Goal: Task Accomplishment & Management: Manage account settings

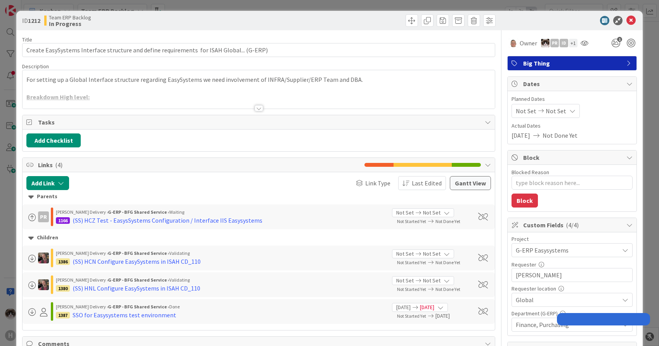
type textarea "x"
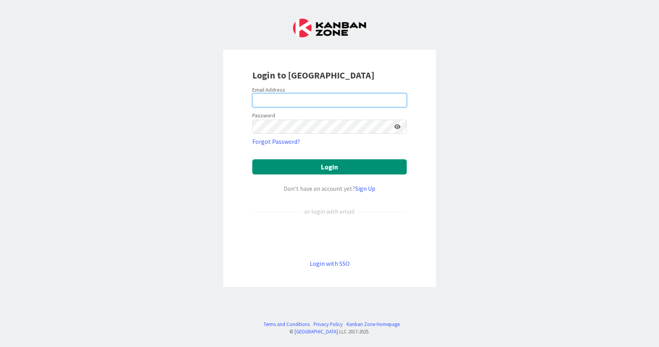
click at [338, 94] on input "email" at bounding box center [329, 100] width 154 height 14
type input "kevandijk@huisman-nl.com"
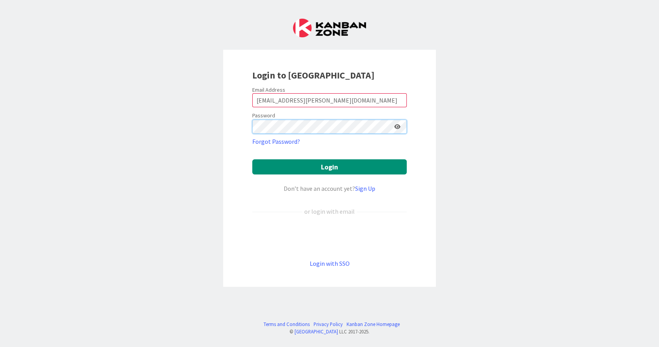
click at [252, 159] on button "Login" at bounding box center [329, 166] width 154 height 15
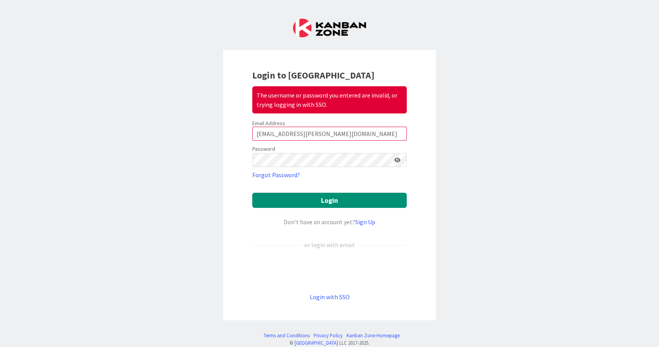
click at [394, 161] on icon at bounding box center [397, 159] width 6 height 5
click at [252, 192] on button "Login" at bounding box center [329, 199] width 154 height 15
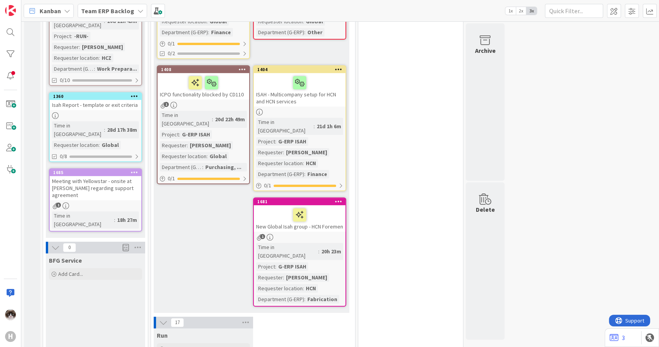
scroll to position [302, 0]
click at [116, 99] on div "Isah Report - template or exit criteria" at bounding box center [96, 104] width 92 height 10
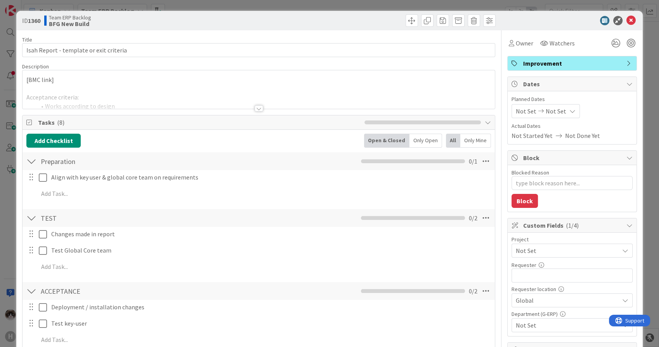
click at [255, 109] on div at bounding box center [259, 108] width 9 height 6
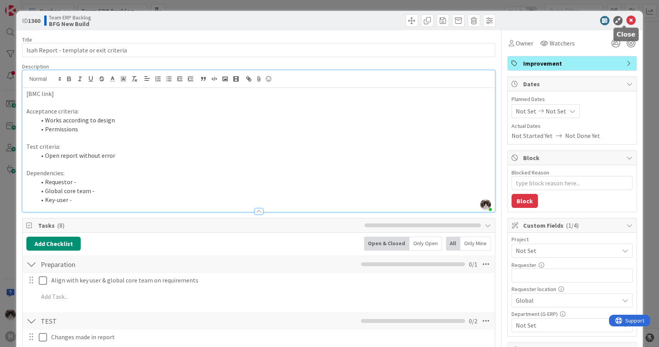
click at [626, 21] on icon at bounding box center [630, 20] width 9 height 9
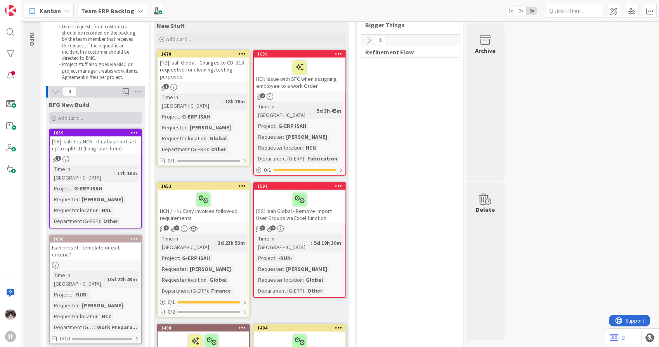
click at [79, 116] on span "Add Card..." at bounding box center [70, 117] width 25 height 7
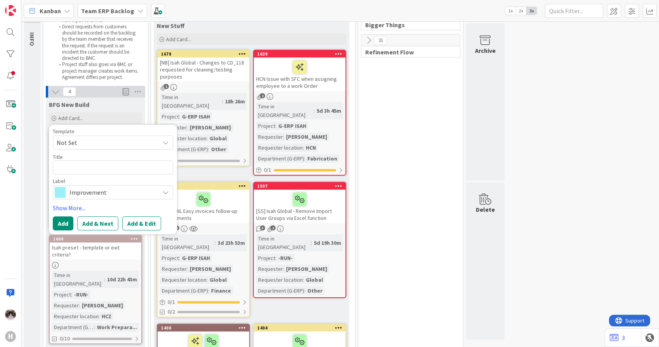
click at [115, 143] on span "Not Set" at bounding box center [105, 142] width 97 height 10
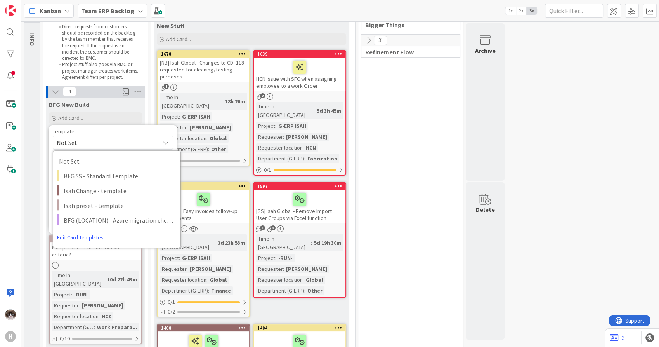
click at [114, 143] on span "Not Set" at bounding box center [105, 142] width 97 height 10
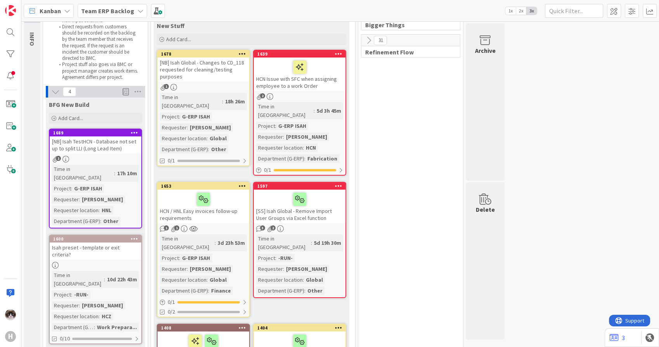
click at [114, 262] on div at bounding box center [96, 265] width 92 height 7
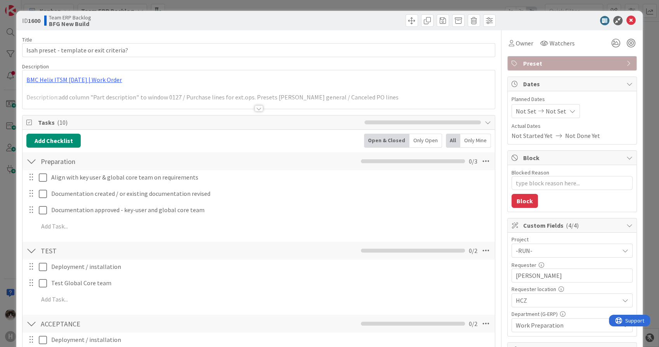
click at [255, 109] on div at bounding box center [259, 108] width 9 height 6
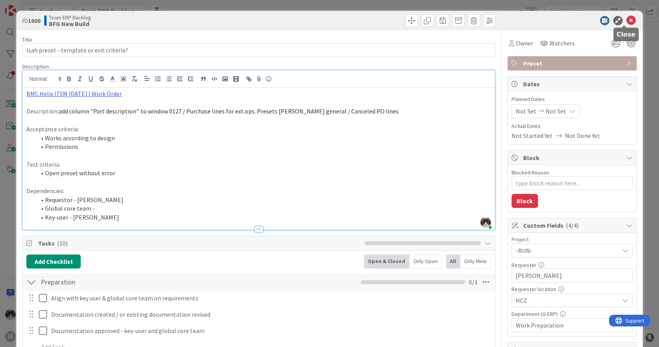
click at [626, 22] on icon at bounding box center [630, 20] width 9 height 9
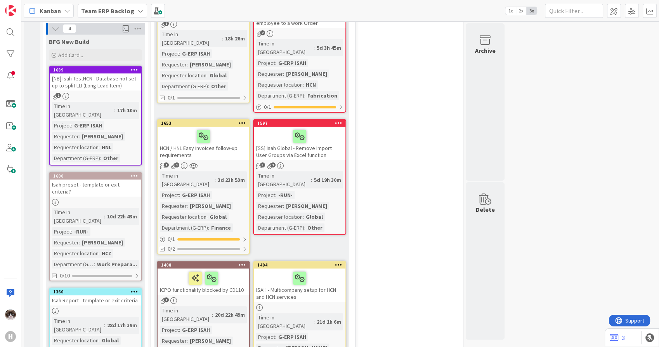
scroll to position [86, 0]
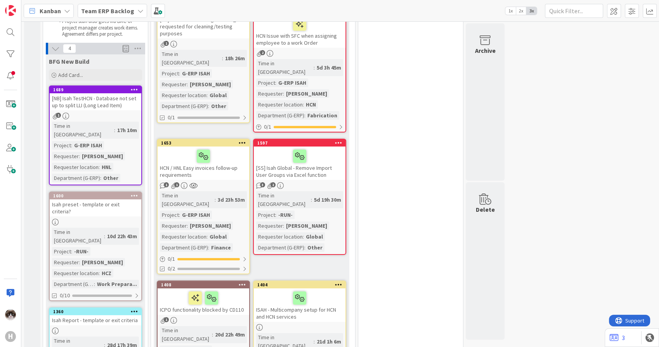
click at [123, 227] on div "Time in Column : 10d 22h 43m Project : -RUN- Requester : Tomas Jokay Requester …" at bounding box center [95, 257] width 87 height 61
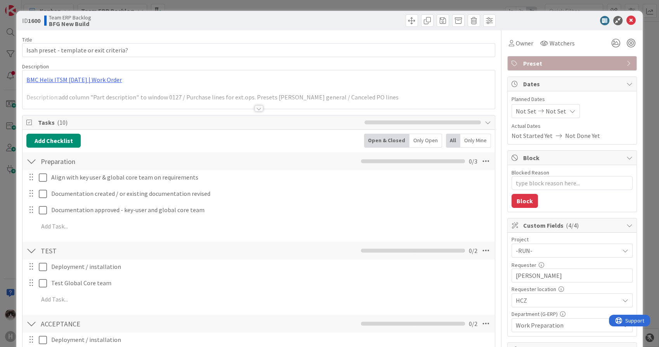
click at [255, 110] on div at bounding box center [259, 108] width 9 height 6
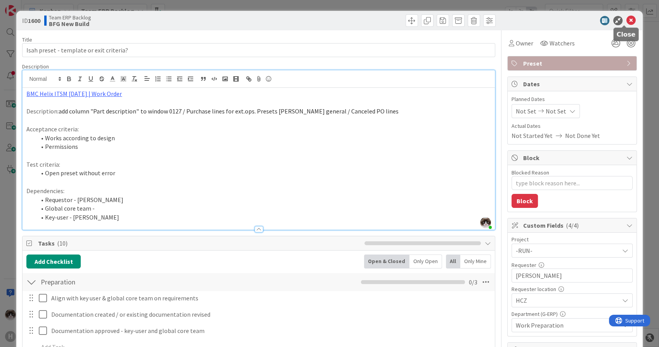
click at [626, 18] on icon at bounding box center [630, 20] width 9 height 9
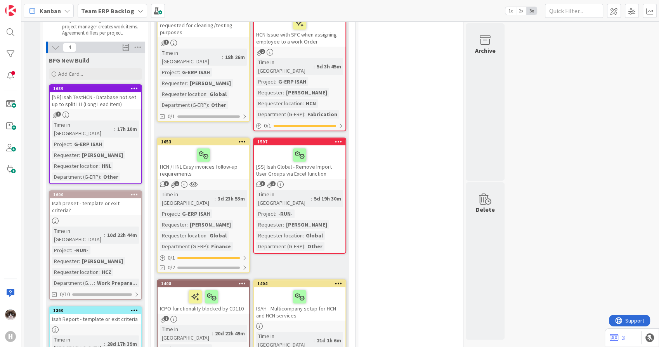
scroll to position [129, 0]
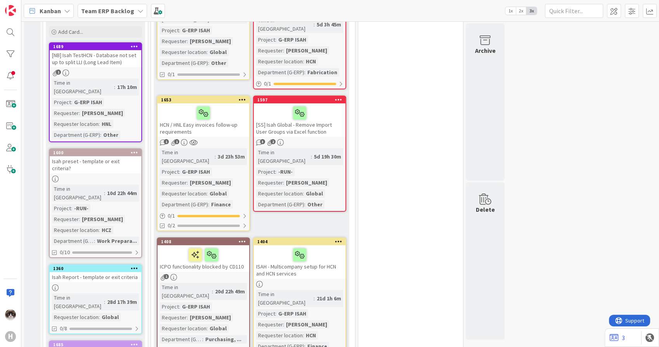
click at [140, 265] on div at bounding box center [134, 267] width 14 height 5
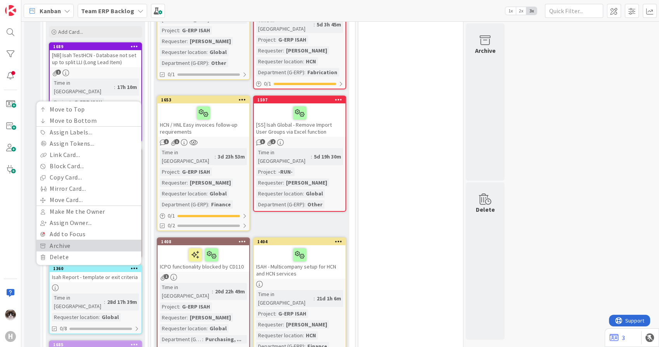
click at [89, 240] on link "Archive" at bounding box center [88, 245] width 105 height 11
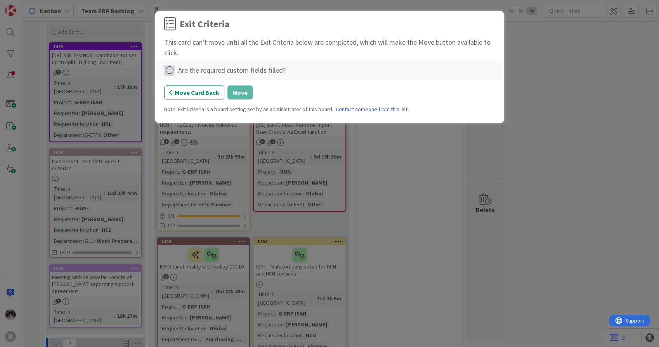
click at [171, 73] on icon at bounding box center [169, 70] width 11 height 11
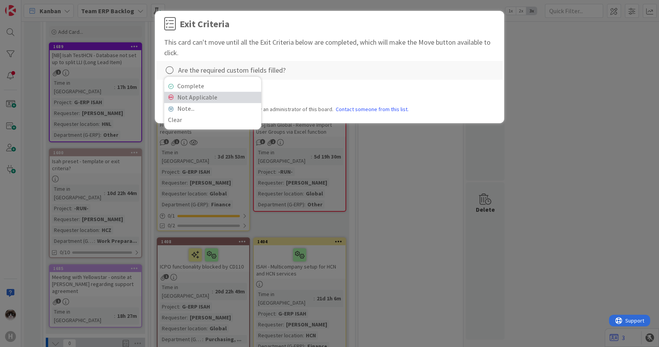
click at [198, 99] on link "Not Applicable" at bounding box center [212, 97] width 97 height 11
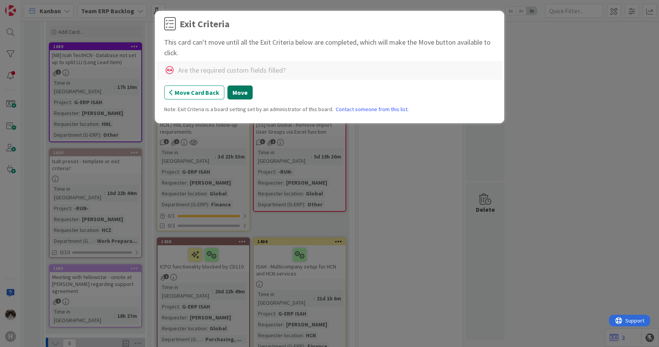
click at [235, 96] on button "Move" at bounding box center [239, 92] width 25 height 14
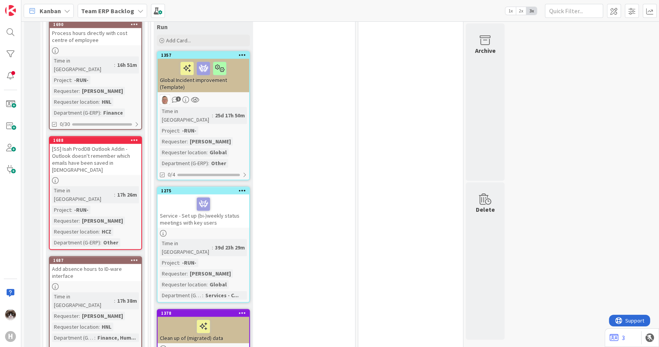
scroll to position [474, 0]
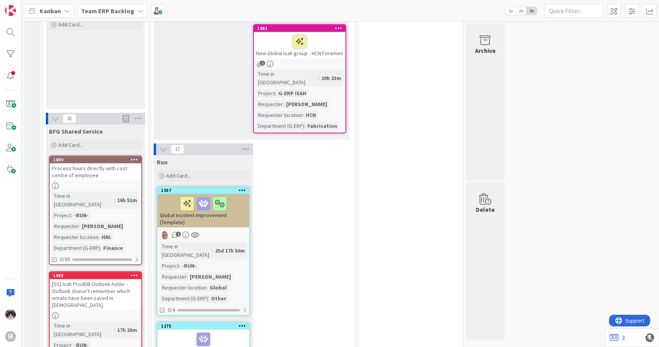
click at [110, 182] on div at bounding box center [96, 185] width 92 height 7
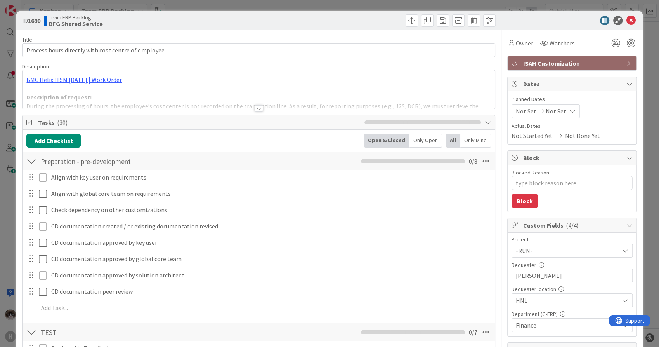
click at [256, 110] on div at bounding box center [259, 108] width 9 height 6
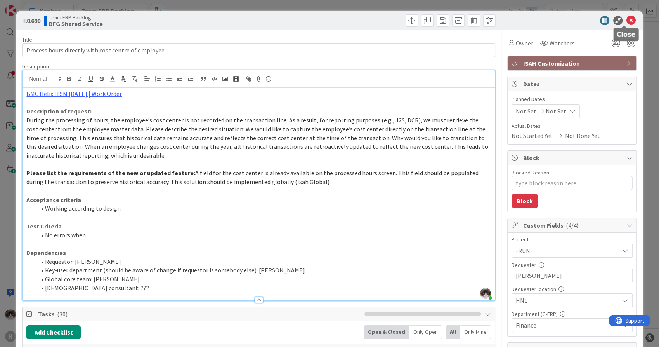
click at [626, 16] on icon at bounding box center [630, 20] width 9 height 9
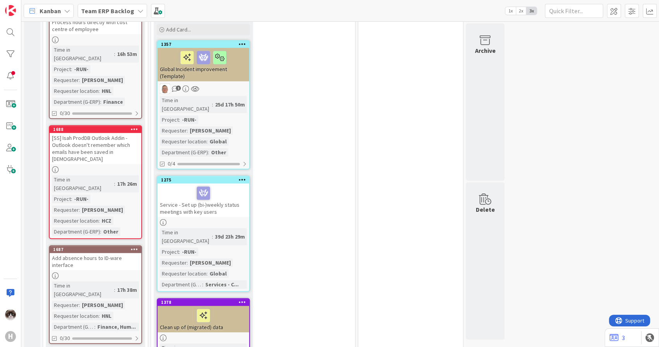
scroll to position [647, 0]
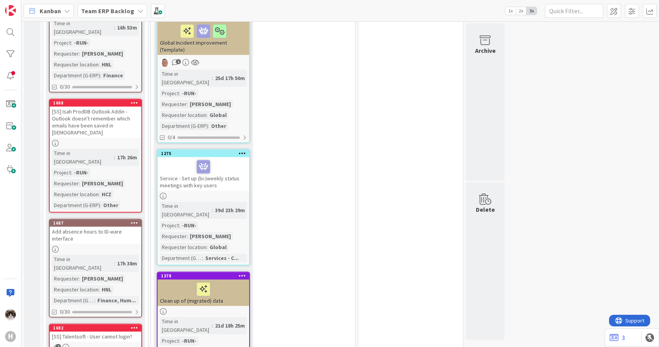
click at [126, 226] on div "Add absence hours to ID-ware interface" at bounding box center [96, 234] width 92 height 17
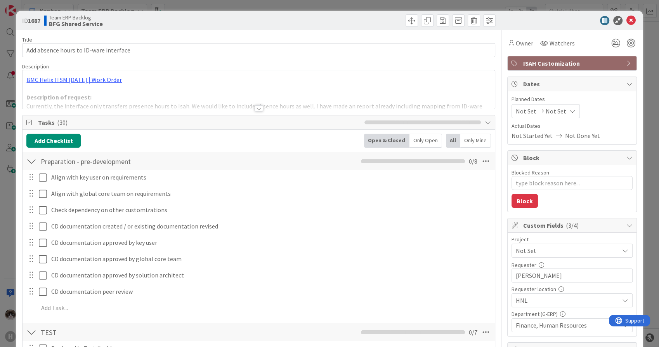
type textarea "x"
click at [257, 110] on div at bounding box center [259, 108] width 9 height 6
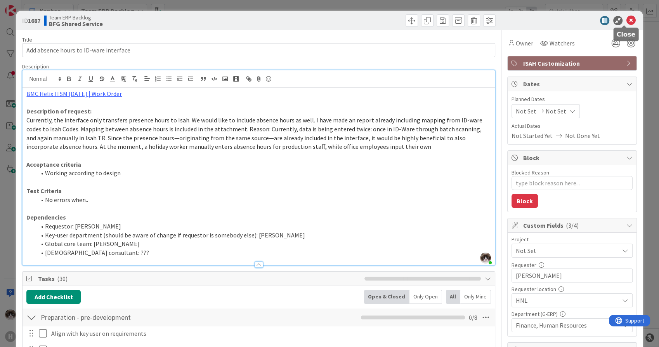
click at [626, 18] on icon at bounding box center [630, 20] width 9 height 9
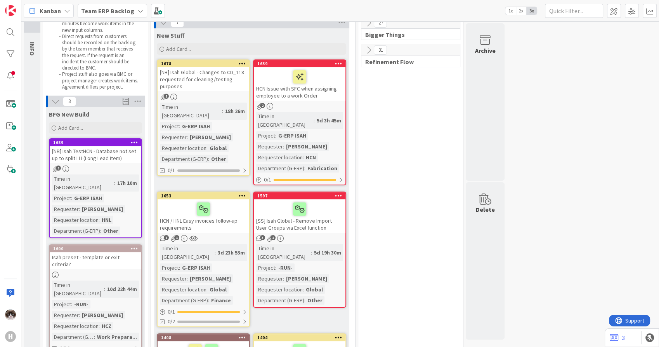
scroll to position [86, 0]
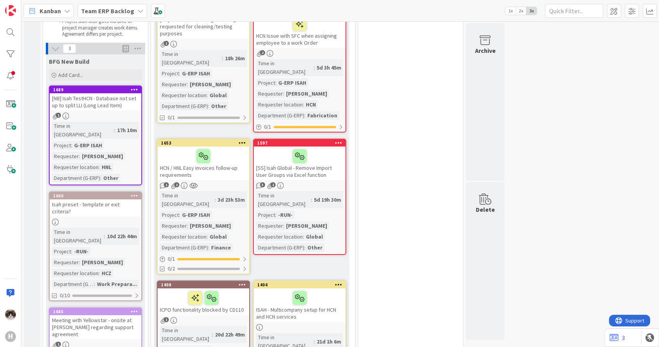
click at [133, 192] on icon at bounding box center [134, 194] width 7 height 5
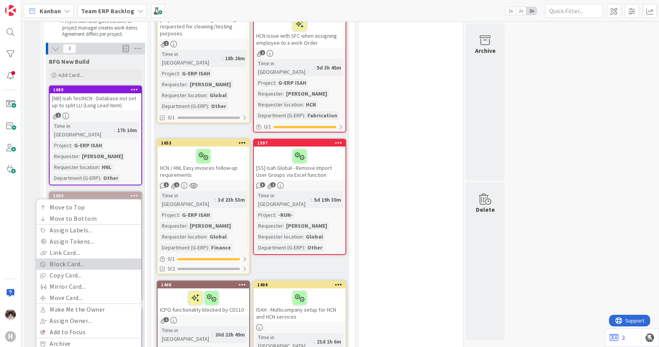
scroll to position [129, 0]
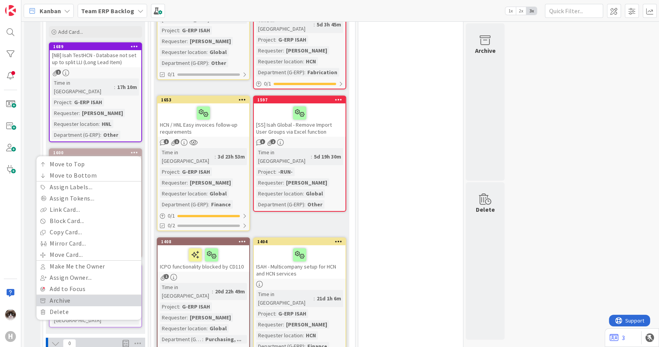
click at [78, 295] on link "Archive" at bounding box center [88, 300] width 105 height 11
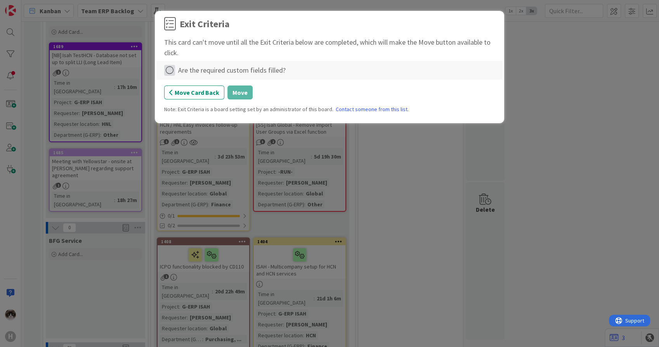
click at [171, 67] on icon at bounding box center [169, 70] width 11 height 11
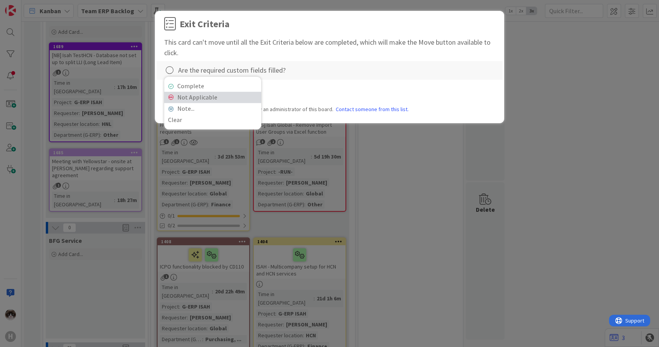
click at [192, 99] on link "Not Applicable" at bounding box center [212, 97] width 97 height 11
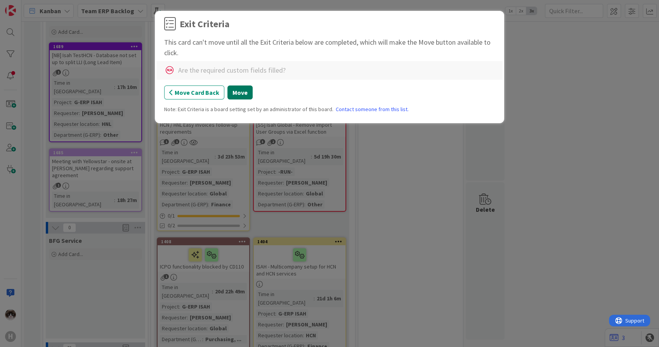
click at [234, 92] on button "Move" at bounding box center [239, 92] width 25 height 14
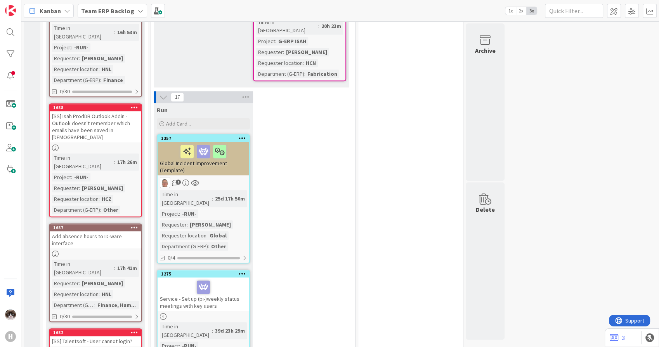
scroll to position [431, 0]
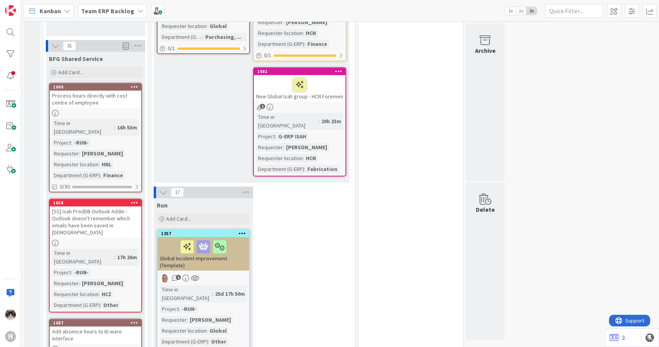
click at [164, 188] on icon at bounding box center [163, 192] width 9 height 9
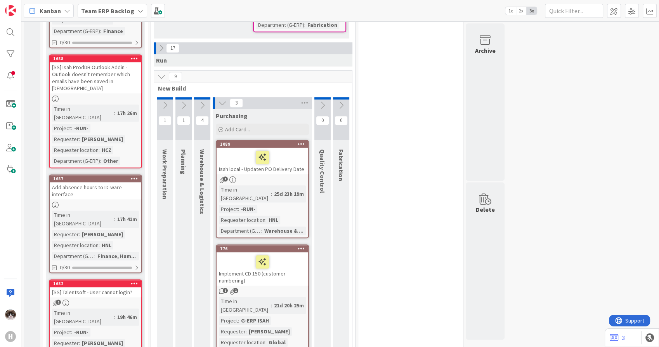
scroll to position [560, 0]
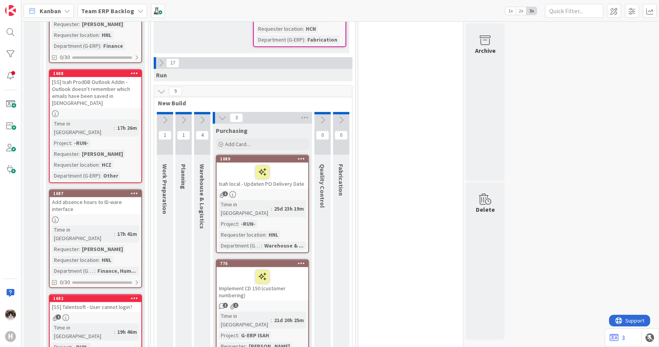
click at [160, 87] on icon at bounding box center [161, 91] width 9 height 9
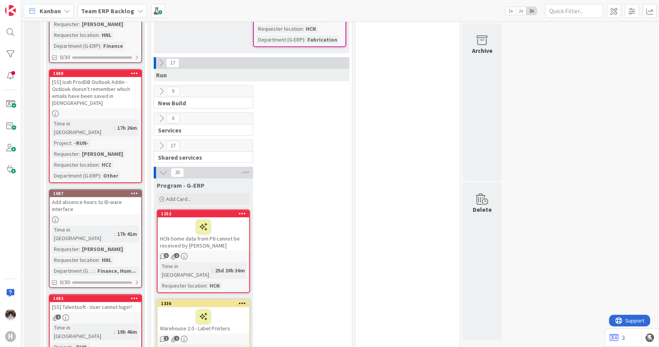
click at [164, 141] on icon at bounding box center [161, 145] width 9 height 9
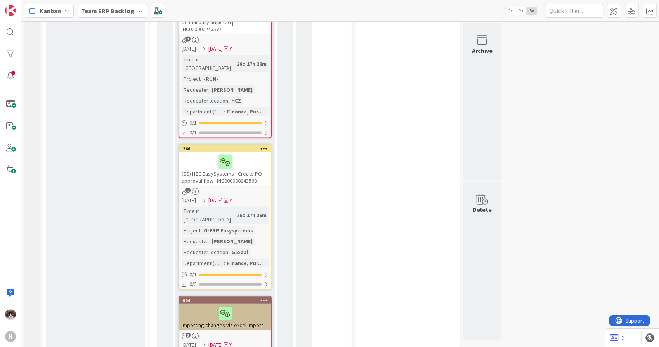
scroll to position [1725, 0]
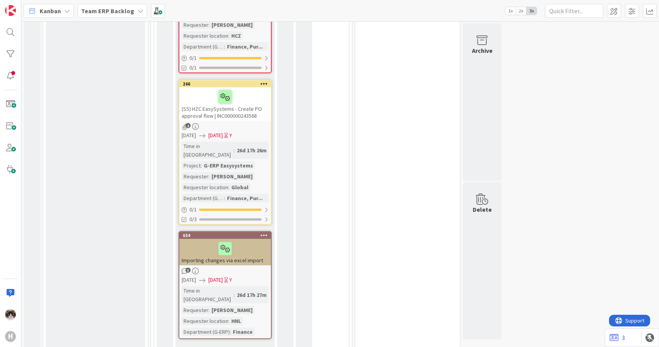
click at [208, 345] on link "Show More (4)" at bounding box center [225, 351] width 93 height 12
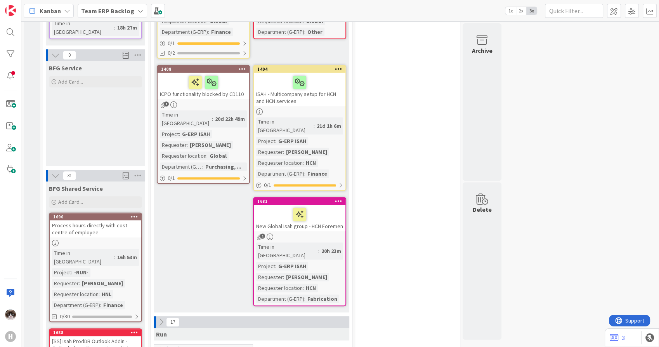
scroll to position [604, 0]
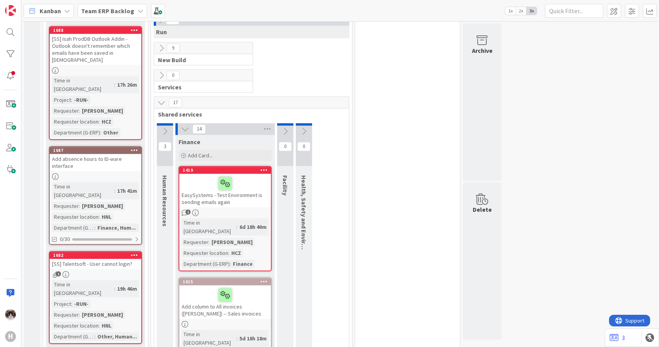
click at [158, 98] on icon at bounding box center [161, 102] width 9 height 9
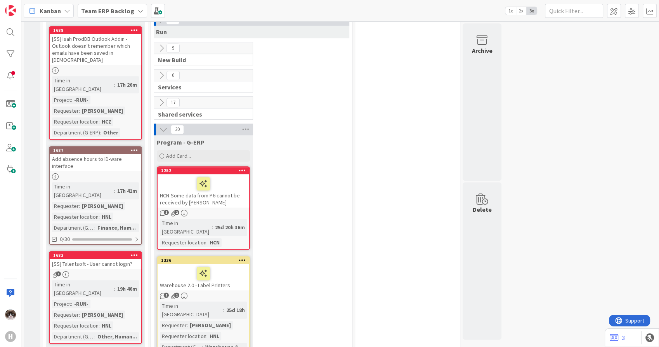
click at [163, 125] on icon at bounding box center [163, 129] width 9 height 9
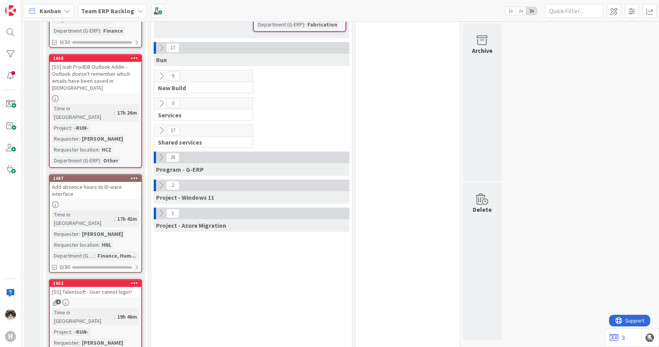
scroll to position [560, 0]
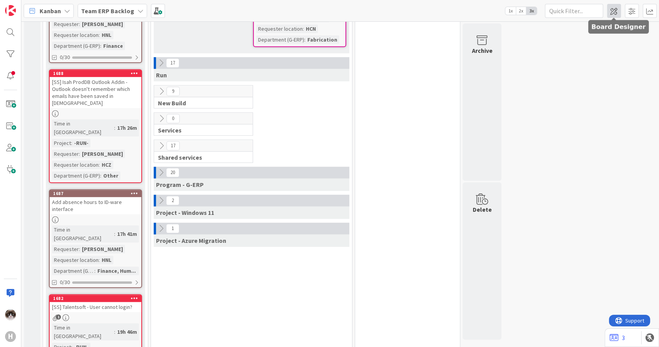
click at [617, 14] on span at bounding box center [614, 11] width 14 height 14
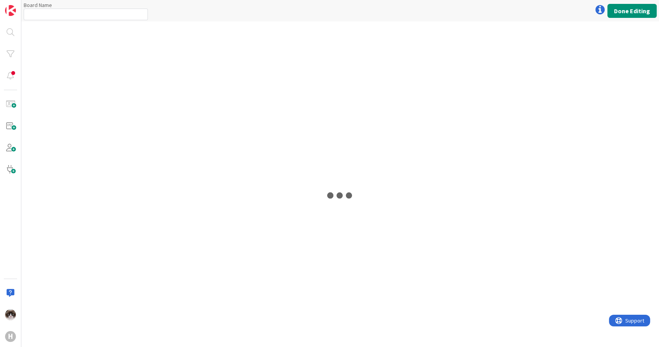
type input "Team ERP Backlog"
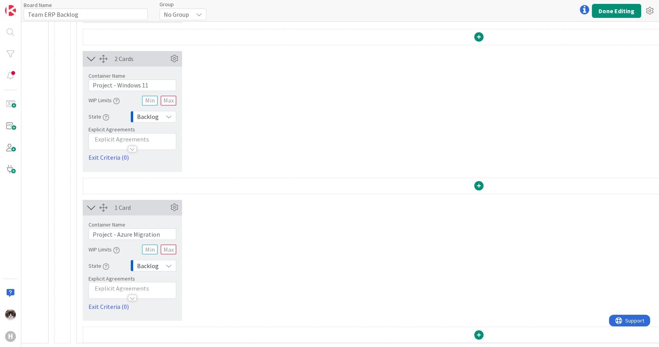
scroll to position [1277, 273]
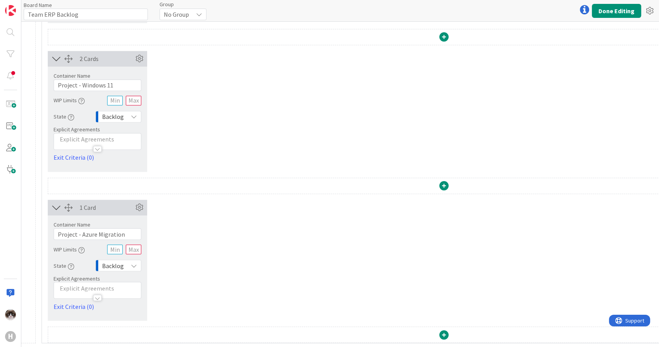
click at [442, 329] on span at bounding box center [443, 333] width 9 height 9
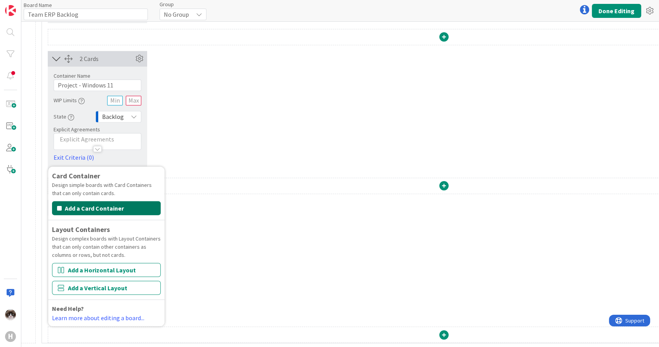
click at [142, 207] on button "Add a Card Container" at bounding box center [106, 208] width 109 height 14
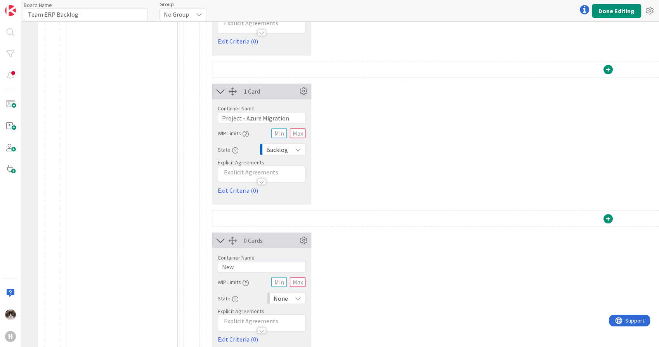
scroll to position [1426, 109]
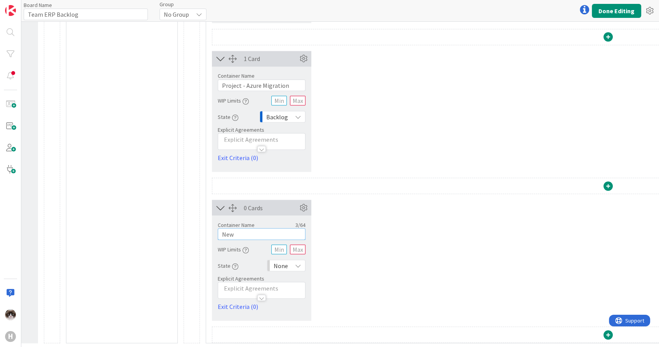
drag, startPoint x: 249, startPoint y: 229, endPoint x: 219, endPoint y: 228, distance: 30.7
click at [219, 228] on input "New" at bounding box center [262, 234] width 88 height 12
type input "Emergency Changes - HCZ Time Registration"
click at [289, 264] on div "None" at bounding box center [286, 265] width 38 height 12
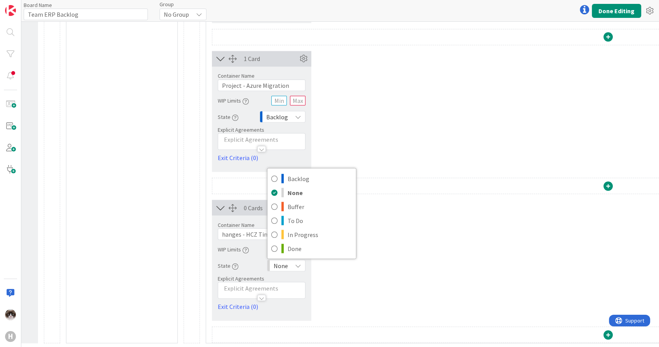
scroll to position [0, 0]
click at [310, 173] on span "Backlog" at bounding box center [320, 178] width 64 height 12
click at [348, 279] on div "0 Cards Container Name 41 / 64 Emergency Changes - HCZ Time Registration WIP Li…" at bounding box center [608, 259] width 793 height 121
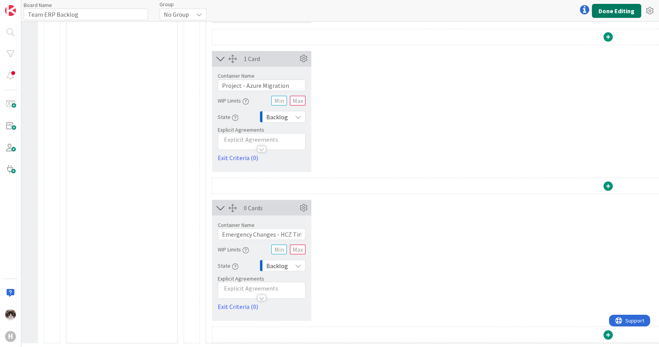
click at [616, 13] on button "Done Editing" at bounding box center [616, 11] width 49 height 14
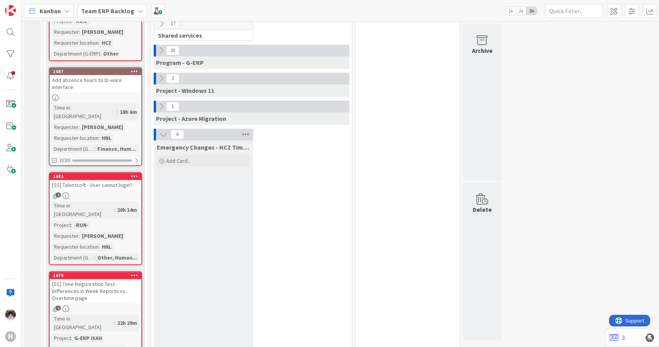
scroll to position [668, 0]
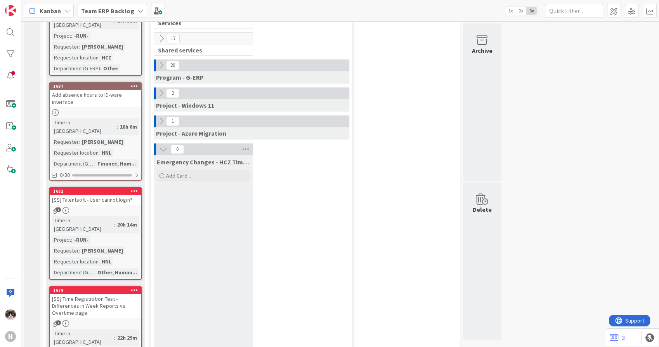
click at [162, 145] on icon at bounding box center [163, 149] width 9 height 9
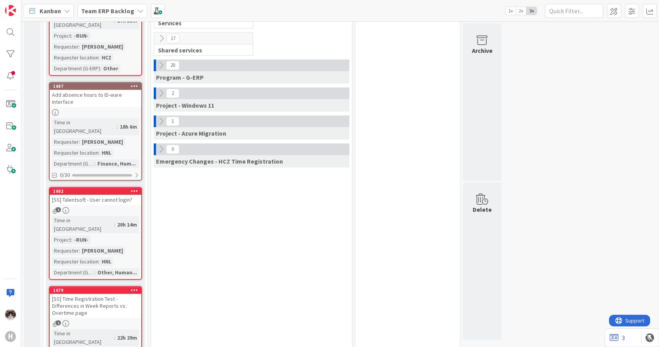
click at [162, 145] on icon at bounding box center [161, 149] width 9 height 9
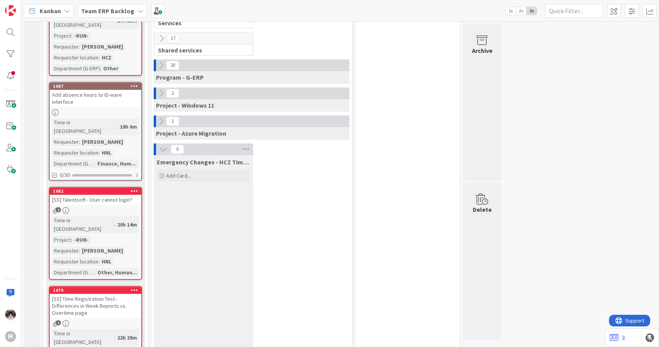
click at [162, 145] on icon at bounding box center [163, 149] width 9 height 9
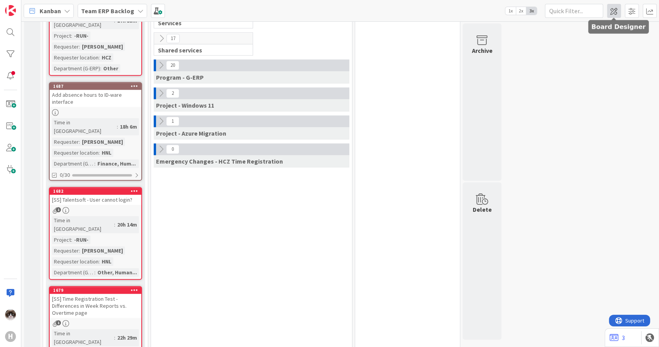
click at [614, 12] on span at bounding box center [614, 11] width 14 height 14
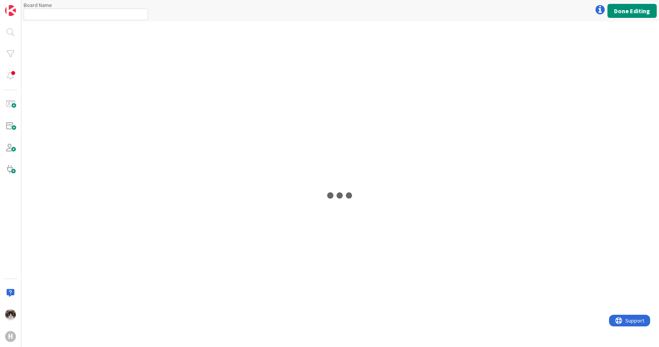
type input "Team ERP Backlog"
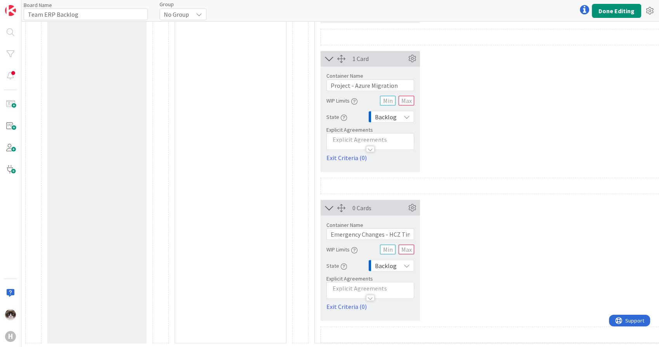
scroll to position [1426, 0]
click at [410, 204] on icon at bounding box center [412, 207] width 12 height 12
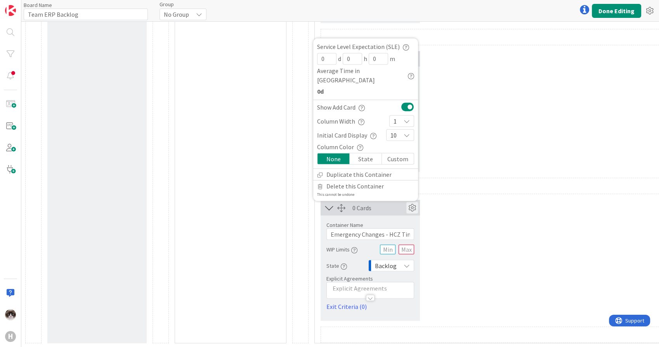
click at [403, 132] on div "10" at bounding box center [400, 135] width 28 height 12
click at [399, 271] on link "10" at bounding box center [400, 278] width 27 height 14
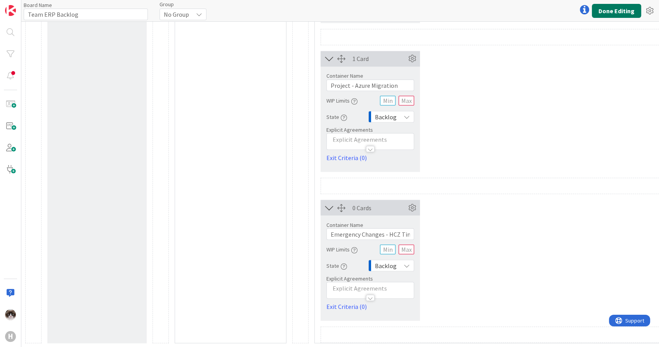
click at [600, 9] on button "Done Editing" at bounding box center [616, 11] width 49 height 14
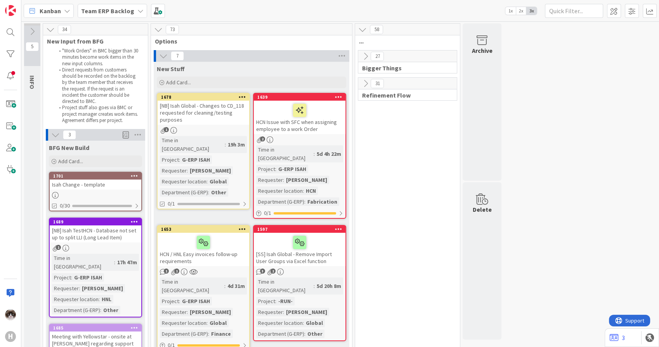
click at [130, 7] on b "Team ERP Backlog" at bounding box center [107, 11] width 53 height 8
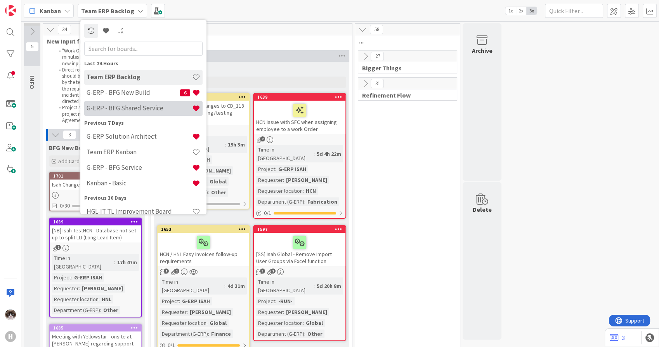
click at [146, 110] on h4 "G-ERP - BFG Shared Service" at bounding box center [140, 108] width 106 height 8
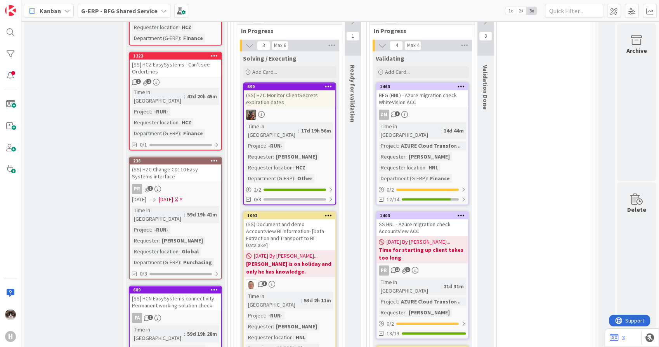
scroll to position [690, 0]
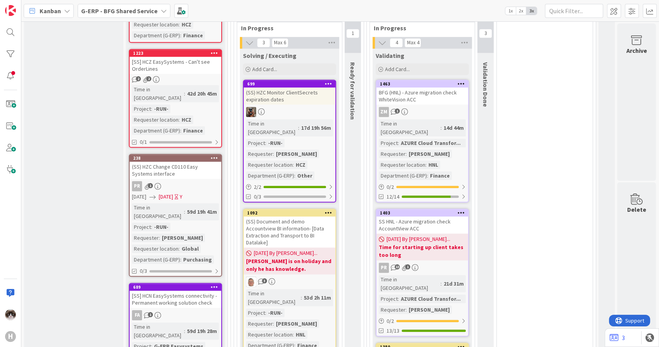
click at [198, 203] on div "Time in Column : 59d 19h 41m Project : -RUN- Requester : Karel Broer Requester …" at bounding box center [175, 233] width 87 height 61
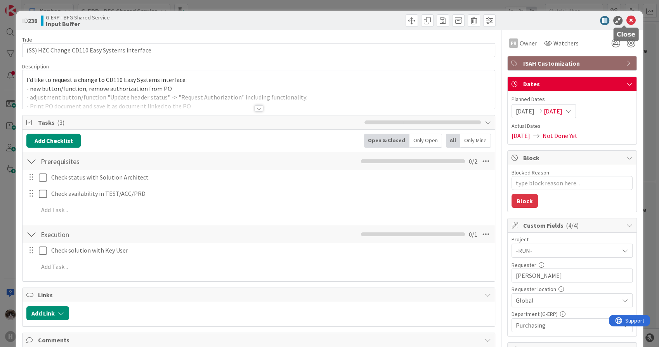
click at [626, 18] on icon at bounding box center [630, 20] width 9 height 9
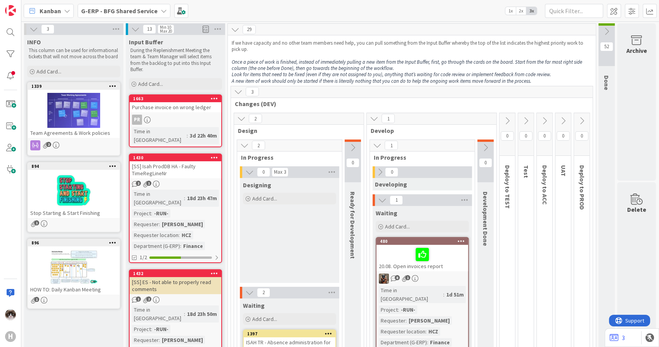
click at [193, 118] on div "PR" at bounding box center [176, 119] width 92 height 10
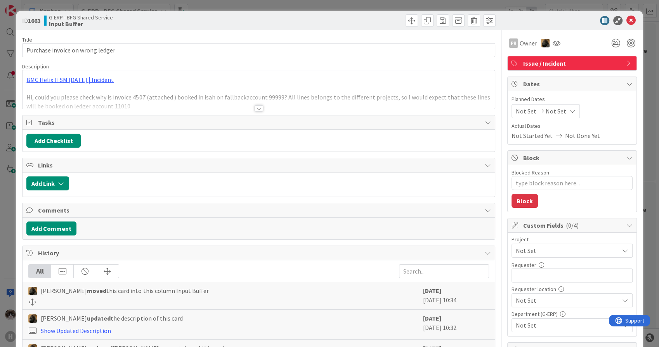
click at [259, 112] on div "Title 32 / 128 Purchase invoice on wrong ledger Description BMC Helix ITSM 23.3…" at bounding box center [258, 323] width 473 height 587
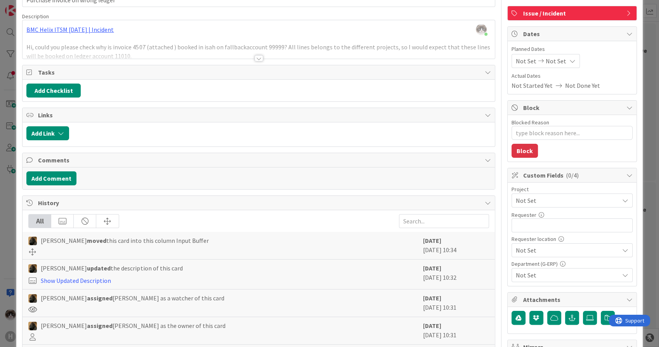
scroll to position [129, 0]
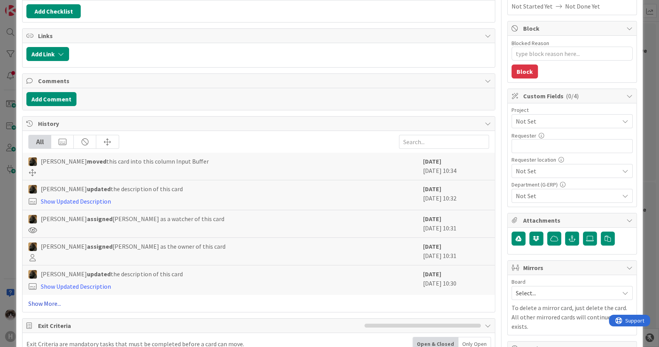
click at [49, 301] on link "Show More..." at bounding box center [258, 302] width 460 height 9
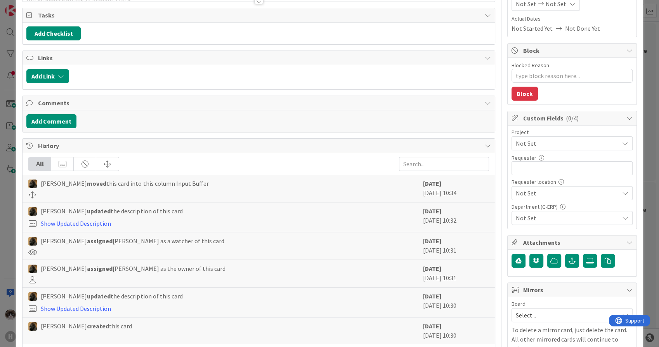
scroll to position [0, 0]
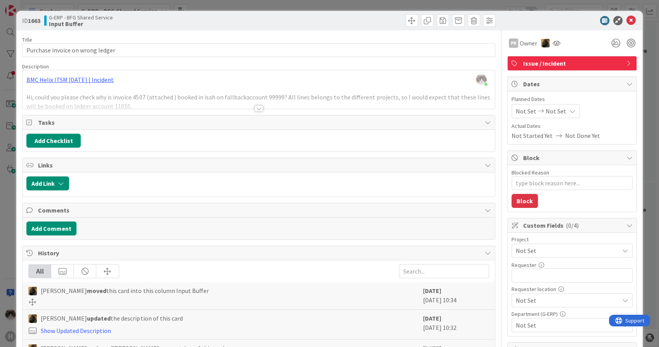
click at [258, 109] on div at bounding box center [259, 108] width 9 height 6
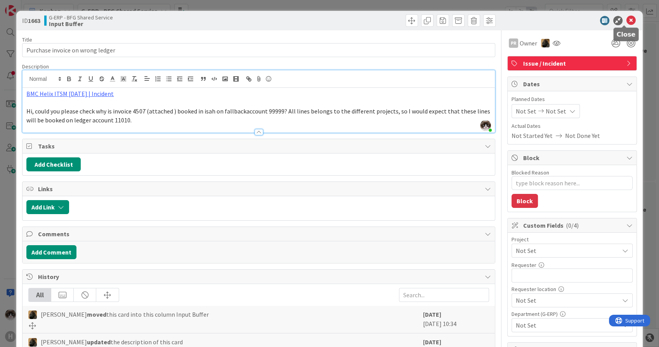
click at [626, 22] on icon at bounding box center [630, 20] width 9 height 9
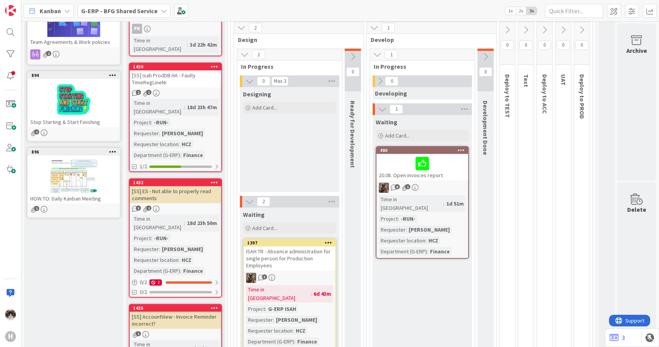
scroll to position [43, 0]
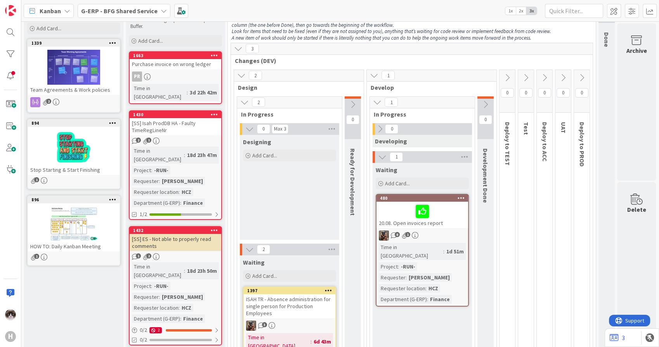
click at [203, 137] on div "2 1" at bounding box center [176, 140] width 92 height 7
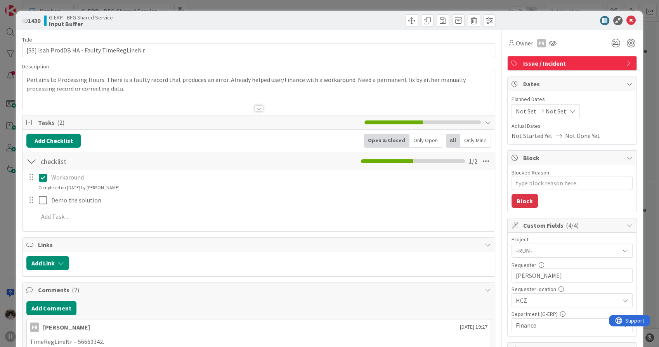
click at [256, 106] on div at bounding box center [259, 108] width 9 height 6
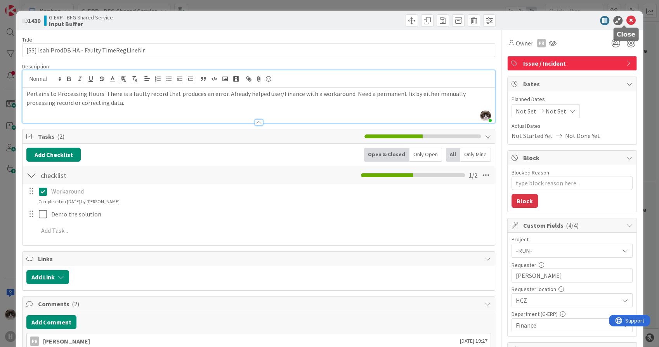
click at [626, 22] on icon at bounding box center [630, 20] width 9 height 9
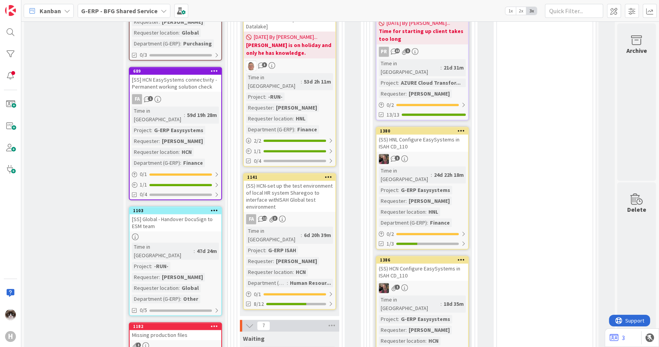
scroll to position [819, 0]
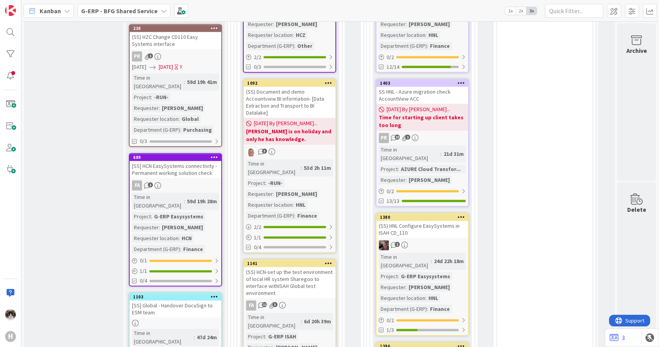
click at [182, 180] on div "FA 1" at bounding box center [176, 185] width 92 height 10
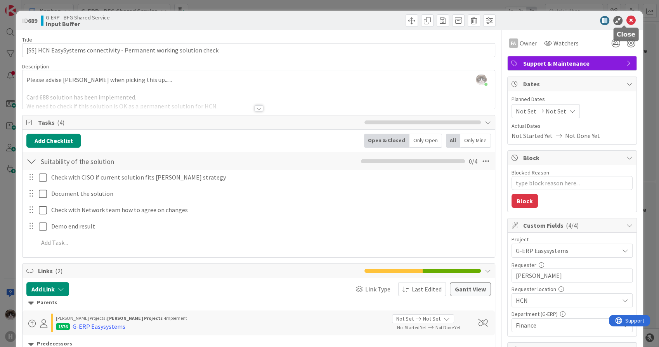
click at [626, 16] on icon at bounding box center [630, 20] width 9 height 9
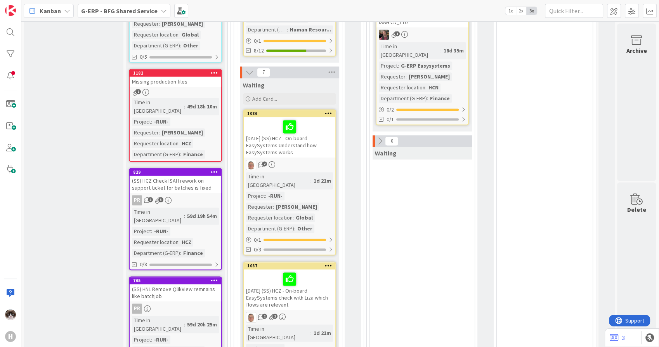
scroll to position [1164, 0]
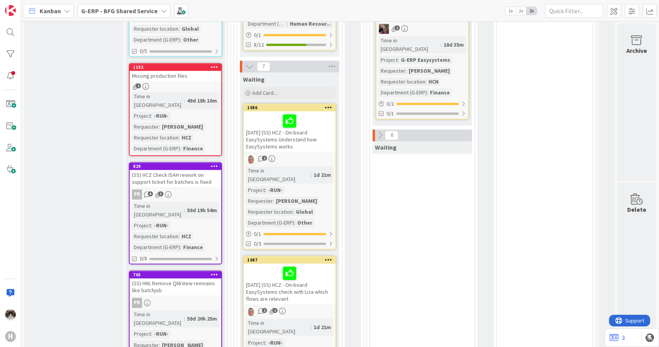
click at [194, 297] on div "PR" at bounding box center [176, 302] width 92 height 10
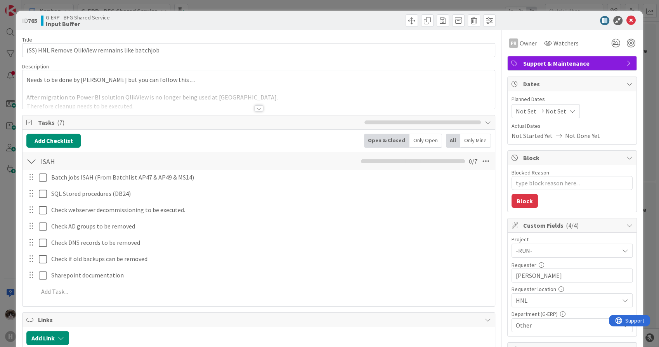
click at [260, 109] on div at bounding box center [258, 105] width 473 height 9
click at [255, 104] on div at bounding box center [259, 99] width 472 height 20
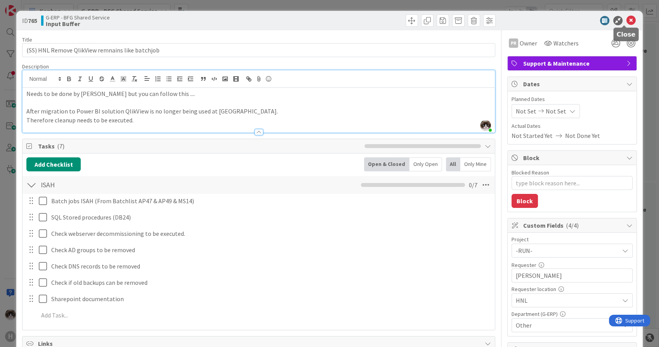
click at [626, 19] on icon at bounding box center [630, 20] width 9 height 9
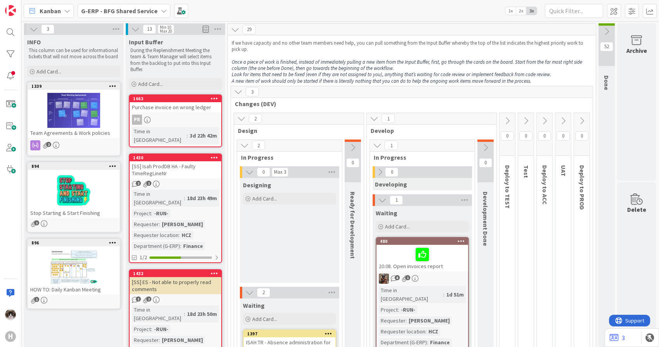
click at [199, 170] on link "1430 [SS] Isah ProdDB HA - Faulty TimeRegLineNr 2 1 Time in Column : 18d 23h 49…" at bounding box center [175, 207] width 93 height 109
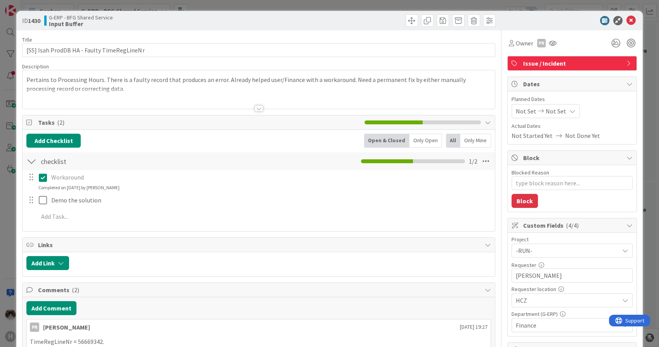
type textarea "x"
click at [259, 109] on div at bounding box center [259, 108] width 9 height 6
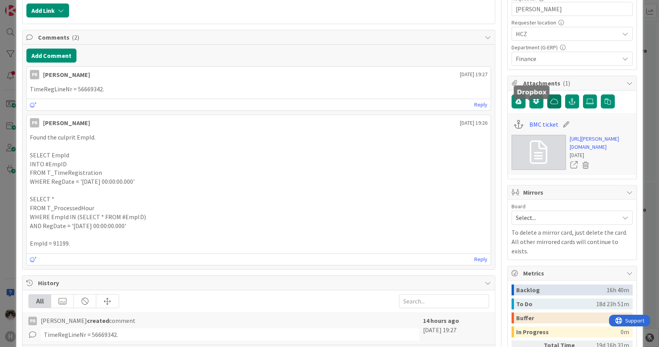
scroll to position [258, 0]
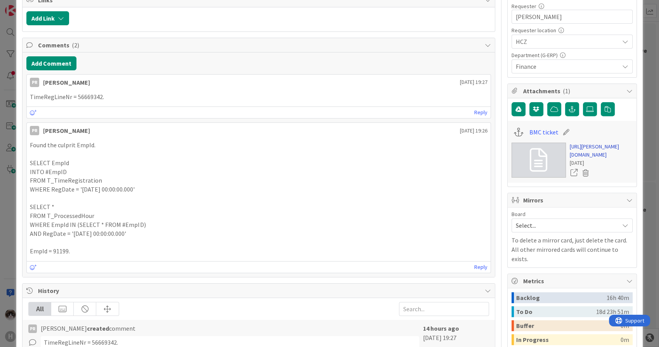
click at [579, 148] on link "https://huisman-smartit.onbmc.com/smartit/app/#/incident/AGGGSPRFBRQVHASZ7X5ZSZ…" at bounding box center [601, 150] width 63 height 16
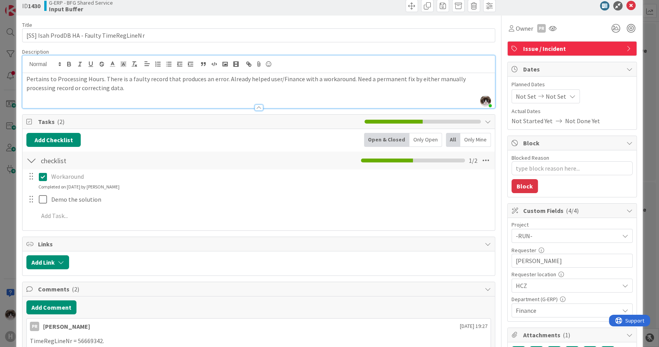
scroll to position [0, 0]
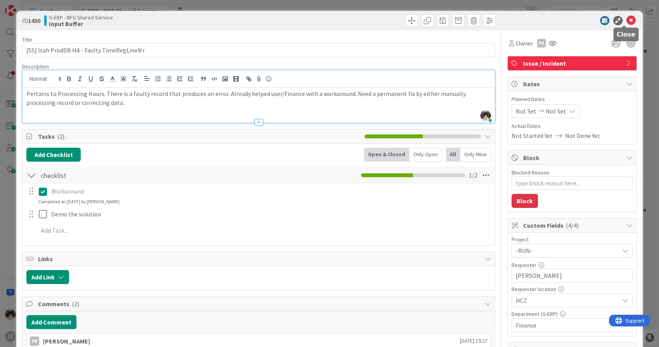
click at [626, 21] on icon at bounding box center [630, 20] width 9 height 9
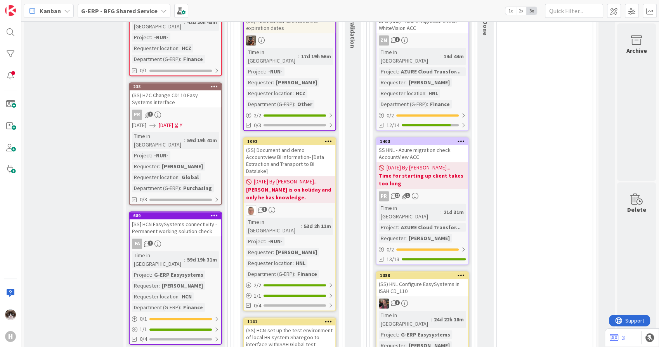
scroll to position [776, 0]
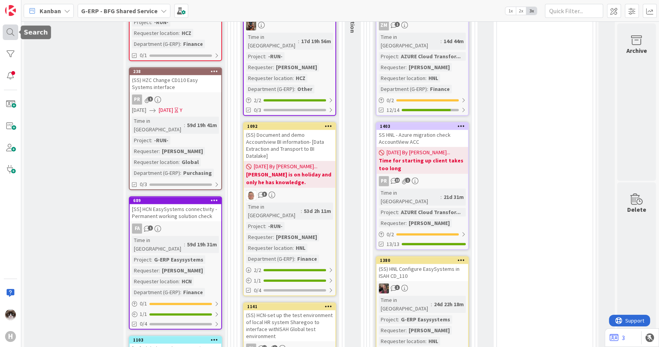
click at [4, 30] on div at bounding box center [11, 32] width 16 height 16
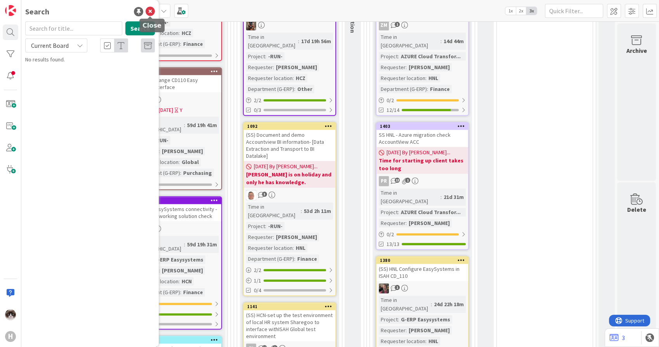
click at [148, 12] on icon at bounding box center [150, 11] width 9 height 9
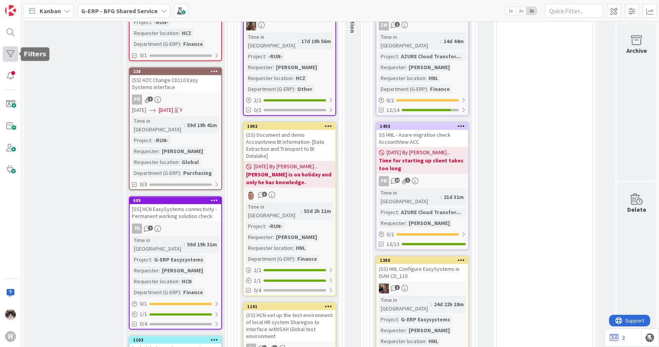
click at [12, 56] on div at bounding box center [11, 54] width 16 height 16
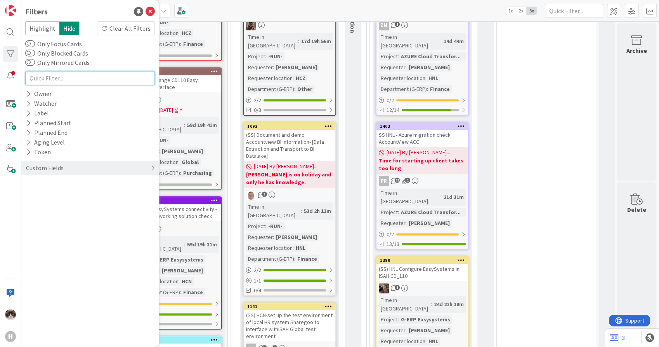
click at [70, 83] on input "text" at bounding box center [90, 78] width 130 height 14
type input "easy"
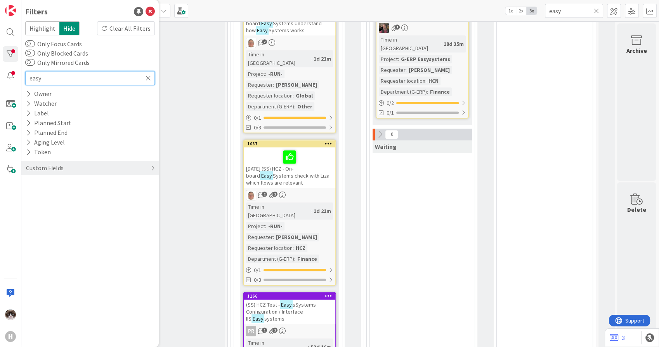
type input "easy"
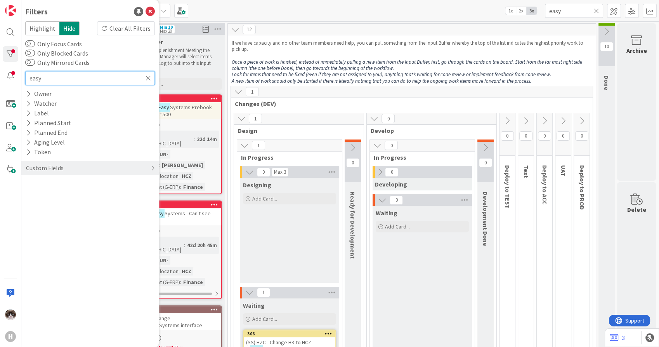
scroll to position [0, 0]
click at [152, 12] on icon at bounding box center [150, 11] width 9 height 9
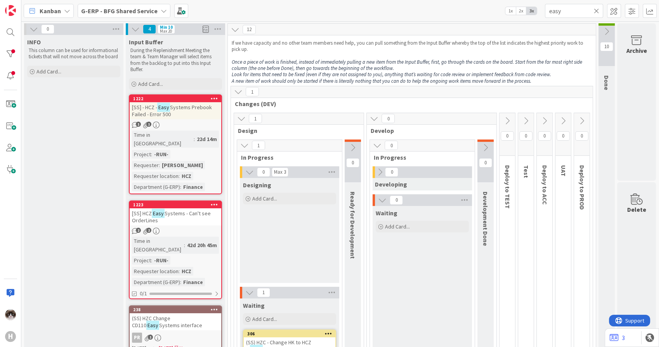
click at [109, 9] on b "G-ERP - BFG Shared Service" at bounding box center [119, 11] width 76 height 8
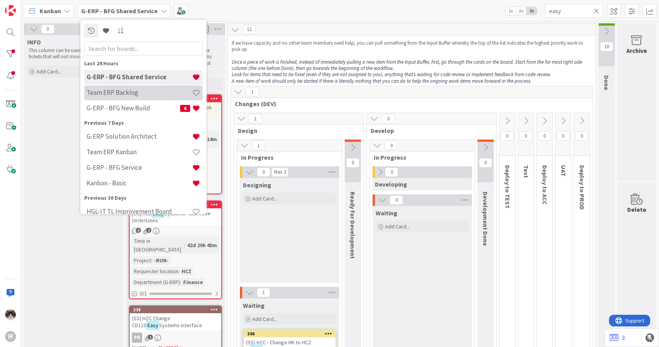
click at [125, 95] on h4 "Team ERP Backlog" at bounding box center [140, 93] width 106 height 8
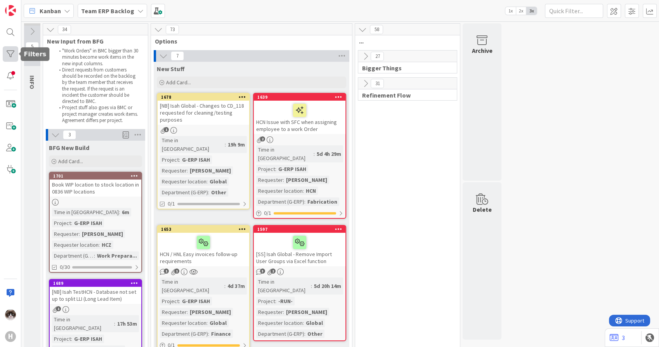
click at [7, 54] on div at bounding box center [11, 54] width 16 height 16
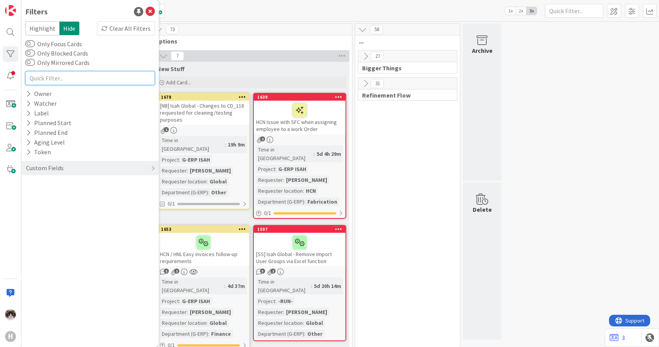
click at [56, 80] on input "text" at bounding box center [90, 78] width 130 height 14
type input "easy"
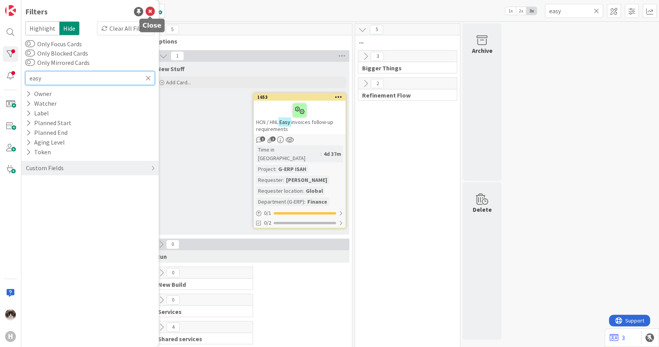
type input "easy"
click at [148, 12] on icon at bounding box center [150, 11] width 9 height 9
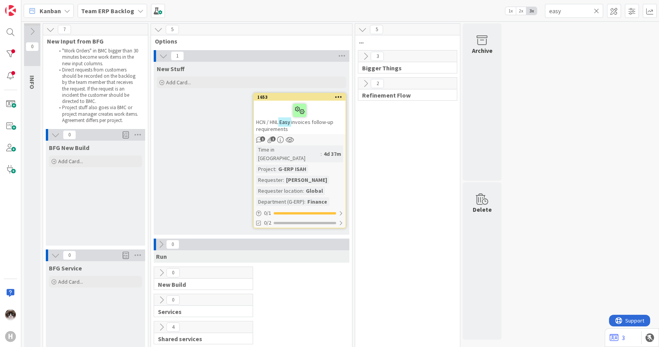
click at [120, 13] on b "Team ERP Backlog" at bounding box center [107, 11] width 53 height 8
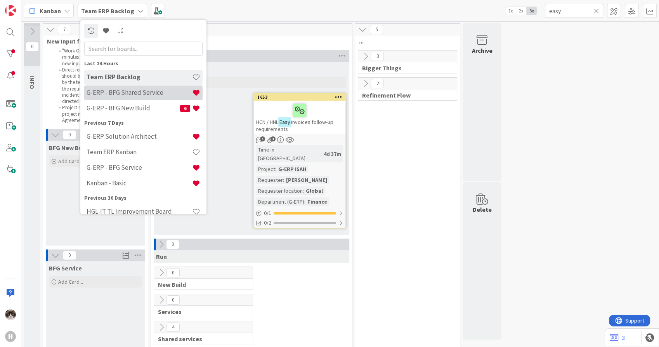
click at [144, 92] on h4 "G-ERP - BFG Shared Service" at bounding box center [140, 93] width 106 height 8
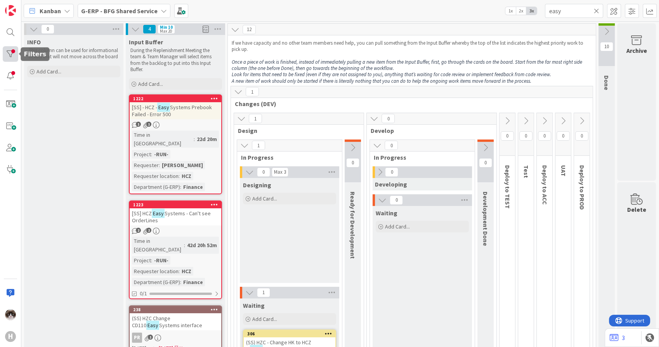
click at [11, 55] on div at bounding box center [11, 54] width 16 height 16
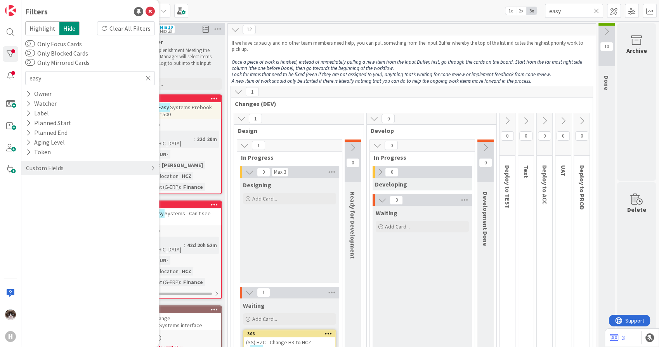
click at [147, 78] on icon at bounding box center [148, 78] width 5 height 7
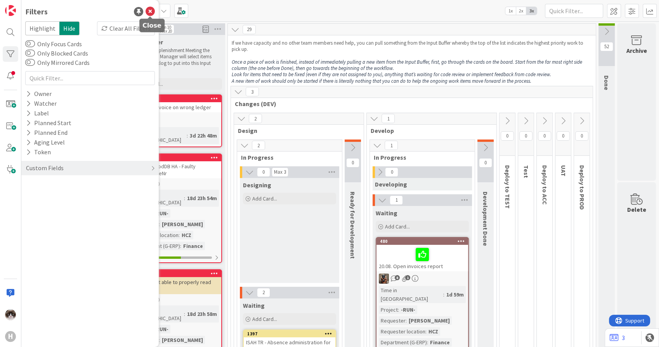
click at [152, 11] on icon at bounding box center [150, 11] width 9 height 9
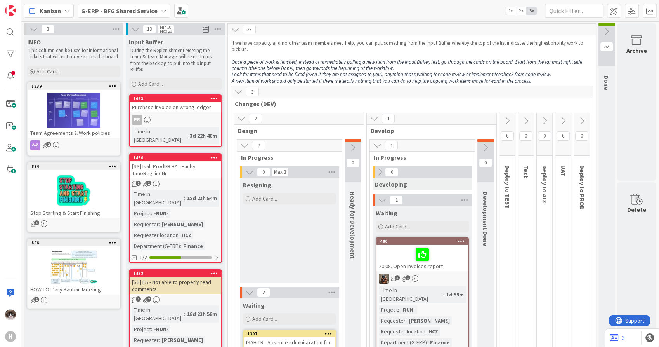
click at [352, 76] on em "Look for items that need to be fixed (even if they are not assigned to you), an…" at bounding box center [391, 74] width 319 height 7
click at [125, 10] on b "G-ERP - BFG Shared Service" at bounding box center [119, 11] width 76 height 8
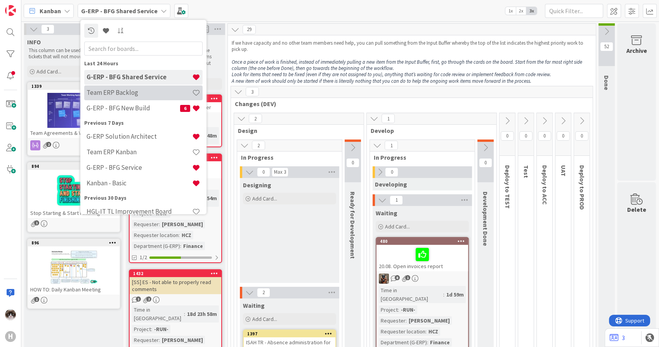
click at [134, 94] on h4 "Team ERP Backlog" at bounding box center [140, 93] width 106 height 8
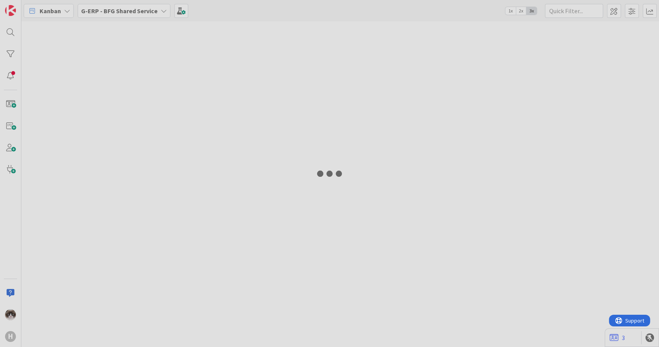
type input "easy"
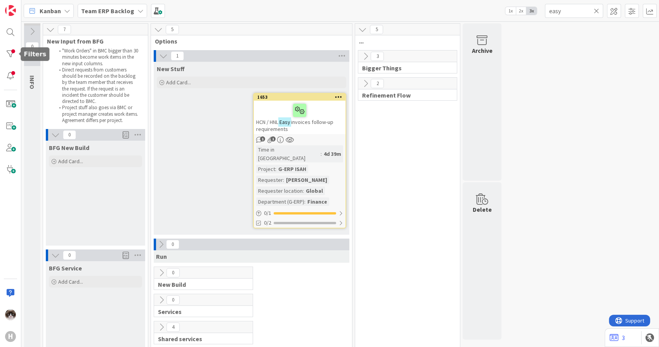
drag, startPoint x: 7, startPoint y: 54, endPoint x: 27, endPoint y: 56, distance: 19.9
click at [8, 54] on div at bounding box center [11, 54] width 16 height 16
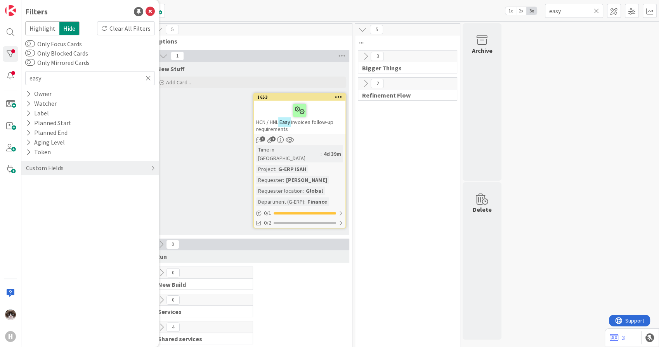
click at [146, 79] on icon at bounding box center [148, 78] width 5 height 7
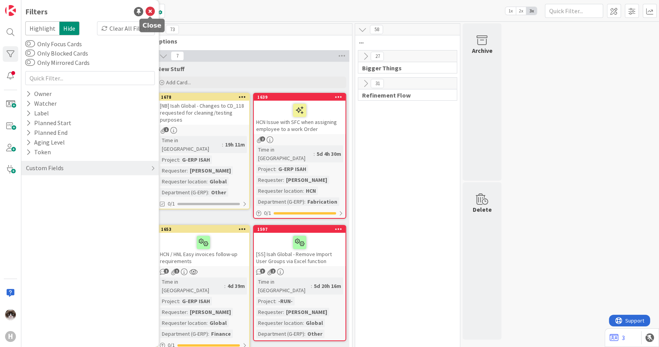
click at [150, 12] on icon at bounding box center [150, 11] width 9 height 9
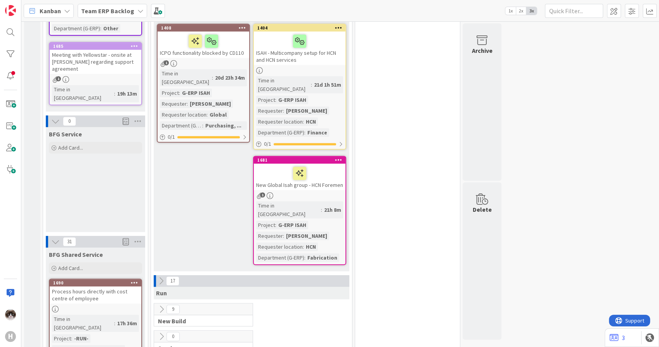
scroll to position [474, 0]
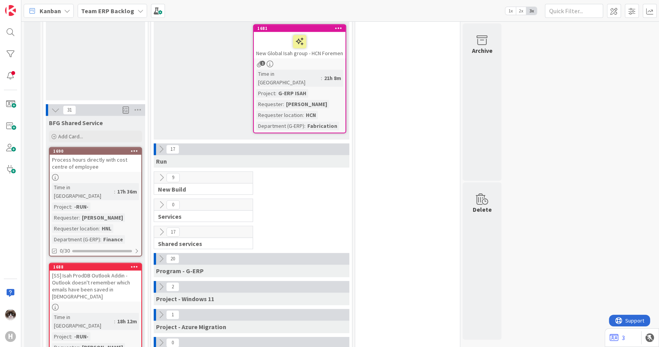
click at [161, 227] on icon at bounding box center [161, 231] width 9 height 9
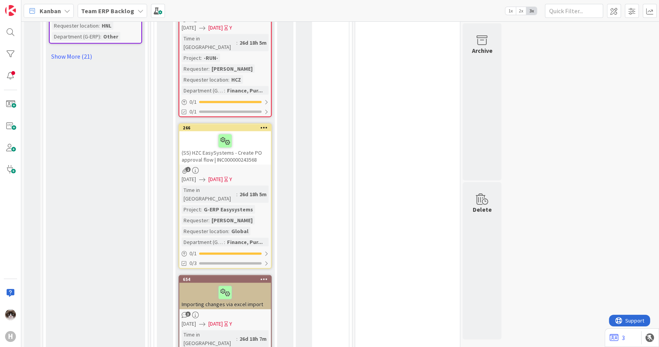
scroll to position [1725, 0]
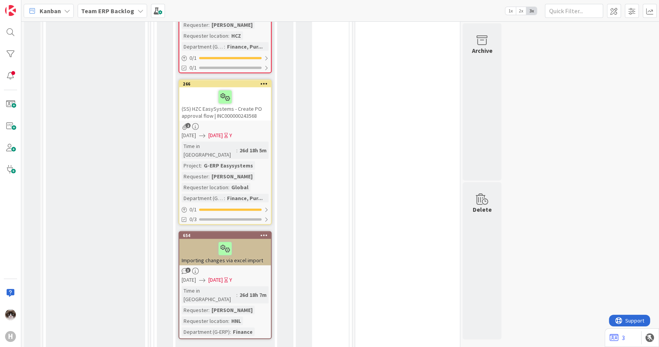
click at [201, 345] on link "Show More (4)" at bounding box center [225, 351] width 93 height 12
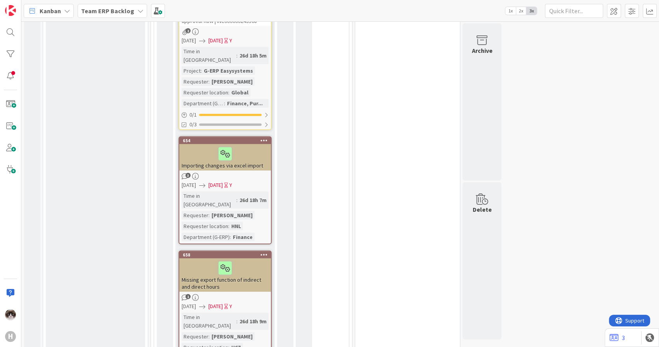
scroll to position [1768, 0]
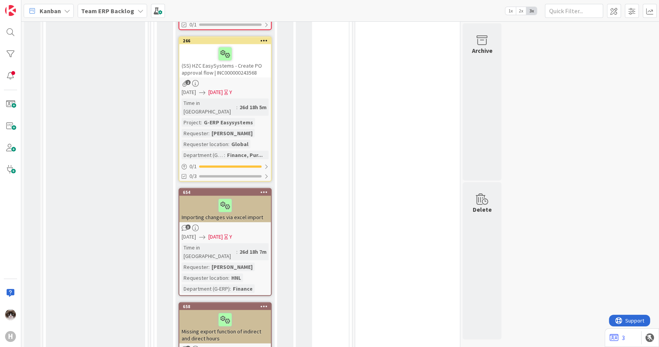
click at [255, 243] on div "Time in Column : 26d 18h 7m Requester : Jelle Verhulst Requester location : HNL…" at bounding box center [225, 268] width 87 height 50
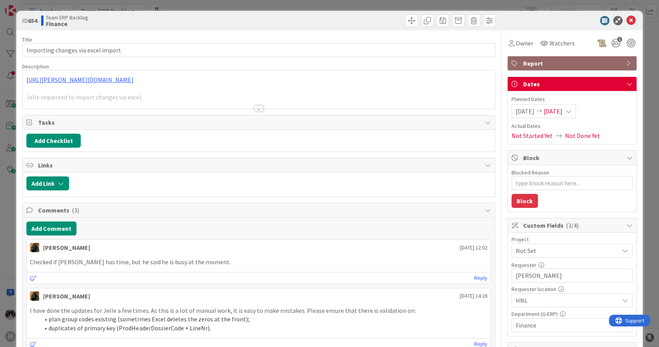
click at [256, 112] on div "Title 34 / 128 Importing changes via excel import Description https://huisman-s…" at bounding box center [258, 333] width 473 height 607
click at [256, 110] on div at bounding box center [259, 108] width 9 height 6
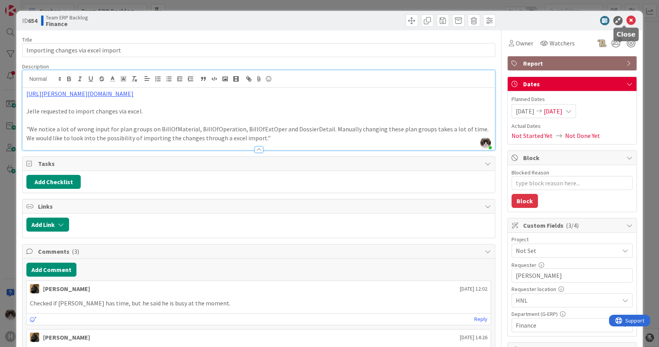
click at [626, 20] on icon at bounding box center [630, 20] width 9 height 9
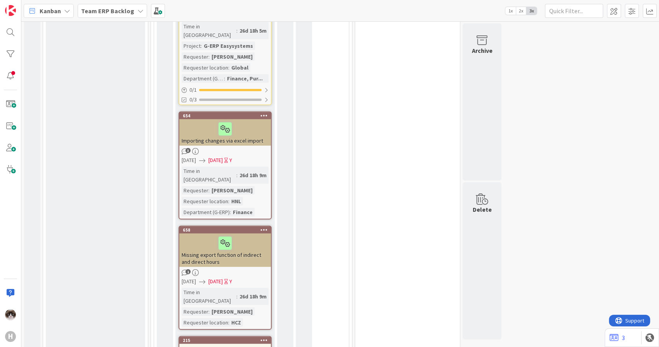
scroll to position [1897, 0]
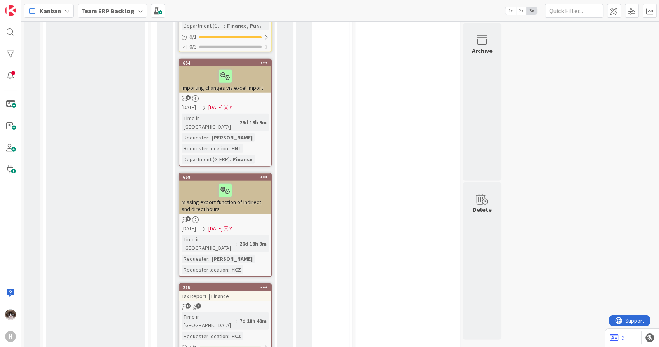
click at [266, 174] on icon at bounding box center [263, 176] width 7 height 5
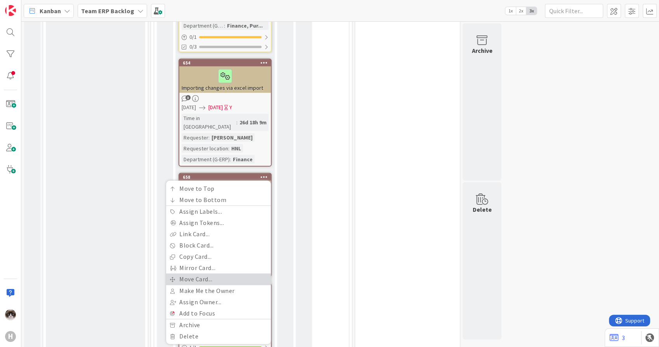
click at [206, 273] on link "Move Card..." at bounding box center [218, 278] width 105 height 11
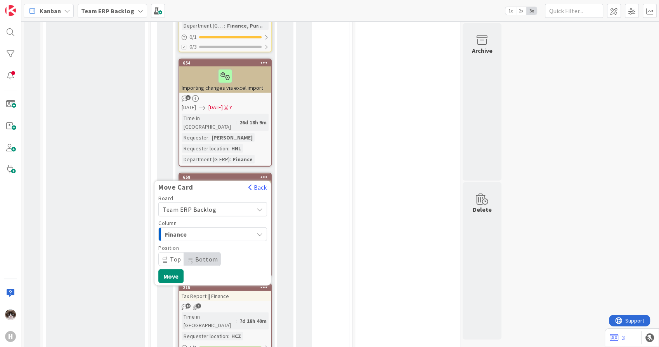
click at [225, 228] on div "Finance" at bounding box center [208, 234] width 90 height 12
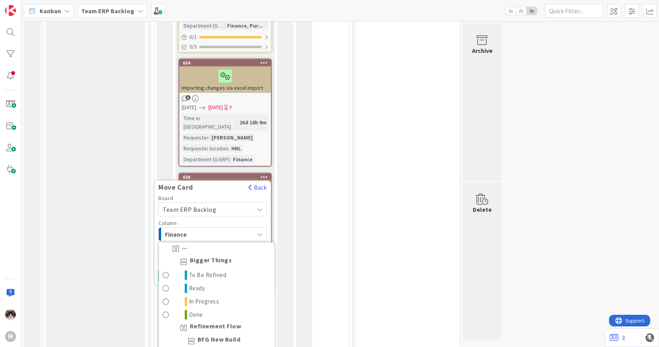
scroll to position [388, 0]
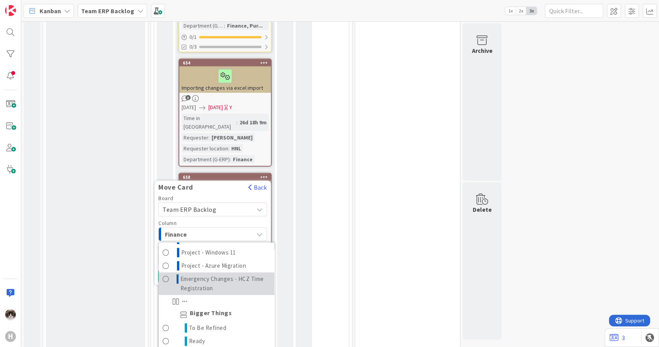
click at [224, 274] on span "Emergency Changes - HCZ Time Registration" at bounding box center [225, 283] width 90 height 19
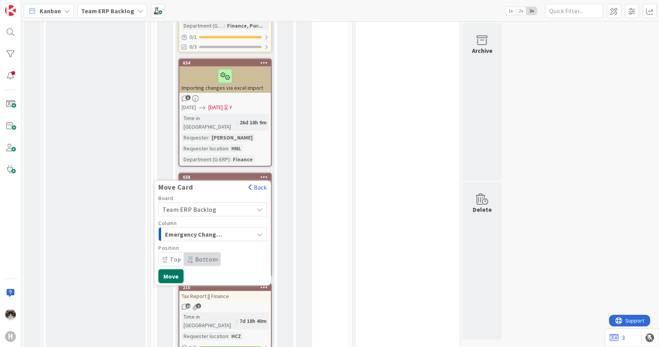
click at [175, 269] on button "Move" at bounding box center [170, 276] width 25 height 14
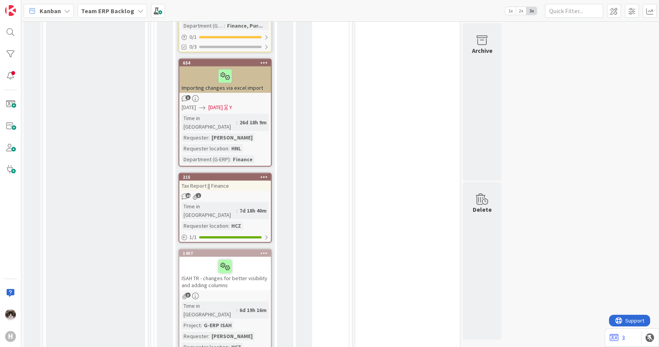
click at [260, 257] on div "ISAH TR - changes for better visibility and adding columns" at bounding box center [225, 273] width 92 height 33
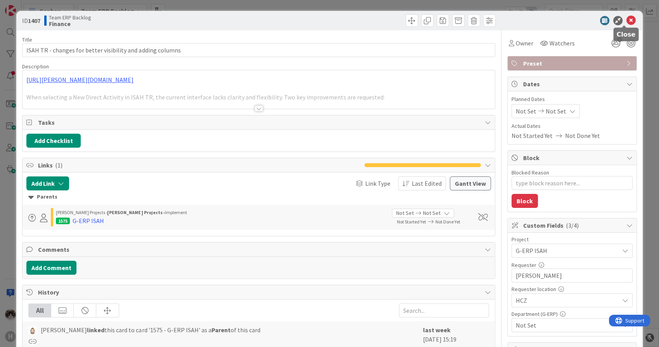
click at [626, 19] on icon at bounding box center [630, 20] width 9 height 9
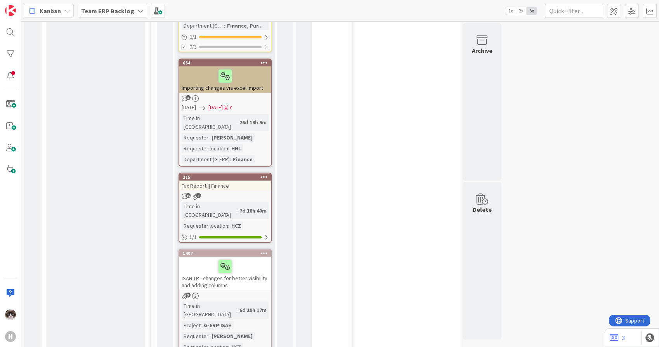
click at [260, 250] on icon at bounding box center [263, 252] width 7 height 5
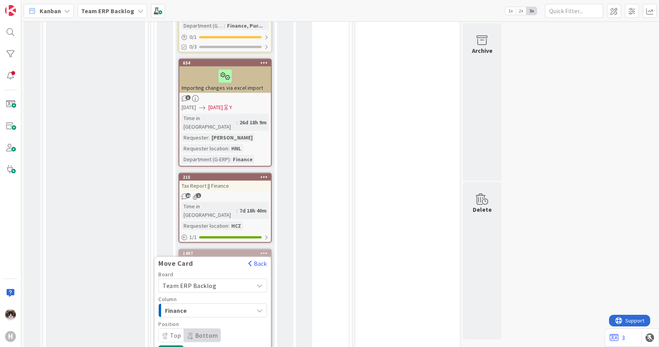
click at [225, 278] on div "Team ERP Backlog" at bounding box center [212, 285] width 109 height 14
click at [229, 280] on span "Team ERP Backlog" at bounding box center [206, 285] width 87 height 11
click at [214, 305] on span "Finance" at bounding box center [194, 310] width 58 height 10
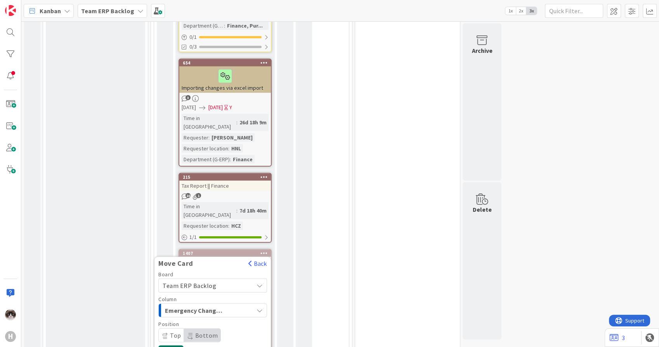
click at [173, 345] on button "Move" at bounding box center [170, 352] width 25 height 14
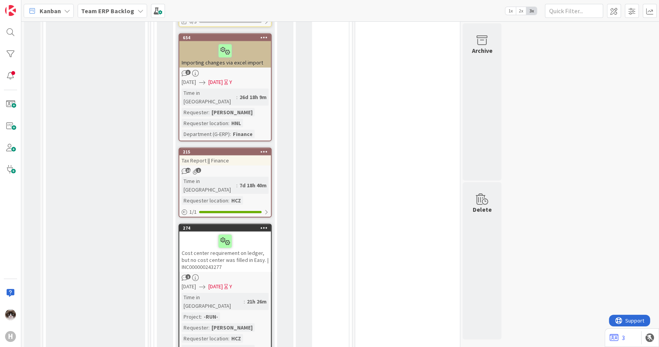
scroll to position [1934, 0]
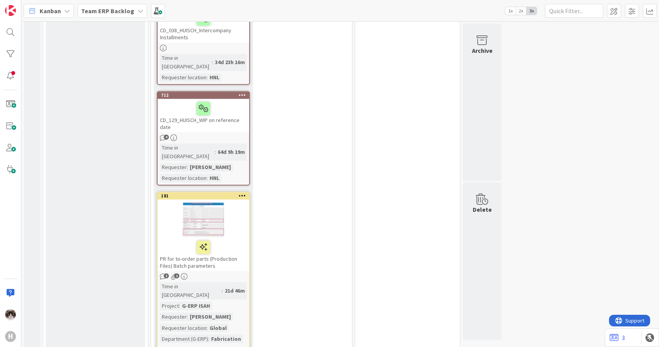
scroll to position [4148, 0]
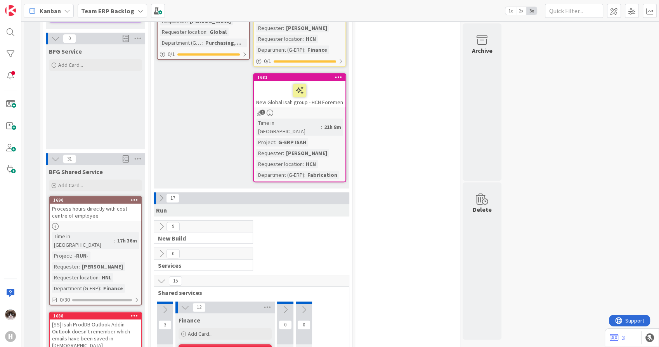
scroll to position [425, 0]
click at [118, 205] on link "1690 Process hours directly with cost centre of employee Time in Column : 17h 3…" at bounding box center [95, 250] width 93 height 109
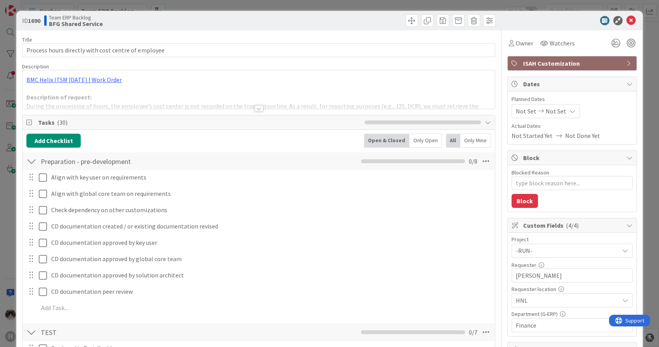
click at [255, 109] on div at bounding box center [259, 108] width 9 height 6
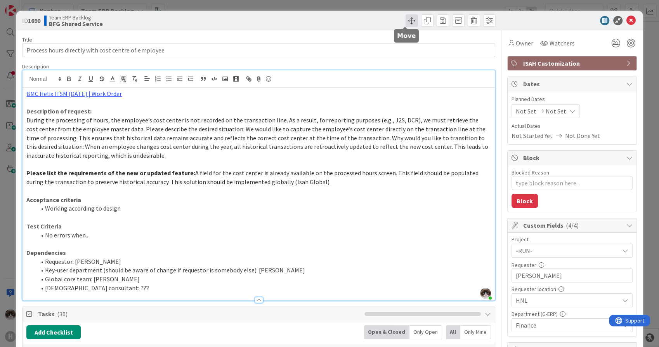
click at [410, 23] on span at bounding box center [412, 20] width 12 height 12
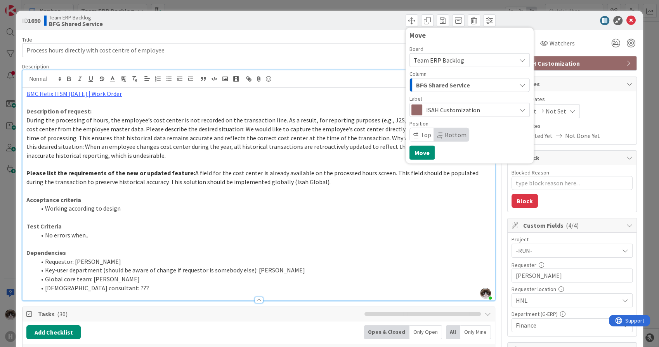
click at [437, 81] on span "BFG Shared Service" at bounding box center [443, 85] width 54 height 10
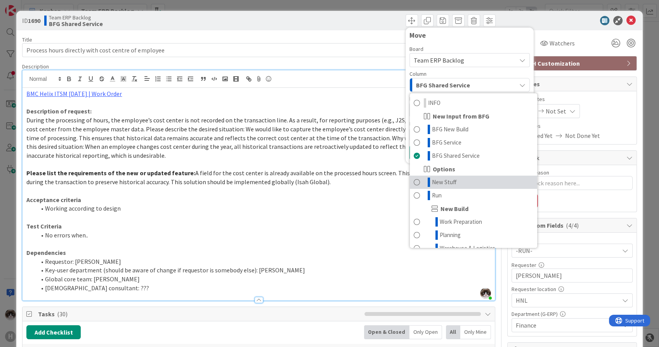
click at [447, 177] on span "New Stuff" at bounding box center [444, 181] width 25 height 9
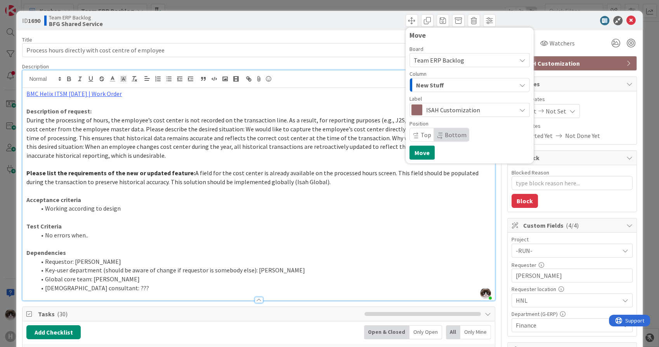
click at [421, 135] on span "Top" at bounding box center [426, 135] width 10 height 8
click at [415, 153] on button "Move" at bounding box center [421, 153] width 25 height 14
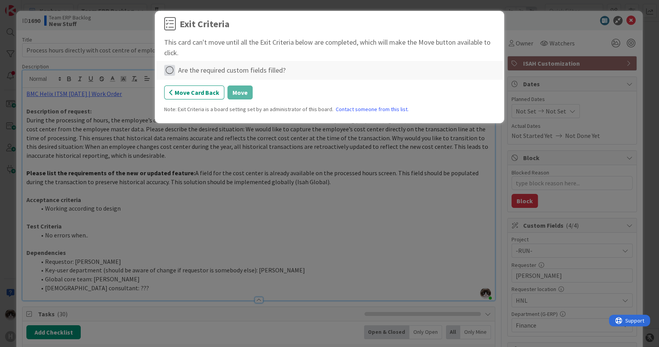
click at [173, 70] on icon at bounding box center [169, 70] width 11 height 11
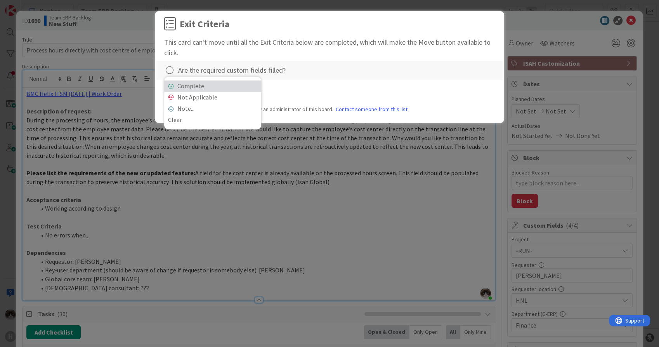
click at [189, 87] on link "Complete" at bounding box center [212, 85] width 97 height 11
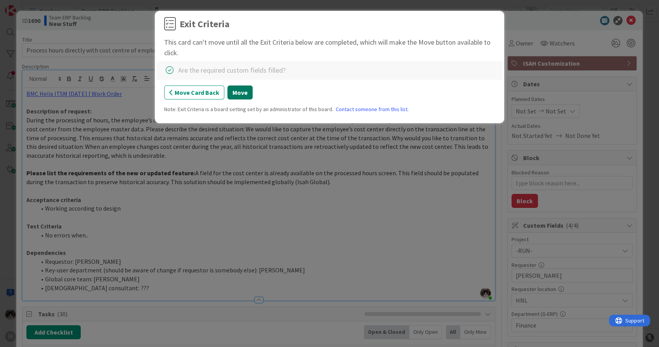
click at [232, 92] on button "Move" at bounding box center [239, 92] width 25 height 14
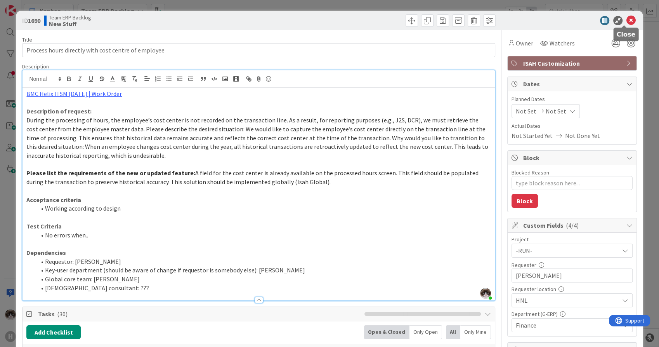
click at [626, 21] on icon at bounding box center [630, 20] width 9 height 9
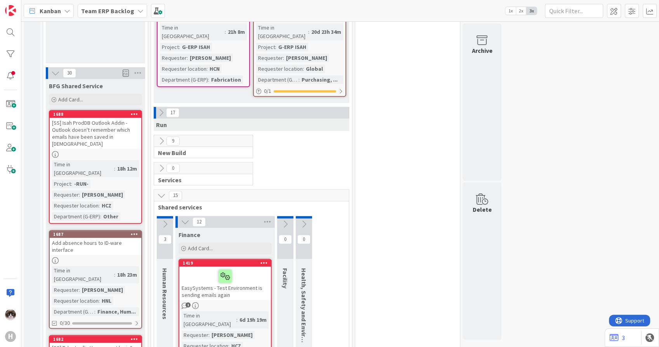
scroll to position [554, 0]
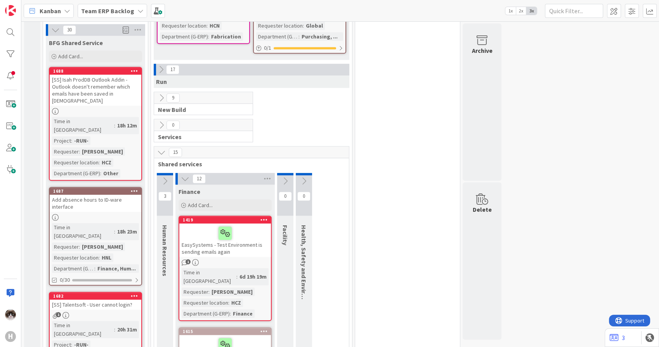
click at [121, 214] on div at bounding box center [96, 217] width 92 height 7
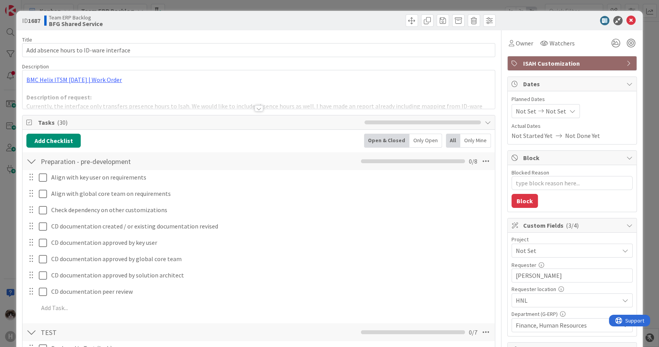
click at [255, 109] on div at bounding box center [259, 108] width 9 height 6
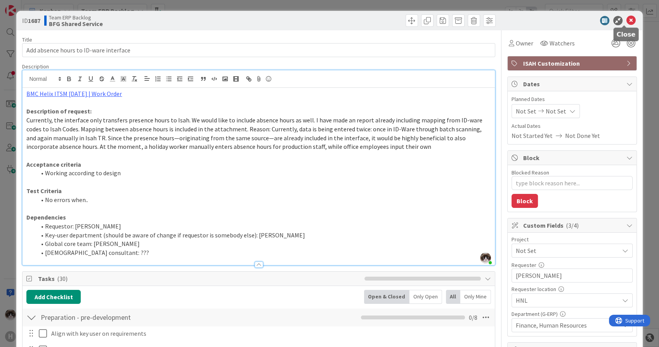
click at [626, 21] on icon at bounding box center [630, 20] width 9 height 9
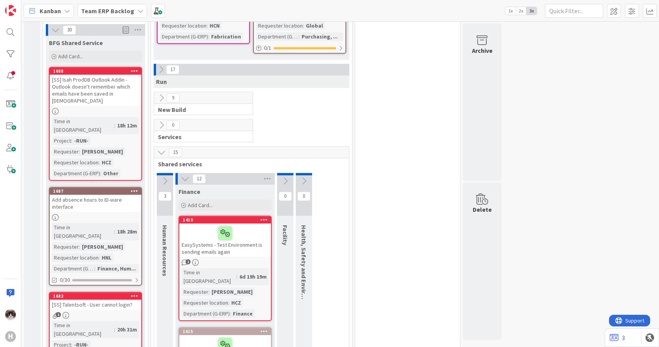
click at [137, 188] on div at bounding box center [134, 190] width 14 height 5
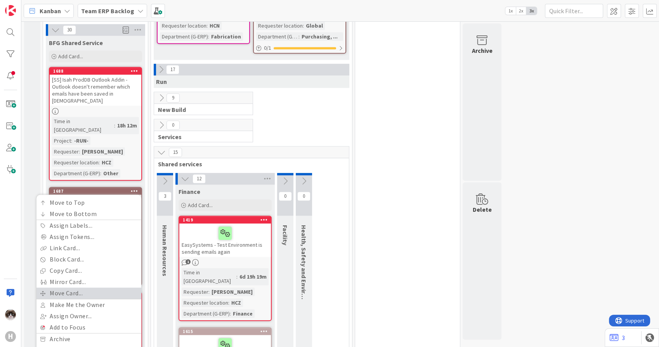
click at [88, 287] on link "Move Card..." at bounding box center [88, 292] width 105 height 11
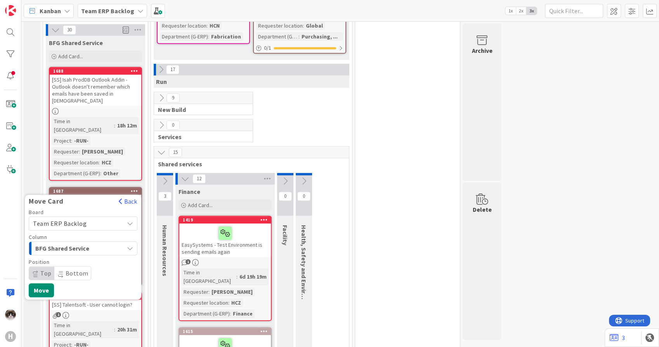
click at [110, 218] on span "Team ERP Backlog" at bounding box center [76, 223] width 87 height 11
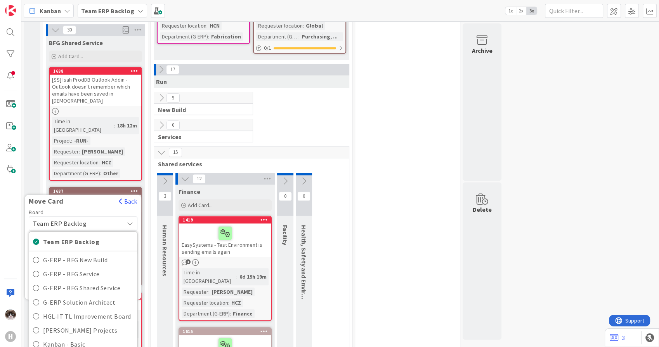
click at [111, 218] on span "Team ERP Backlog" at bounding box center [76, 223] width 87 height 11
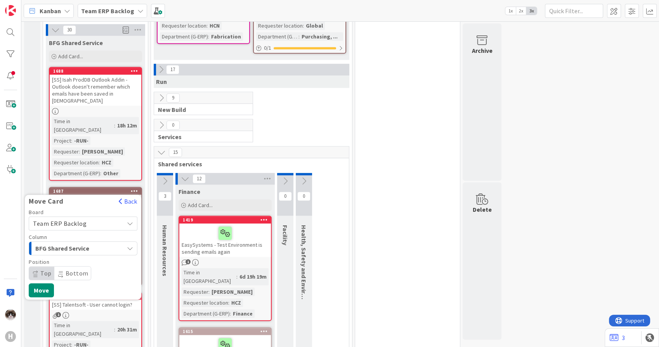
click at [101, 242] on div "BFG Shared Service" at bounding box center [78, 248] width 90 height 12
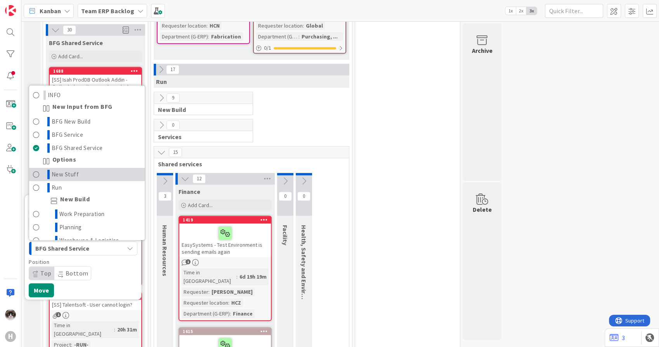
click at [97, 168] on link "New Stuff" at bounding box center [87, 174] width 116 height 13
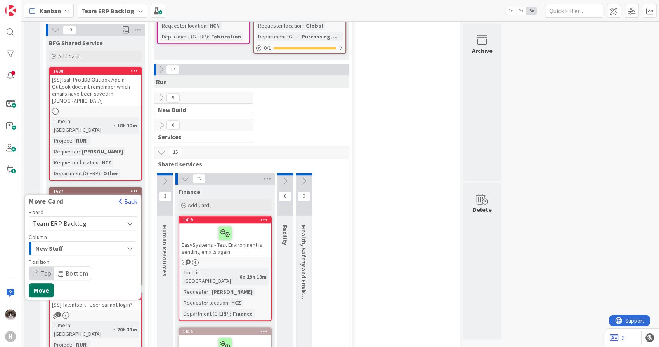
click at [47, 283] on button "Move" at bounding box center [41, 290] width 25 height 14
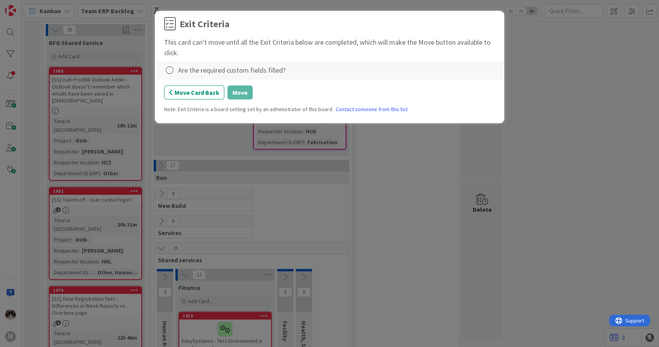
click at [202, 75] on div "Are the required custom fields filled?" at bounding box center [232, 70] width 108 height 10
click at [169, 72] on icon at bounding box center [169, 70] width 11 height 11
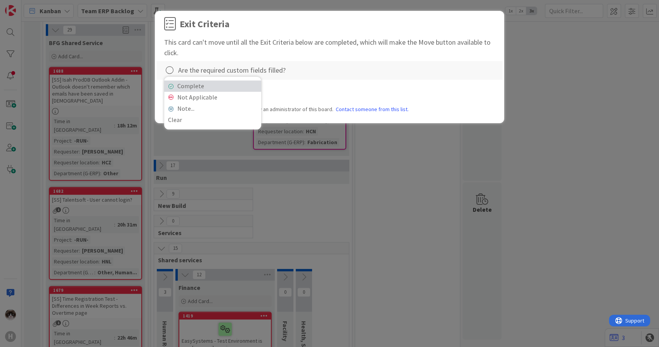
click at [207, 88] on link "Complete" at bounding box center [212, 85] width 97 height 11
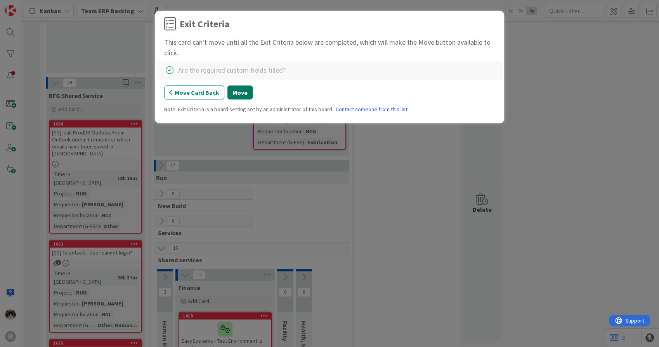
click at [242, 91] on button "Move" at bounding box center [239, 92] width 25 height 14
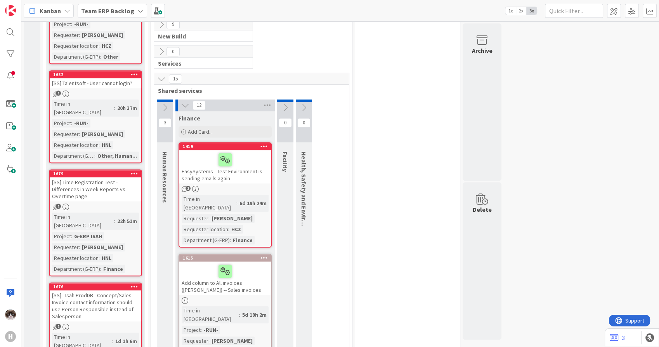
scroll to position [727, 0]
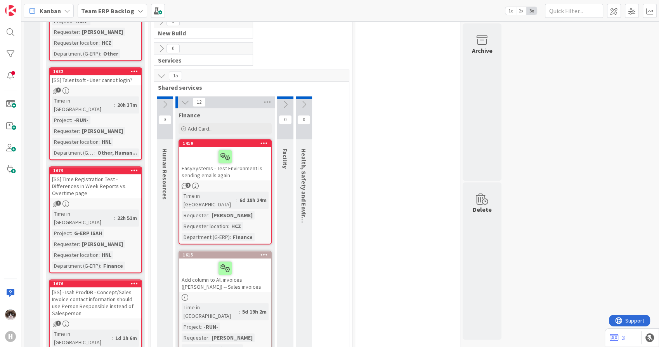
click at [133, 167] on icon at bounding box center [134, 169] width 7 height 5
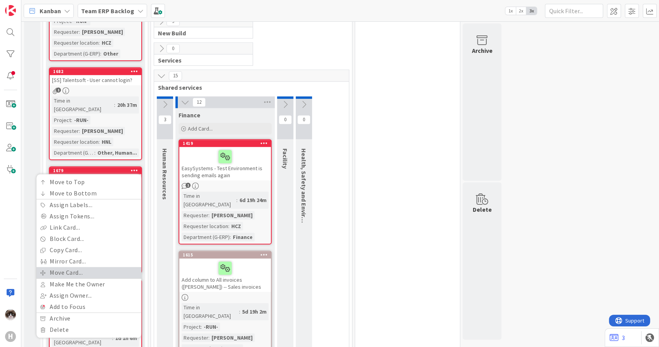
click at [82, 267] on link "Move Card..." at bounding box center [88, 272] width 105 height 11
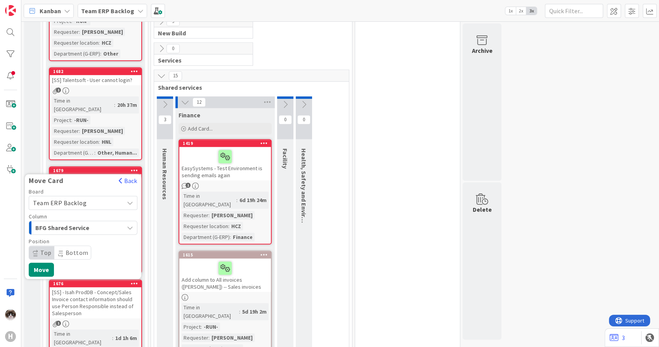
click at [96, 221] on div "BFG Shared Service" at bounding box center [78, 227] width 90 height 12
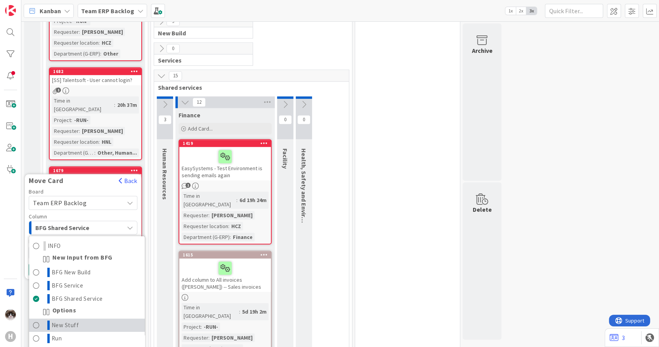
click at [77, 318] on link "New Stuff" at bounding box center [87, 324] width 116 height 13
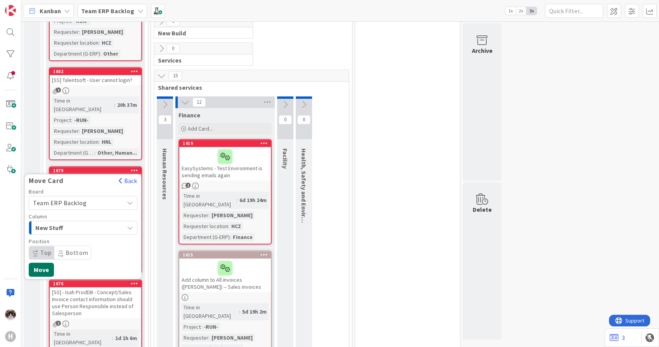
click at [49, 262] on button "Move" at bounding box center [41, 269] width 25 height 14
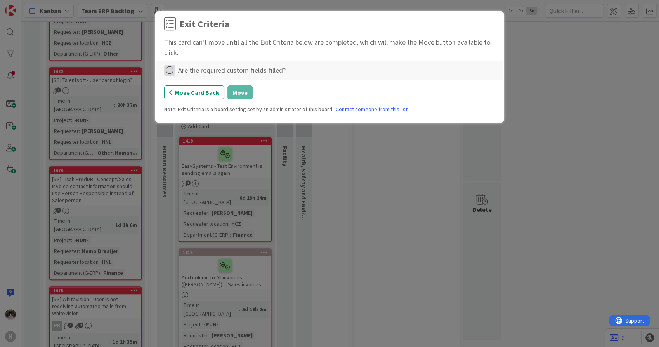
click at [167, 70] on icon at bounding box center [169, 70] width 11 height 11
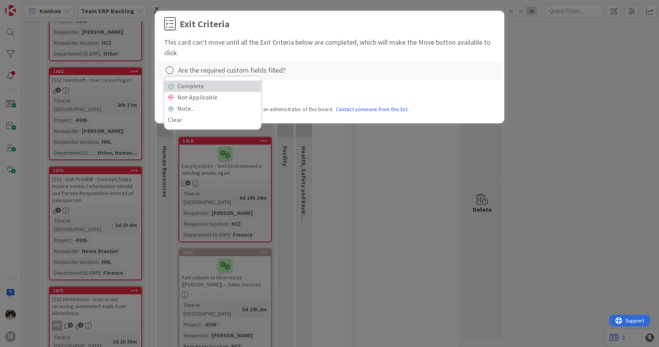
click at [177, 83] on link "Complete" at bounding box center [212, 85] width 97 height 11
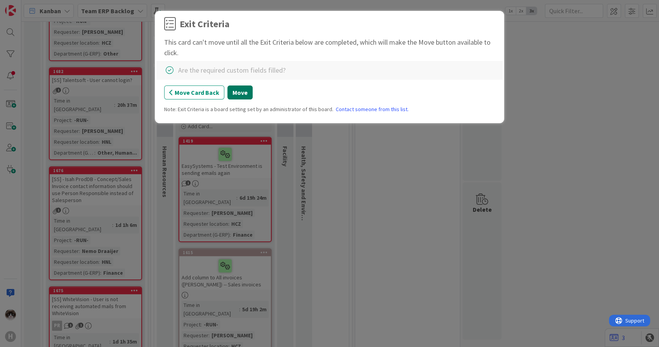
click at [242, 94] on button "Move" at bounding box center [239, 92] width 25 height 14
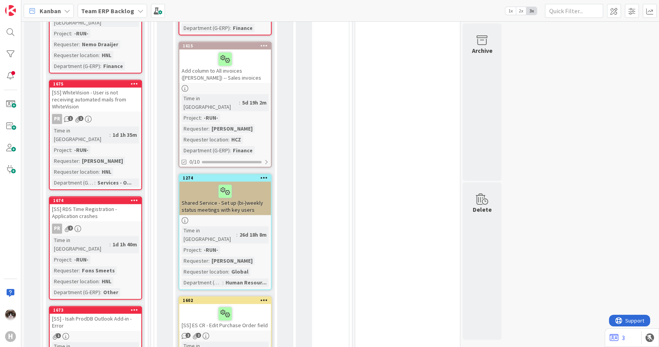
scroll to position [942, 0]
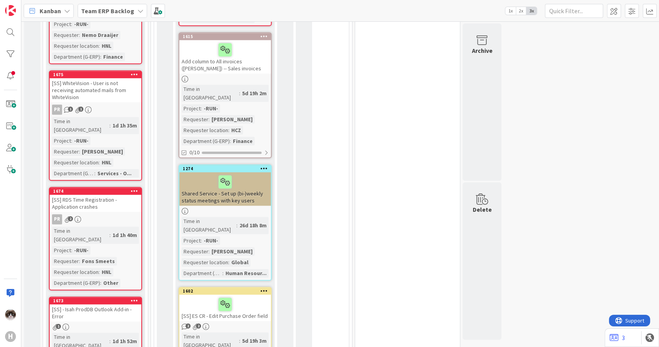
click at [132, 188] on icon at bounding box center [134, 190] width 7 height 5
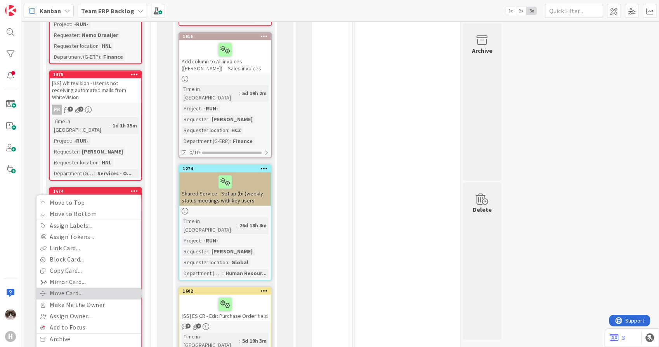
click at [97, 287] on link "Move Card..." at bounding box center [88, 292] width 105 height 11
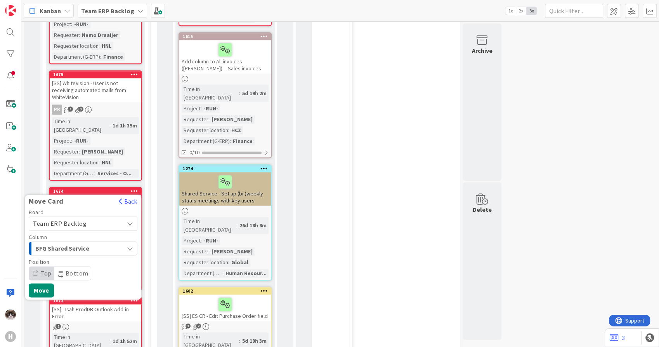
click at [100, 242] on div "BFG Shared Service" at bounding box center [78, 248] width 90 height 12
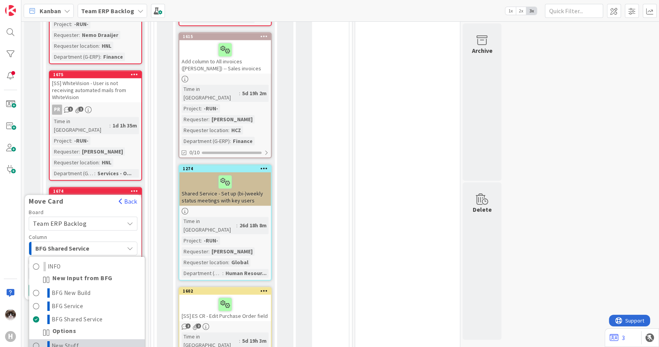
click at [80, 338] on link "New Stuff" at bounding box center [87, 344] width 116 height 13
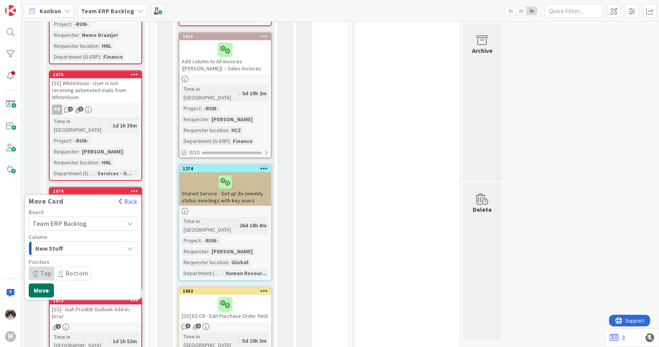
click at [45, 283] on button "Move" at bounding box center [41, 290] width 25 height 14
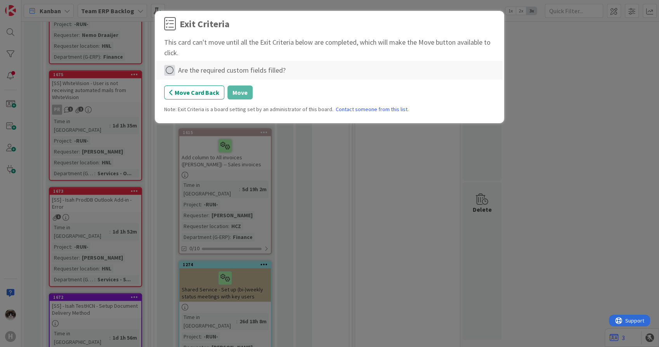
click at [168, 67] on icon at bounding box center [169, 70] width 11 height 11
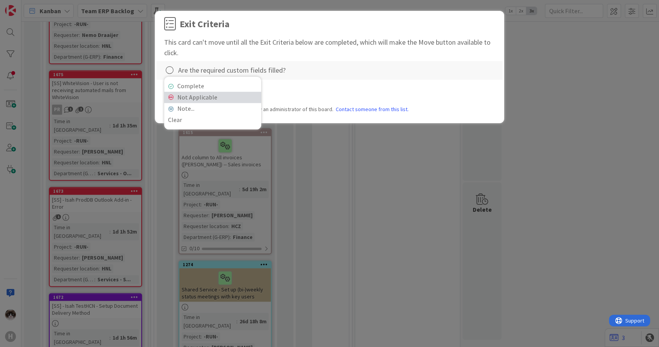
click at [173, 92] on link "Not Applicable" at bounding box center [212, 97] width 97 height 11
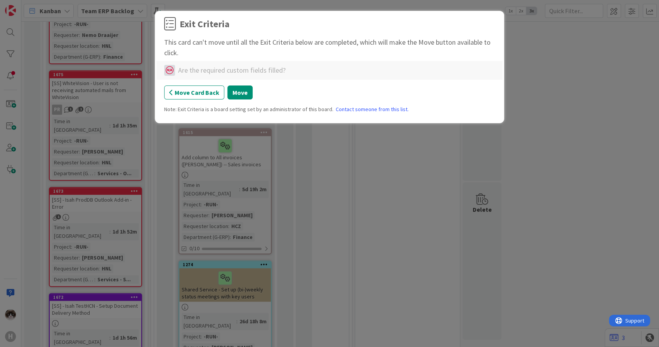
click at [167, 73] on icon at bounding box center [169, 70] width 11 height 11
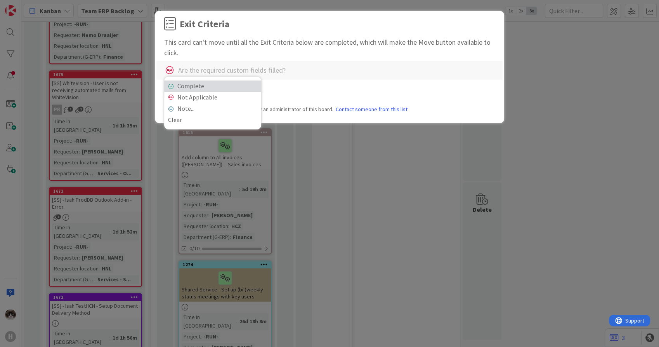
click at [174, 89] on link "Complete" at bounding box center [212, 85] width 97 height 11
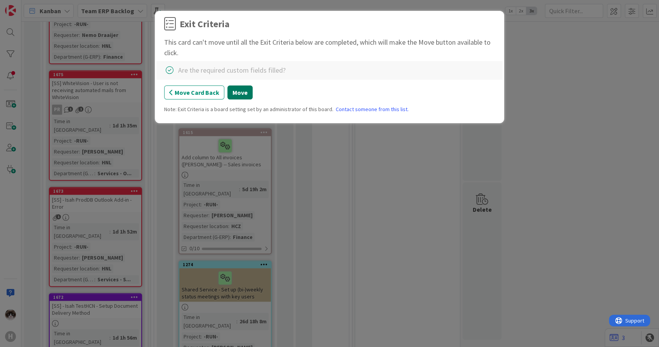
click at [240, 97] on button "Move" at bounding box center [239, 92] width 25 height 14
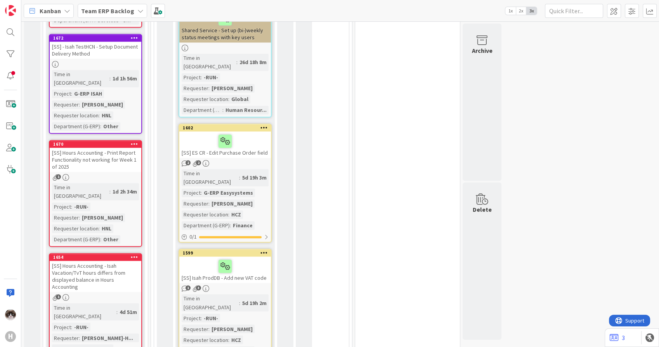
scroll to position [1244, 0]
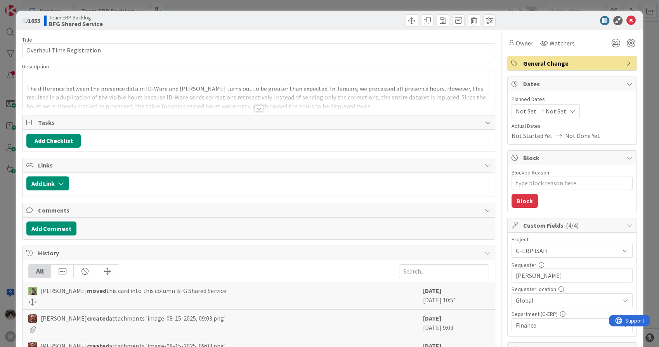
click at [255, 111] on div at bounding box center [259, 108] width 9 height 6
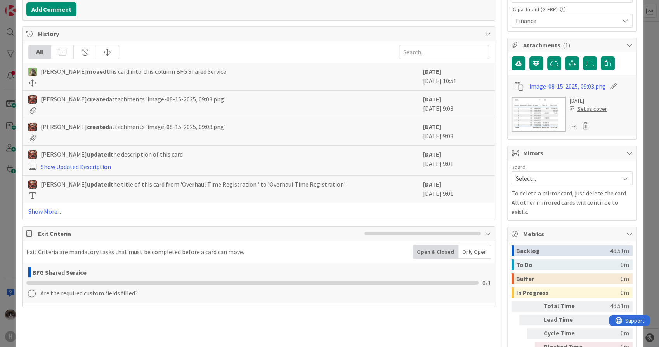
scroll to position [337, 0]
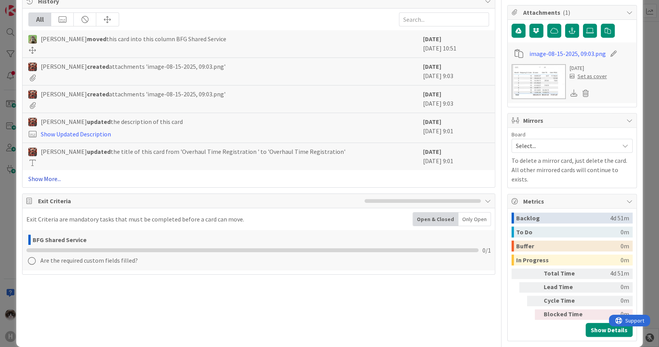
click at [50, 175] on link "Show More..." at bounding box center [258, 178] width 460 height 9
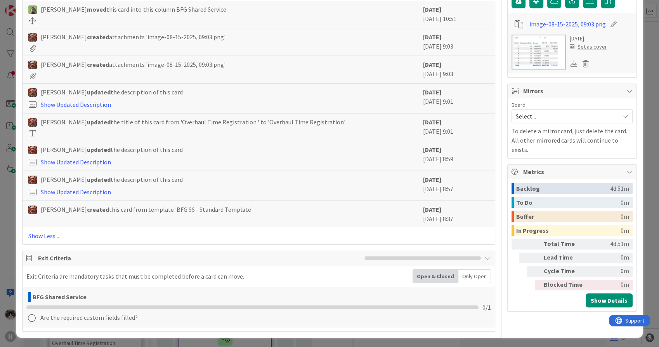
scroll to position [0, 0]
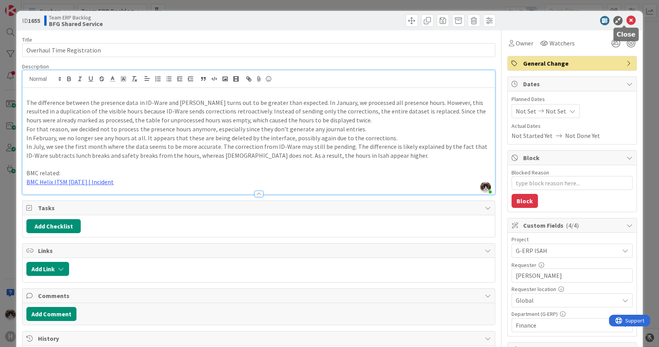
click at [626, 18] on icon at bounding box center [630, 20] width 9 height 9
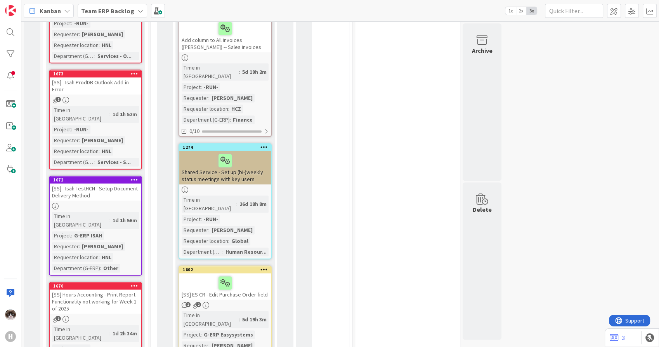
scroll to position [1072, 0]
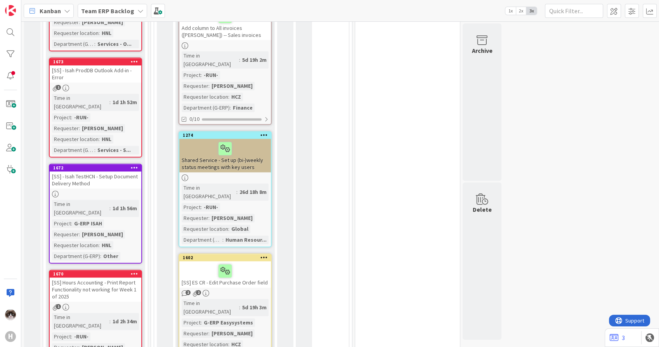
click at [137, 271] on icon at bounding box center [134, 273] width 7 height 5
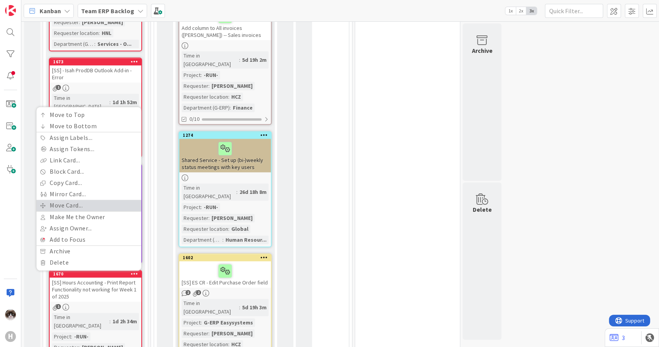
click at [91, 199] on link "Move Card..." at bounding box center [88, 204] width 105 height 11
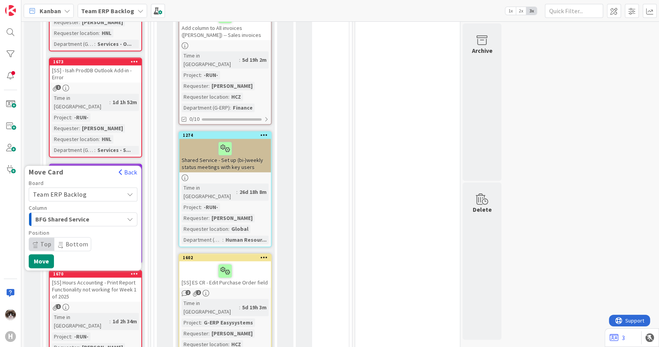
click at [96, 213] on div "BFG Shared Service" at bounding box center [78, 219] width 90 height 12
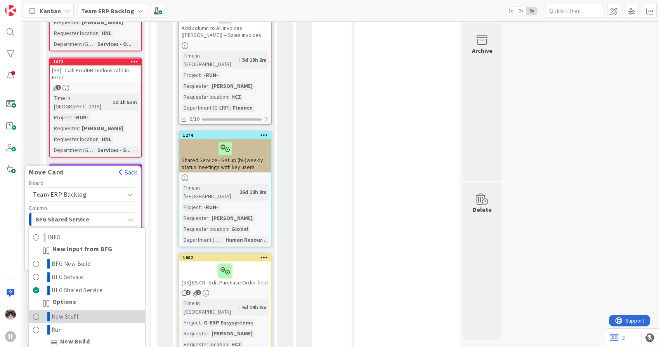
click at [87, 309] on link "New Stuff" at bounding box center [87, 315] width 116 height 13
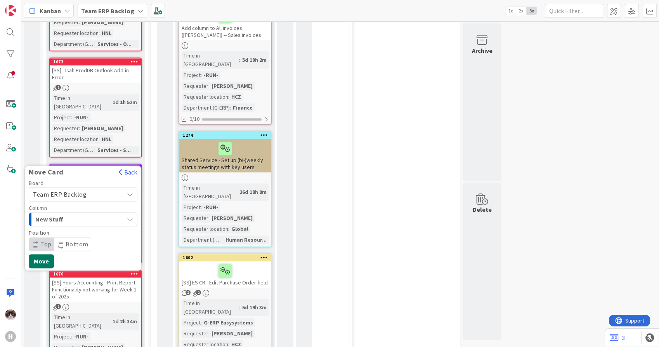
click at [40, 254] on button "Move" at bounding box center [41, 261] width 25 height 14
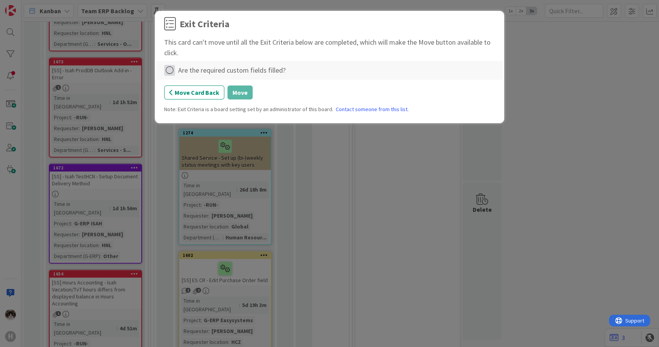
click at [172, 71] on icon at bounding box center [169, 70] width 11 height 11
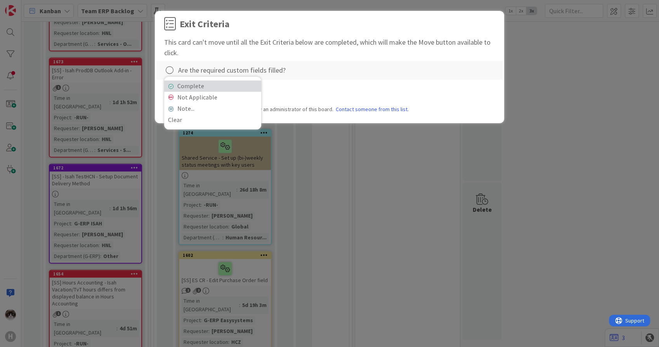
click at [181, 87] on link "Complete" at bounding box center [212, 85] width 97 height 11
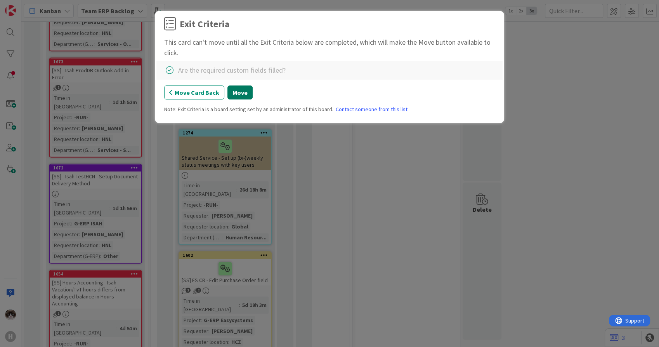
click at [236, 94] on button "Move" at bounding box center [239, 92] width 25 height 14
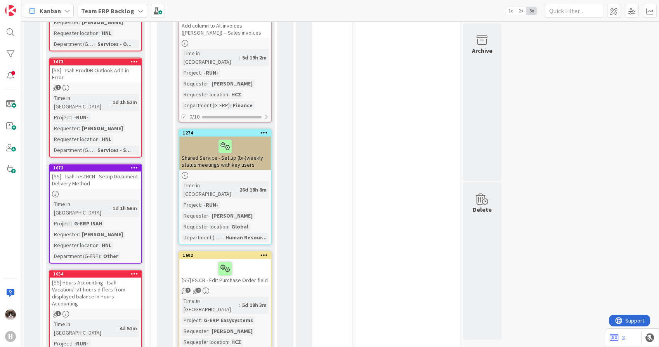
scroll to position [1158, 0]
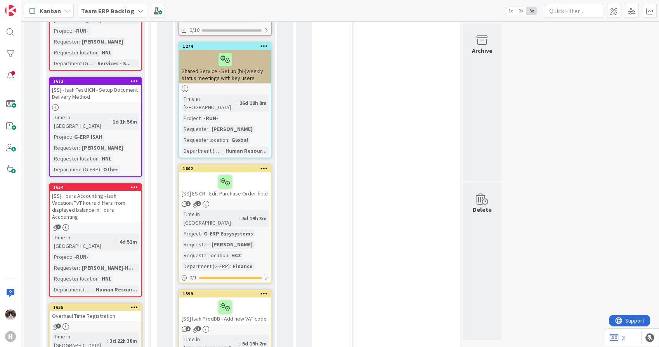
click at [134, 184] on icon at bounding box center [134, 186] width 7 height 5
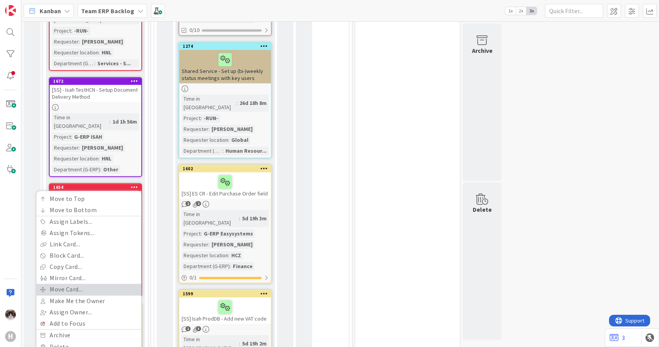
click at [76, 283] on link "Move Card..." at bounding box center [88, 288] width 105 height 11
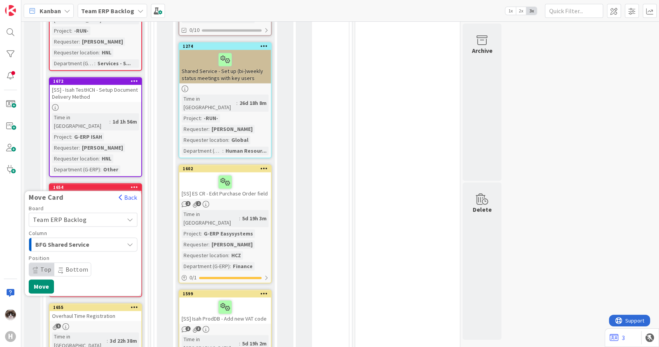
click at [85, 239] on span "BFG Shared Service" at bounding box center [64, 244] width 58 height 10
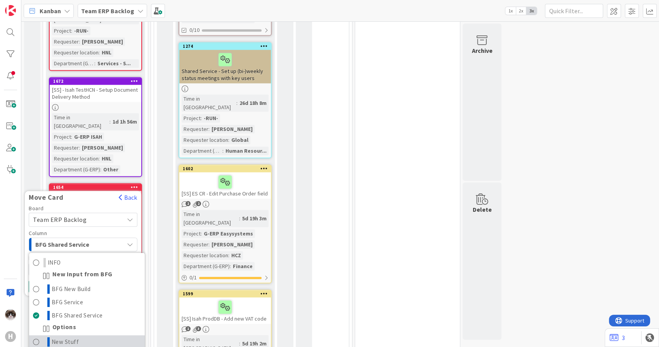
click at [79, 335] on link "New Stuff" at bounding box center [87, 341] width 116 height 13
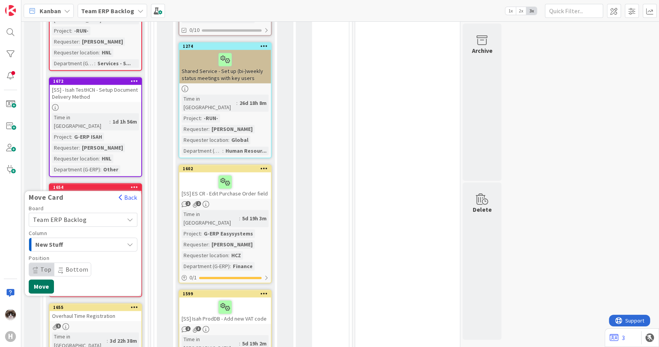
click at [47, 279] on button "Move" at bounding box center [41, 286] width 25 height 14
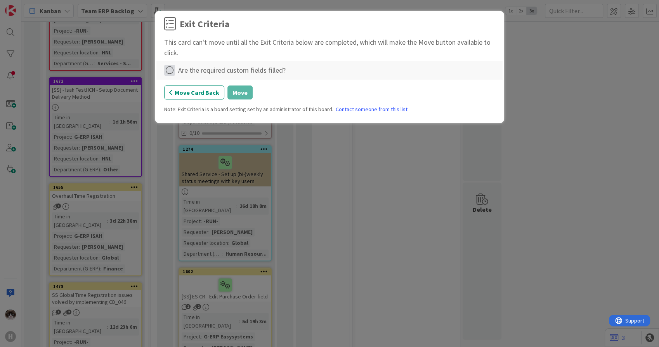
click at [171, 71] on icon at bounding box center [169, 70] width 11 height 11
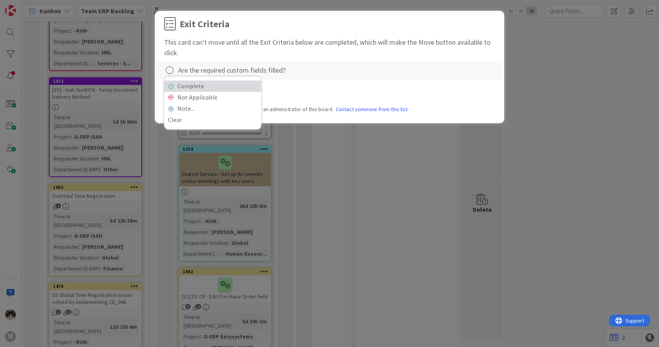
click at [204, 84] on link "Complete" at bounding box center [212, 85] width 97 height 11
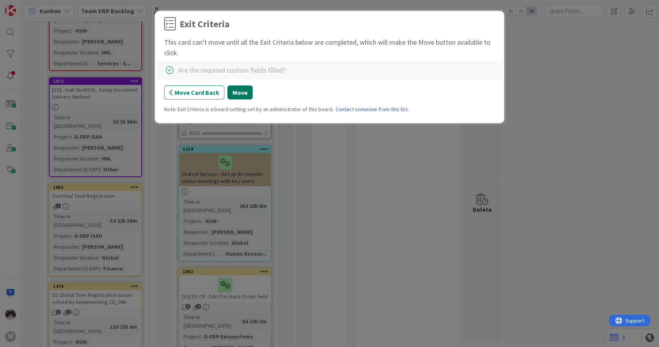
click at [234, 96] on button "Move" at bounding box center [239, 92] width 25 height 14
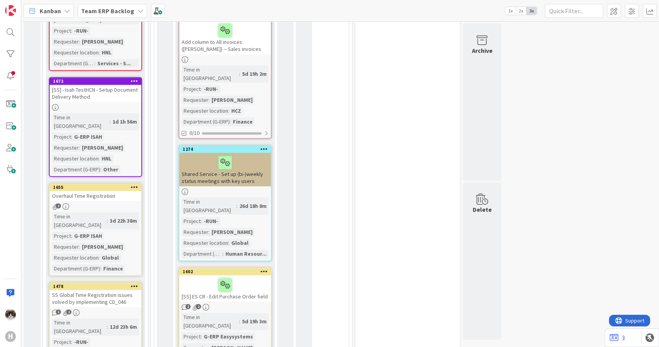
click at [121, 203] on div "1" at bounding box center [96, 206] width 92 height 7
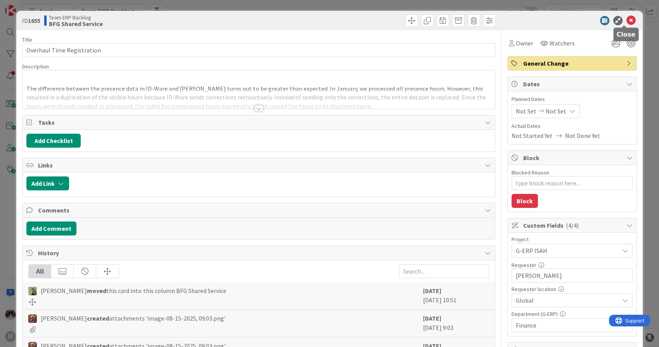
click at [626, 22] on icon at bounding box center [630, 20] width 9 height 9
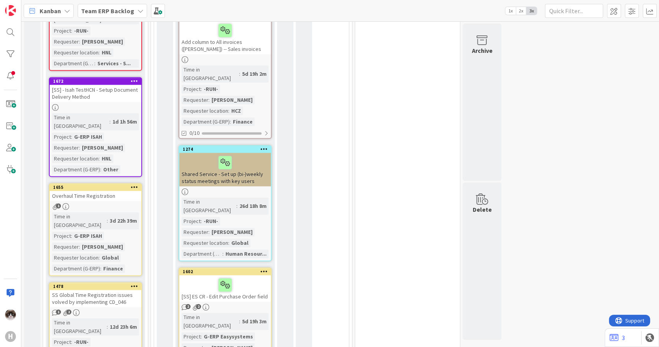
click at [132, 184] on icon at bounding box center [134, 186] width 7 height 5
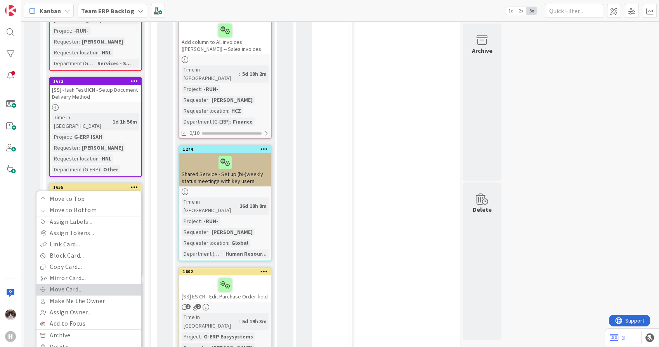
click at [74, 283] on link "Move Card..." at bounding box center [88, 288] width 105 height 11
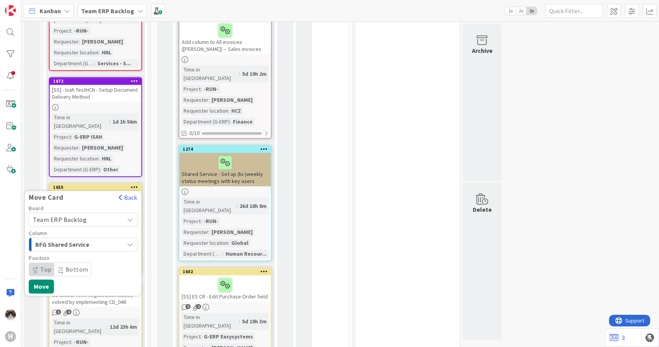
click at [90, 239] on span "BFG Shared Service" at bounding box center [64, 244] width 58 height 10
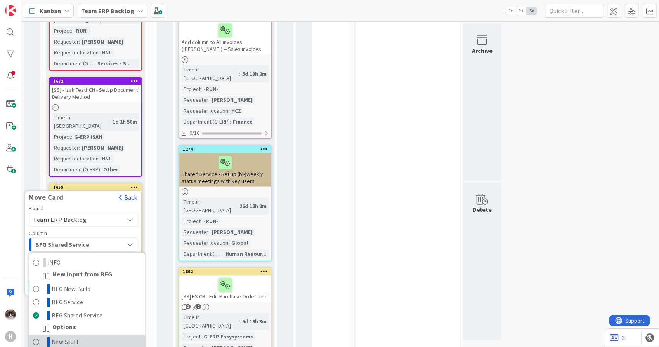
click at [69, 336] on span "New Stuff" at bounding box center [66, 340] width 28 height 9
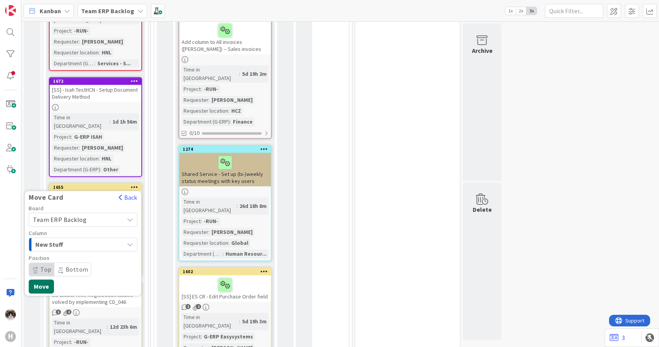
click at [36, 279] on button "Move" at bounding box center [41, 286] width 25 height 14
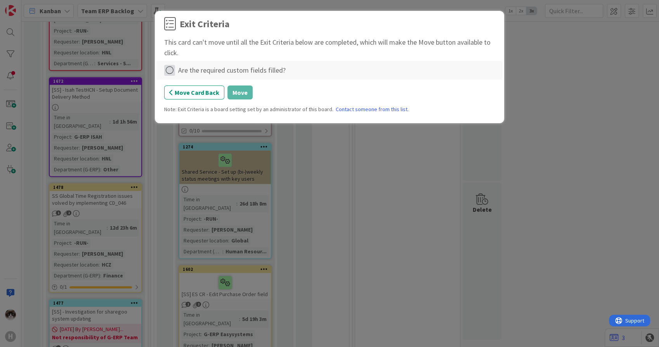
click at [167, 69] on icon at bounding box center [169, 70] width 11 height 11
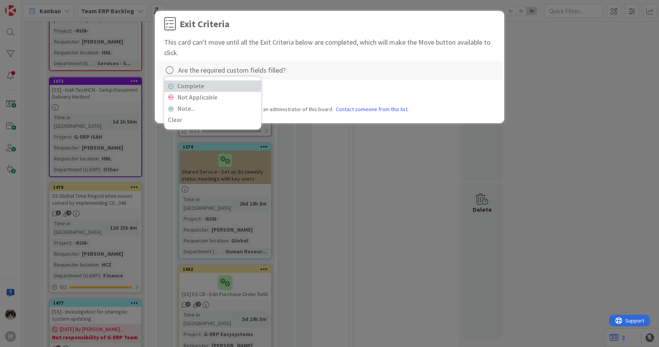
click at [223, 88] on link "Complete" at bounding box center [212, 85] width 97 height 11
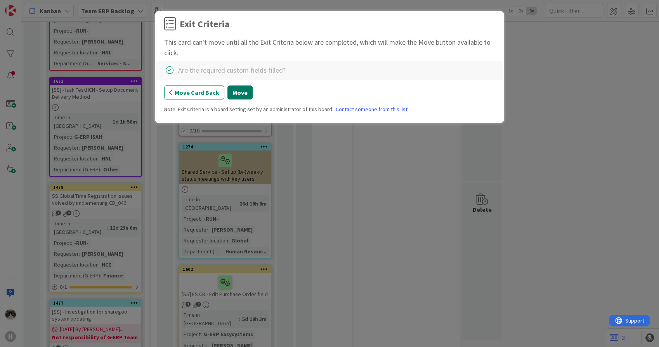
click at [244, 93] on button "Move" at bounding box center [239, 92] width 25 height 14
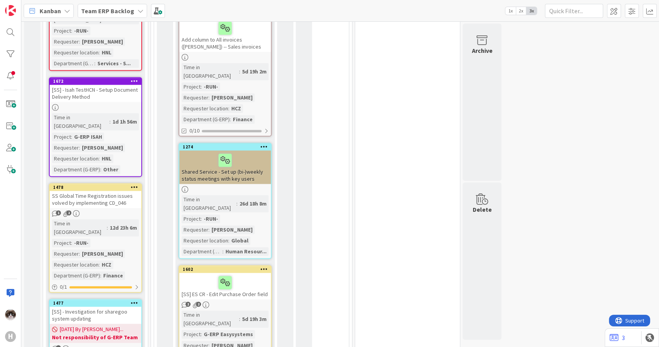
click at [133, 184] on icon at bounding box center [134, 186] width 7 height 5
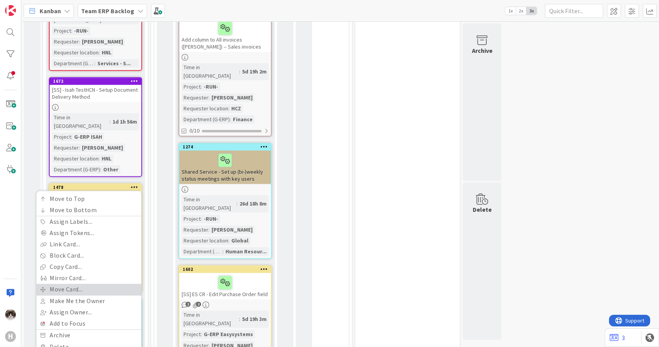
click at [78, 283] on link "Move Card..." at bounding box center [88, 288] width 105 height 11
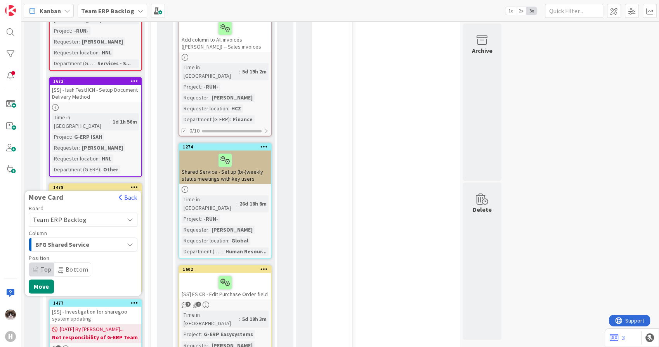
click at [89, 239] on span "BFG Shared Service" at bounding box center [64, 244] width 58 height 10
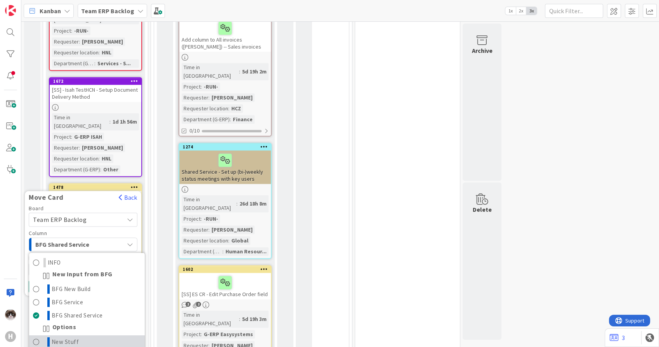
click at [73, 336] on span "New Stuff" at bounding box center [66, 340] width 28 height 9
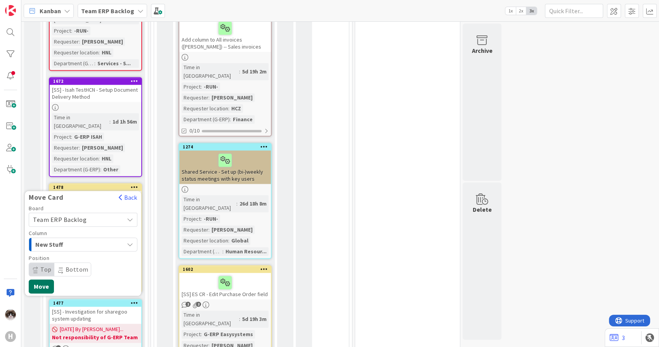
click at [47, 279] on button "Move" at bounding box center [41, 286] width 25 height 14
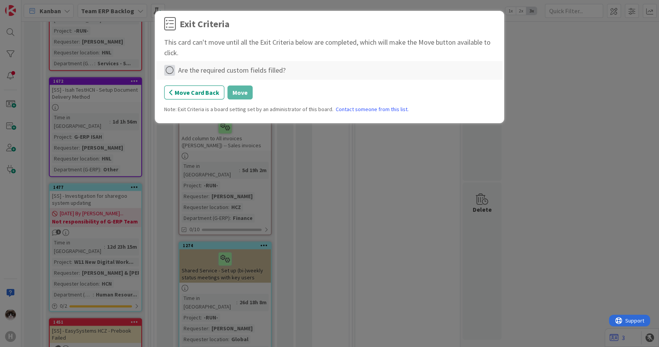
click at [169, 74] on icon at bounding box center [169, 70] width 11 height 11
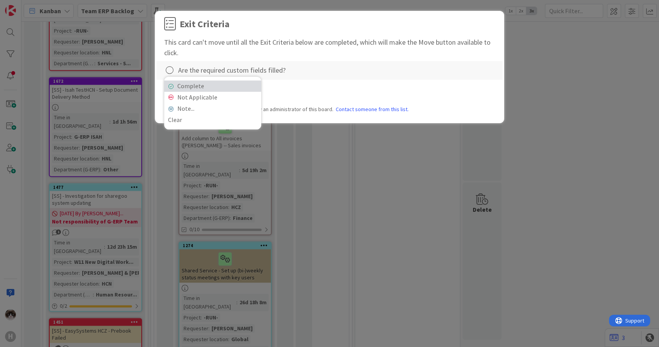
click at [179, 87] on link "Complete" at bounding box center [212, 85] width 97 height 11
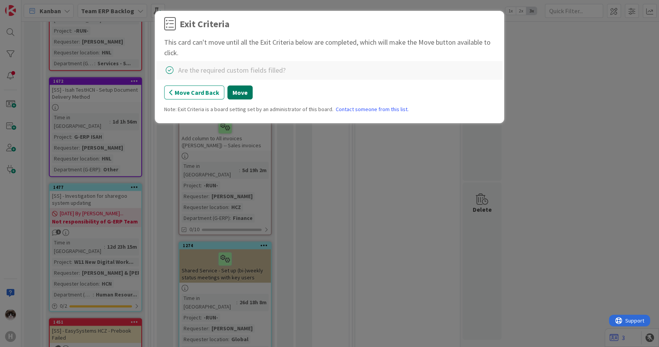
click at [239, 92] on button "Move" at bounding box center [239, 92] width 25 height 14
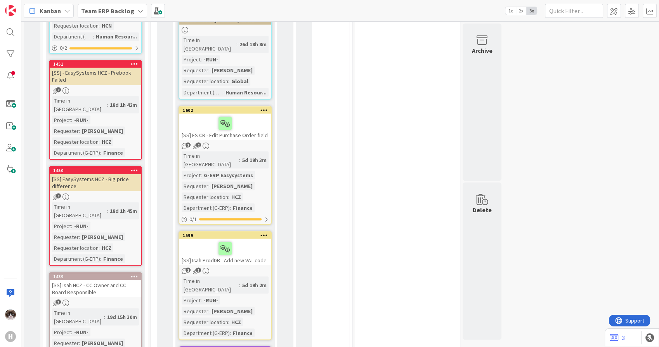
scroll to position [1417, 0]
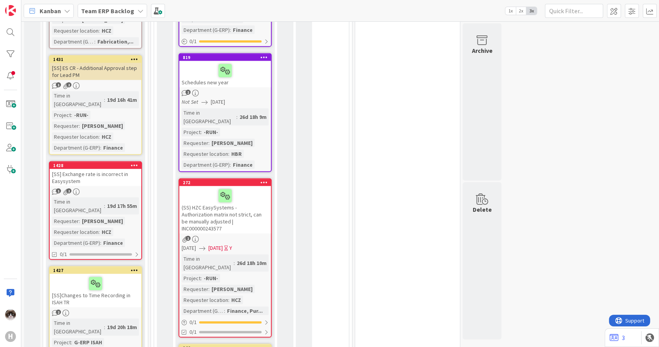
scroll to position [1848, 0]
click at [134, 267] on icon at bounding box center [134, 269] width 7 height 5
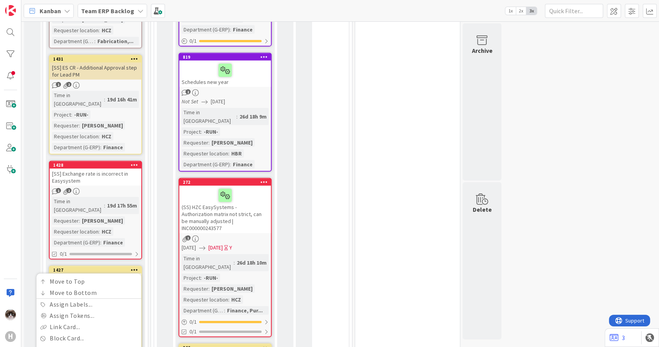
click at [82, 322] on span "BFG Shared Service" at bounding box center [64, 327] width 58 height 10
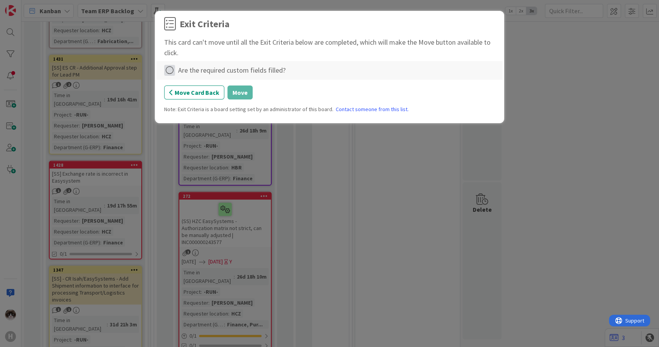
click at [168, 73] on icon at bounding box center [169, 70] width 11 height 11
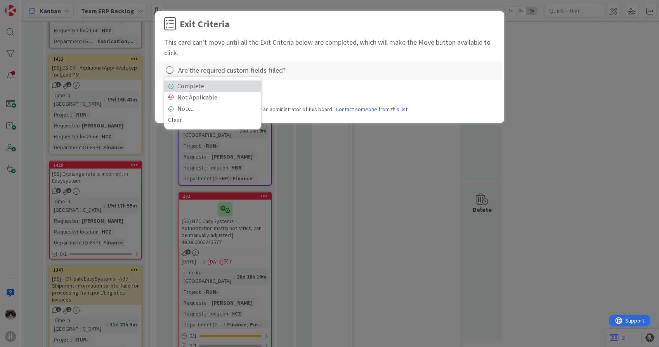
click at [189, 81] on link "Complete" at bounding box center [212, 85] width 97 height 11
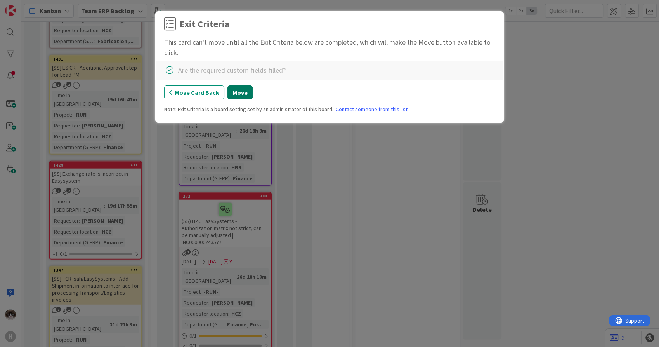
click at [236, 92] on button "Move" at bounding box center [239, 92] width 25 height 14
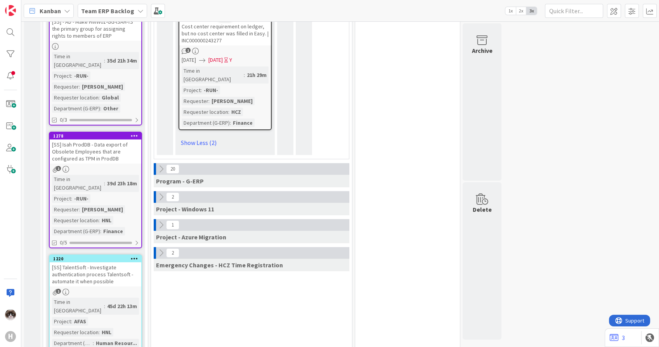
scroll to position [2565, 0]
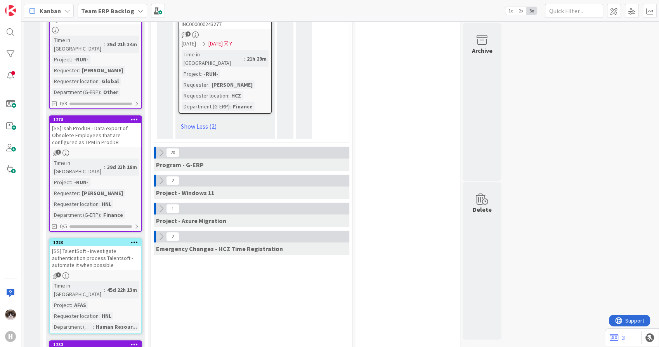
click at [137, 341] on icon at bounding box center [134, 343] width 7 height 5
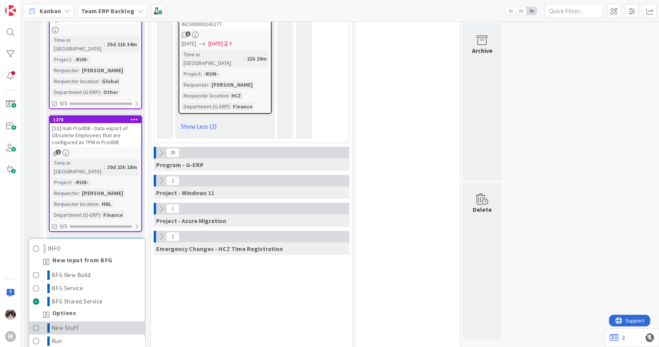
click at [95, 321] on link "New Stuff" at bounding box center [87, 327] width 116 height 13
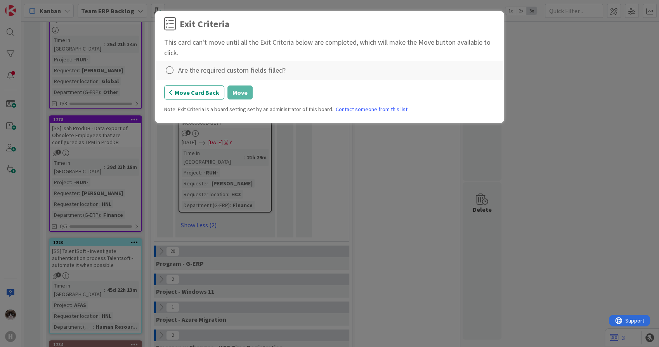
scroll to position [2474, 0]
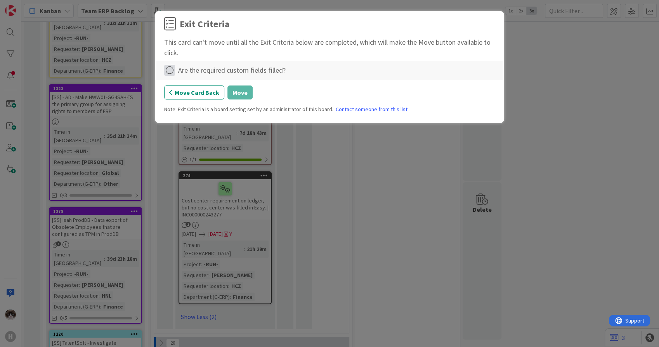
click at [169, 69] on icon at bounding box center [169, 70] width 11 height 11
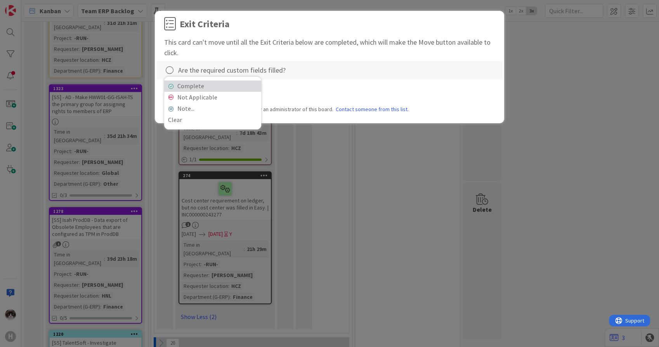
click at [183, 87] on link "Complete" at bounding box center [212, 85] width 97 height 11
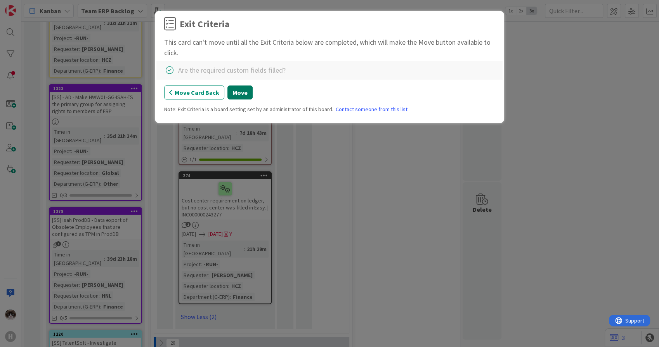
click at [234, 92] on button "Move" at bounding box center [239, 92] width 25 height 14
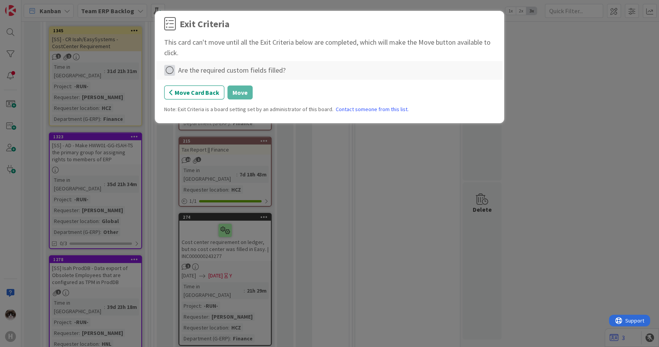
click at [169, 71] on icon at bounding box center [169, 70] width 11 height 11
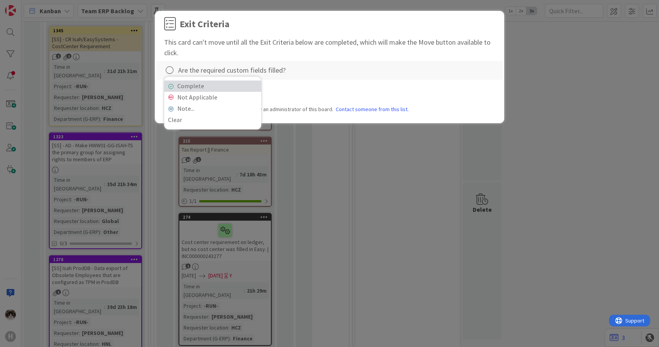
click at [186, 85] on link "Complete" at bounding box center [212, 85] width 97 height 11
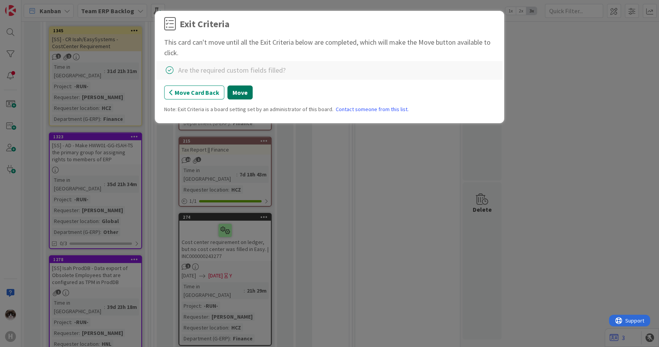
click at [244, 94] on button "Move" at bounding box center [239, 92] width 25 height 14
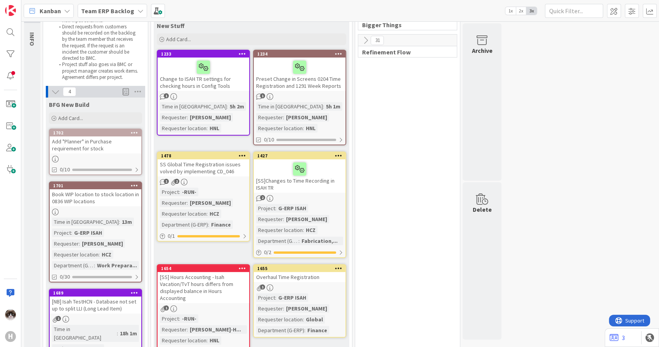
scroll to position [0, 0]
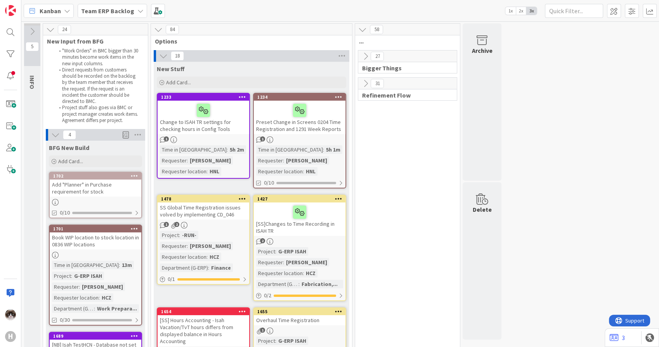
click at [243, 196] on icon at bounding box center [242, 198] width 7 height 5
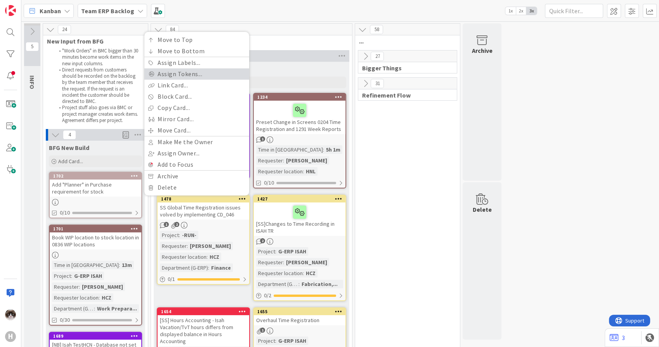
click at [201, 76] on link "Assign Tokens..." at bounding box center [196, 73] width 105 height 11
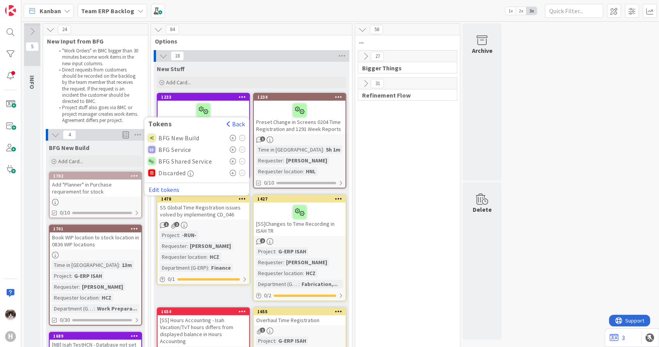
click at [233, 160] on icon at bounding box center [233, 161] width 7 height 6
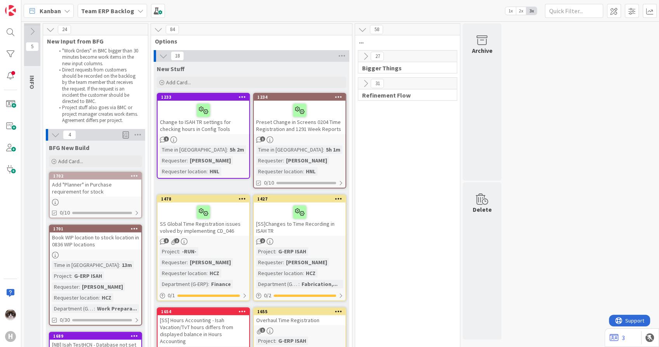
scroll to position [129, 0]
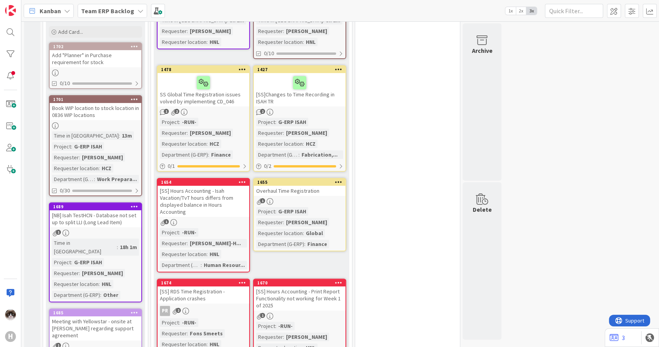
click at [241, 183] on icon at bounding box center [242, 181] width 7 height 5
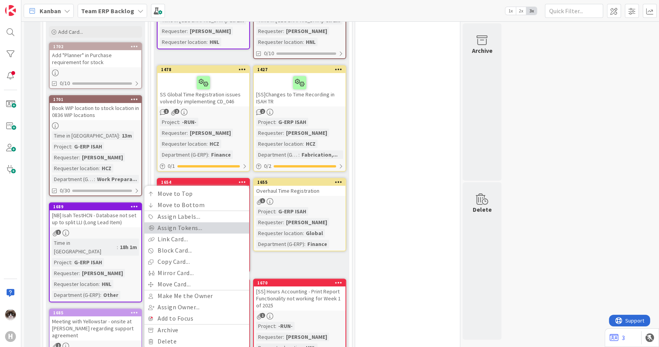
click at [203, 224] on link "Assign Tokens..." at bounding box center [196, 227] width 105 height 11
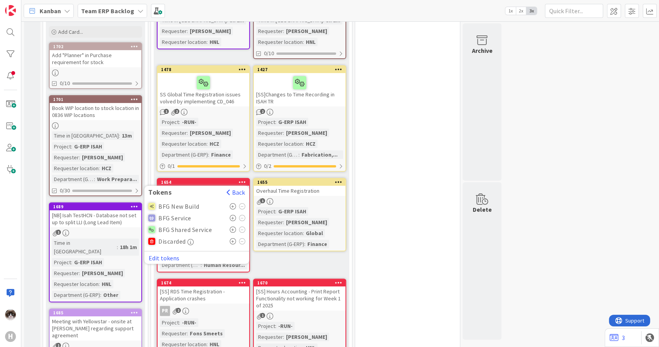
click at [233, 230] on icon at bounding box center [233, 229] width 7 height 6
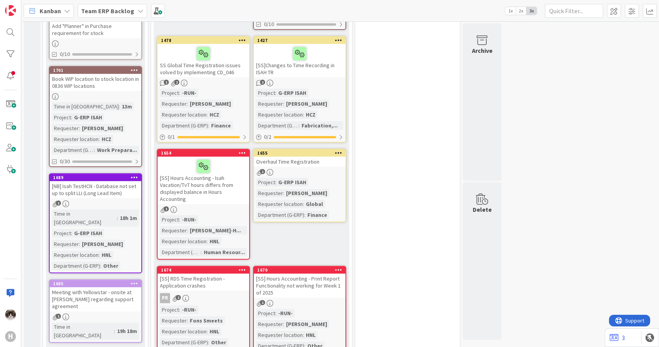
scroll to position [172, 0]
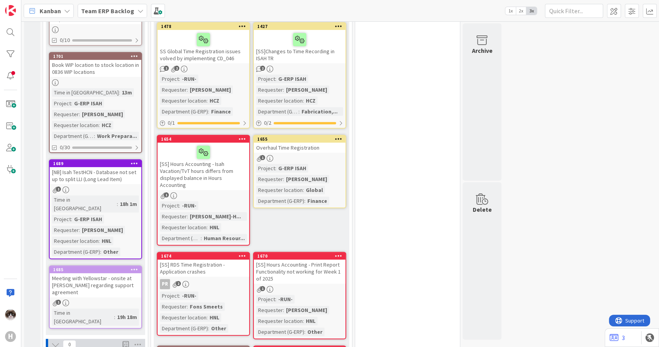
click at [341, 137] on icon at bounding box center [338, 138] width 7 height 5
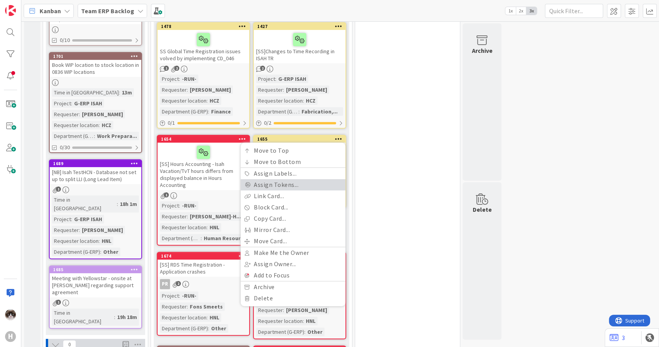
click at [296, 182] on link "Assign Tokens..." at bounding box center [293, 184] width 105 height 11
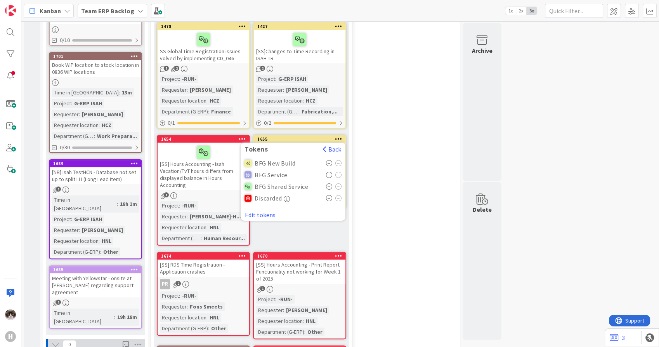
click at [326, 186] on icon at bounding box center [329, 186] width 7 height 6
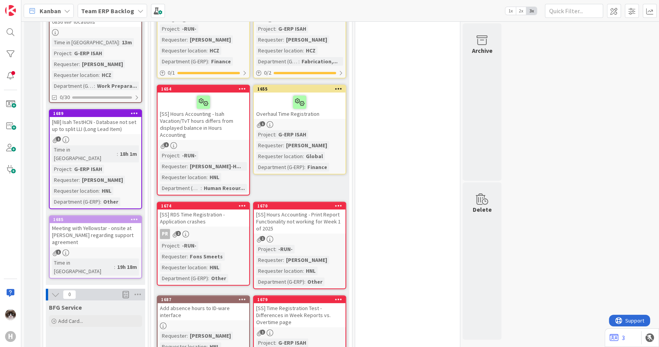
scroll to position [302, 0]
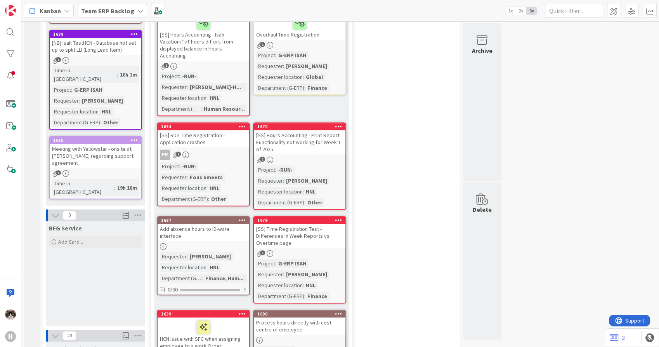
click at [243, 127] on icon at bounding box center [242, 125] width 7 height 5
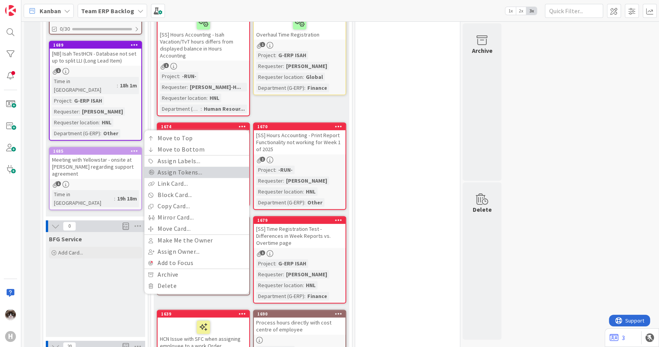
click at [198, 172] on link "Assign Tokens..." at bounding box center [196, 171] width 105 height 11
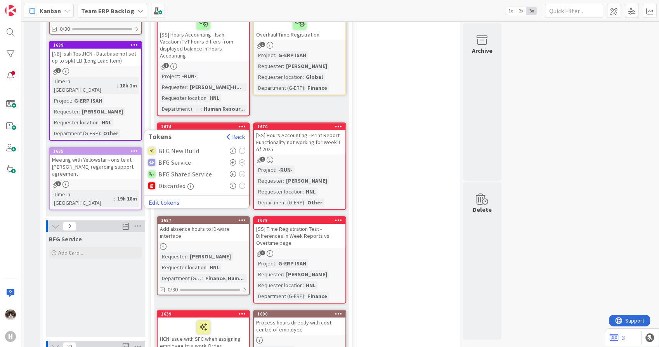
click at [232, 173] on icon at bounding box center [233, 174] width 7 height 6
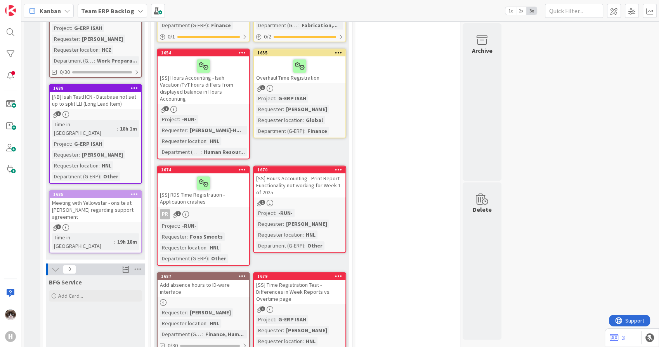
scroll to position [86, 0]
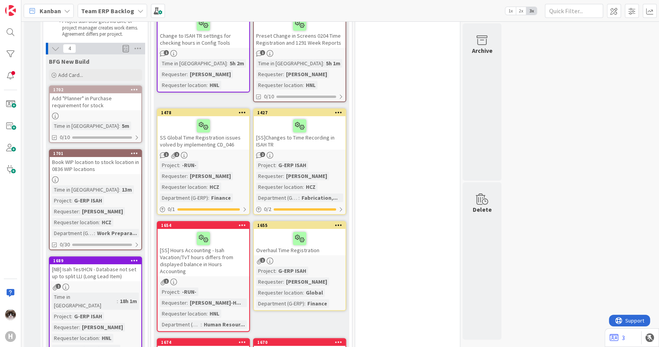
click at [125, 118] on div at bounding box center [96, 116] width 92 height 7
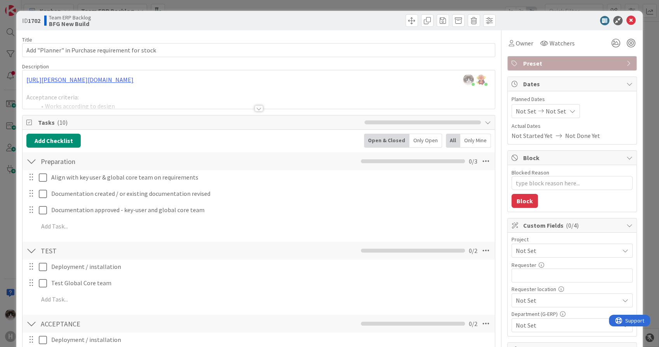
click at [255, 109] on div at bounding box center [259, 108] width 9 height 6
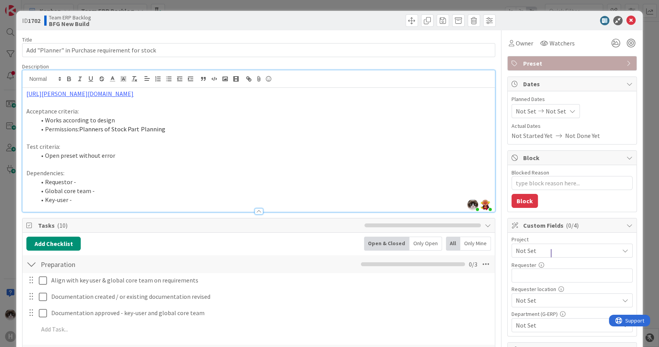
click at [263, 88] on div "https://huisman-smartit.onbmc.com/smartit/app/#/workorder/AGGF4KX6HRENQATBGGRET…" at bounding box center [259, 150] width 472 height 124
click at [172, 107] on link "https://huisman-smartit.onbmc.com/smartit/app#/workorder/AGGF4KX6HRENQATBGGRETB…" at bounding box center [155, 109] width 78 height 10
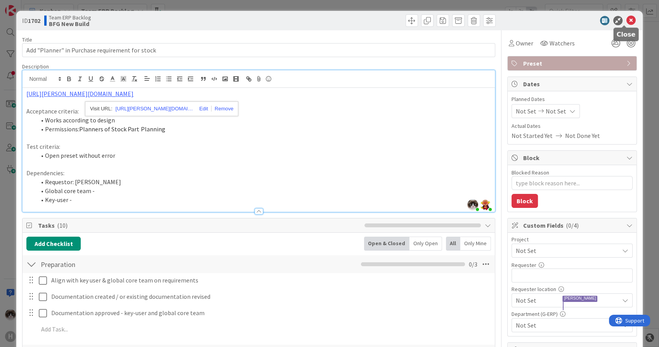
click at [626, 19] on icon at bounding box center [630, 20] width 9 height 9
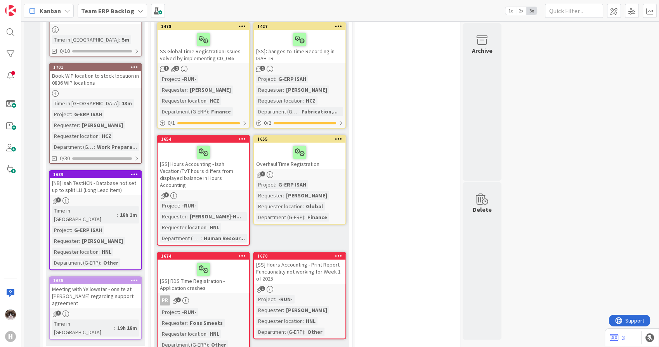
scroll to position [345, 0]
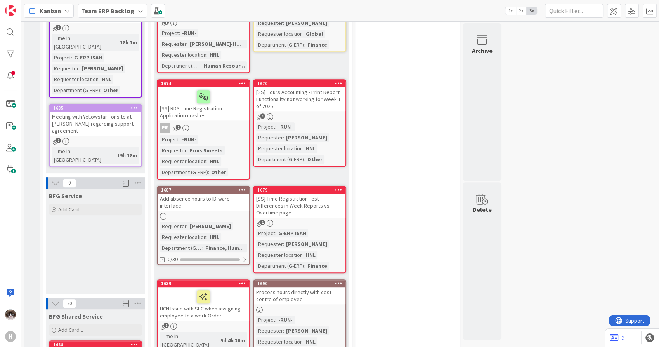
click at [340, 80] on icon at bounding box center [338, 82] width 7 height 5
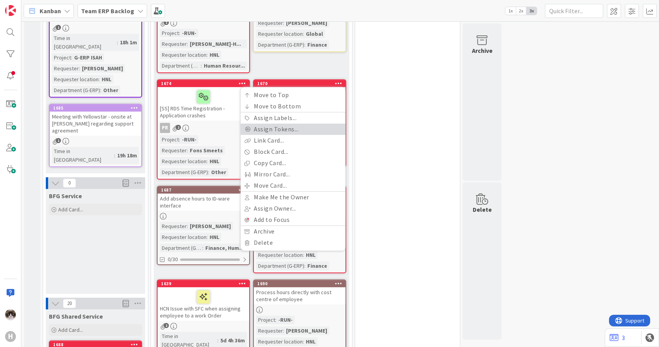
click at [302, 132] on link "Assign Tokens..." at bounding box center [293, 128] width 105 height 11
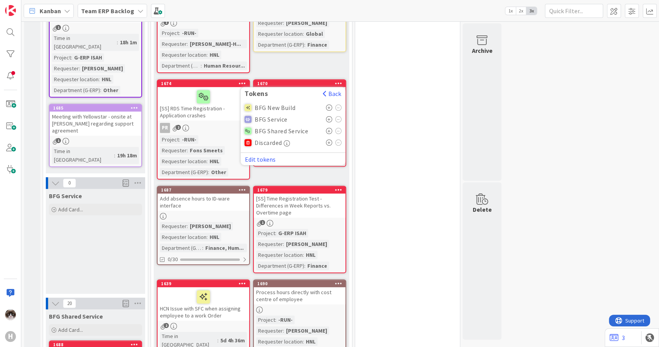
click at [329, 130] on icon at bounding box center [329, 131] width 7 height 6
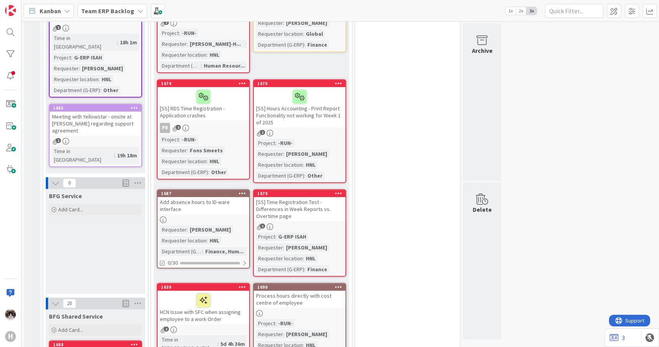
scroll to position [431, 0]
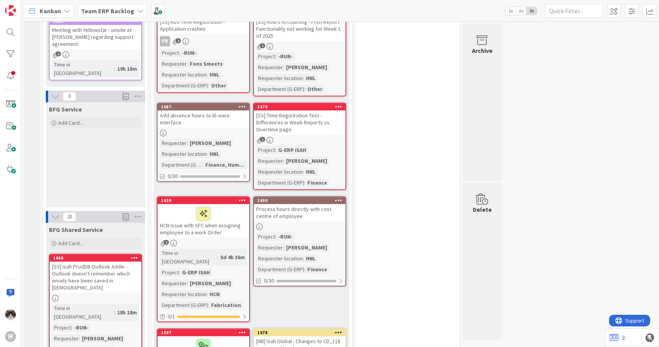
click at [244, 107] on icon at bounding box center [242, 106] width 7 height 5
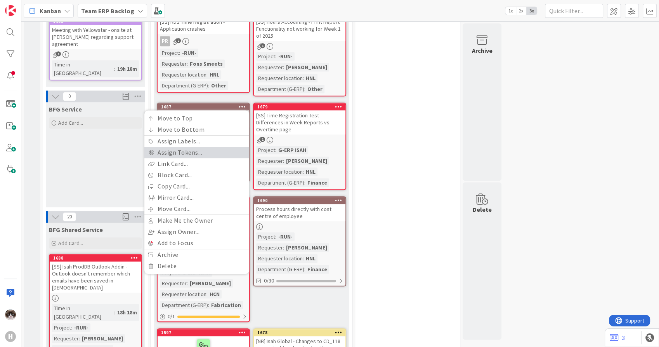
click at [203, 147] on link "Assign Tokens..." at bounding box center [196, 152] width 105 height 11
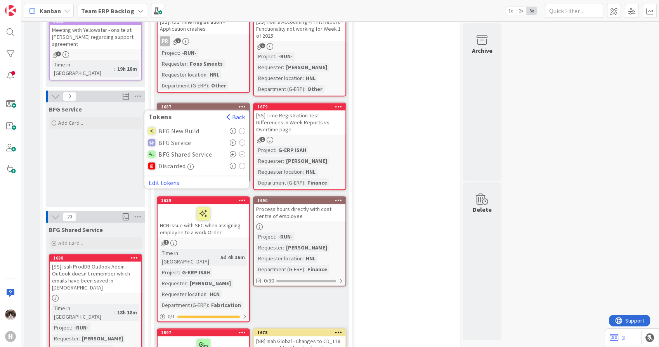
click at [233, 152] on icon at bounding box center [233, 154] width 7 height 6
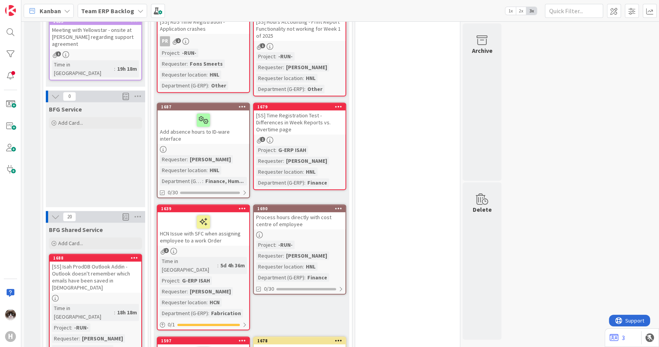
click at [339, 104] on icon at bounding box center [338, 106] width 7 height 5
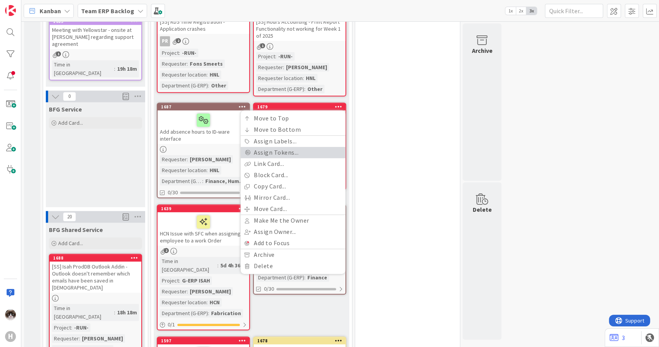
click at [298, 153] on link "Assign Tokens..." at bounding box center [293, 152] width 105 height 11
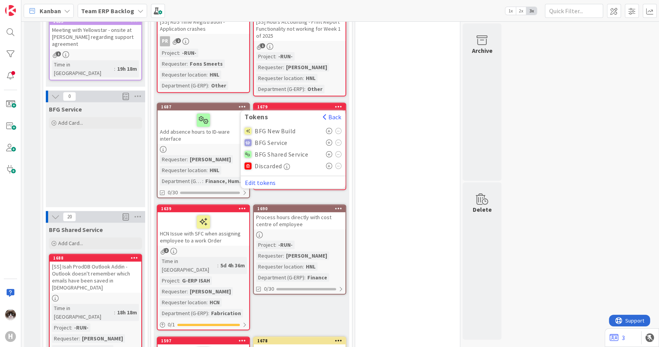
click at [328, 154] on icon at bounding box center [329, 154] width 7 height 6
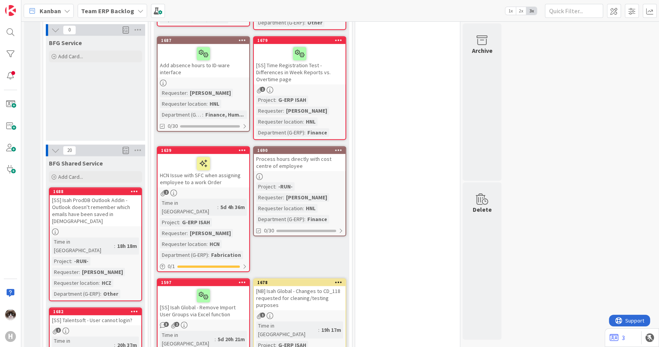
scroll to position [517, 0]
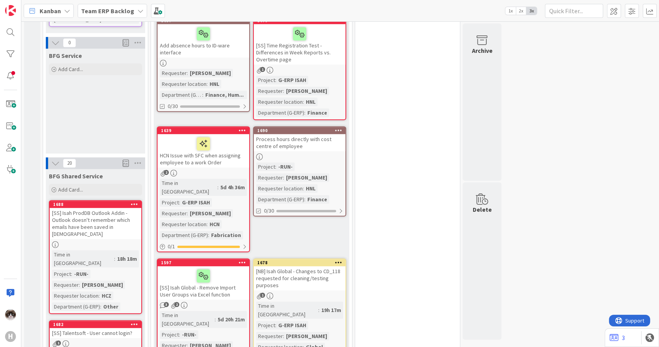
click at [339, 128] on icon at bounding box center [338, 129] width 7 height 5
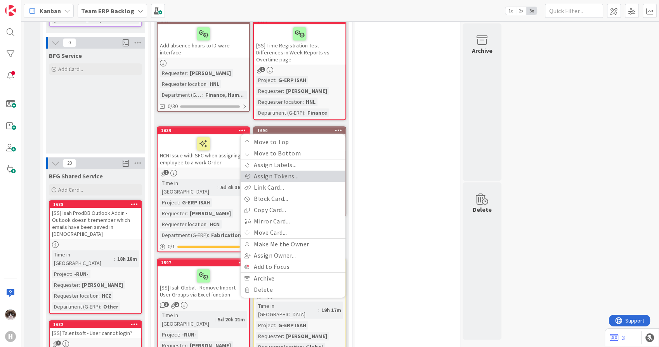
click at [293, 176] on link "Assign Tokens..." at bounding box center [293, 175] width 105 height 11
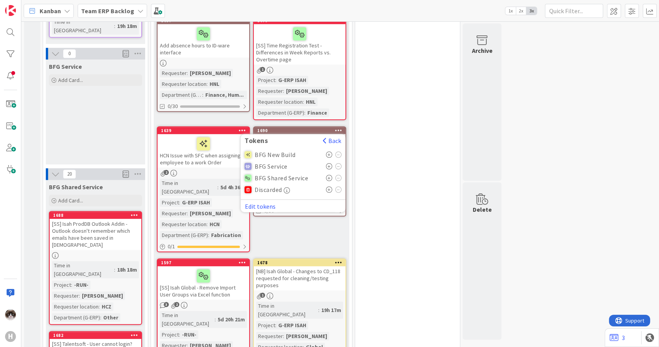
click at [326, 177] on icon at bounding box center [329, 178] width 7 height 6
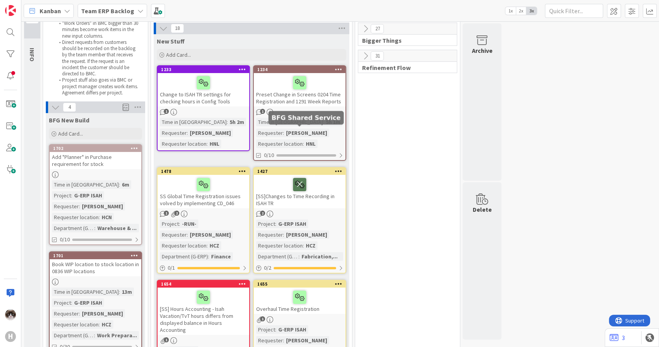
scroll to position [0, 0]
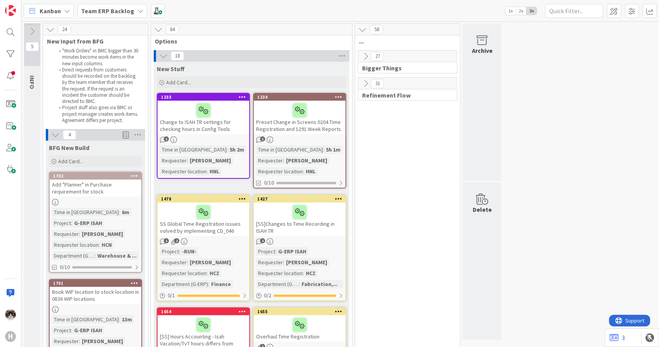
click at [366, 57] on icon at bounding box center [365, 56] width 9 height 9
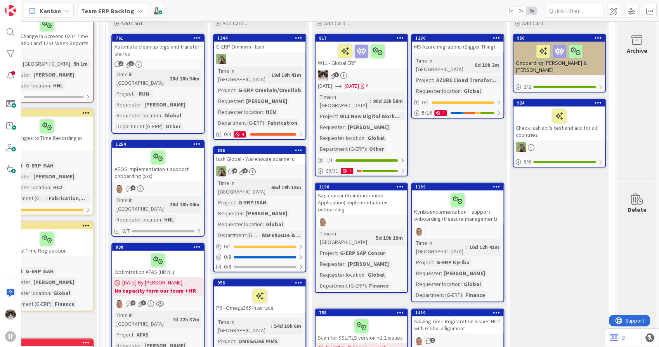
scroll to position [86, 259]
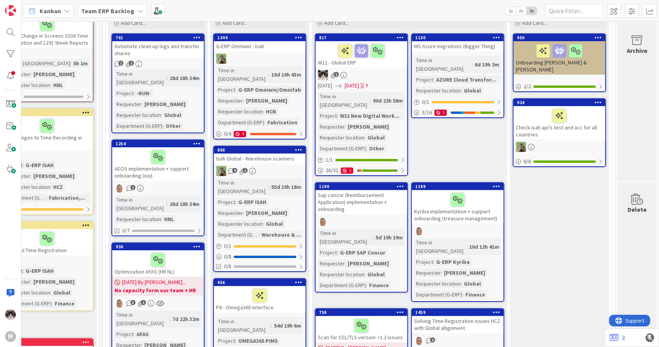
click at [387, 70] on div "1" at bounding box center [362, 75] width 92 height 10
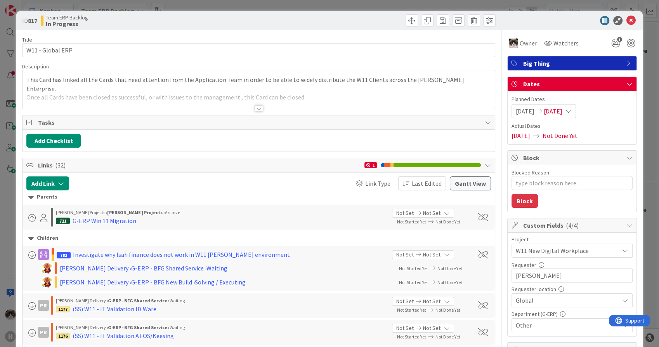
click at [597, 249] on span "W11 New Digital Workplace" at bounding box center [565, 250] width 99 height 11
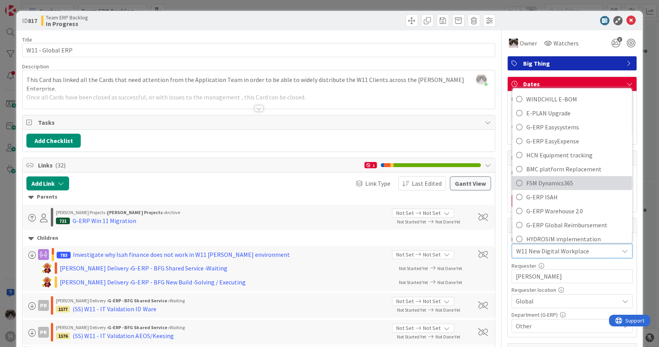
scroll to position [345, 0]
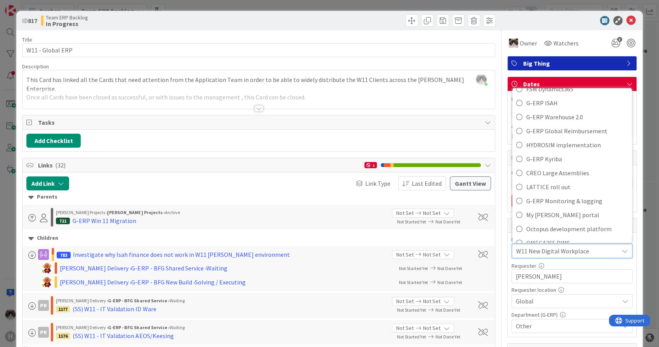
click at [617, 255] on div "W11 New Digital Workplace" at bounding box center [572, 251] width 120 height 14
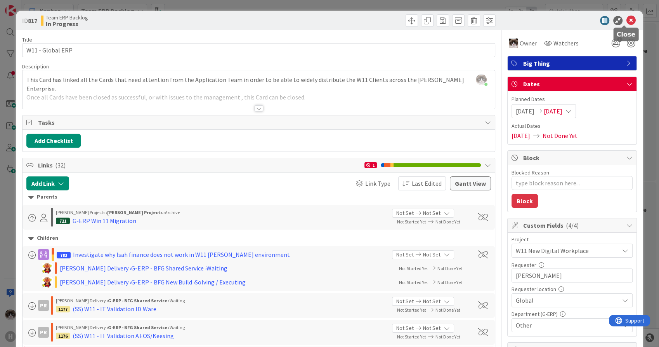
click at [626, 19] on icon at bounding box center [630, 20] width 9 height 9
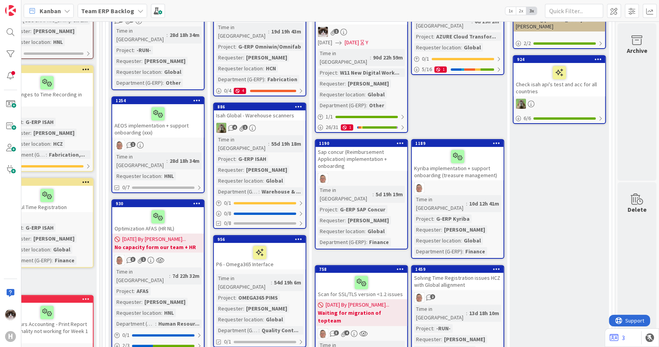
scroll to position [86, 259]
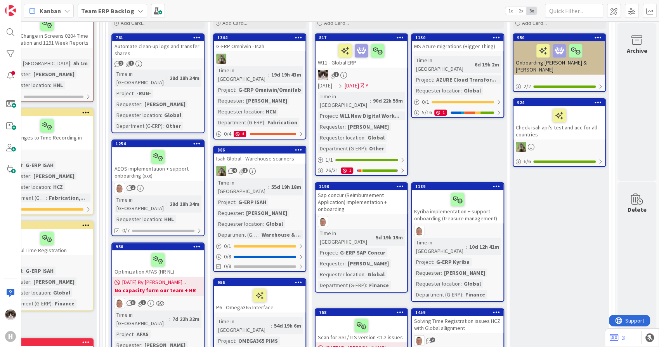
click at [493, 36] on icon at bounding box center [496, 37] width 7 height 5
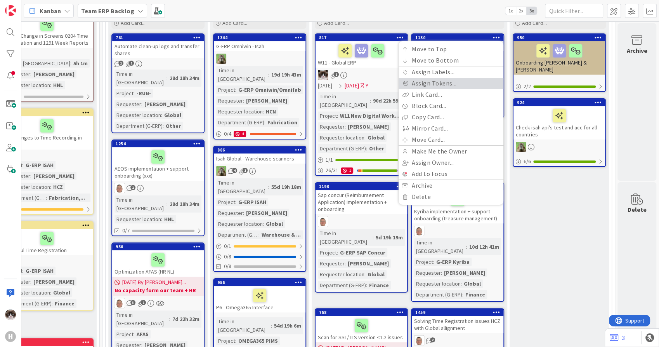
click at [447, 84] on link "Assign Tokens..." at bounding box center [451, 83] width 105 height 11
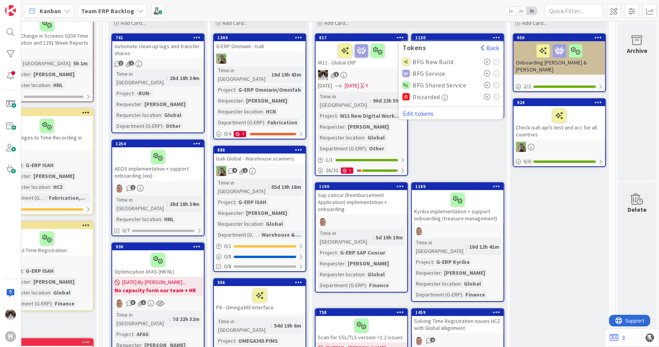
click at [484, 84] on icon at bounding box center [487, 85] width 7 height 6
click at [484, 71] on icon at bounding box center [487, 73] width 7 height 6
click at [484, 59] on icon at bounding box center [487, 62] width 7 height 6
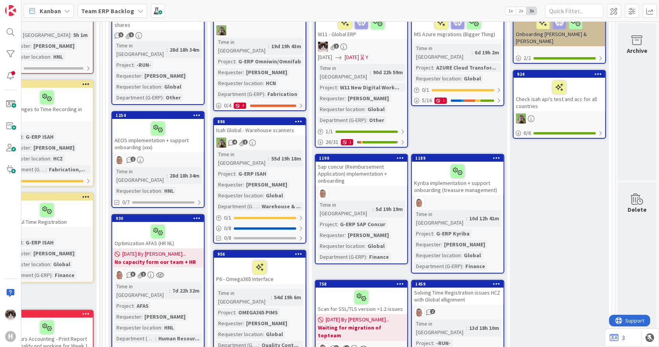
scroll to position [129, 259]
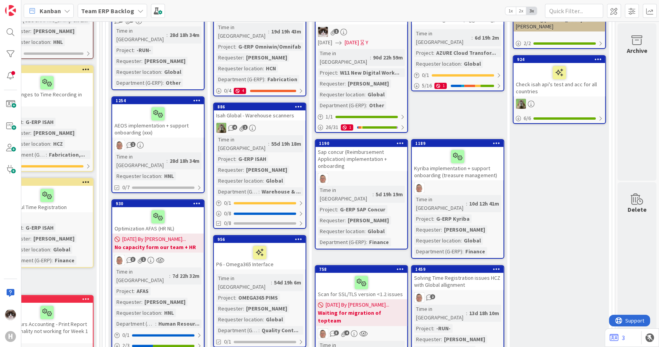
click at [397, 140] on div at bounding box center [400, 142] width 14 height 5
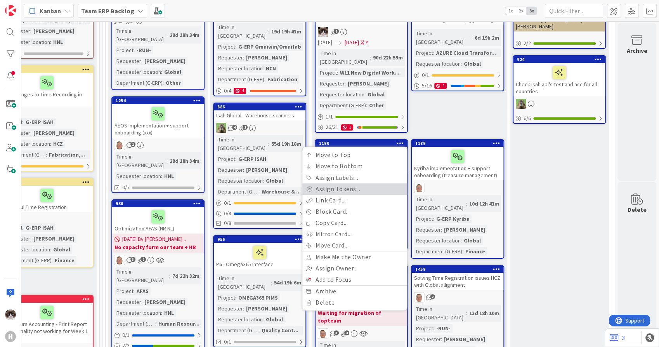
click at [350, 183] on link "Assign Tokens..." at bounding box center [354, 188] width 105 height 11
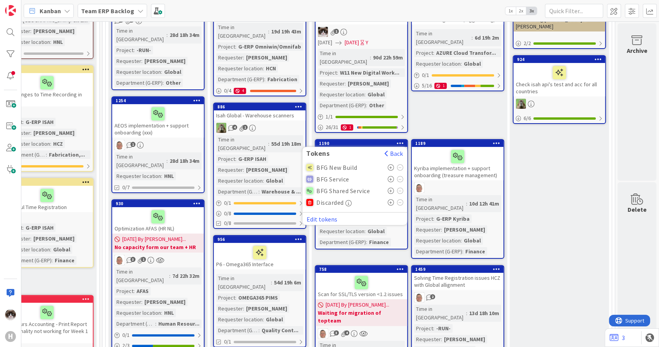
click at [388, 164] on icon at bounding box center [391, 167] width 7 height 6
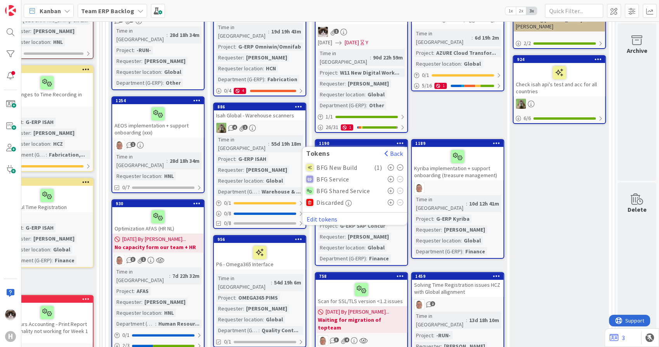
click at [388, 164] on icon at bounding box center [391, 167] width 7 height 6
click at [397, 164] on icon at bounding box center [400, 167] width 7 height 6
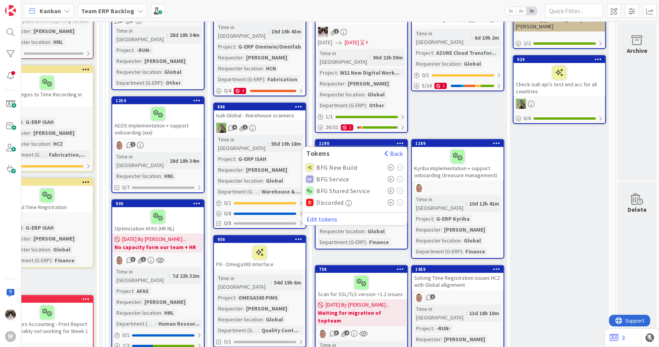
click at [388, 187] on icon at bounding box center [391, 190] width 7 height 6
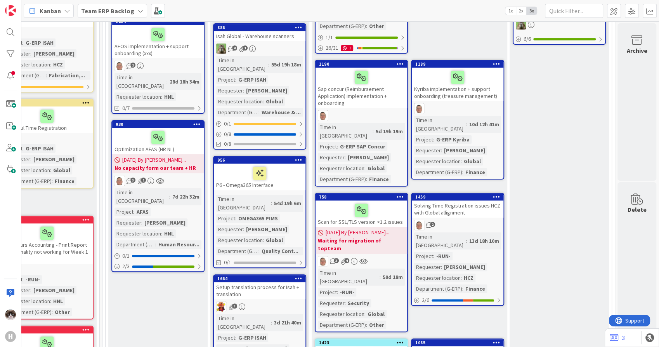
scroll to position [258, 259]
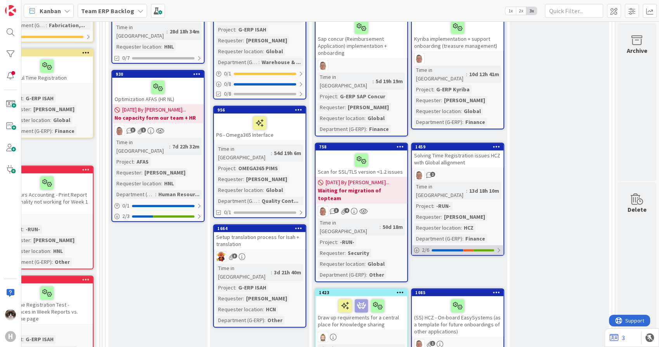
click at [496, 247] on div at bounding box center [498, 250] width 5 height 6
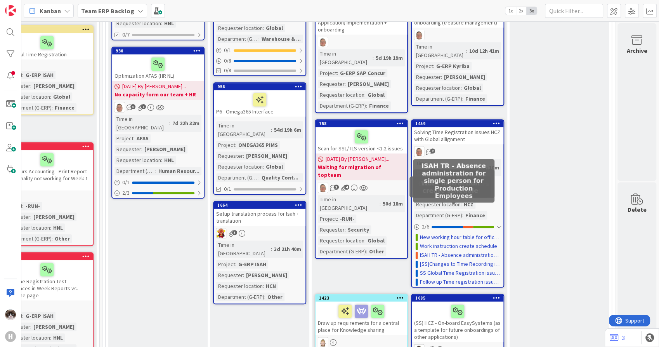
scroll to position [302, 259]
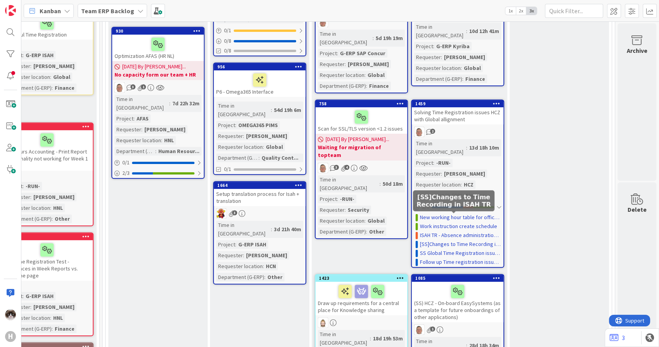
click at [445, 240] on link "[SS]Changes to Time Recording in ISAH TR" at bounding box center [460, 244] width 81 height 8
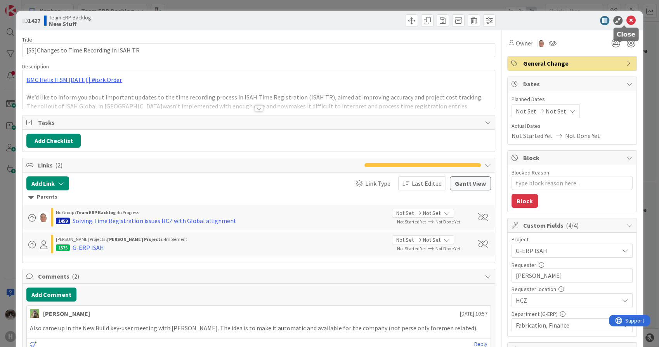
click at [626, 18] on icon at bounding box center [630, 20] width 9 height 9
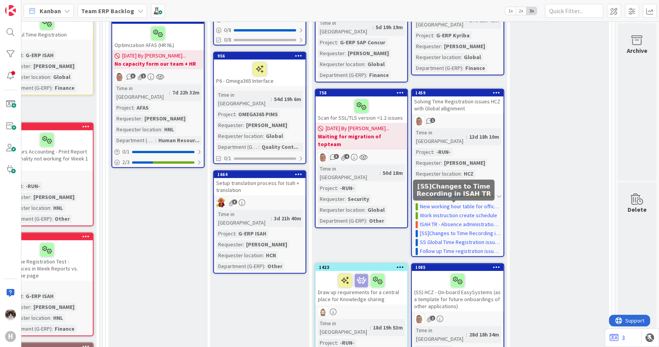
scroll to position [356, 259]
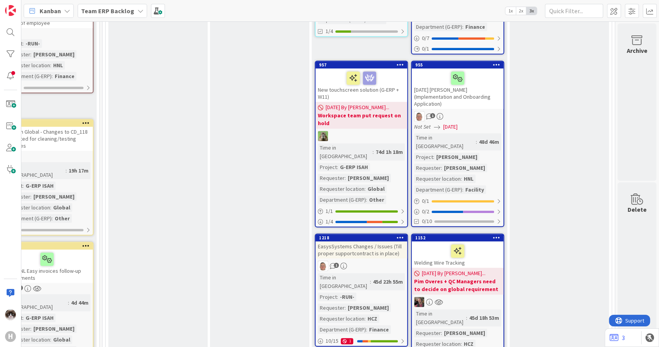
scroll to position [701, 259]
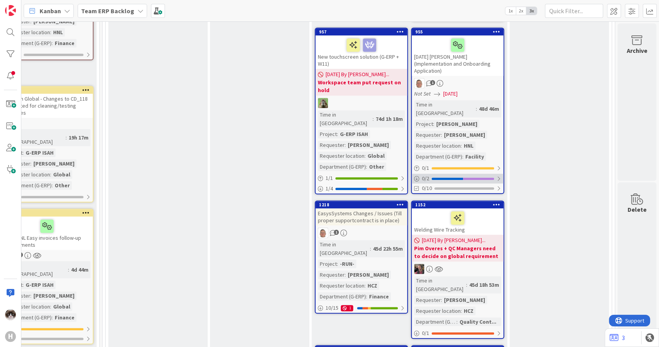
click at [496, 175] on div at bounding box center [498, 178] width 5 height 6
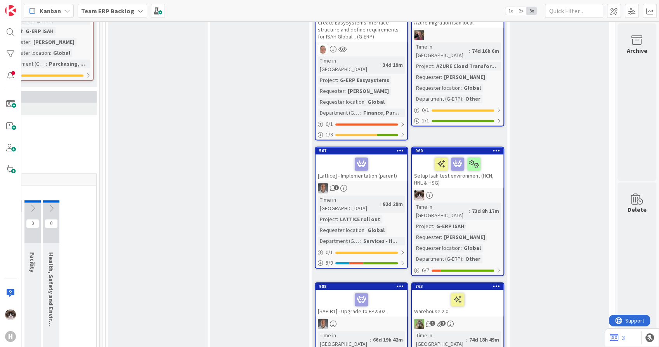
scroll to position [1175, 259]
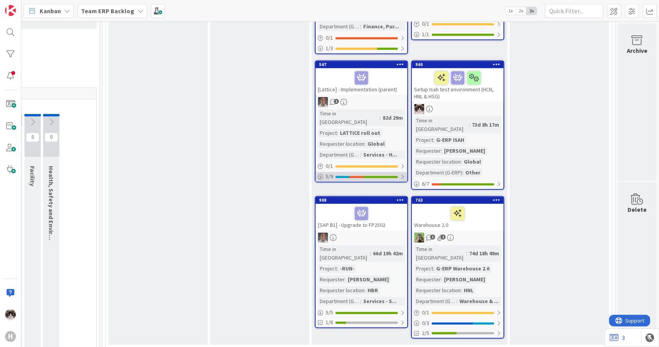
click at [392, 172] on div "5 / 9" at bounding box center [362, 177] width 92 height 10
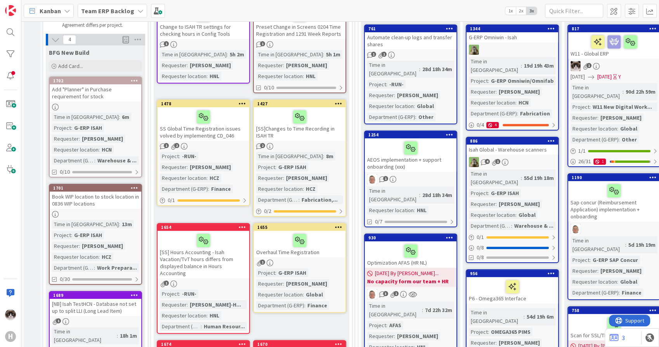
scroll to position [97, 0]
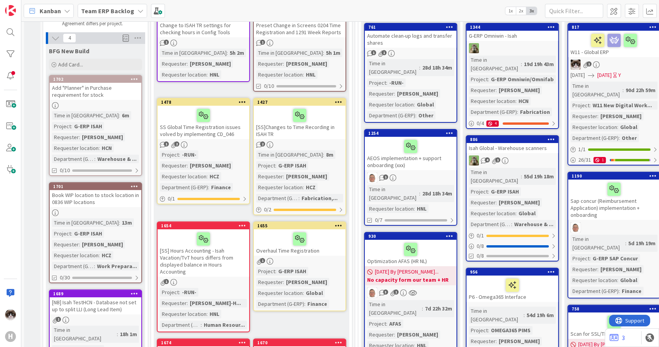
click at [239, 55] on div "Time in Column : 5h 2m Requester : Jelle Verhulst Requester location : HNL" at bounding box center [203, 64] width 87 height 30
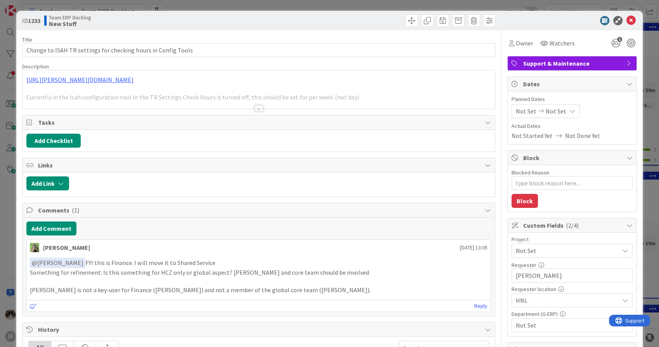
click at [255, 109] on div at bounding box center [259, 108] width 9 height 6
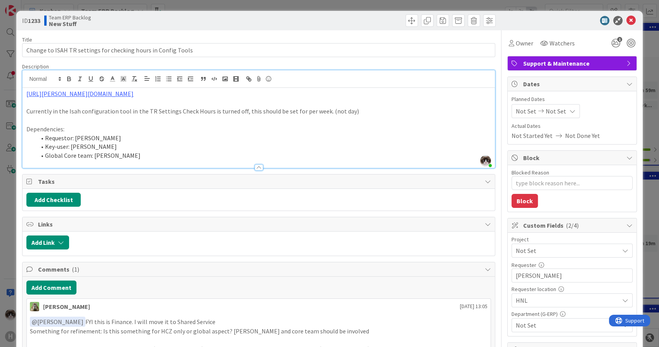
scroll to position [43, 0]
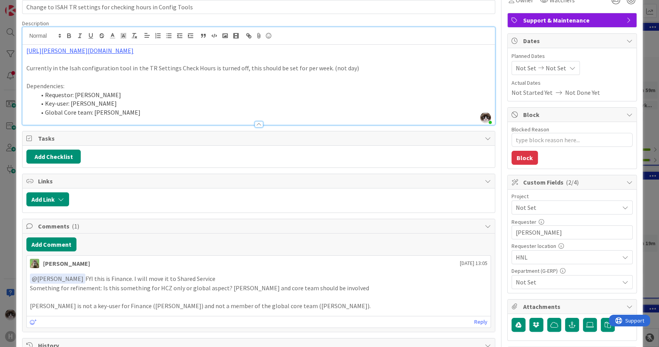
click at [559, 208] on span "Not Set" at bounding box center [565, 207] width 99 height 11
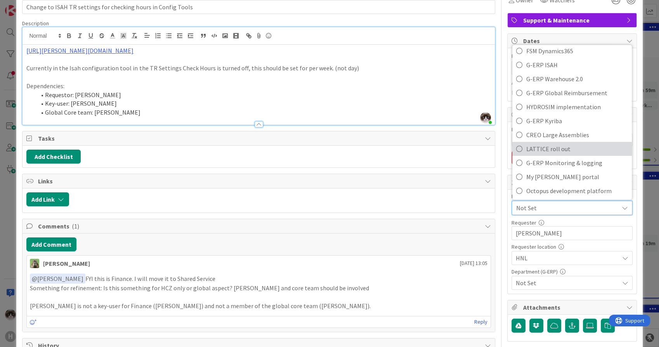
scroll to position [345, 0]
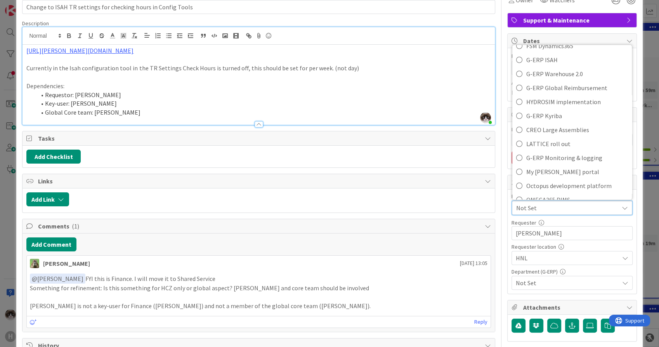
click at [608, 212] on div "Not Set" at bounding box center [572, 208] width 120 height 14
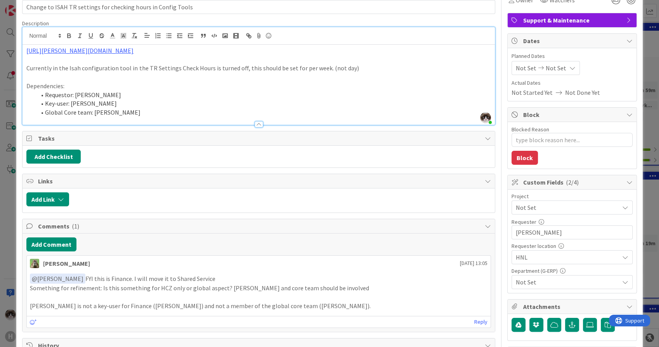
scroll to position [0, 0]
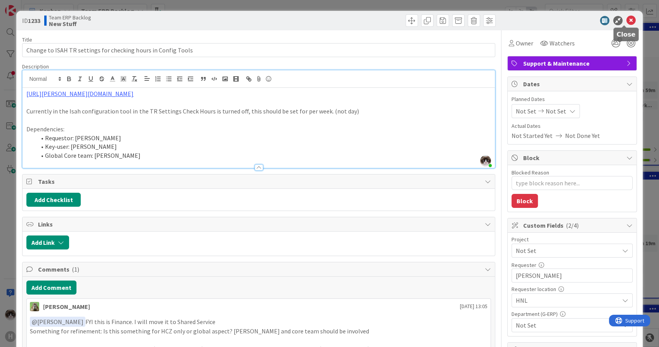
click at [626, 22] on icon at bounding box center [630, 20] width 9 height 9
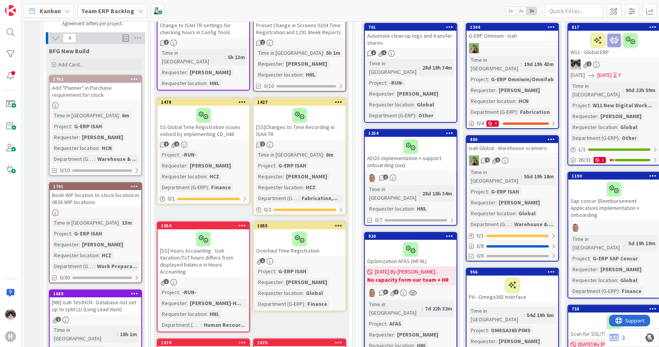
scroll to position [71, 0]
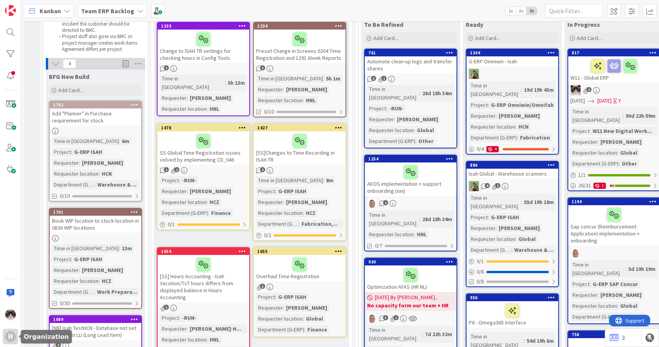
click at [9, 333] on div "H" at bounding box center [10, 336] width 11 height 11
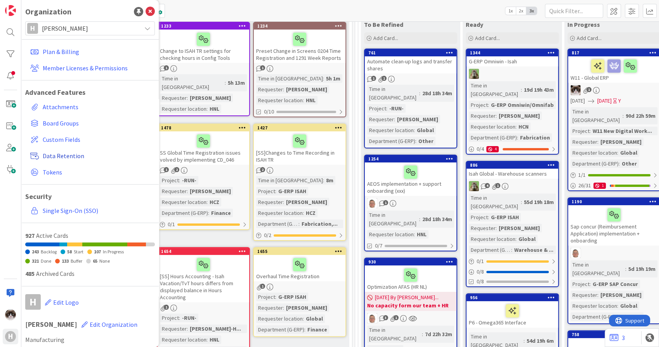
scroll to position [0, 0]
click at [82, 139] on span "Custom Fields" at bounding box center [97, 139] width 109 height 9
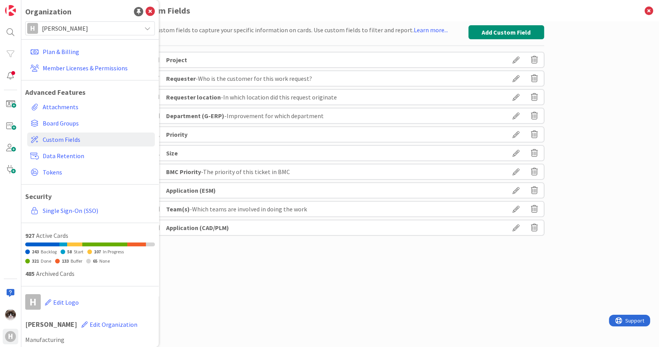
click at [514, 62] on icon at bounding box center [516, 59] width 22 height 13
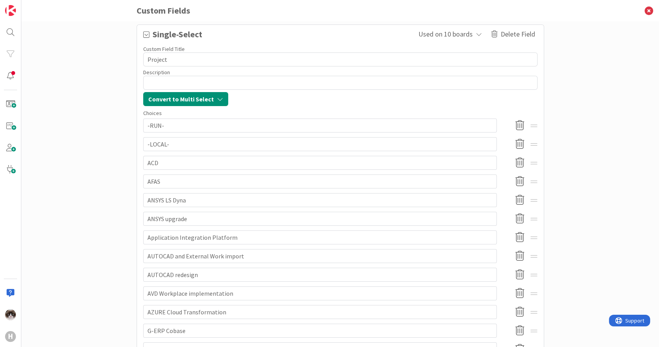
click at [598, 149] on div "Set up custom fields to capture your specific information on cards. Use custom …" at bounding box center [340, 183] width 638 height 325
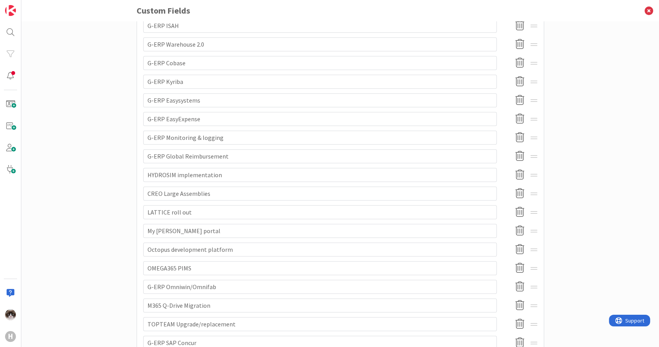
scroll to position [560, 0]
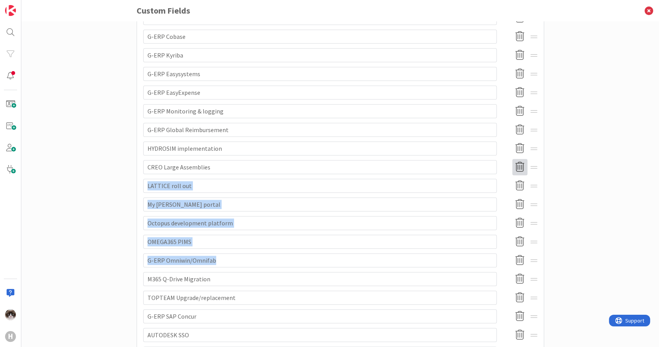
drag, startPoint x: 526, startPoint y: 257, endPoint x: 521, endPoint y: 166, distance: 90.5
click at [521, 166] on div "-RUN- -LOCAL- ACD AFAS ANSYS LS Dyna ANSYS upgrade Application Integration Plat…" at bounding box center [340, 46] width 394 height 892
drag, startPoint x: 521, startPoint y: 166, endPoint x: 619, endPoint y: 205, distance: 105.1
click at [619, 205] on div "Set up custom fields to capture your specific information on cards. Use custom …" at bounding box center [340, 183] width 638 height 325
click at [557, 262] on div "Set up custom fields to capture your specific information on cards. Use custom …" at bounding box center [340, 183] width 638 height 325
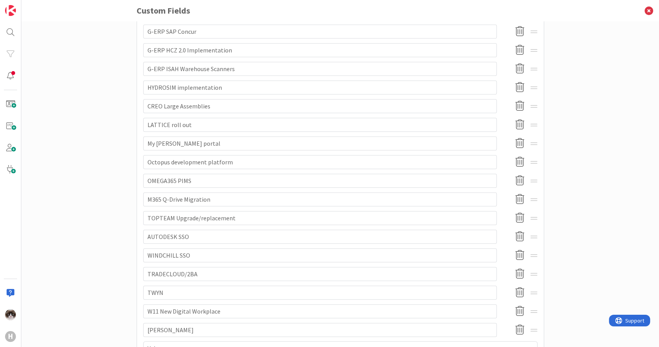
scroll to position [696, 0]
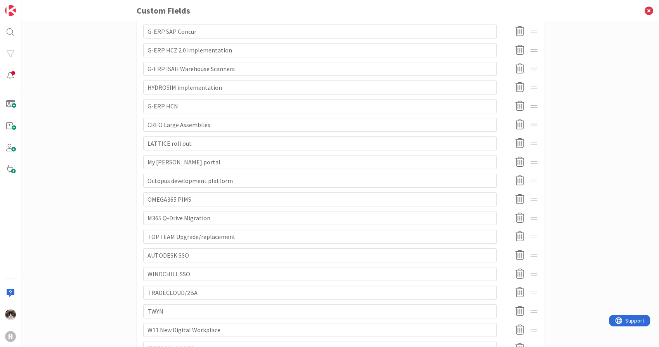
click at [532, 123] on div at bounding box center [534, 125] width 7 height 14
click at [596, 104] on div "Set up custom fields to capture your specific information on cards. Use custom …" at bounding box center [340, 183] width 638 height 325
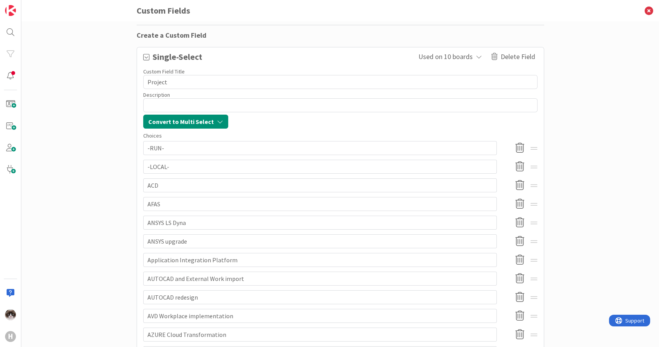
scroll to position [0, 0]
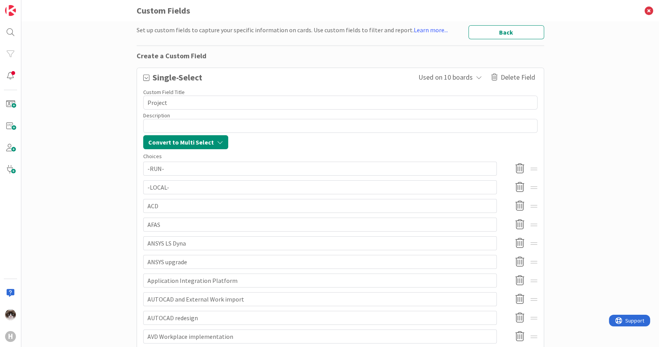
click at [501, 30] on button "Back" at bounding box center [506, 32] width 76 height 14
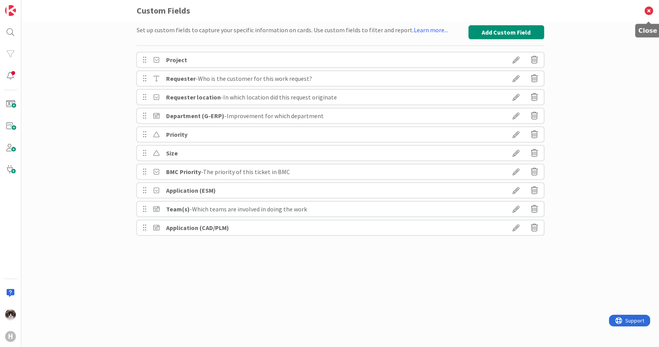
click at [648, 13] on icon at bounding box center [649, 10] width 20 height 21
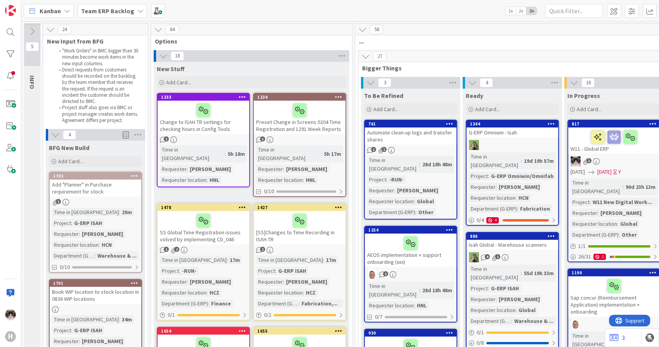
click at [235, 130] on div "Change to ISAH TR settings for checking hours in Config Tools" at bounding box center [204, 117] width 92 height 33
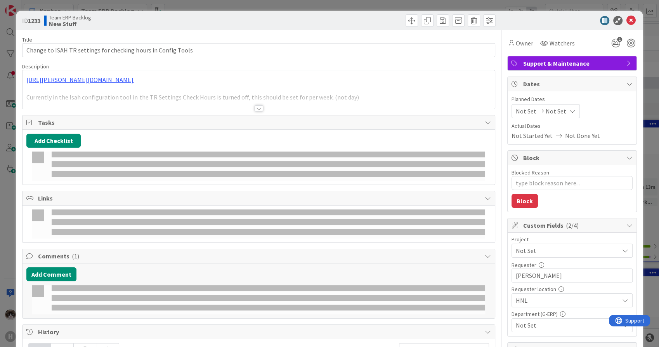
type textarea "x"
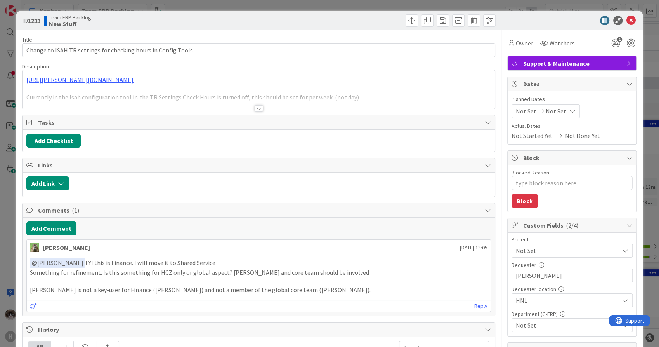
click at [258, 110] on div at bounding box center [259, 108] width 9 height 6
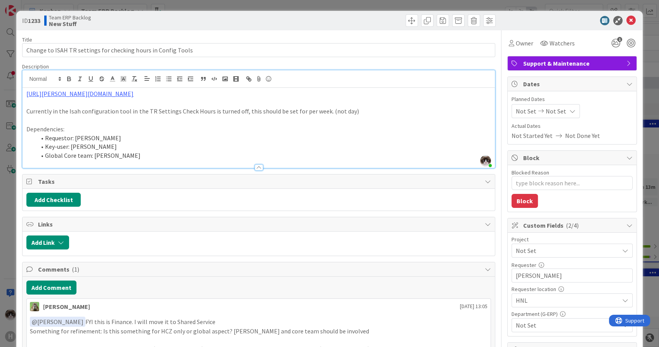
click at [571, 250] on span "Not Set" at bounding box center [565, 250] width 99 height 11
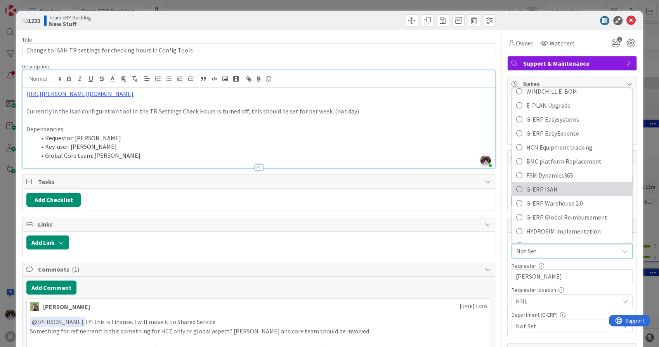
scroll to position [302, 0]
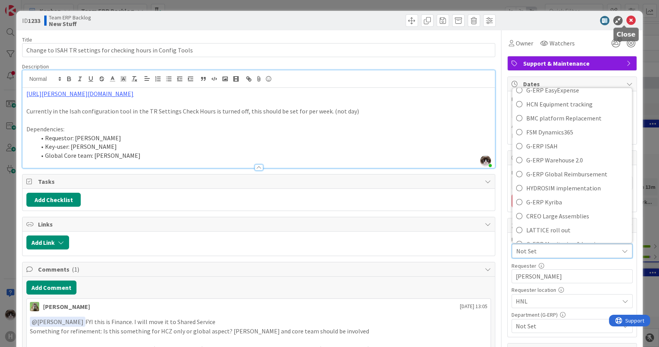
click at [626, 21] on icon at bounding box center [630, 20] width 9 height 9
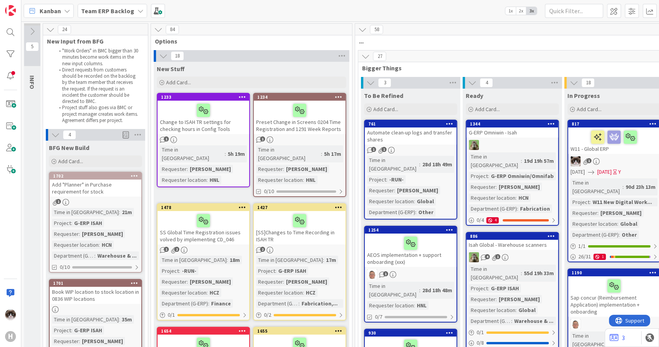
click at [228, 132] on div "Change to ISAH TR settings for checking hours in Config Tools" at bounding box center [204, 117] width 92 height 33
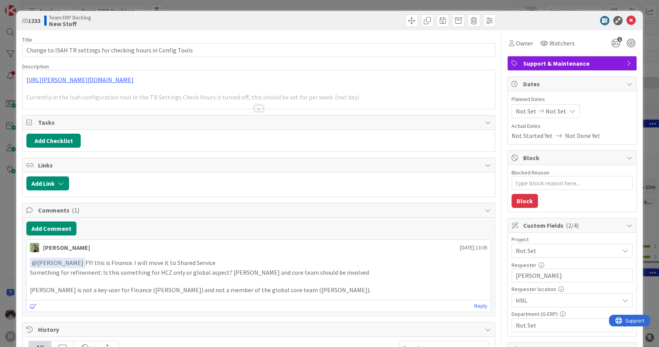
click at [555, 250] on span "Not Set" at bounding box center [565, 250] width 99 height 11
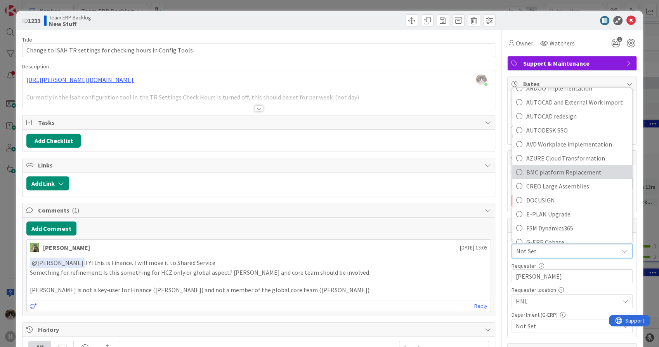
scroll to position [258, 0]
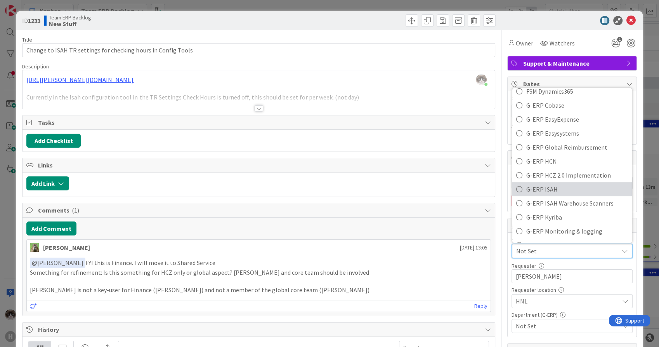
click at [566, 184] on span "G-ERP ISAH" at bounding box center [577, 189] width 102 height 12
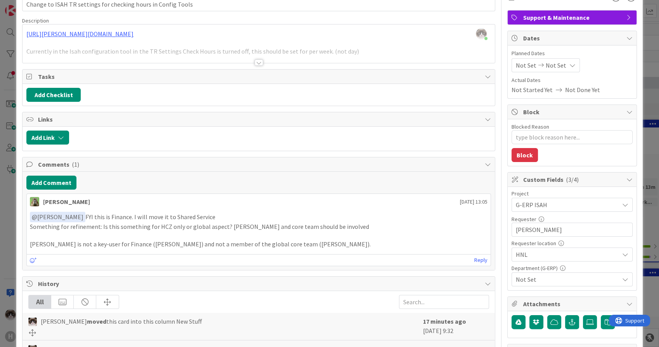
scroll to position [86, 0]
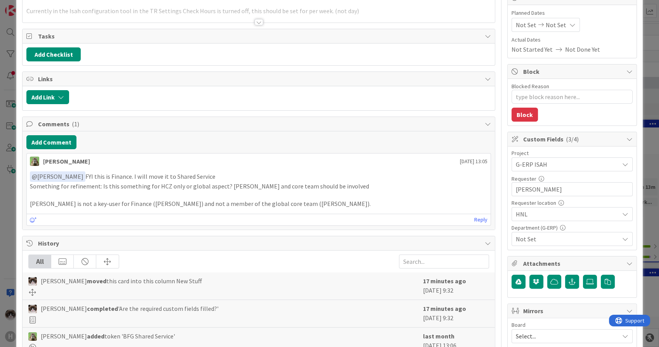
click at [571, 170] on span "HNL" at bounding box center [565, 164] width 99 height 11
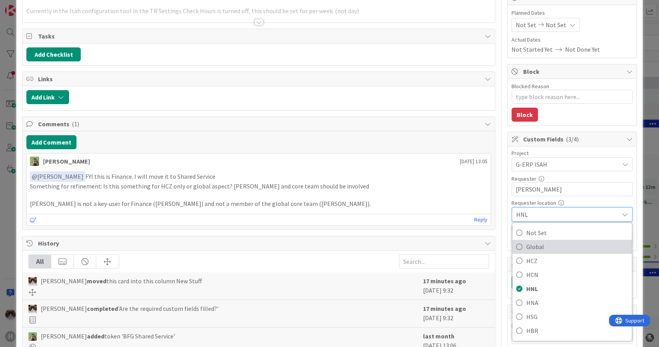
click at [552, 250] on span "Global" at bounding box center [577, 247] width 102 height 12
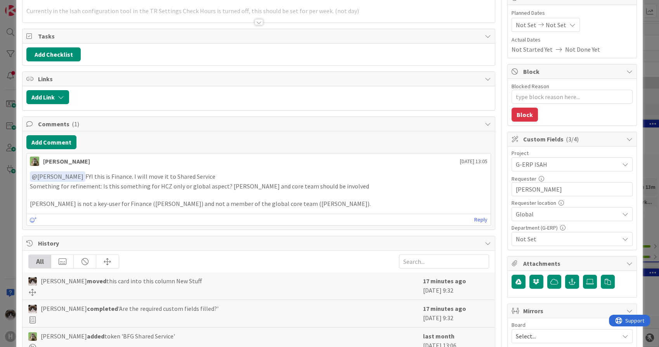
click at [565, 237] on span "Not Set" at bounding box center [567, 238] width 103 height 9
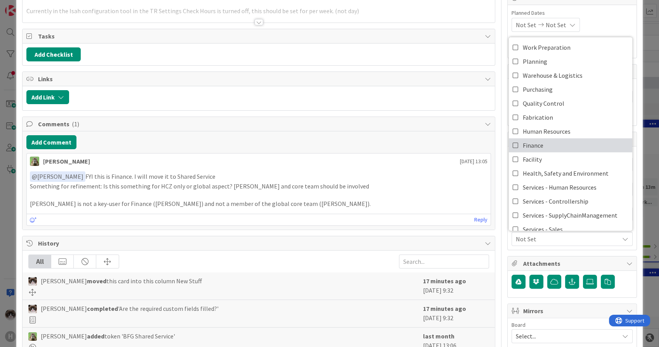
click at [538, 146] on link "Finance" at bounding box center [570, 145] width 123 height 14
type textarea "x"
click at [588, 242] on span "Finance" at bounding box center [567, 238] width 103 height 9
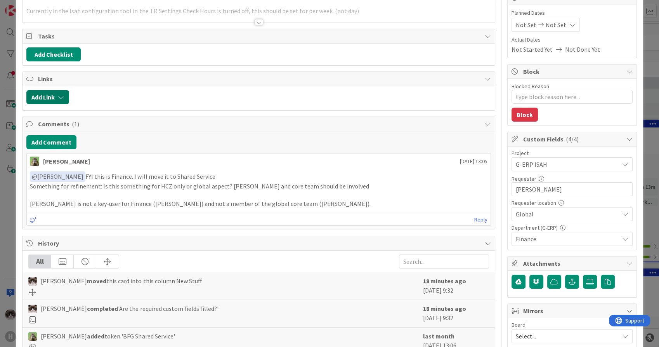
click at [57, 99] on button "Add Link" at bounding box center [47, 97] width 43 height 14
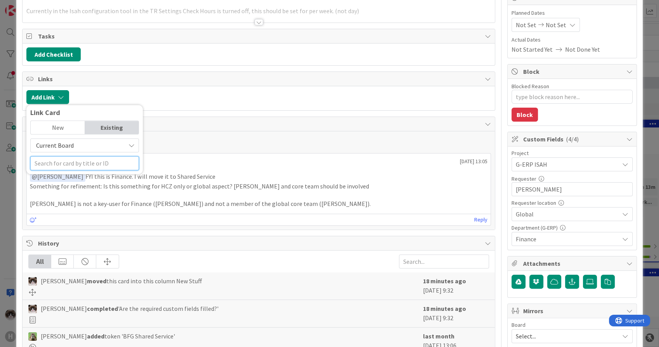
click at [78, 164] on input "text" at bounding box center [84, 163] width 109 height 14
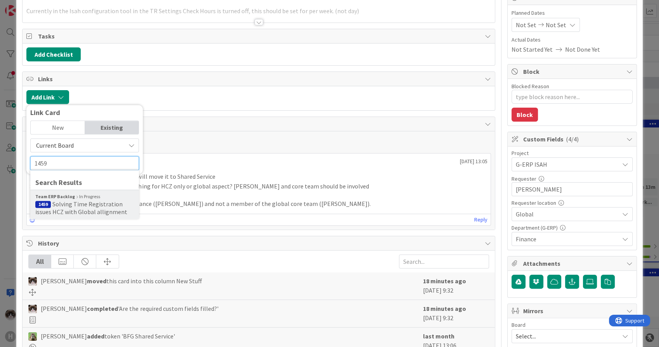
type input "1459"
click at [68, 195] on b "Team ERP Backlog" at bounding box center [55, 196] width 40 height 7
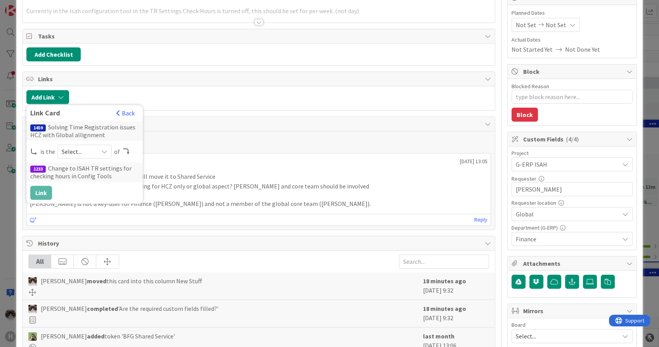
click at [81, 152] on span "Select..." at bounding box center [78, 151] width 33 height 11
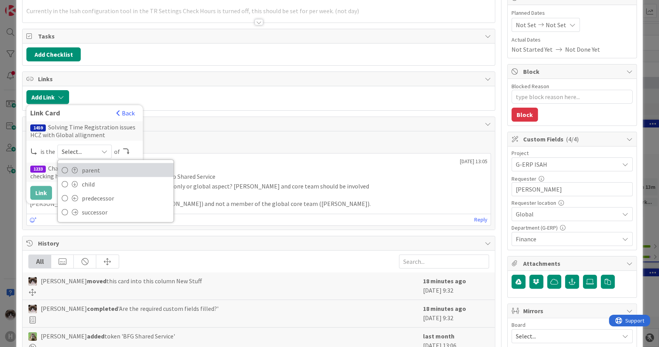
click at [93, 171] on span "parent" at bounding box center [126, 170] width 88 height 12
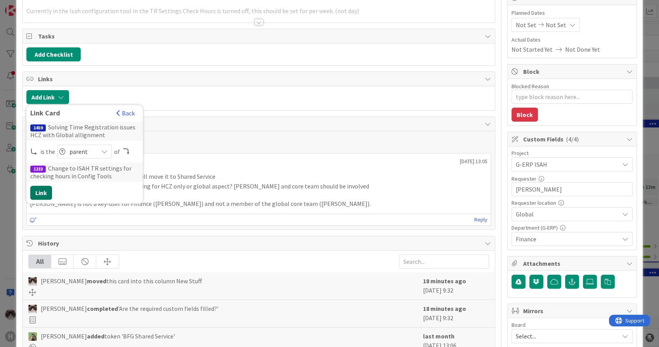
click at [42, 193] on button "Link" at bounding box center [41, 193] width 22 height 14
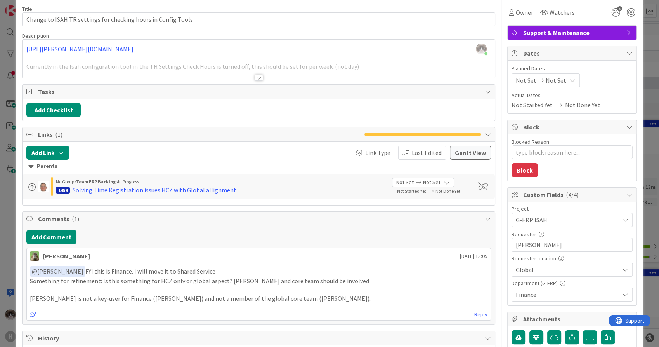
scroll to position [0, 0]
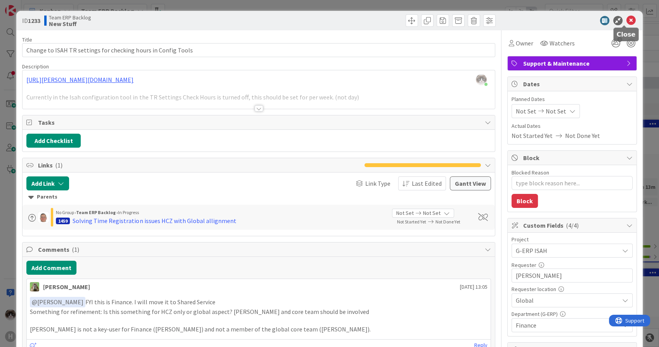
click at [626, 20] on icon at bounding box center [630, 20] width 9 height 9
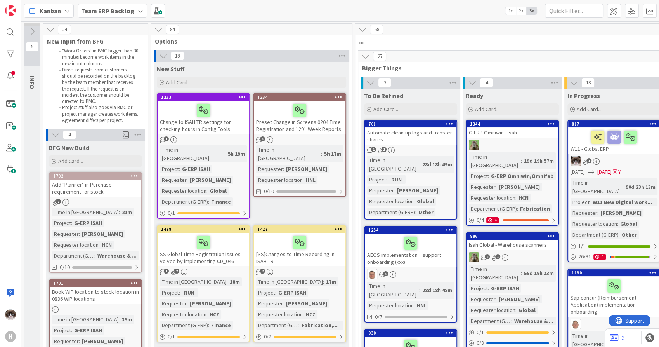
click at [321, 140] on div "1" at bounding box center [300, 139] width 92 height 7
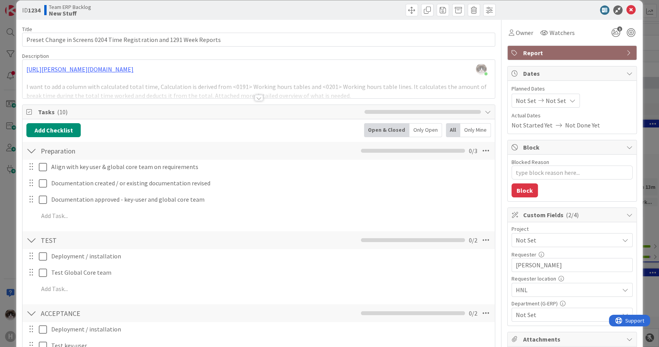
scroll to position [43, 0]
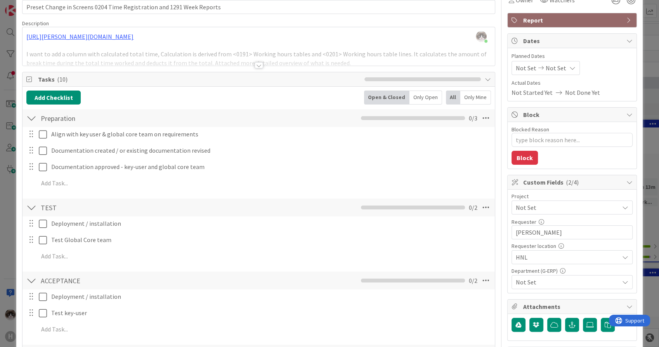
click at [546, 208] on span "Not Set" at bounding box center [565, 207] width 99 height 11
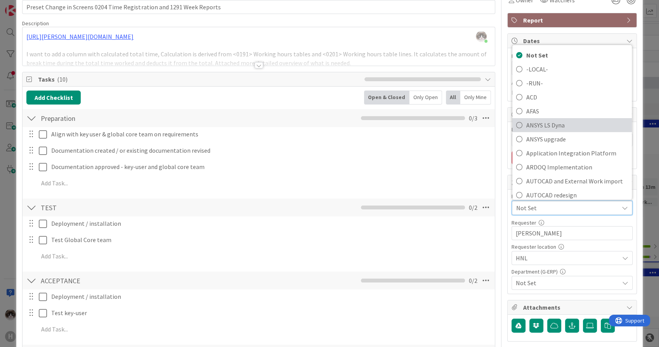
scroll to position [215, 0]
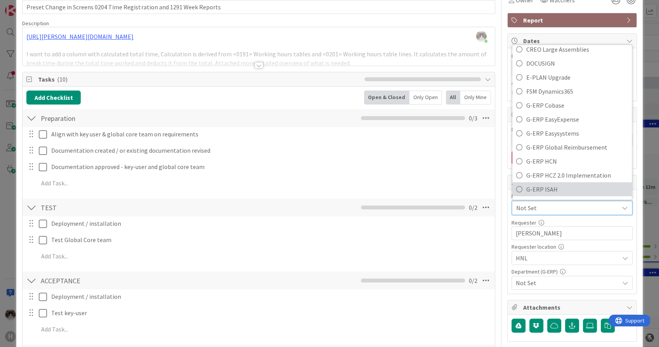
click at [553, 183] on span "G-ERP ISAH" at bounding box center [577, 189] width 102 height 12
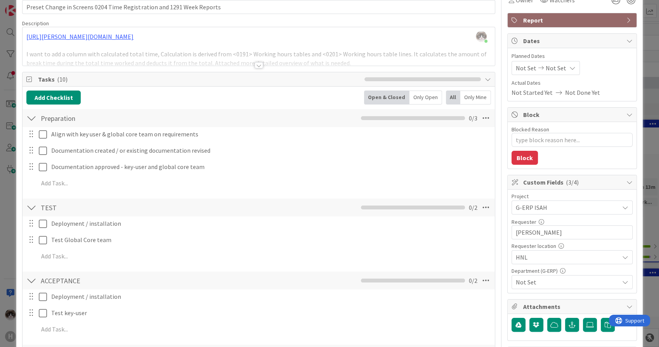
click at [550, 213] on span "HNL" at bounding box center [565, 207] width 99 height 11
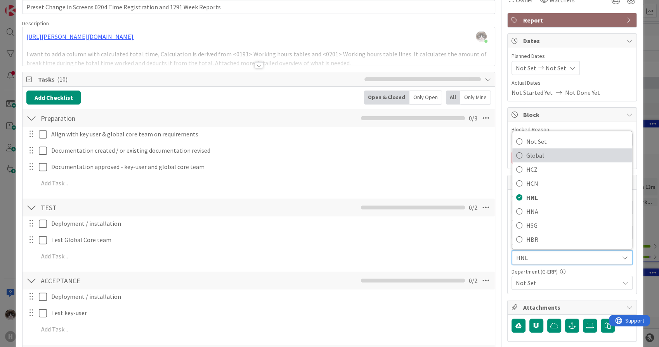
click at [534, 151] on span "Global" at bounding box center [577, 155] width 102 height 12
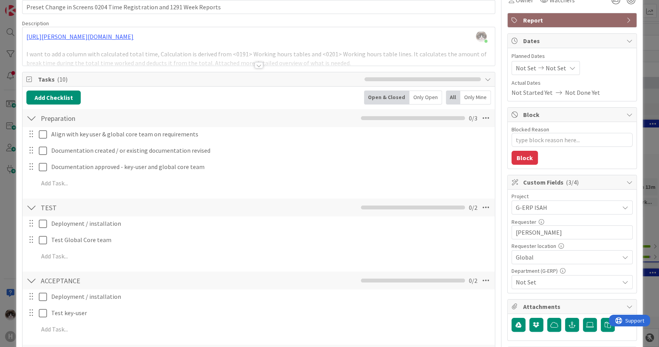
click at [255, 67] on div at bounding box center [259, 65] width 9 height 6
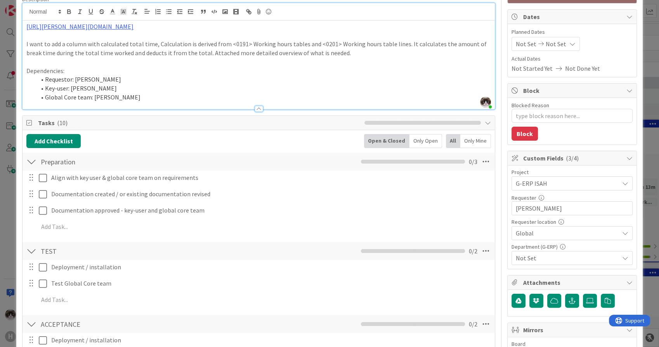
scroll to position [86, 0]
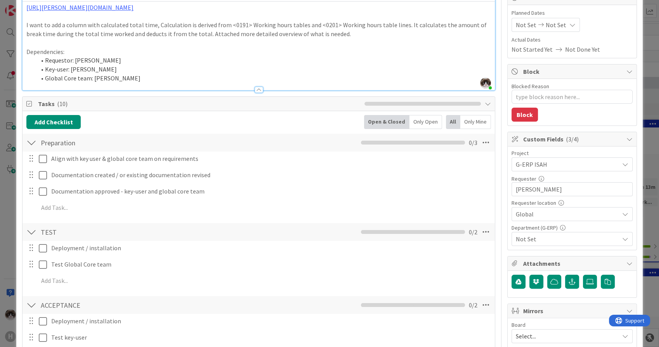
click at [579, 238] on span "Not Set" at bounding box center [567, 238] width 103 height 9
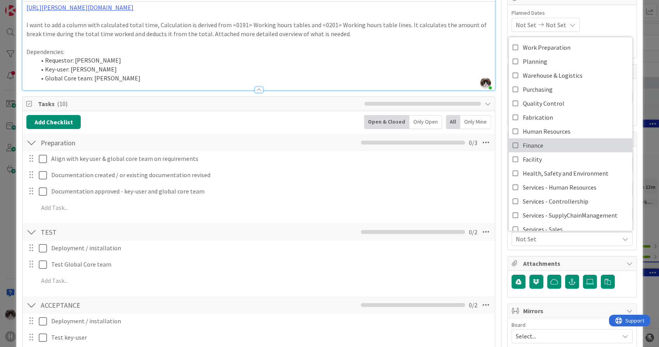
click at [544, 142] on link "Finance" at bounding box center [570, 145] width 123 height 14
click at [600, 239] on span "Finance" at bounding box center [567, 238] width 103 height 9
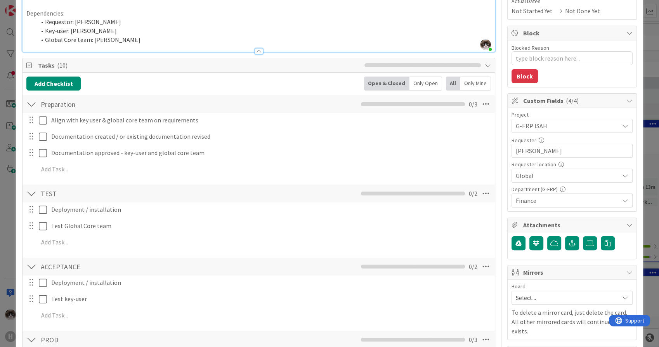
scroll to position [43, 0]
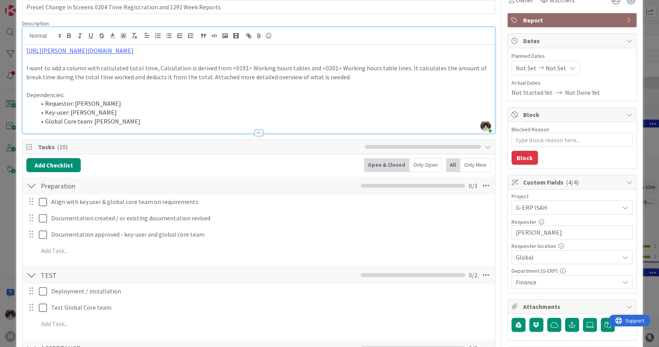
click at [485, 145] on icon at bounding box center [488, 147] width 6 height 6
type textarea "x"
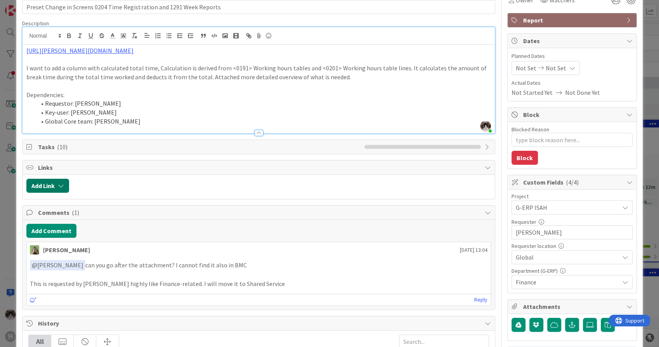
click at [56, 187] on button "Add Link" at bounding box center [47, 186] width 43 height 14
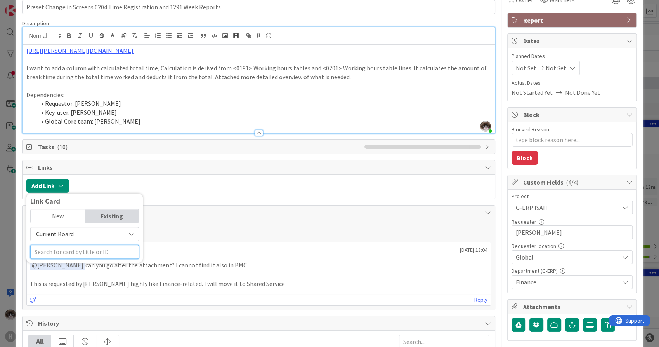
click at [81, 255] on input "text" at bounding box center [84, 252] width 109 height 14
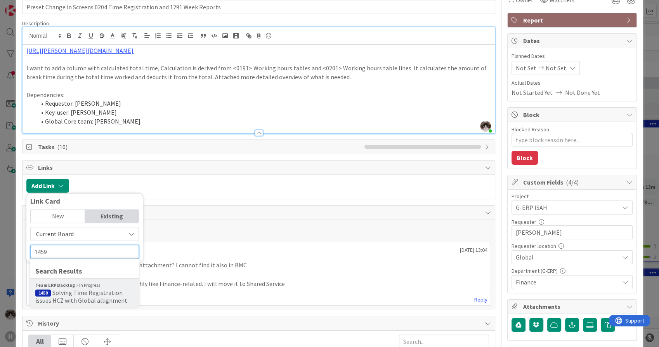
type input "1459"
click at [73, 298] on span "Solving Time Registration issues HCZ with Global allignment" at bounding box center [81, 297] width 92 height 16
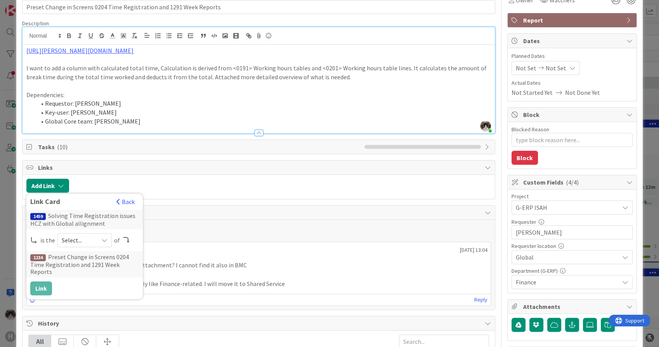
click at [80, 237] on span "Select..." at bounding box center [78, 240] width 33 height 11
click at [93, 255] on span "parent" at bounding box center [126, 259] width 88 height 12
click at [44, 283] on button "Link" at bounding box center [41, 288] width 22 height 14
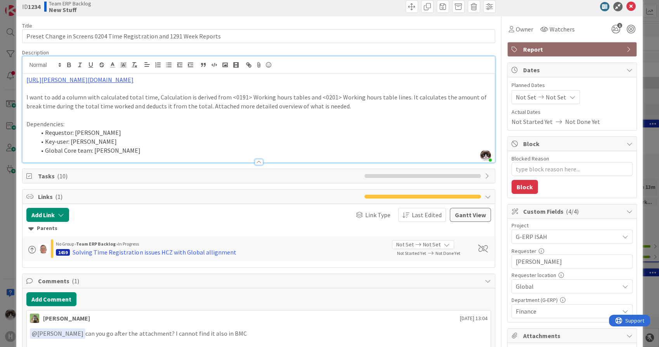
scroll to position [0, 0]
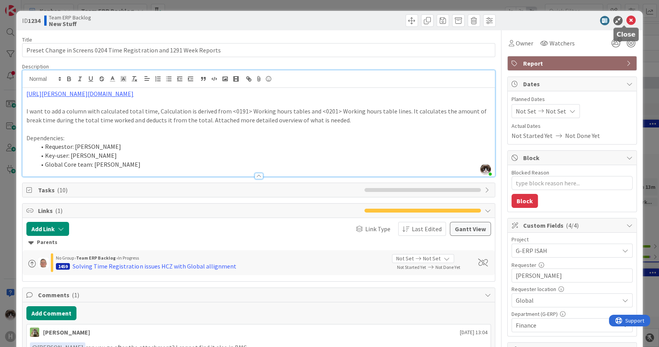
click at [627, 21] on icon at bounding box center [630, 20] width 9 height 9
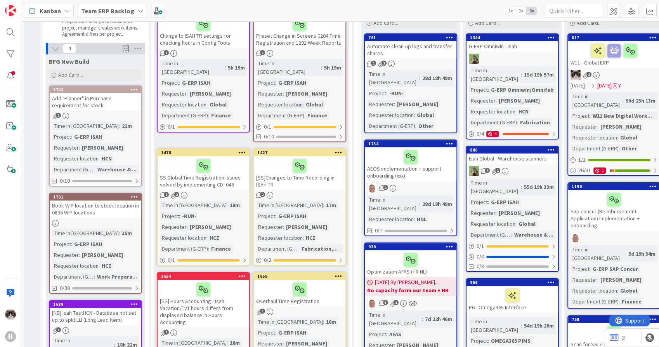
click at [229, 201] on div "Time in Column : 18m Project : -RUN- Requester : Verhulst, Jelle Requester loca…" at bounding box center [203, 227] width 87 height 52
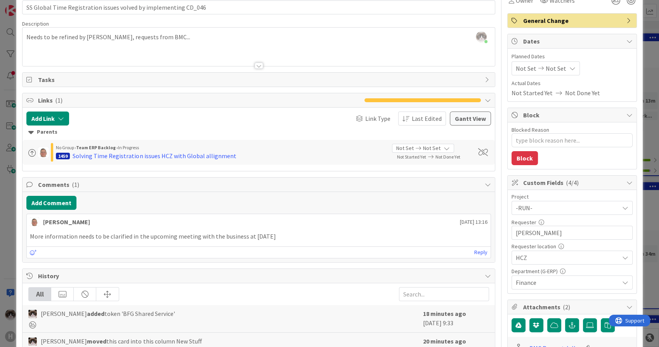
scroll to position [43, 0]
click at [564, 210] on span "-RUN-" at bounding box center [565, 207] width 99 height 11
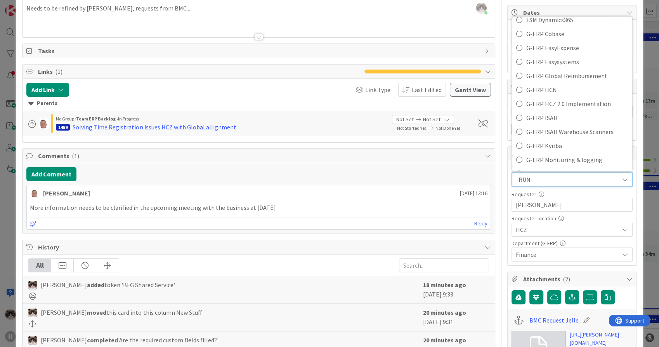
scroll to position [86, 0]
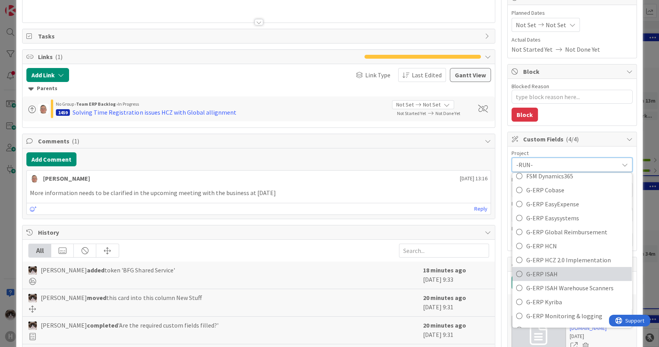
click at [563, 268] on span "G-ERP ISAH" at bounding box center [577, 274] width 102 height 12
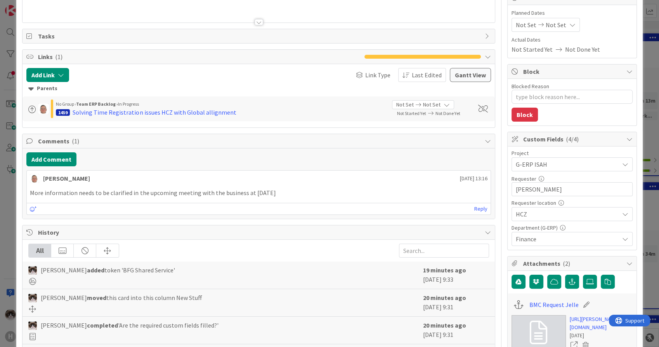
type textarea "x"
click at [55, 78] on button "Add Link" at bounding box center [47, 75] width 43 height 14
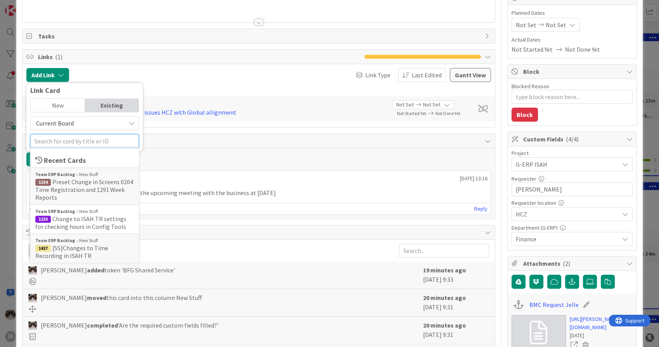
click at [71, 140] on input "text" at bounding box center [84, 141] width 109 height 14
type input "1459"
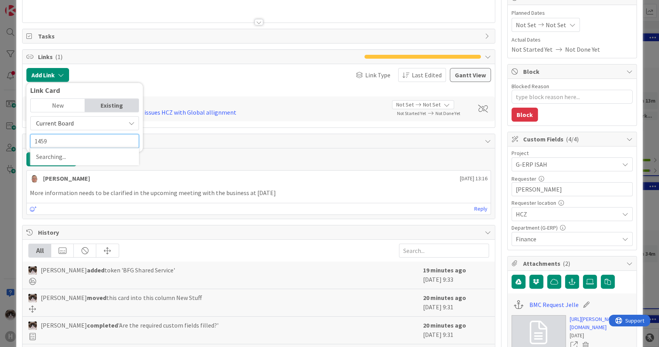
type textarea "x"
type input "1459"
click at [233, 142] on span "Comments ( 1 )" at bounding box center [259, 140] width 442 height 9
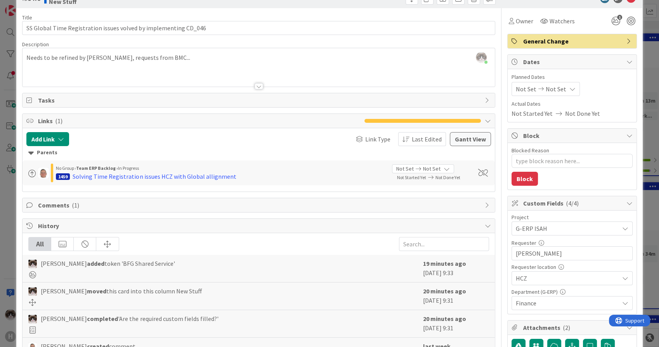
scroll to position [0, 0]
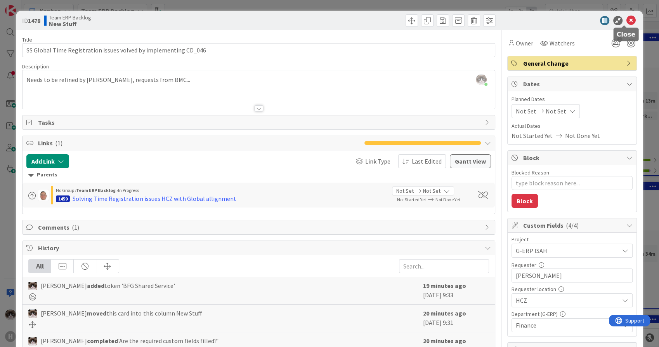
click at [626, 20] on icon at bounding box center [630, 20] width 9 height 9
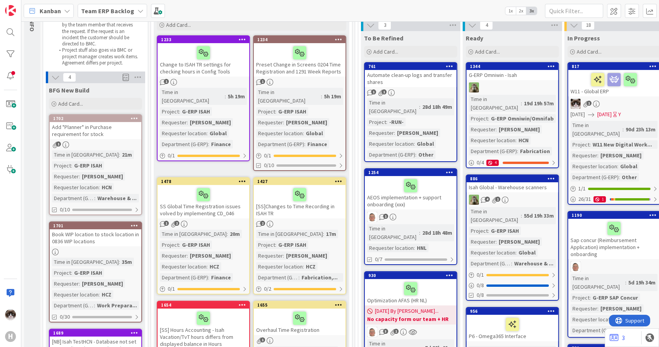
scroll to position [43, 0]
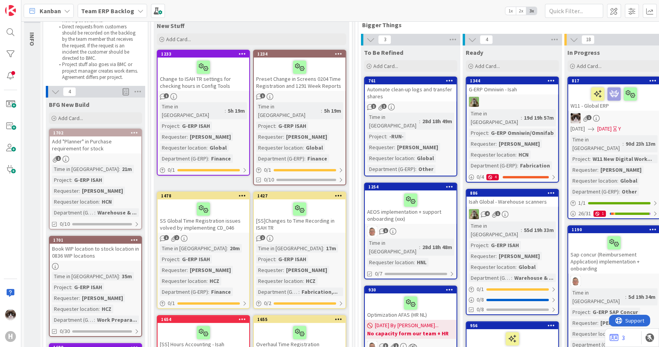
click at [234, 235] on div "1 2" at bounding box center [204, 238] width 92 height 7
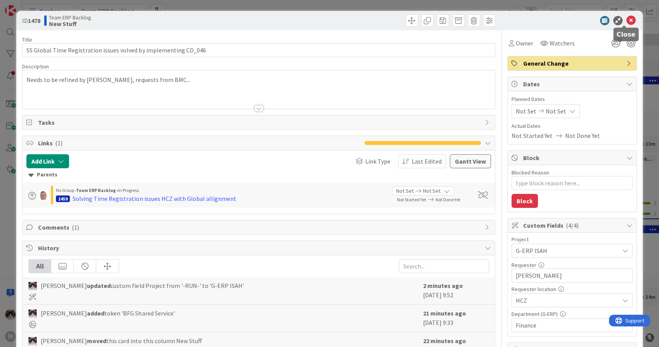
click at [626, 20] on icon at bounding box center [630, 20] width 9 height 9
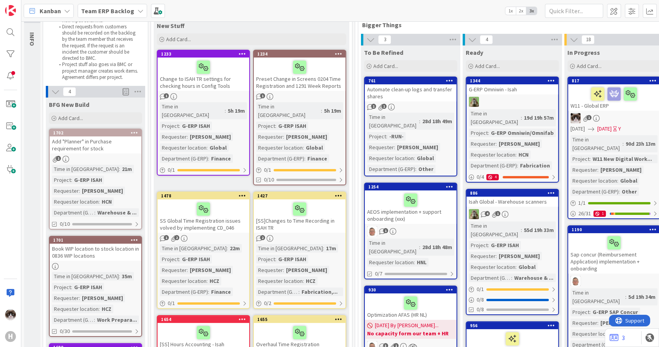
click at [323, 225] on link "1427 [SS]Changes to Time Recording in ISAH TR 2 Time in Column : 17m Project : …" at bounding box center [299, 249] width 93 height 117
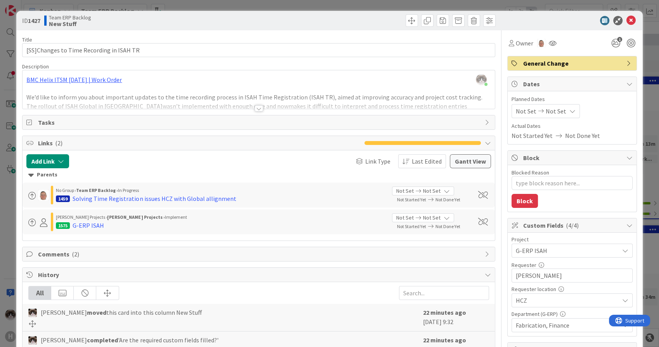
scroll to position [43, 0]
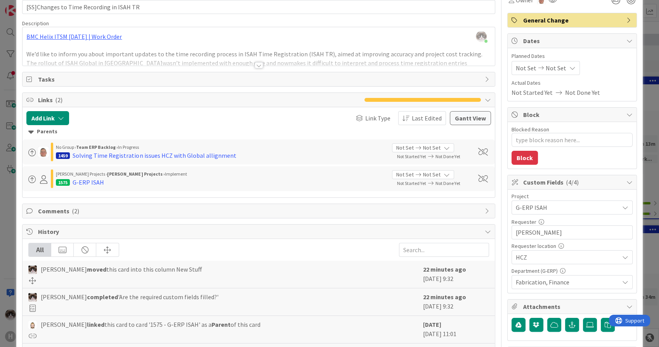
click at [255, 67] on div at bounding box center [259, 65] width 9 height 6
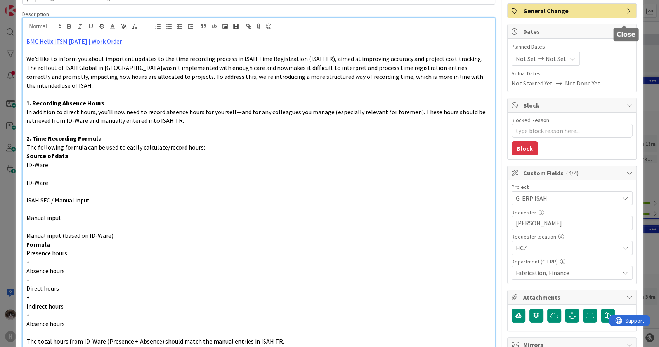
scroll to position [129, 0]
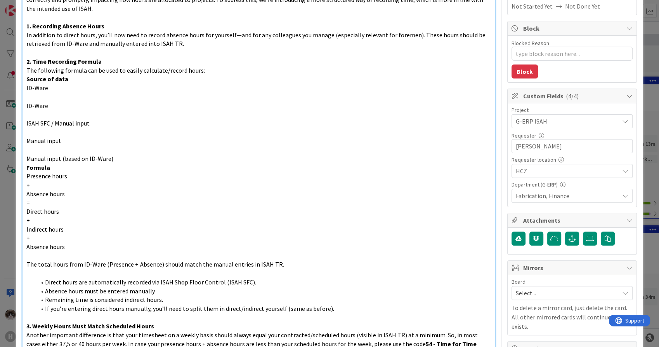
click at [559, 191] on span "Fabrication, Finance" at bounding box center [567, 195] width 103 height 9
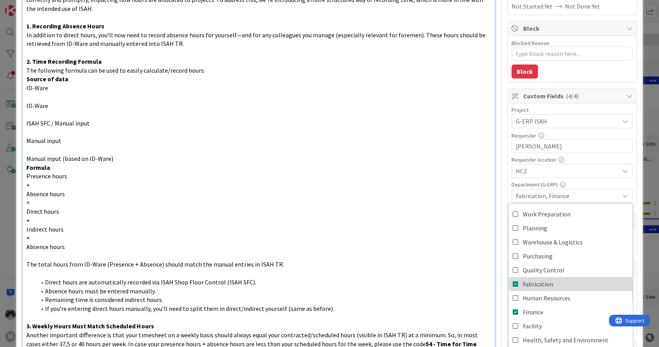
click at [513, 286] on icon at bounding box center [516, 284] width 6 height 12
click at [434, 251] on p at bounding box center [258, 255] width 464 height 9
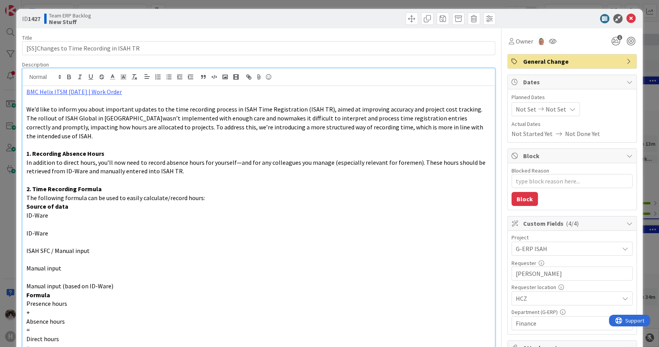
scroll to position [0, 0]
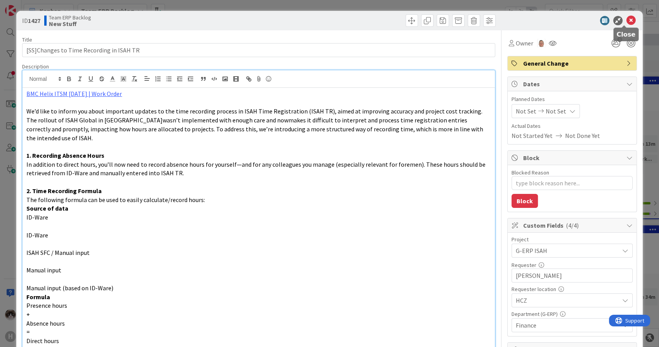
click at [626, 21] on icon at bounding box center [630, 20] width 9 height 9
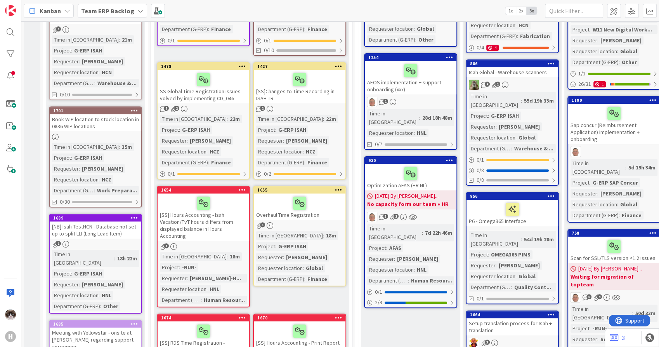
click at [229, 243] on div "1" at bounding box center [204, 246] width 92 height 7
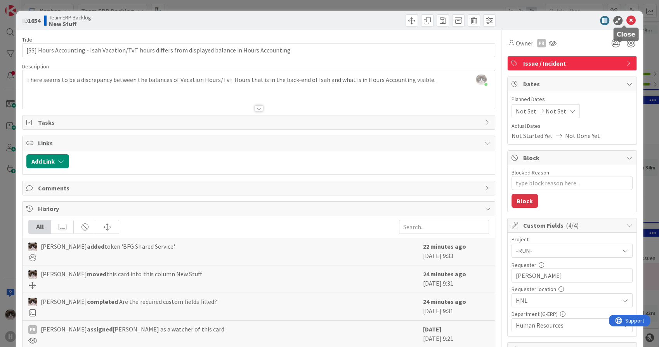
click at [626, 22] on icon at bounding box center [630, 20] width 9 height 9
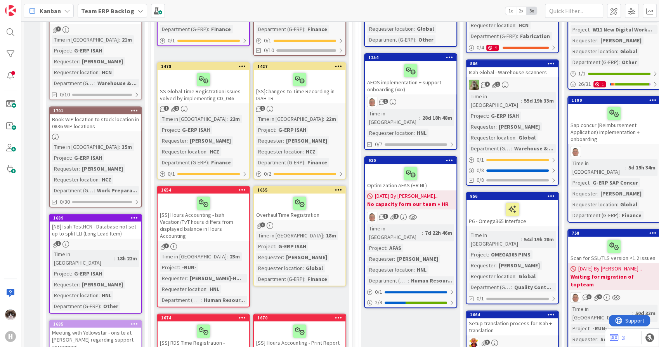
click at [329, 211] on link "1655 Overhaul Time Registration 1 Time in Column : 18m Project : G-ERP ISAH Req…" at bounding box center [299, 236] width 93 height 101
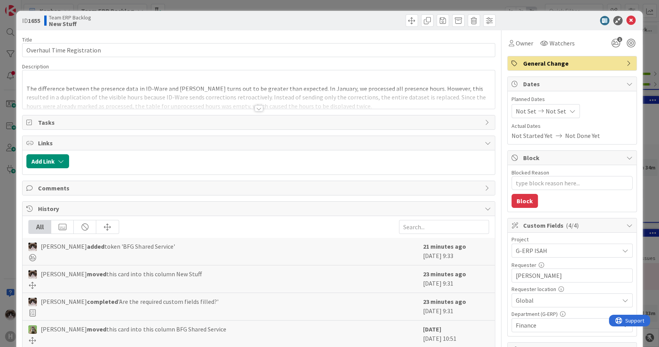
type textarea "x"
click at [49, 158] on button "Add Link" at bounding box center [47, 161] width 43 height 14
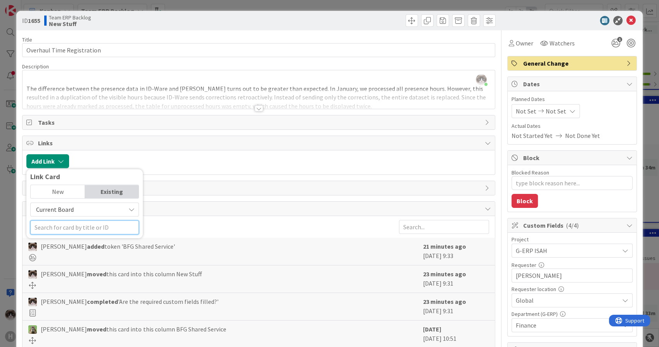
click at [87, 227] on input "text" at bounding box center [84, 227] width 109 height 14
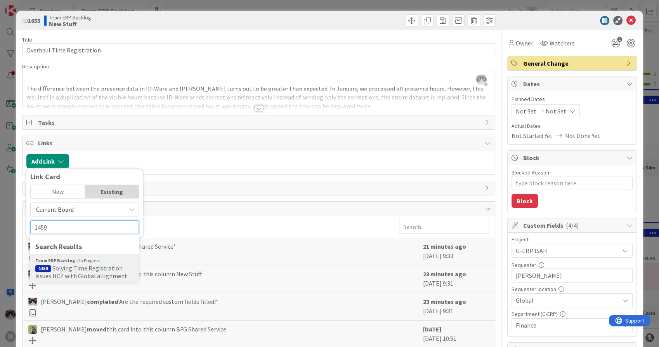
type input "1459"
click at [75, 257] on div "Team ERP Backlog In Progress" at bounding box center [84, 260] width 99 height 7
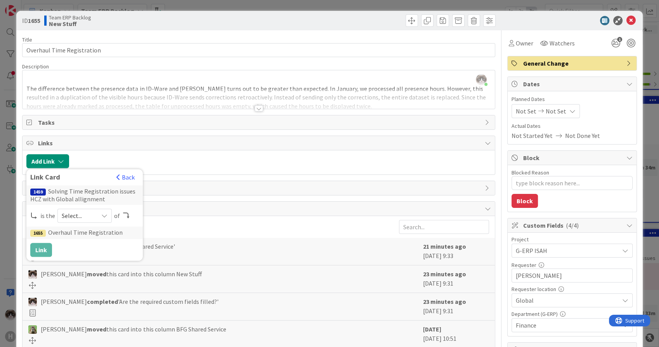
click at [95, 219] on div "Select..." at bounding box center [84, 215] width 54 height 14
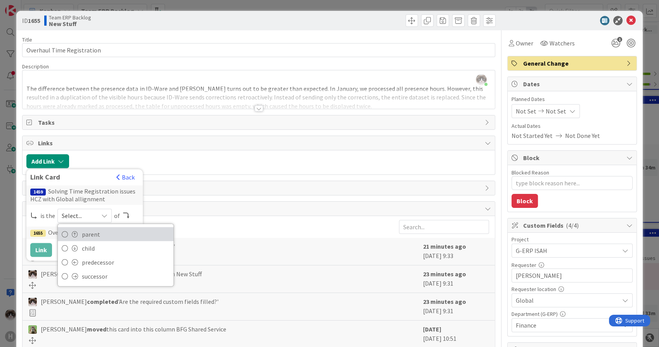
click at [101, 236] on span "parent" at bounding box center [126, 234] width 88 height 12
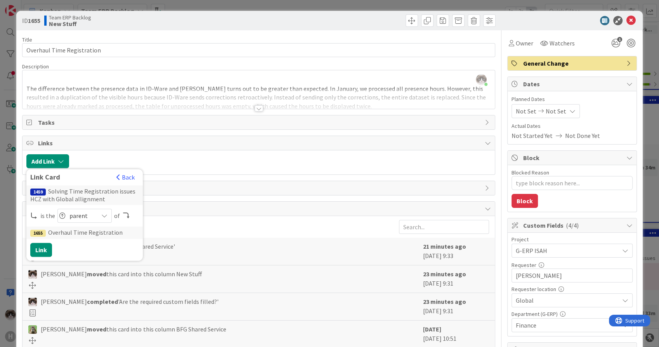
click at [230, 225] on div "All" at bounding box center [258, 227] width 460 height 14
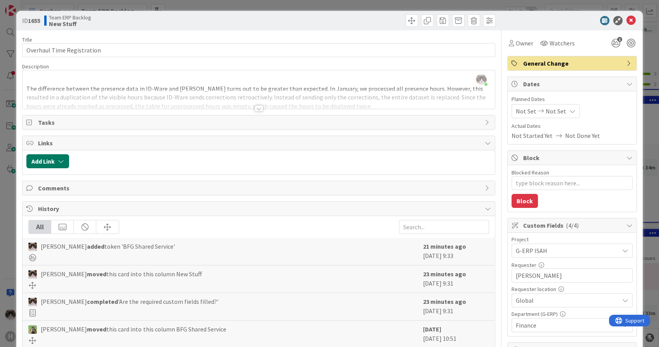
click at [50, 165] on button "Add Link" at bounding box center [47, 161] width 43 height 14
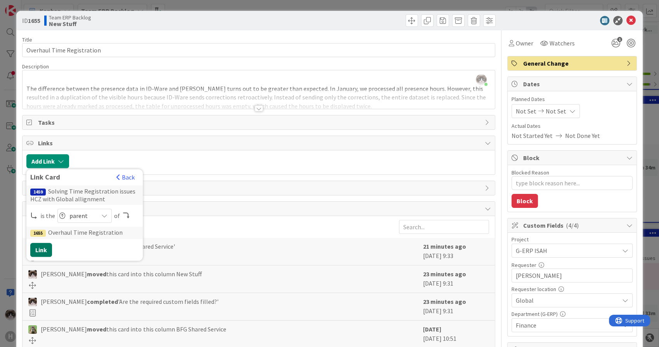
click at [43, 251] on button "Link" at bounding box center [41, 250] width 22 height 14
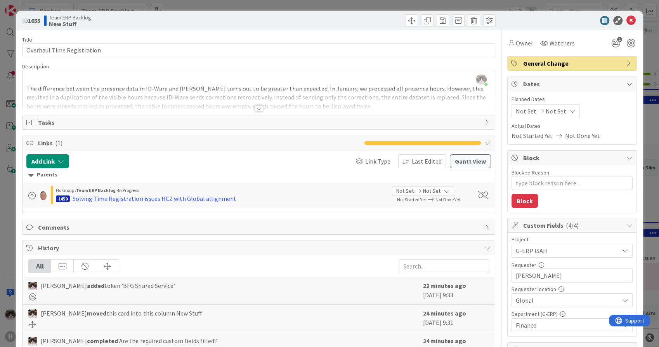
click at [621, 28] on div "ID 1655 Team ERP Backlog New Stuff" at bounding box center [329, 20] width 626 height 19
click at [626, 21] on icon at bounding box center [630, 20] width 9 height 9
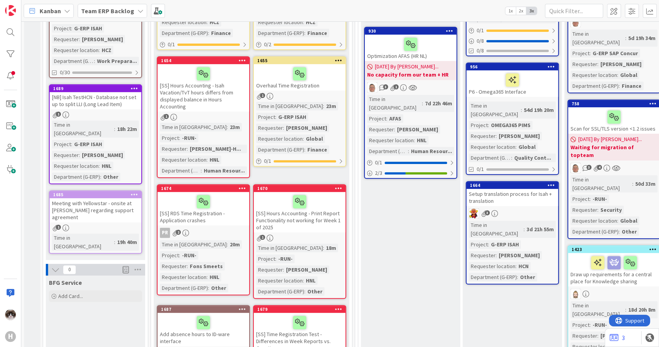
click at [230, 227] on div "PR 2" at bounding box center [204, 232] width 92 height 10
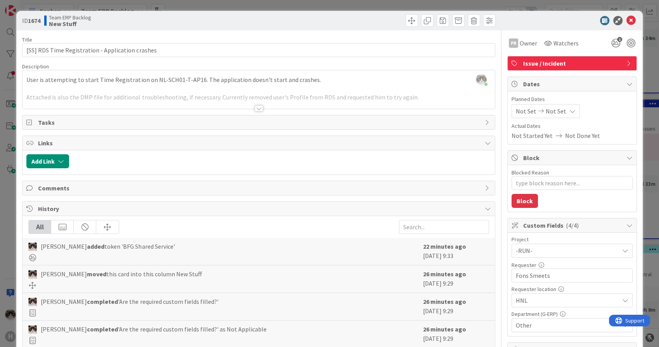
click at [543, 248] on span "-RUN-" at bounding box center [565, 250] width 99 height 11
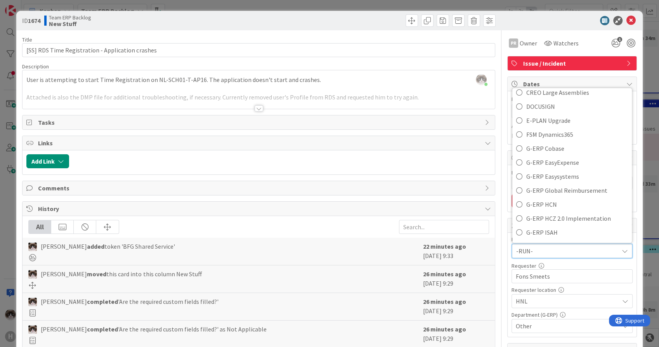
scroll to position [258, 0]
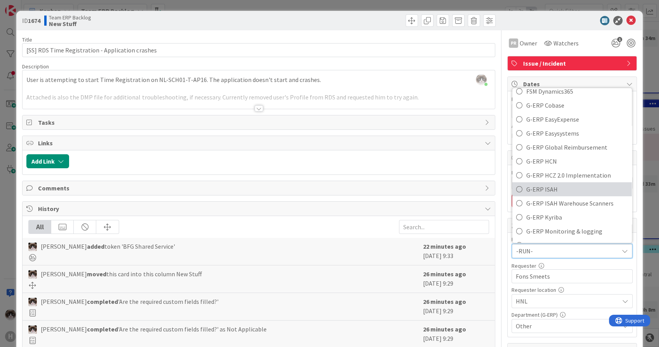
click at [560, 187] on span "G-ERP ISAH" at bounding box center [577, 189] width 102 height 12
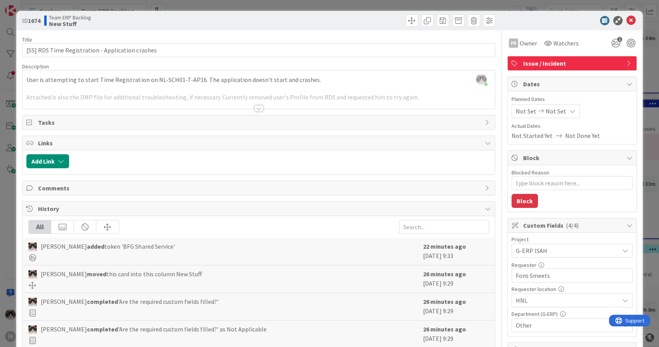
click at [256, 109] on div at bounding box center [259, 108] width 9 height 6
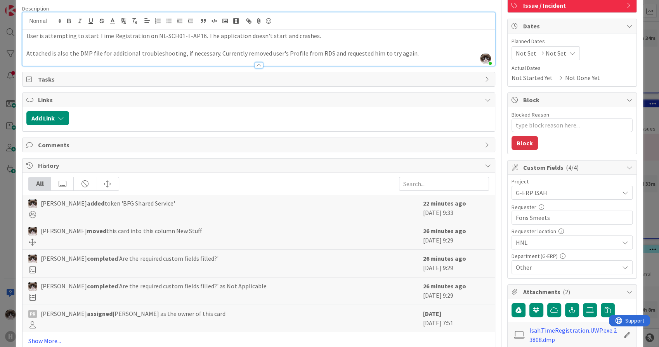
scroll to position [172, 0]
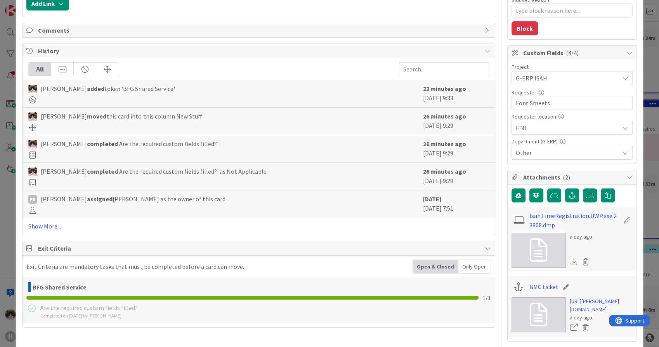
click at [553, 151] on span "Other" at bounding box center [567, 152] width 103 height 9
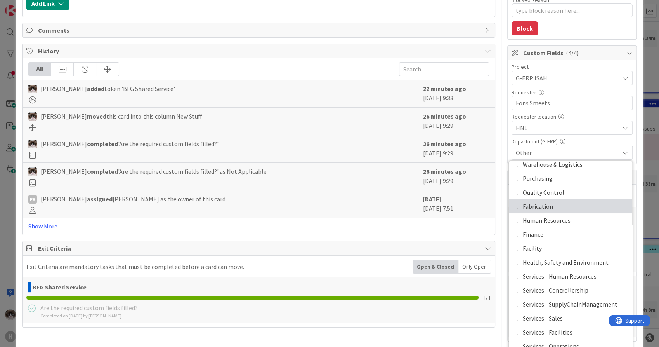
scroll to position [64, 0]
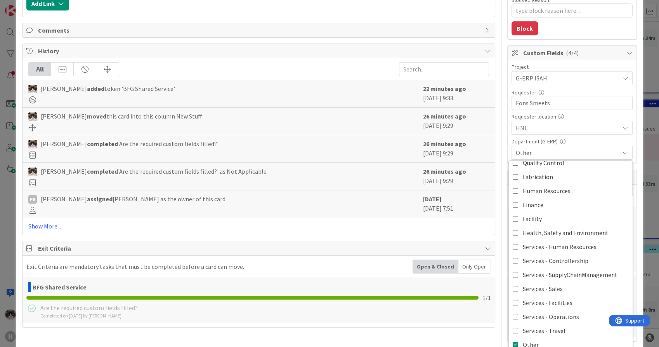
click at [622, 153] on icon at bounding box center [625, 152] width 6 height 6
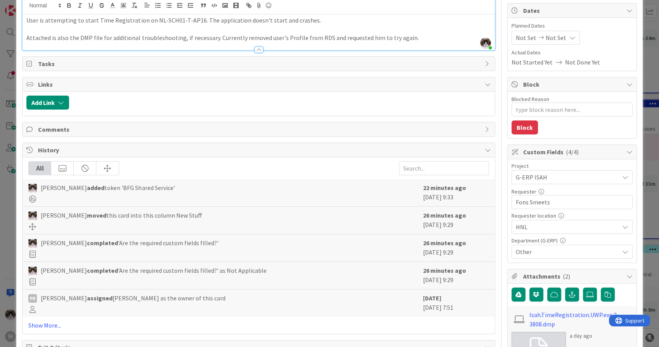
scroll to position [0, 0]
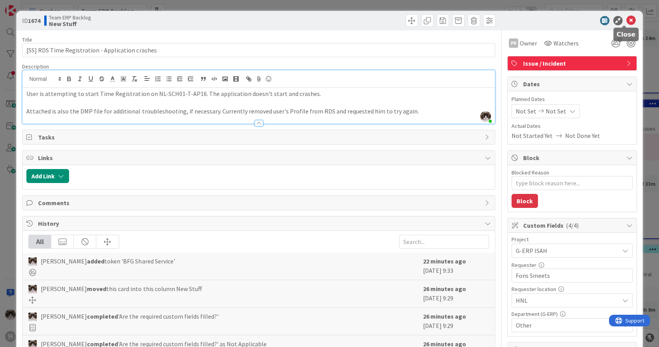
click at [626, 22] on icon at bounding box center [630, 20] width 9 height 9
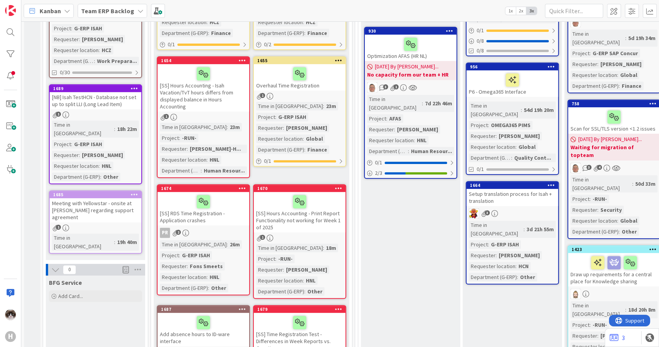
click at [335, 221] on div "[SS] Hours Accounting - Print Report Functionality not working for Week 1 of 20…" at bounding box center [300, 212] width 92 height 40
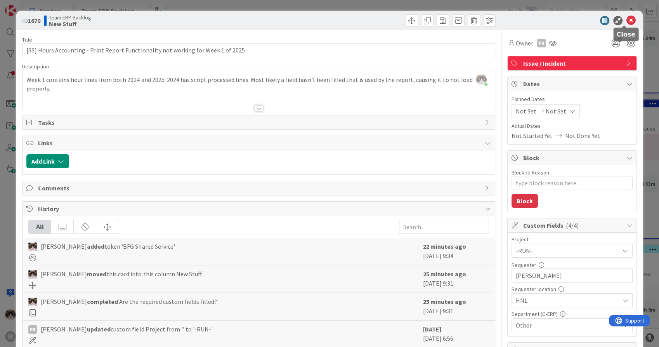
click at [626, 20] on icon at bounding box center [630, 20] width 9 height 9
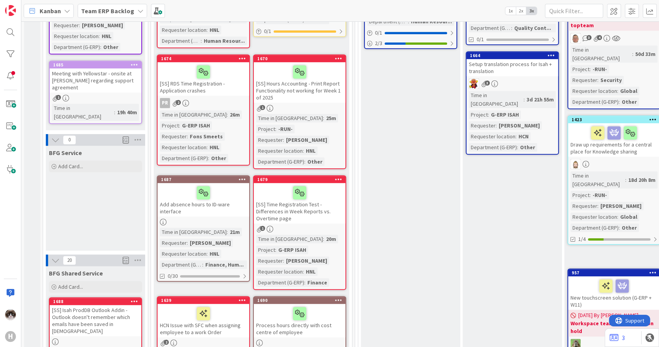
click at [231, 208] on link "1687 Add absence hours to ID-ware interface Time in Column : 21m Requester : Je…" at bounding box center [203, 228] width 93 height 106
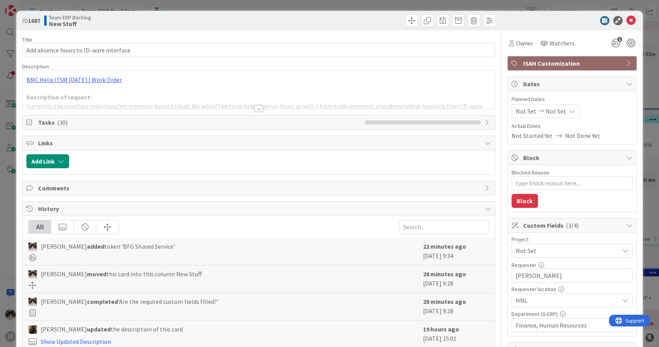
click at [591, 324] on span "Finance, Human Resources" at bounding box center [567, 324] width 103 height 9
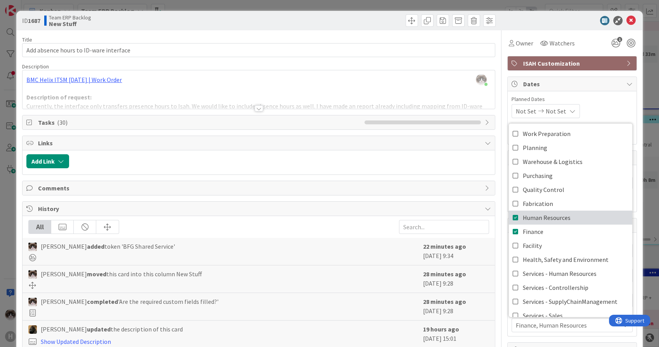
click at [513, 219] on icon at bounding box center [516, 218] width 6 height 12
click at [583, 329] on div "Finance" at bounding box center [572, 325] width 121 height 14
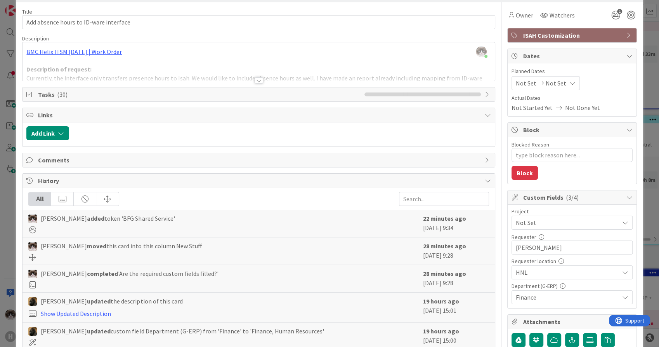
scroll to position [43, 0]
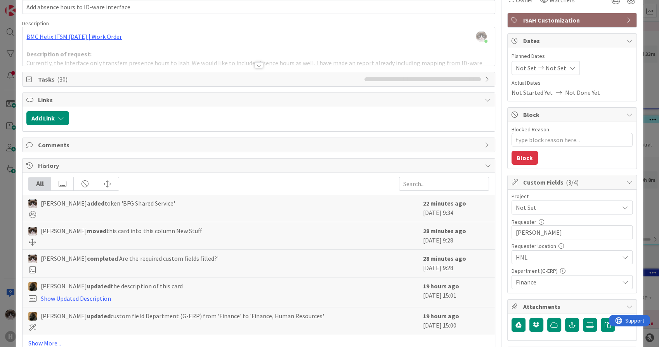
click at [555, 210] on span "Not Set" at bounding box center [565, 207] width 99 height 11
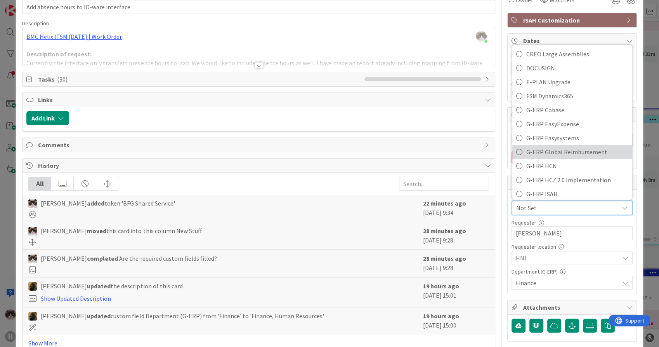
scroll to position [215, 0]
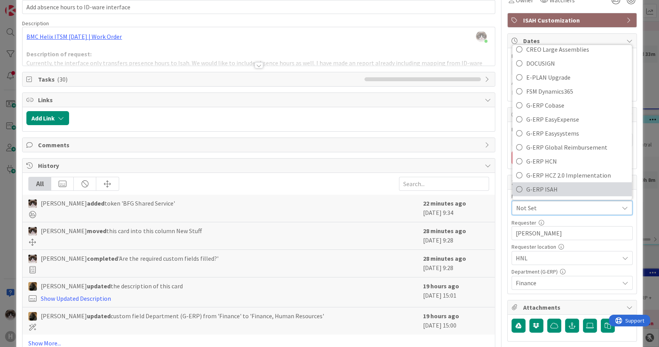
click at [554, 188] on span "G-ERP ISAH" at bounding box center [577, 189] width 102 height 12
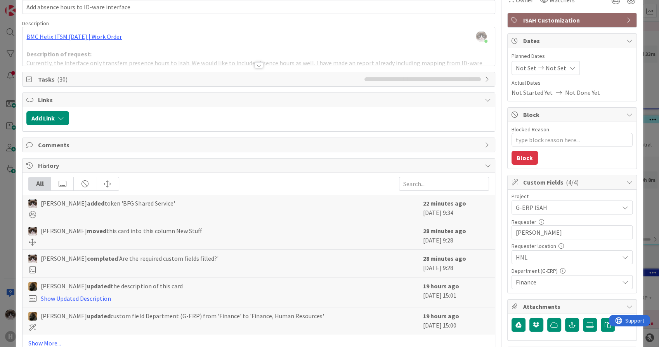
click at [255, 67] on div at bounding box center [259, 65] width 9 height 6
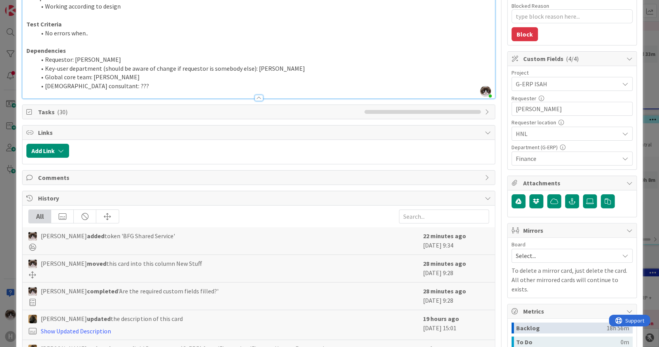
scroll to position [312, 0]
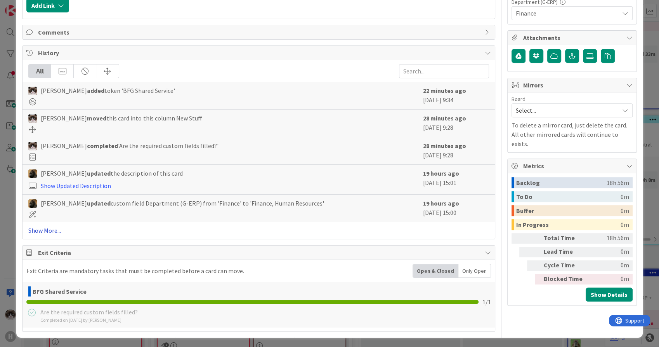
click at [54, 231] on link "Show More..." at bounding box center [258, 229] width 460 height 9
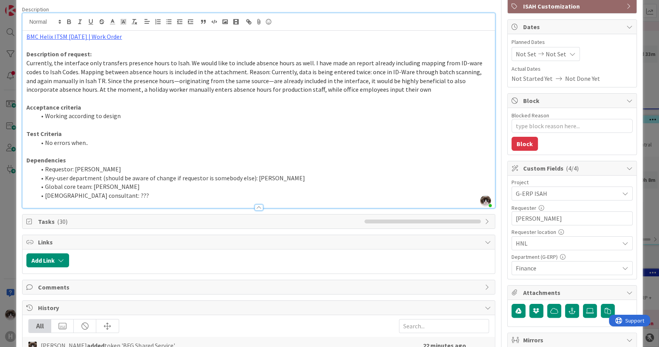
scroll to position [36, 0]
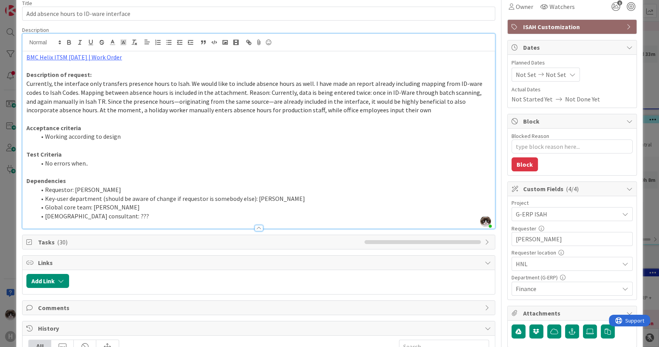
click at [579, 219] on span "HNL" at bounding box center [565, 213] width 99 height 11
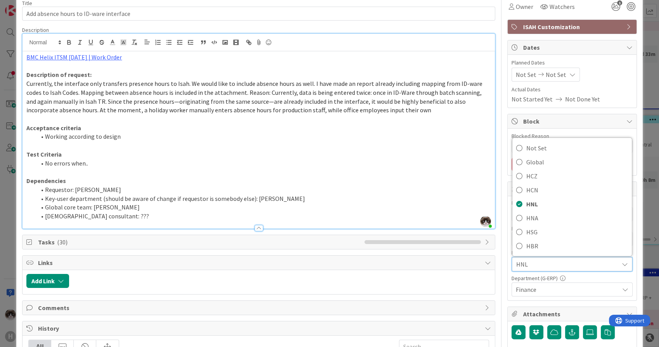
click at [581, 269] on div "HNL" at bounding box center [572, 264] width 120 height 14
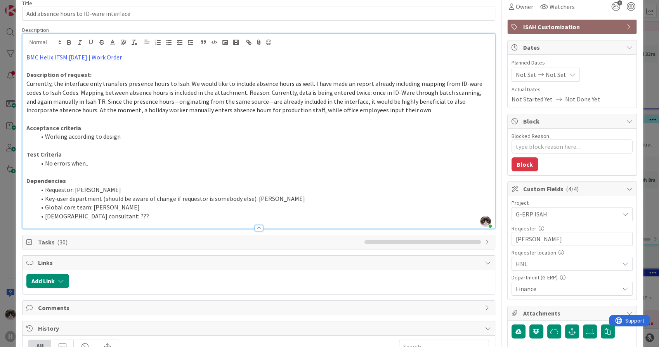
click at [555, 219] on span "HNL" at bounding box center [565, 213] width 99 height 11
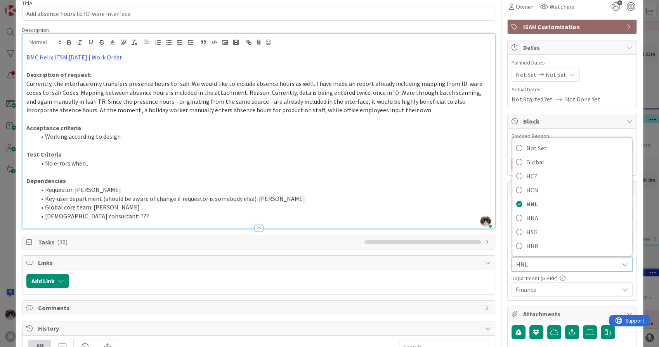
click at [555, 267] on span "HNL" at bounding box center [565, 263] width 99 height 11
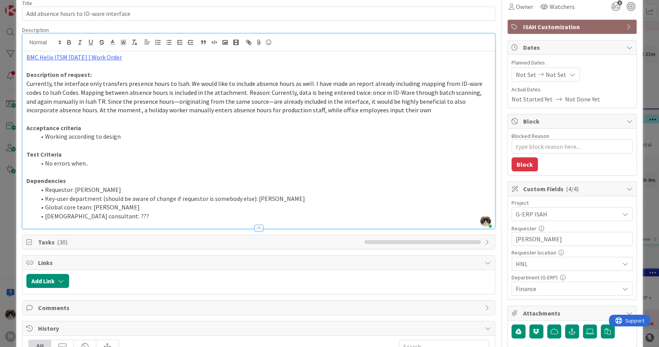
click at [562, 251] on div "Requester location" at bounding box center [572, 252] width 121 height 5
click at [565, 219] on span "HNL" at bounding box center [565, 213] width 99 height 11
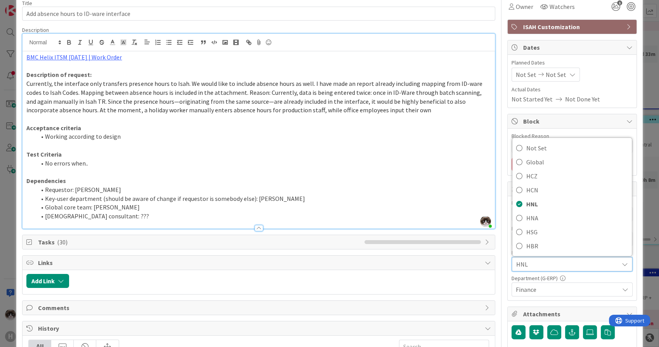
click at [563, 260] on span "HNL" at bounding box center [565, 263] width 99 height 11
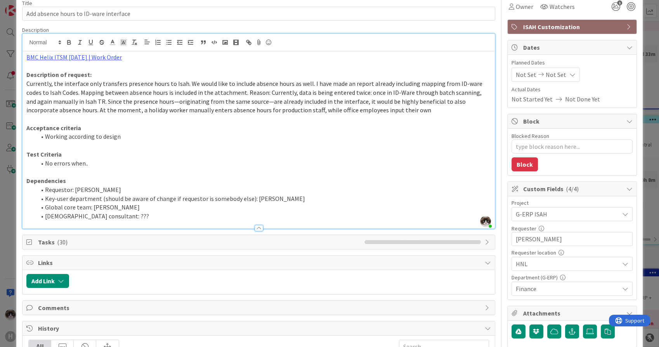
click at [559, 219] on span "HNL" at bounding box center [565, 213] width 99 height 11
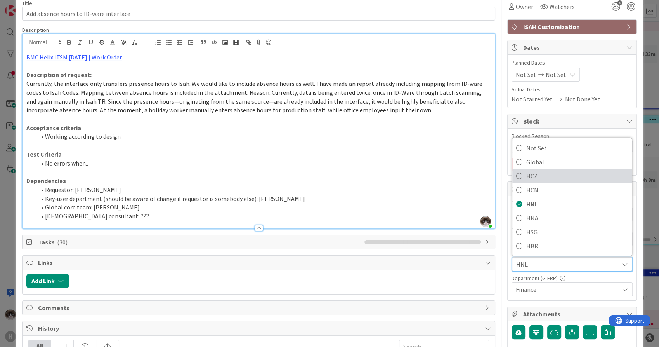
click at [554, 180] on span "HCZ" at bounding box center [577, 176] width 102 height 12
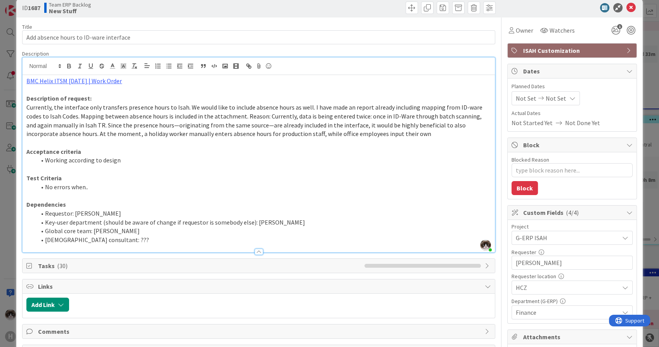
scroll to position [0, 0]
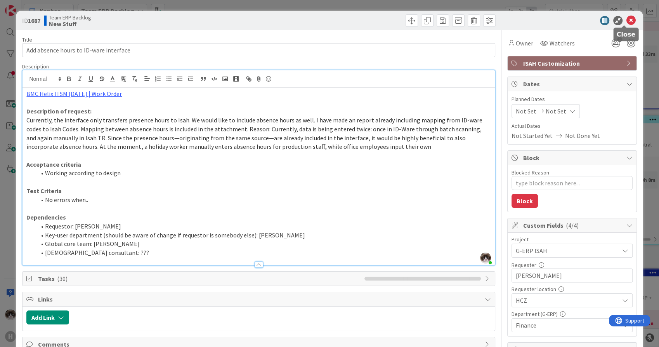
click at [626, 18] on icon at bounding box center [630, 20] width 9 height 9
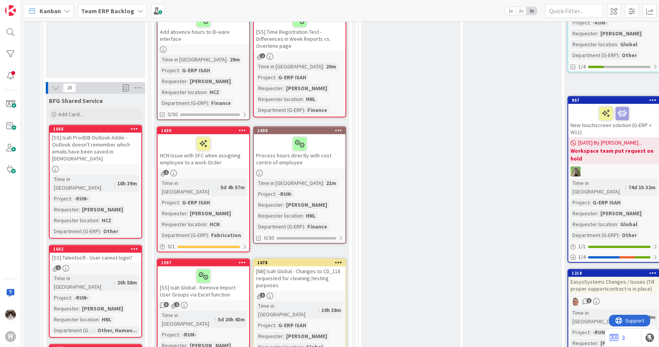
scroll to position [517, 0]
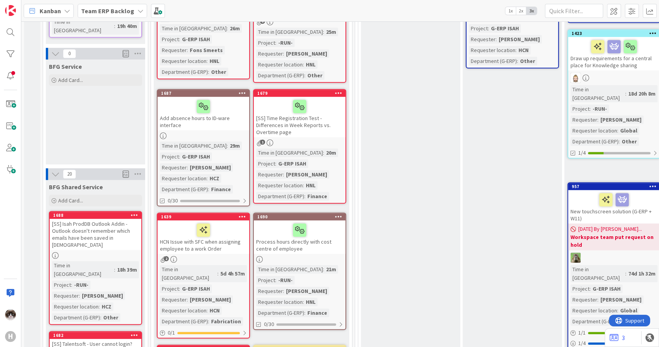
click at [327, 265] on div "Time in Column : 21m Project : -RUN- Requester : Jelle Verhulst Requester locat…" at bounding box center [299, 291] width 87 height 52
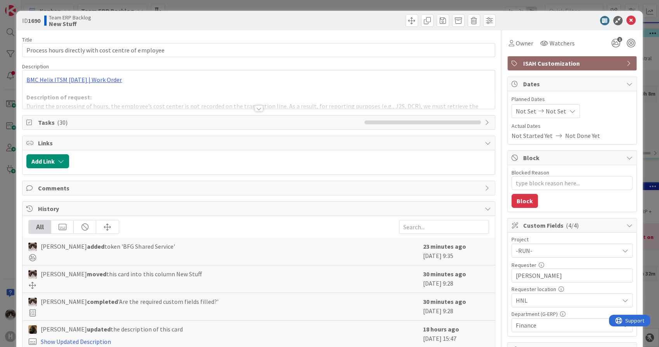
click at [255, 109] on div at bounding box center [259, 108] width 9 height 6
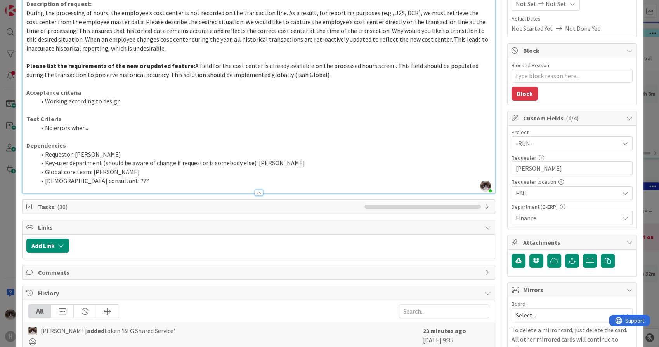
scroll to position [129, 0]
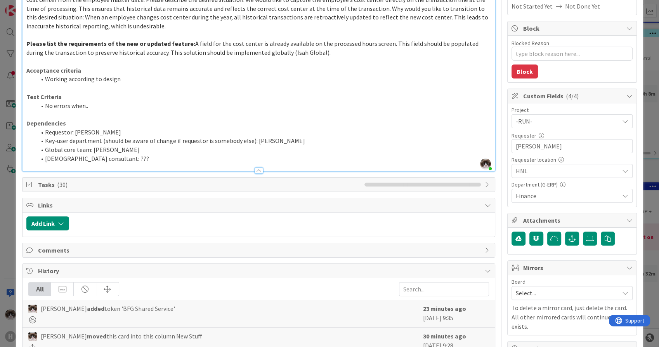
click at [581, 122] on span "-RUN-" at bounding box center [565, 121] width 99 height 11
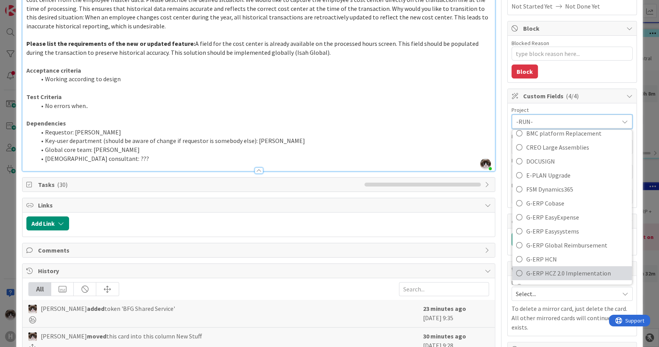
scroll to position [215, 0]
click at [565, 268] on span "G-ERP ISAH" at bounding box center [577, 274] width 102 height 12
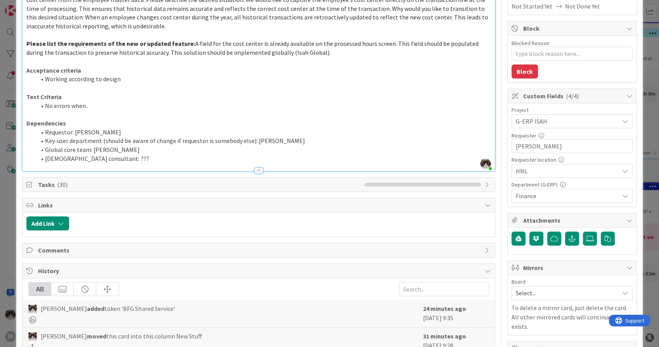
click at [557, 127] on span "HNL" at bounding box center [565, 121] width 99 height 11
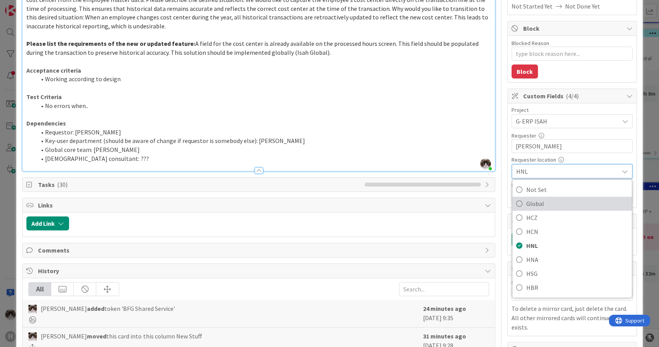
click at [543, 196] on link "Global" at bounding box center [572, 203] width 120 height 14
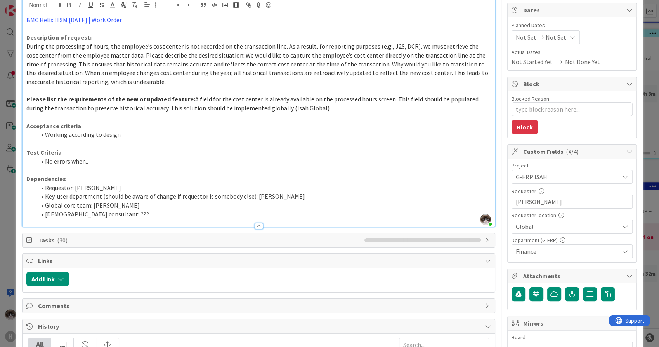
scroll to position [0, 0]
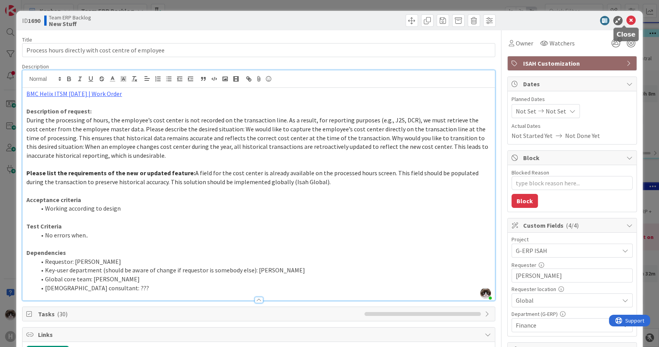
click at [626, 19] on icon at bounding box center [630, 20] width 9 height 9
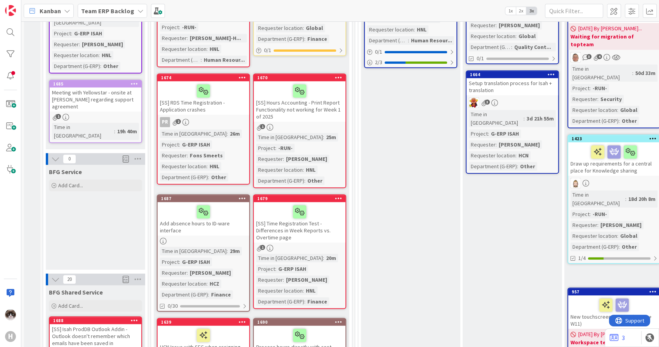
scroll to position [431, 0]
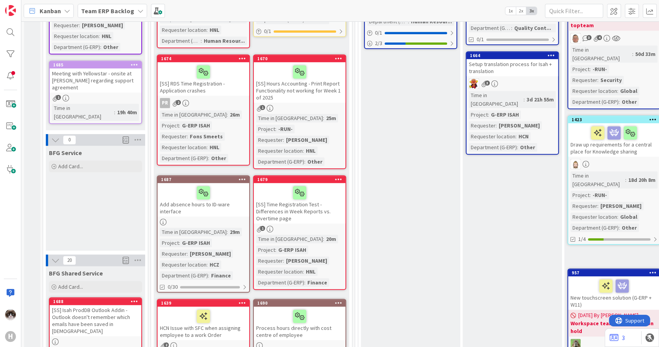
click at [221, 208] on link "1687 Add absence hours to ID-ware interface Time in Column : 29m Project : G-ER…" at bounding box center [203, 233] width 93 height 117
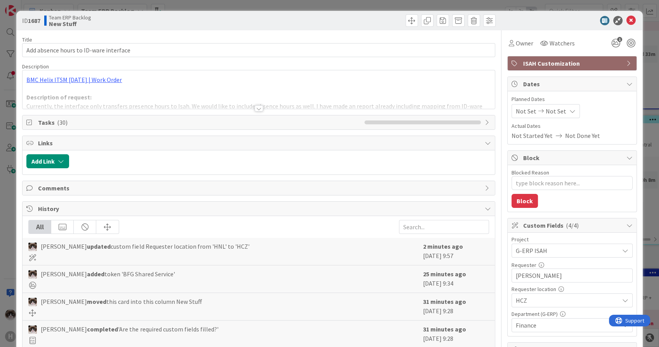
type textarea "x"
click at [43, 158] on button "Add Link" at bounding box center [47, 161] width 43 height 14
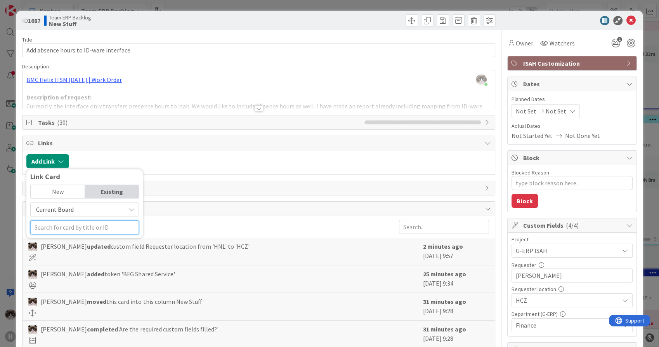
click at [85, 227] on input "text" at bounding box center [84, 227] width 109 height 14
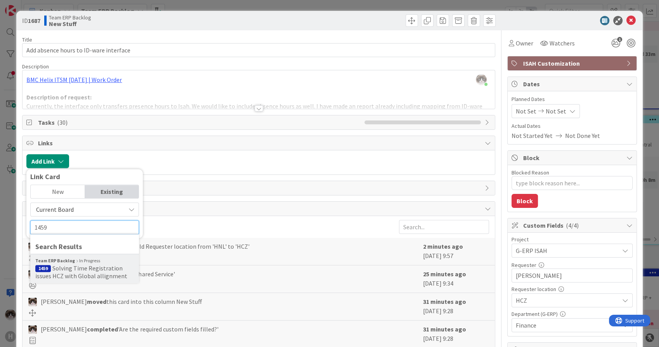
type input "1459"
click at [74, 262] on div "Team ERP Backlog In Progress" at bounding box center [84, 260] width 99 height 7
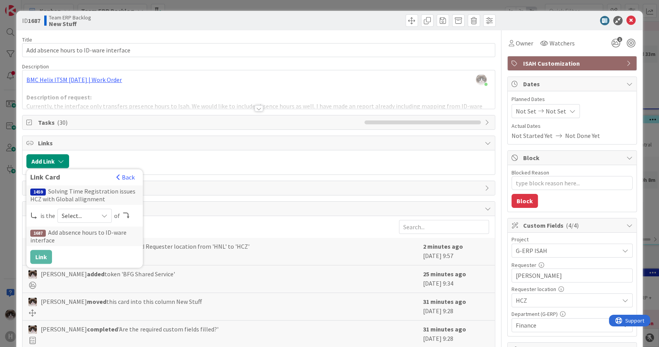
click at [90, 215] on span "Select..." at bounding box center [78, 215] width 33 height 11
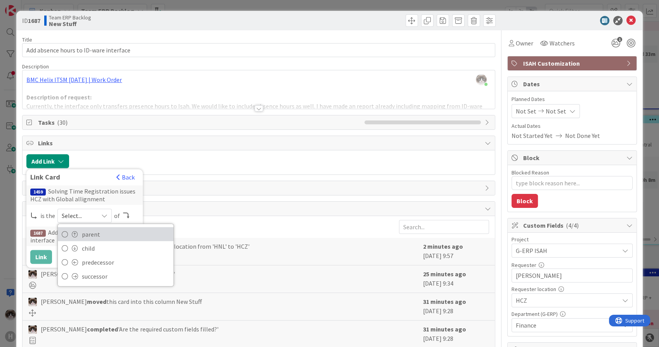
click at [95, 234] on span "parent" at bounding box center [126, 234] width 88 height 12
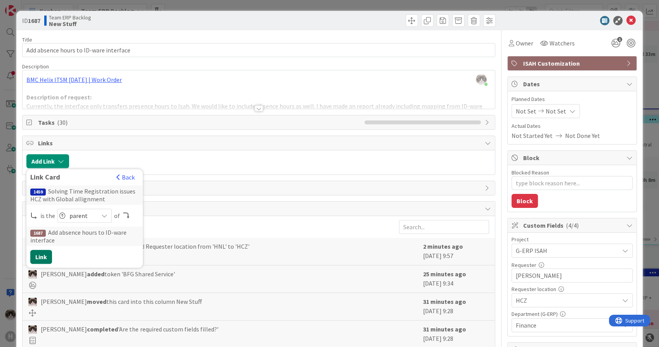
click at [49, 255] on button "Link" at bounding box center [41, 257] width 22 height 14
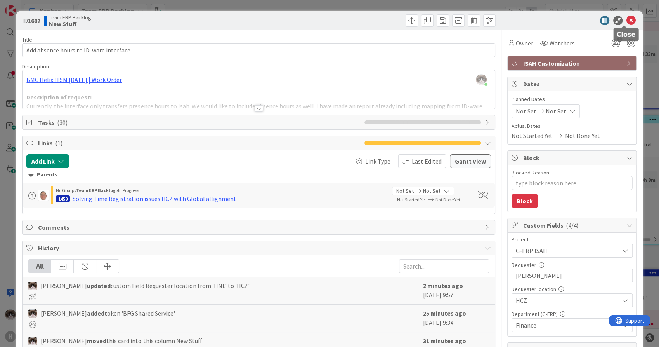
click at [626, 20] on icon at bounding box center [630, 20] width 9 height 9
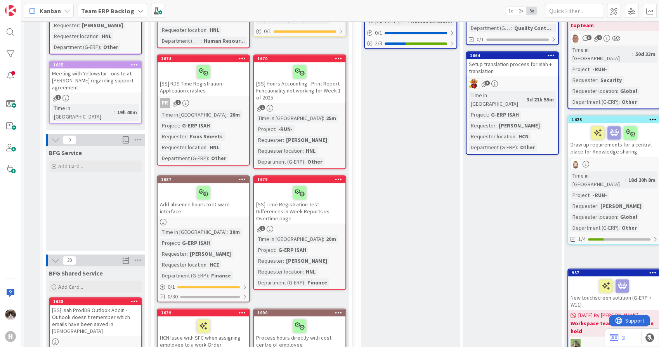
click at [317, 215] on link "1679 [SS] Time Registration Test - Differences in Week Reports vs. Overtime pag…" at bounding box center [299, 232] width 93 height 114
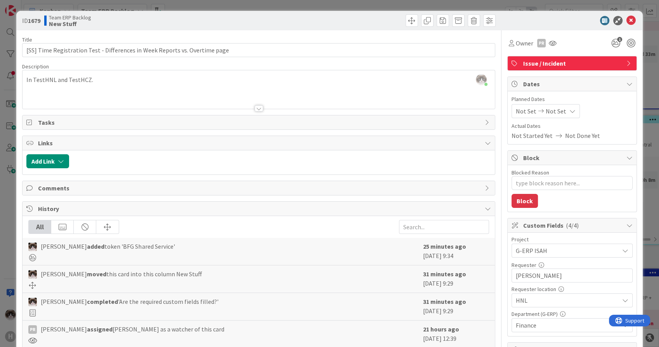
click at [540, 256] on span "HNL" at bounding box center [565, 250] width 99 height 11
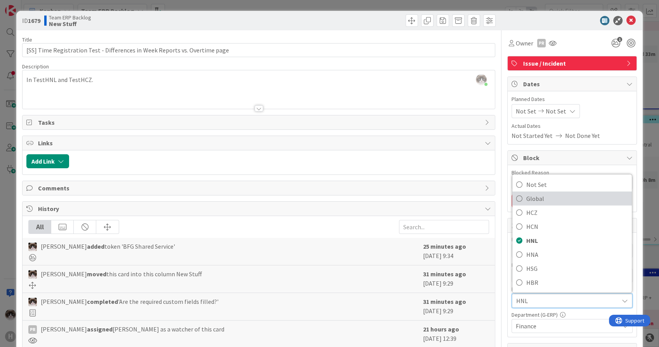
click at [526, 198] on span "Global" at bounding box center [577, 198] width 102 height 12
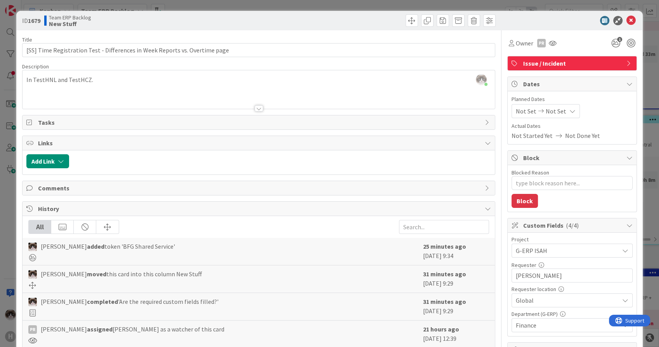
type textarea "x"
click at [59, 161] on icon "button" at bounding box center [61, 161] width 6 height 6
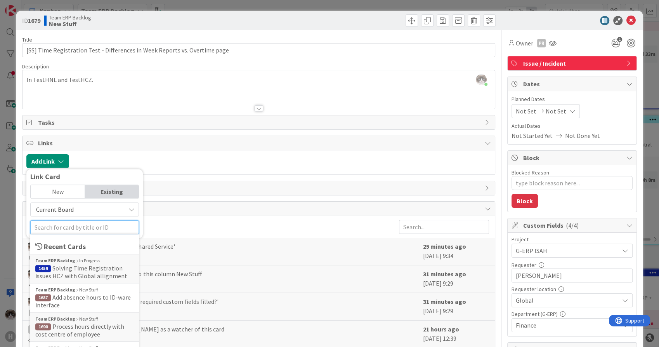
click at [64, 228] on input "text" at bounding box center [84, 227] width 109 height 14
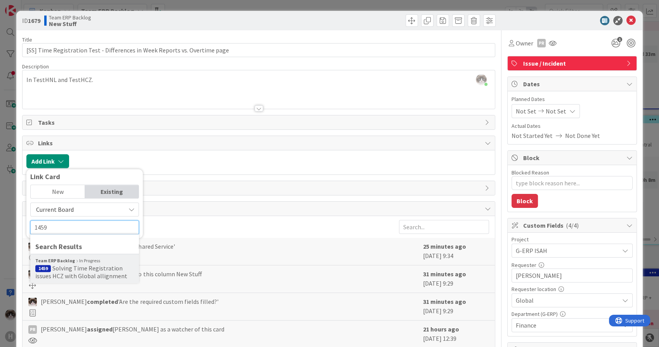
type input "1459"
click at [62, 264] on span "Solving Time Registration issues HCZ with Global allignment" at bounding box center [81, 272] width 92 height 16
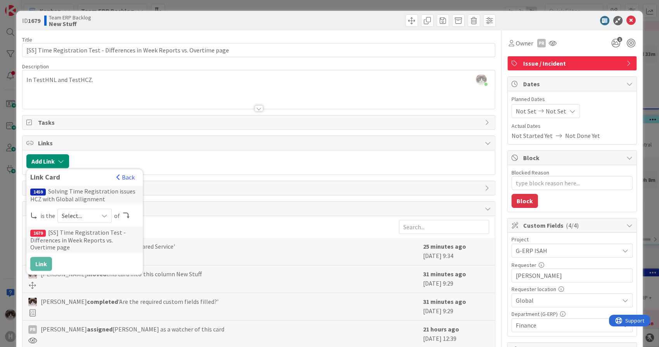
click at [89, 211] on span "Select..." at bounding box center [78, 215] width 33 height 11
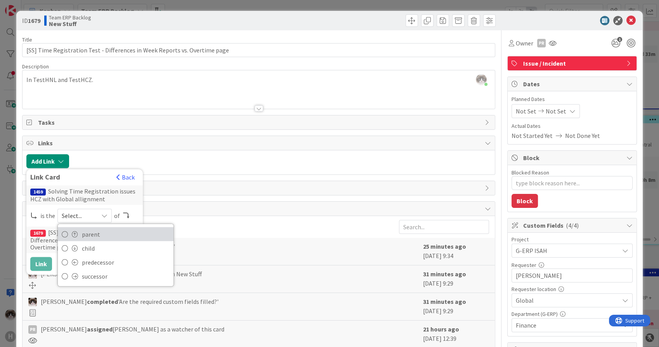
click at [96, 233] on span "parent" at bounding box center [126, 234] width 88 height 12
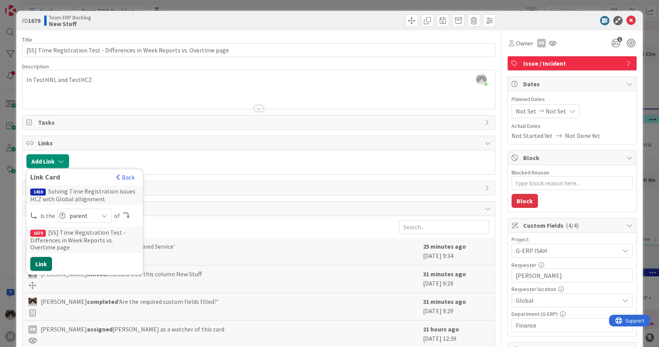
click at [45, 263] on button "Link" at bounding box center [41, 264] width 22 height 14
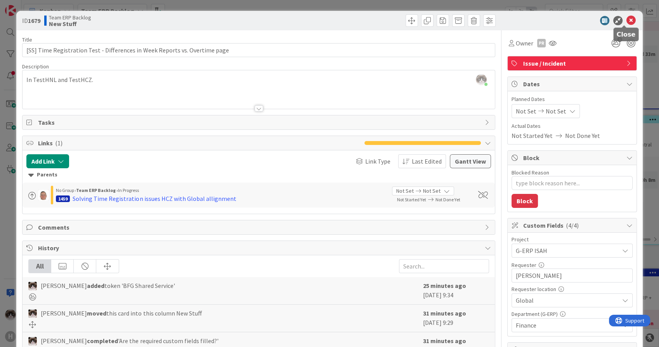
click at [626, 19] on icon at bounding box center [630, 20] width 9 height 9
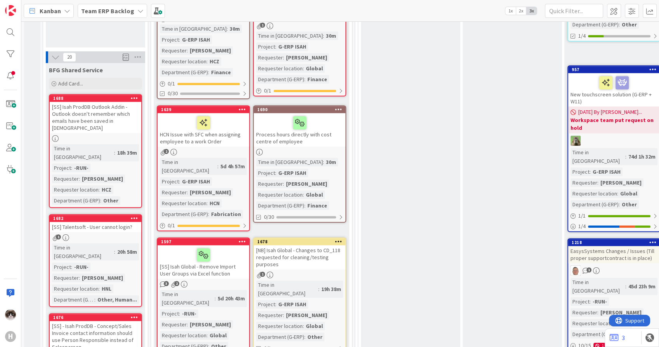
scroll to position [647, 0]
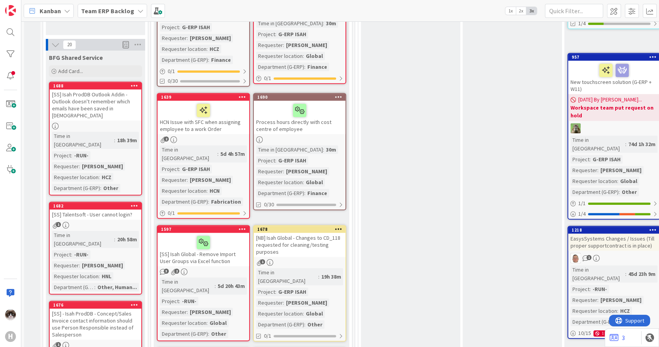
click at [333, 147] on div "Time in Column : 30m Project : G-ERP ISAH Requester : Jelle Verhulst Requester …" at bounding box center [299, 171] width 87 height 52
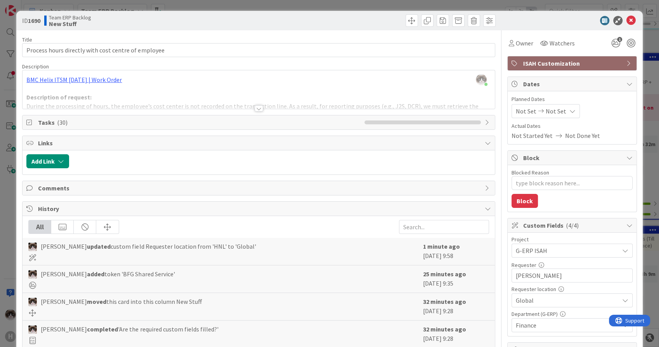
click at [485, 121] on icon at bounding box center [488, 122] width 6 height 6
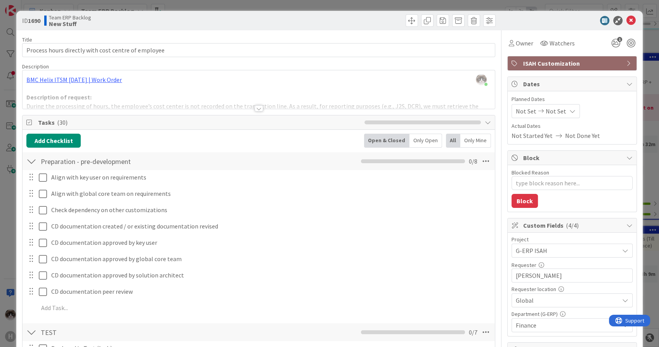
scroll to position [43, 0]
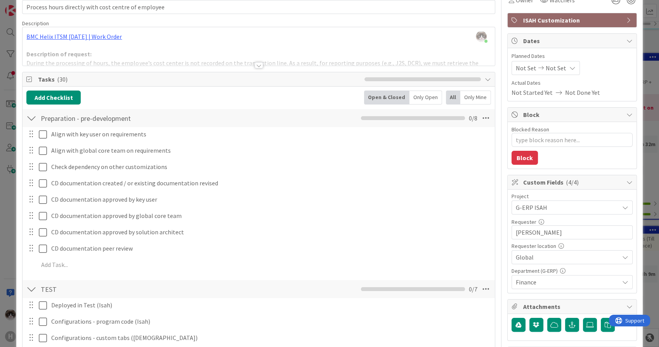
click at [485, 79] on icon at bounding box center [488, 79] width 6 height 6
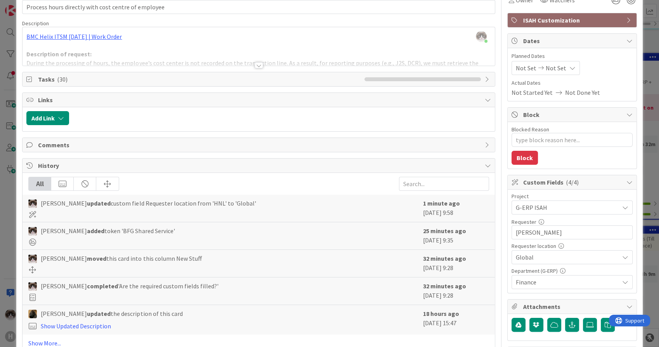
click at [485, 79] on icon at bounding box center [488, 79] width 6 height 6
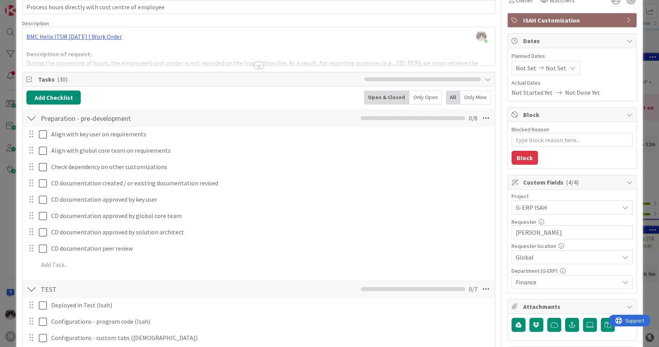
click at [485, 79] on icon at bounding box center [488, 79] width 6 height 6
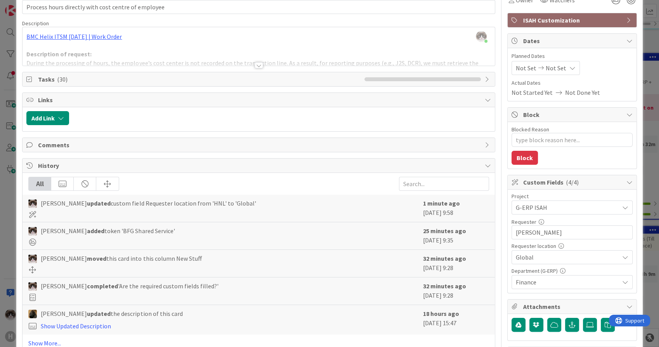
click at [485, 79] on icon at bounding box center [488, 79] width 6 height 6
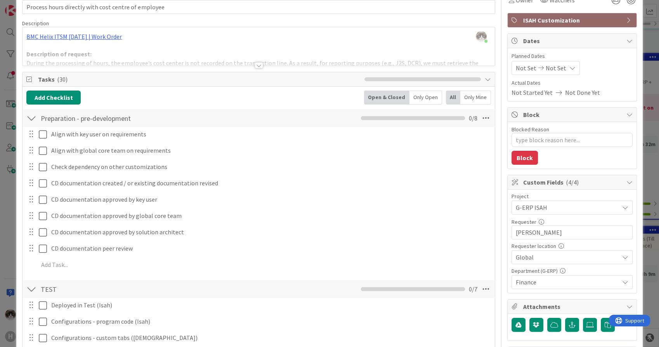
click at [485, 81] on icon at bounding box center [488, 79] width 6 height 6
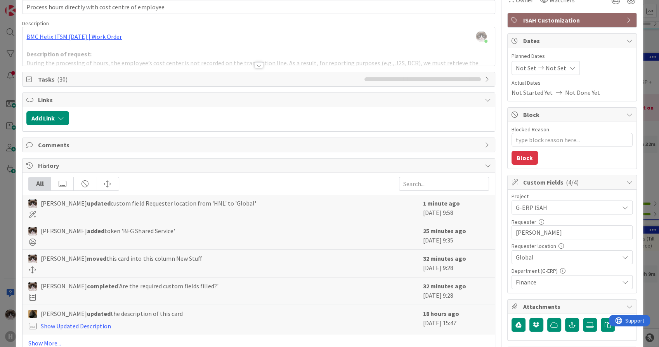
click at [485, 81] on icon at bounding box center [488, 79] width 6 height 6
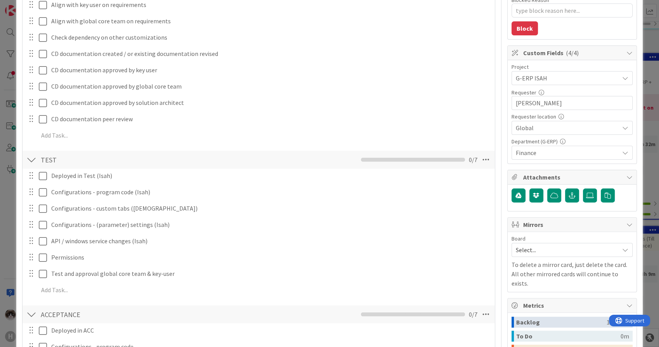
scroll to position [0, 0]
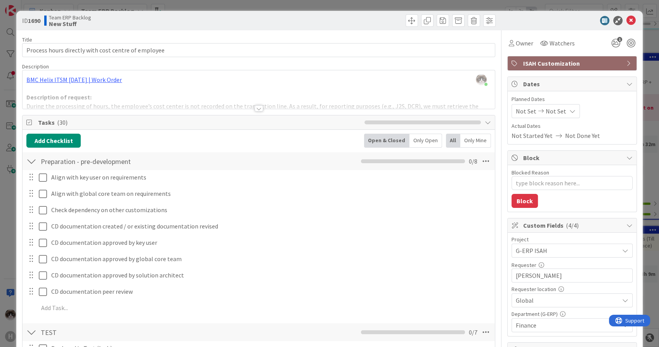
click at [484, 125] on div "Tasks ( 30 )" at bounding box center [259, 122] width 472 height 14
type textarea "x"
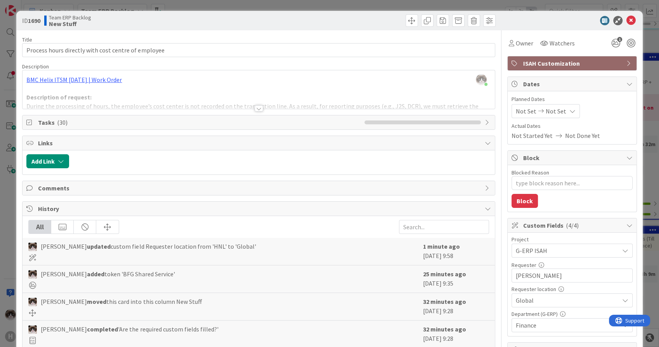
click at [258, 108] on div at bounding box center [259, 108] width 9 height 6
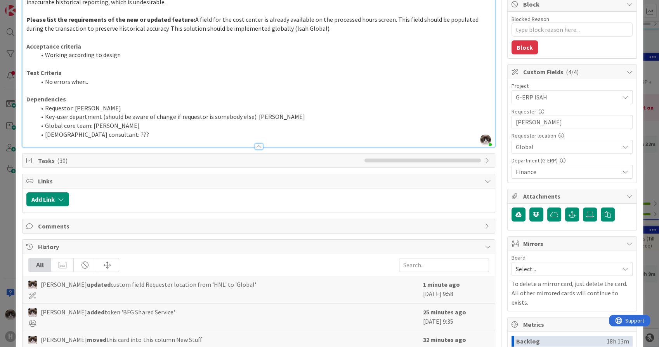
scroll to position [172, 0]
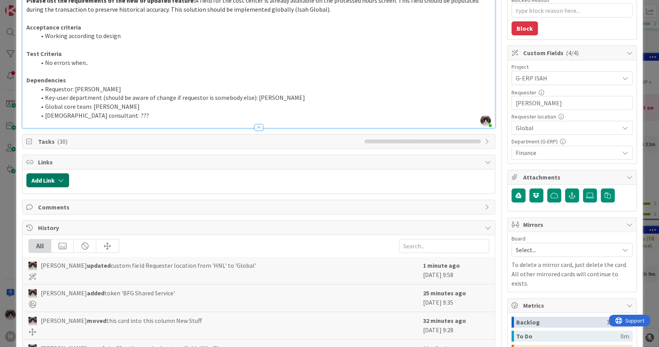
click at [66, 180] on button "Add Link" at bounding box center [47, 180] width 43 height 14
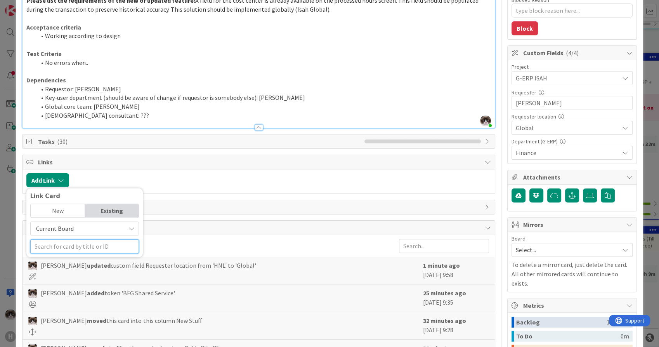
click at [67, 246] on input "text" at bounding box center [84, 246] width 109 height 14
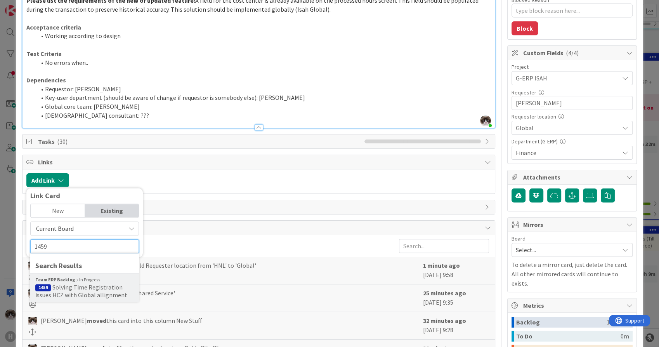
type input "1459"
click at [73, 284] on span "Solving Time Registration issues HCZ with Global allignment" at bounding box center [81, 291] width 92 height 16
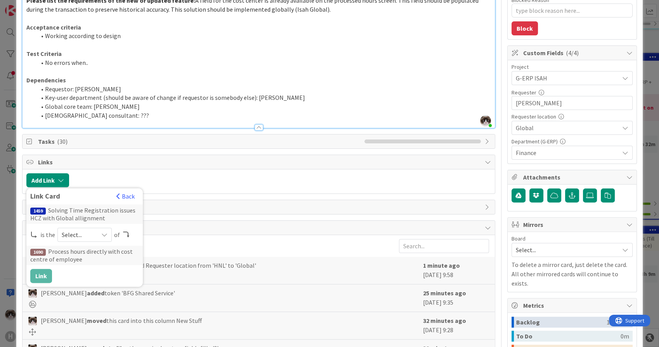
click at [83, 225] on div "1459 Solving Time Registration issues HCZ with Global allignment is the Select.…" at bounding box center [84, 243] width 109 height 78
click at [80, 232] on span "Select..." at bounding box center [78, 234] width 33 height 11
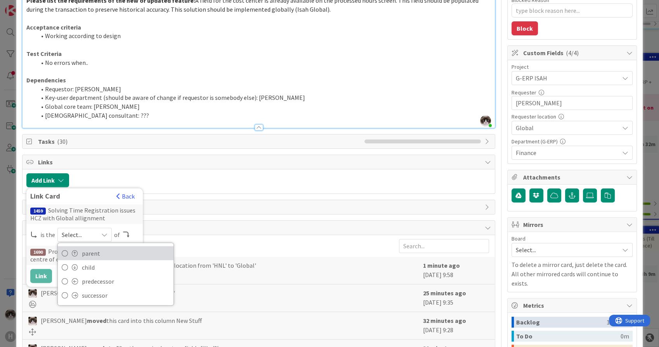
click at [100, 255] on span "parent" at bounding box center [126, 253] width 88 height 12
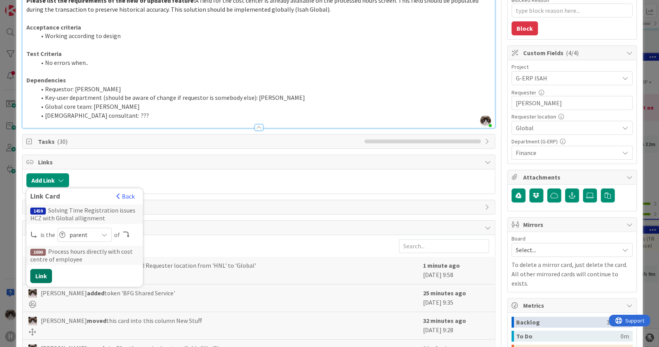
click at [42, 276] on button "Link" at bounding box center [41, 276] width 22 height 14
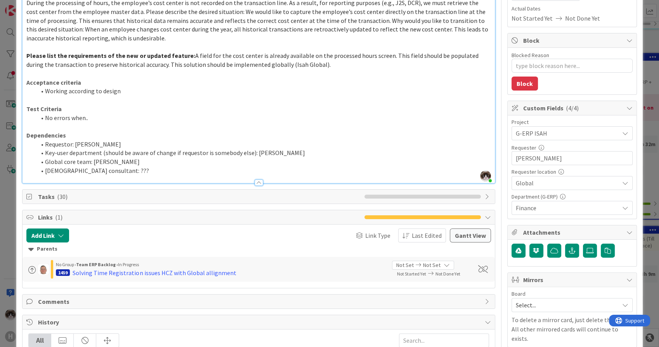
scroll to position [0, 0]
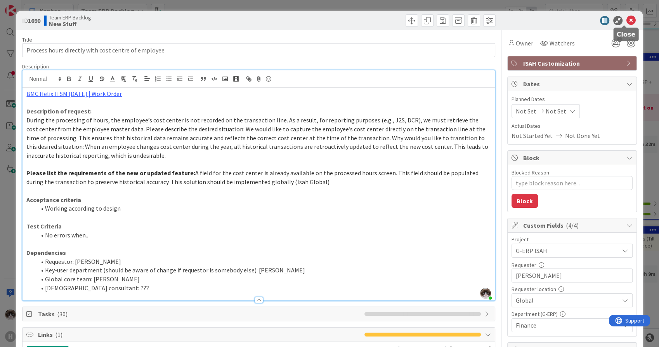
click at [626, 23] on icon at bounding box center [630, 20] width 9 height 9
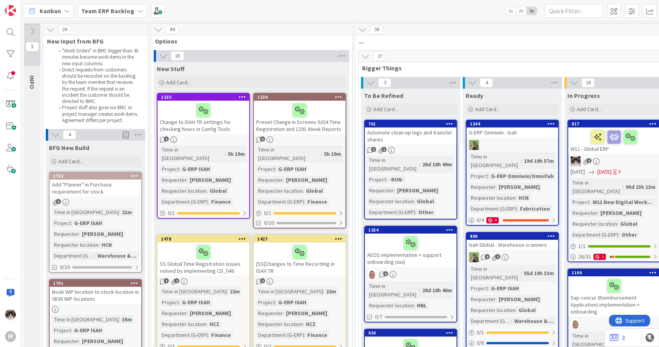
click at [289, 71] on div "New Stuff" at bounding box center [251, 69] width 189 height 8
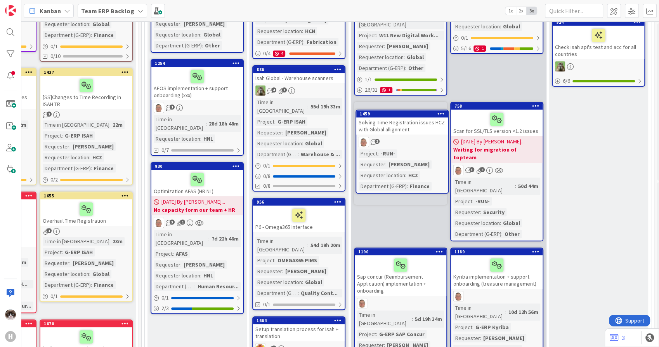
scroll to position [162, 213]
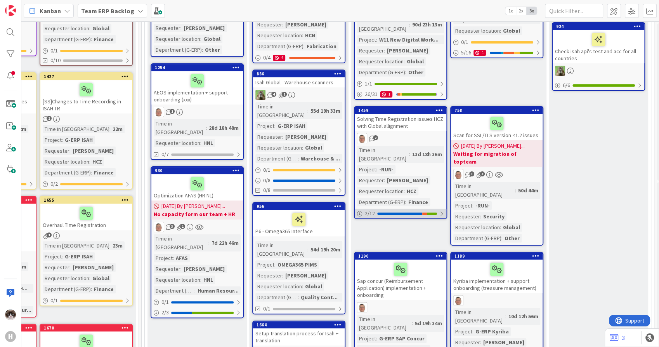
click at [440, 210] on div at bounding box center [441, 213] width 5 height 6
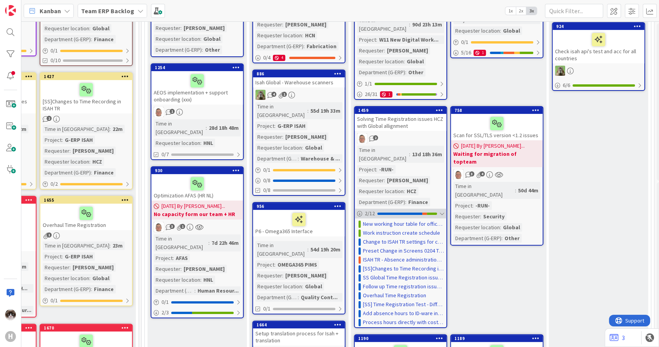
click at [444, 210] on div at bounding box center [441, 213] width 5 height 6
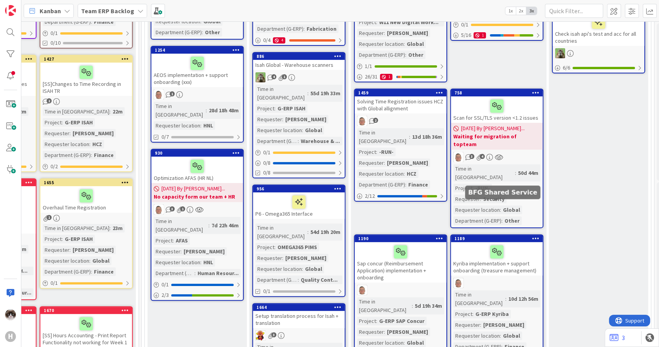
scroll to position [172, 213]
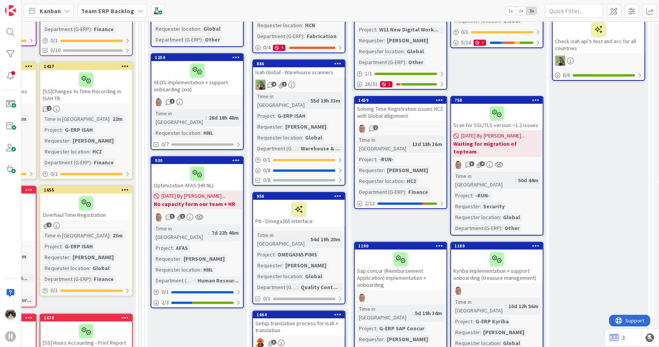
click at [429, 147] on div "Time in Column : 13d 18h 36m Project : -RUN- Requester : Jelle Verhulst Request…" at bounding box center [400, 165] width 87 height 61
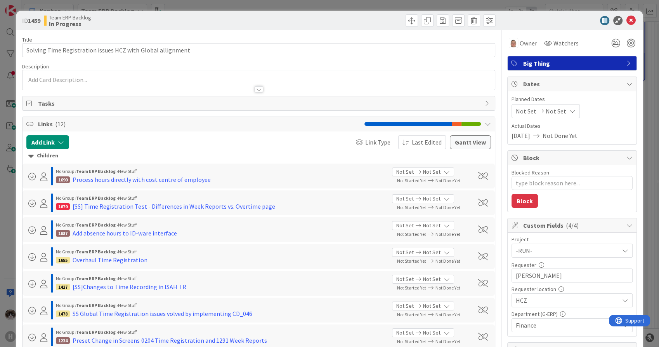
click at [572, 254] on span "-RUN-" at bounding box center [565, 250] width 99 height 11
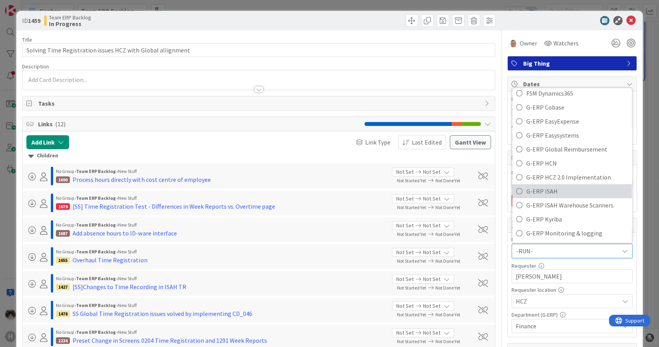
scroll to position [258, 0]
click at [563, 192] on span "G-ERP ISAH" at bounding box center [577, 189] width 102 height 12
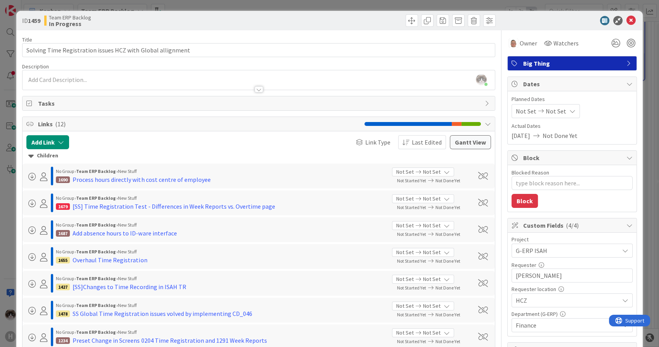
type textarea "x"
click at [626, 23] on icon at bounding box center [630, 20] width 9 height 9
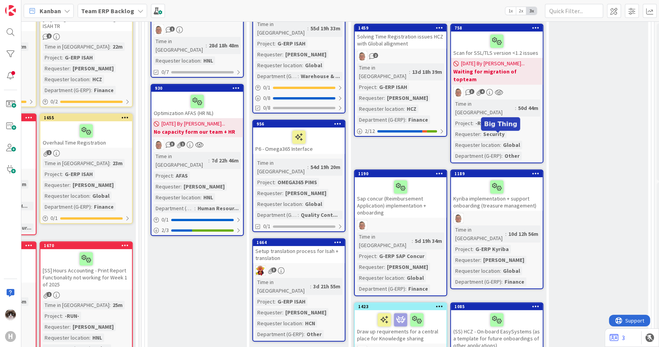
scroll to position [258, 213]
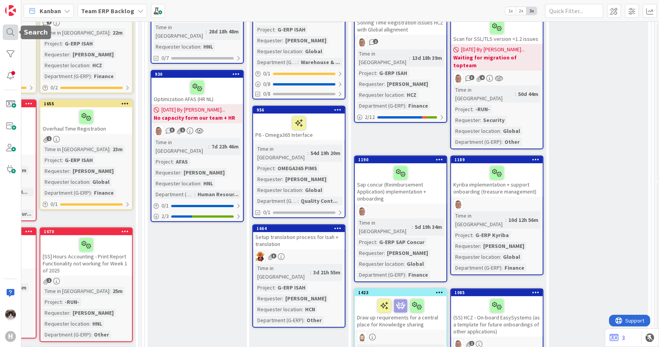
click at [10, 28] on div at bounding box center [11, 32] width 16 height 16
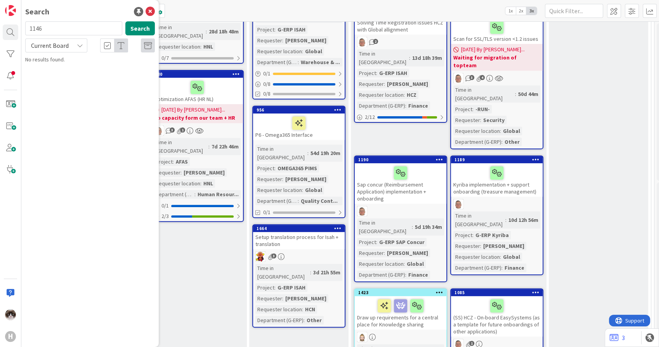
type input "1146"
click at [62, 43] on span "Current Board" at bounding box center [50, 46] width 38 height 8
click at [56, 72] on span "All Boards" at bounding box center [69, 78] width 81 height 12
click at [86, 70] on span "[DATE] New CD - Date from PO Line" at bounding box center [94, 68] width 79 height 7
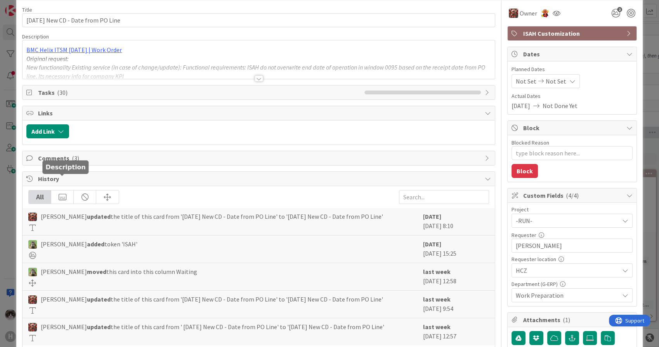
scroll to position [43, 0]
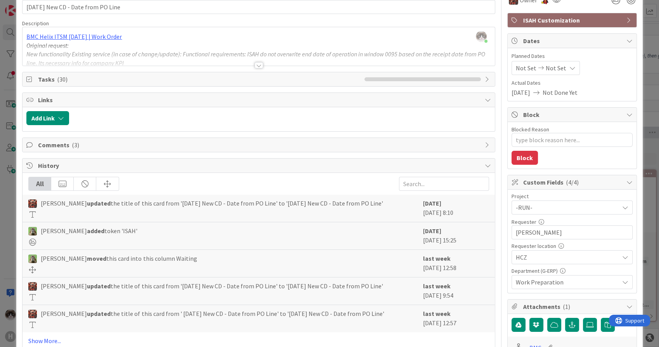
click at [192, 141] on span "Comments ( 3 )" at bounding box center [259, 144] width 442 height 9
type textarea "x"
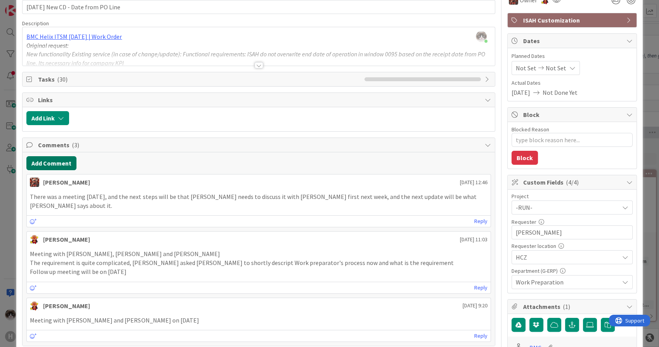
click at [54, 160] on button "Add Comment" at bounding box center [51, 163] width 50 height 14
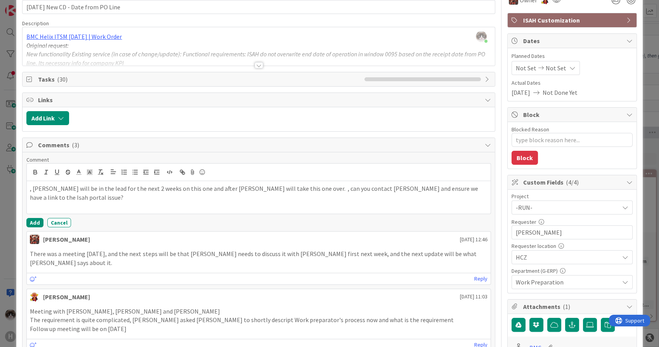
click at [35, 187] on p ", Joris will be in the lead for the next 2 weeks on this one and after Marco Ve…" at bounding box center [258, 192] width 457 height 17
click at [300, 189] on p "Joris will be in the lead for the next 2 weeks on this one and after Marco Verb…" at bounding box center [258, 192] width 457 height 17
click at [30, 186] on p "Joris will be in the lead for the next 2 weeks on this one and after Marco Verb…" at bounding box center [258, 193] width 457 height 19
click at [399, 186] on p "Joris will be in the lead for the next 2 weeks on this one and after Marco Verb…" at bounding box center [258, 193] width 457 height 19
click at [390, 200] on p "Joris will be in the lead for the next 2 weeks on this one and after Marco Verb…" at bounding box center [258, 193] width 457 height 19
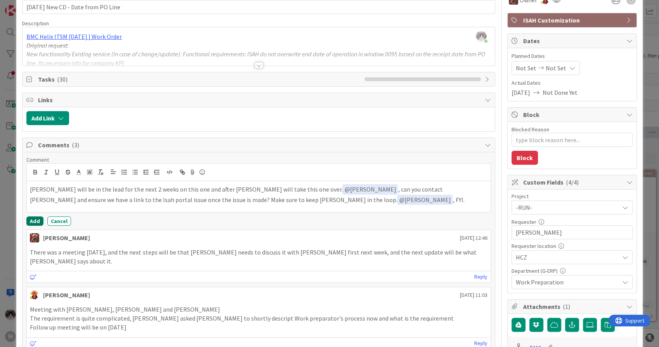
click at [30, 220] on button "Add" at bounding box center [34, 220] width 17 height 9
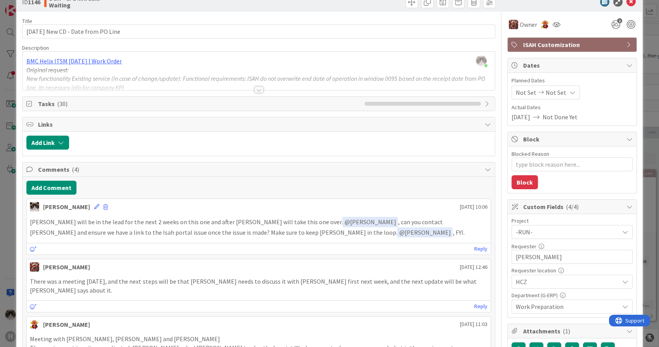
scroll to position [0, 0]
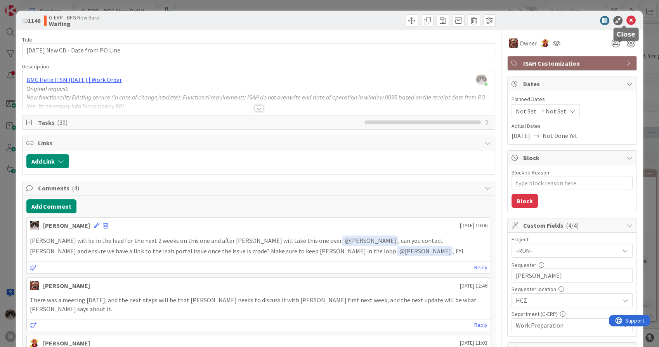
click at [626, 20] on icon at bounding box center [630, 20] width 9 height 9
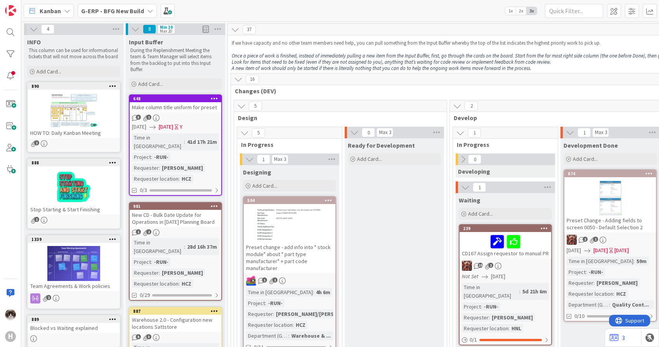
click at [138, 7] on b "G-ERP - BFG New Build" at bounding box center [112, 11] width 63 height 8
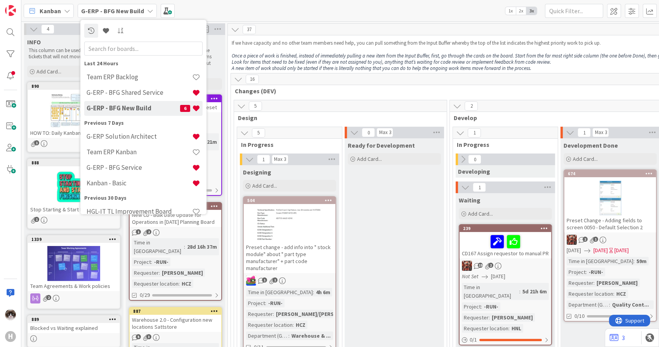
click at [326, 227] on div at bounding box center [290, 224] width 92 height 35
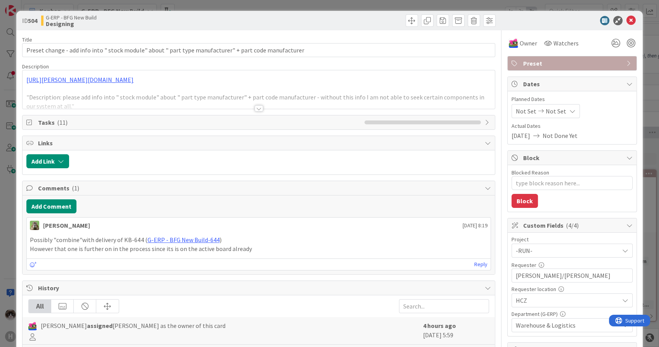
scroll to position [43, 0]
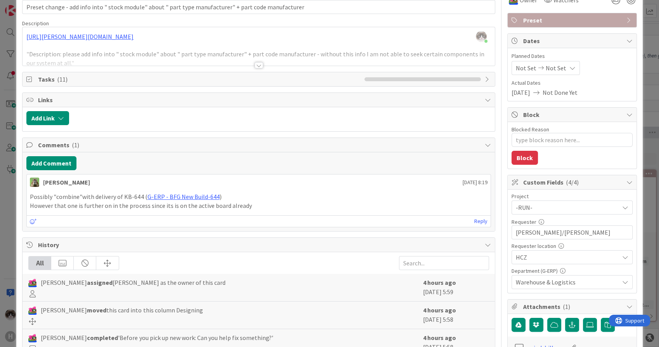
click at [552, 213] on span "HCZ" at bounding box center [565, 207] width 99 height 11
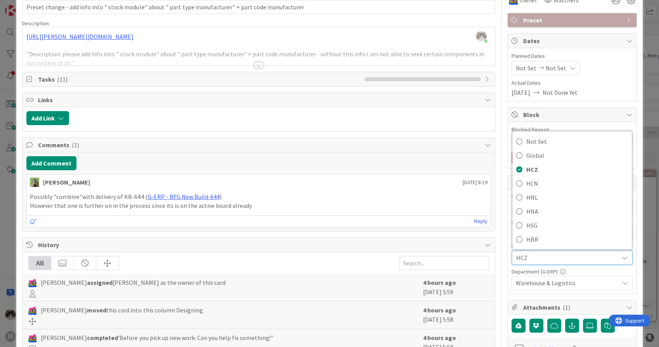
click at [554, 259] on span "HCZ" at bounding box center [565, 257] width 99 height 11
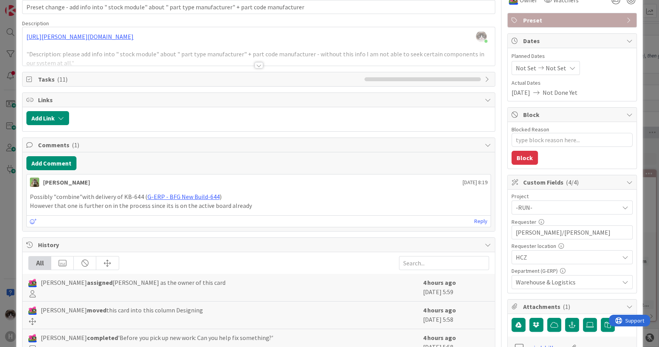
click at [552, 206] on span "-RUN-" at bounding box center [565, 207] width 99 height 11
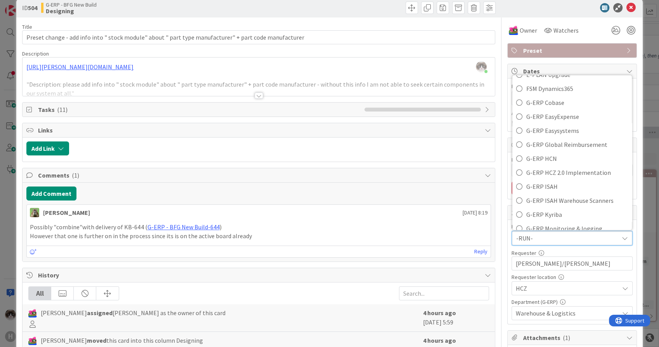
scroll to position [0, 0]
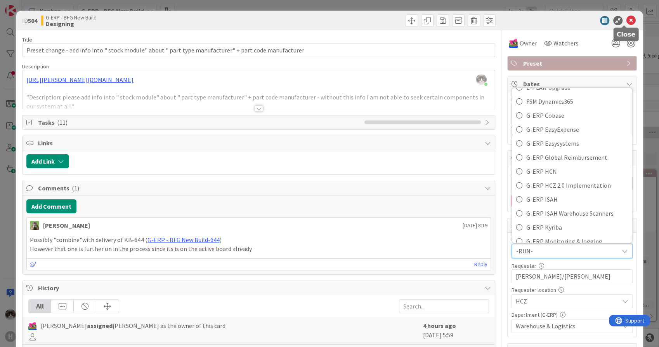
click at [629, 19] on icon at bounding box center [630, 20] width 9 height 9
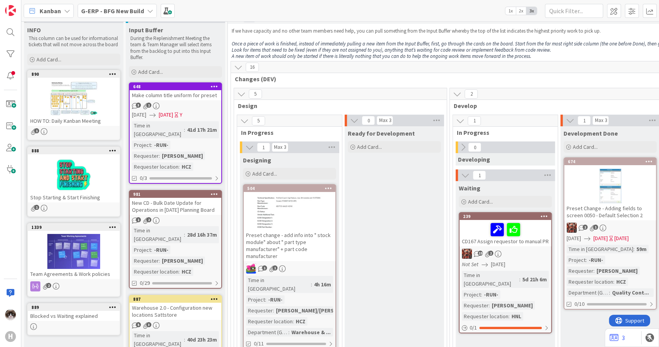
click at [142, 12] on div "G-ERP - BFG New Build" at bounding box center [117, 11] width 79 height 14
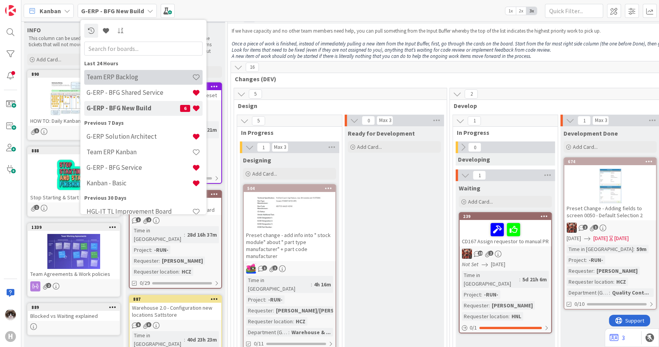
click at [151, 80] on h4 "Team ERP Backlog" at bounding box center [140, 77] width 106 height 8
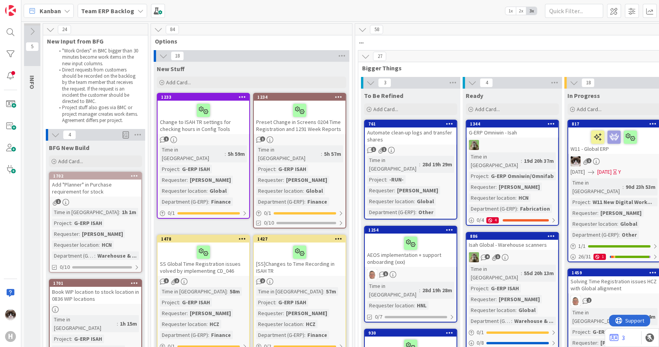
click at [243, 98] on icon at bounding box center [242, 96] width 7 height 5
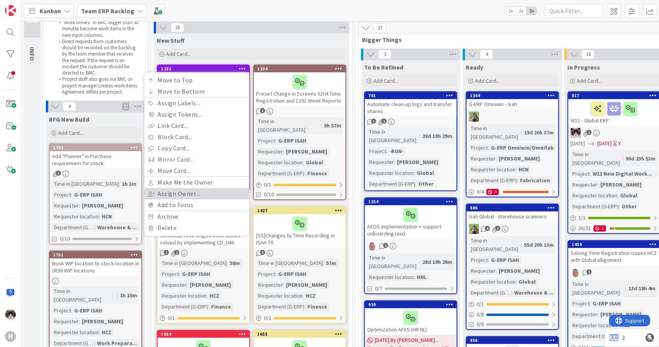
scroll to position [43, 0]
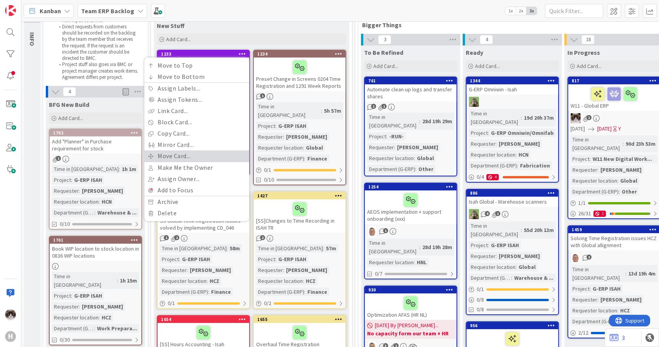
click at [192, 155] on link "Move Card..." at bounding box center [196, 155] width 105 height 11
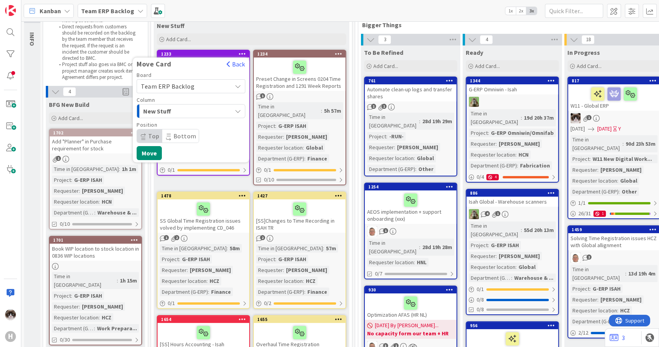
click at [205, 109] on div "New Stuff" at bounding box center [186, 111] width 90 height 12
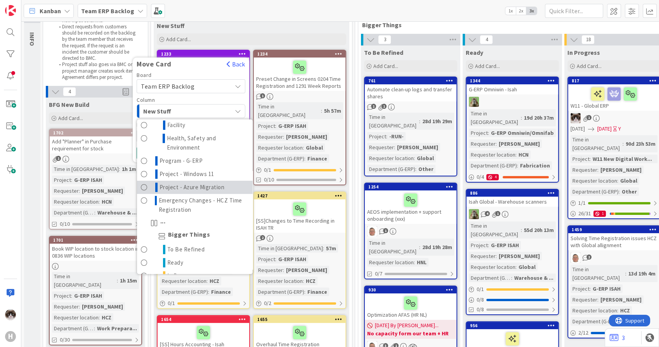
scroll to position [345, 0]
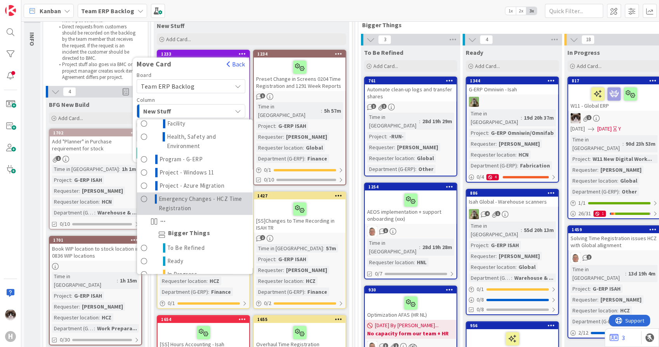
click at [196, 200] on span "Emergency Changes - HCZ Time Registration" at bounding box center [204, 203] width 90 height 19
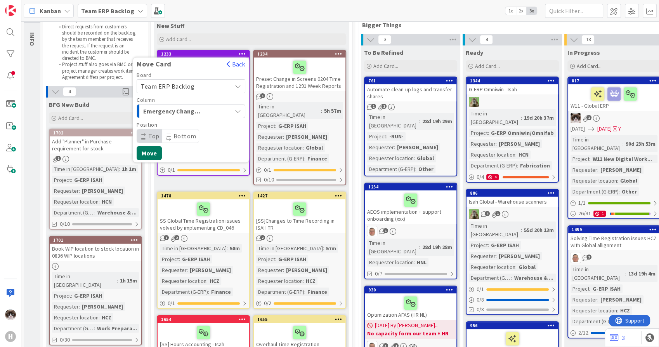
click at [152, 151] on button "Move" at bounding box center [149, 153] width 25 height 14
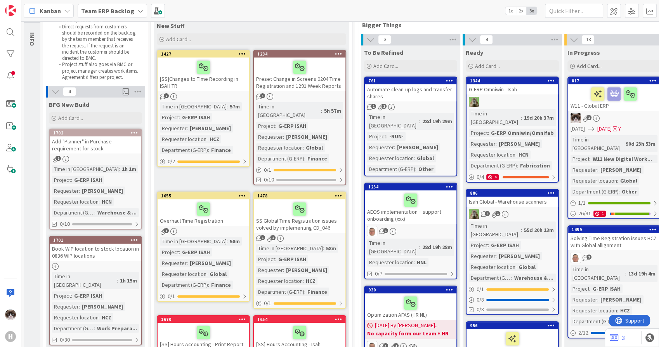
click at [243, 54] on icon at bounding box center [242, 53] width 7 height 5
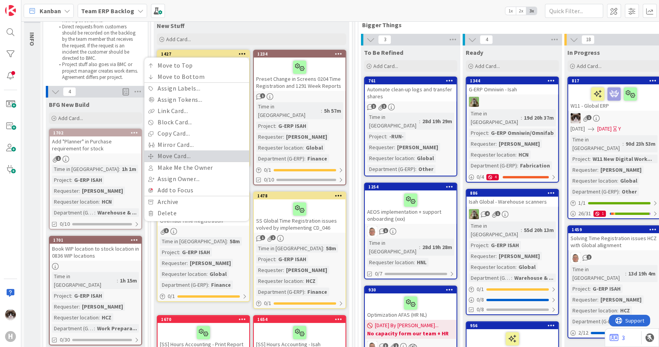
click at [190, 158] on link "Move Card..." at bounding box center [196, 155] width 105 height 11
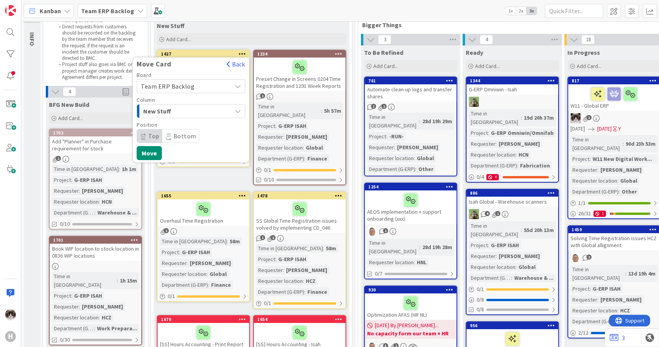
click at [194, 118] on div "Board Team ERP Backlog Column New Stuff Position Top Bottom" at bounding box center [191, 107] width 109 height 71
click at [199, 114] on span "New Stuff" at bounding box center [172, 111] width 58 height 10
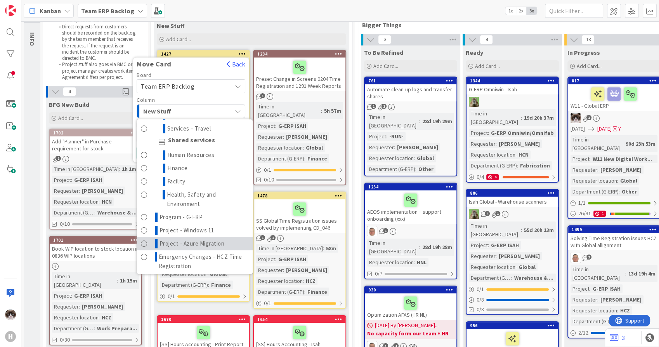
scroll to position [302, 0]
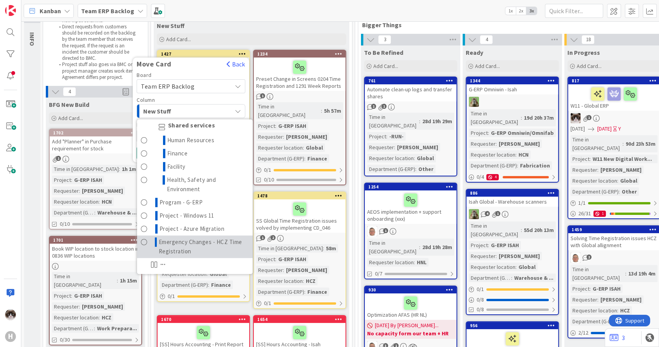
click at [201, 242] on span "Emergency Changes - HCZ Time Registration" at bounding box center [204, 246] width 90 height 19
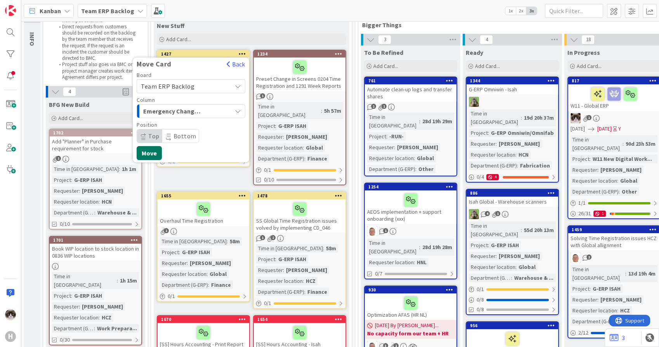
click at [152, 150] on button "Move" at bounding box center [149, 153] width 25 height 14
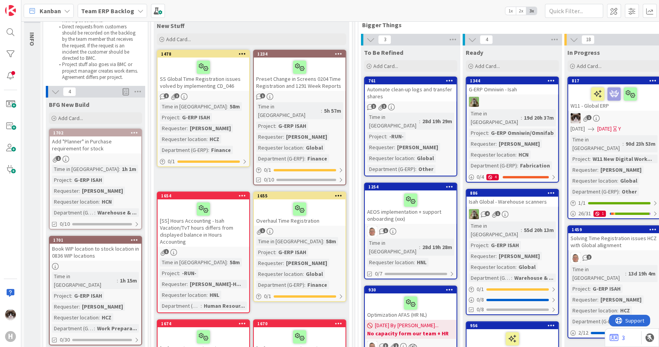
click at [241, 52] on icon at bounding box center [242, 53] width 7 height 5
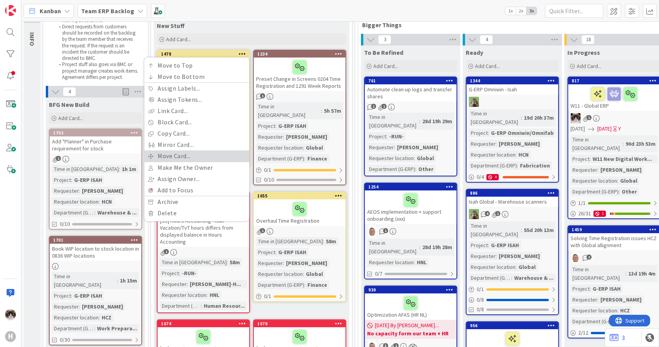
click at [180, 158] on link "Move Card..." at bounding box center [196, 155] width 105 height 11
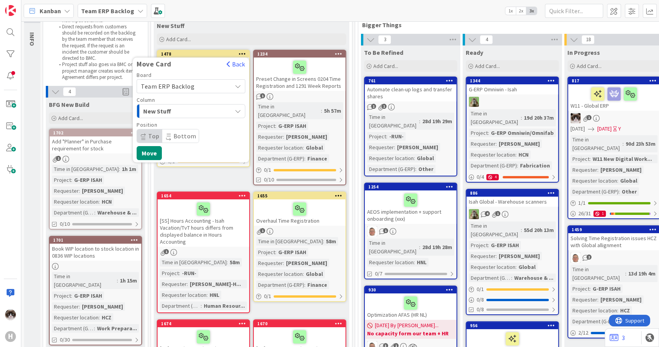
click at [186, 107] on span "New Stuff" at bounding box center [172, 111] width 58 height 10
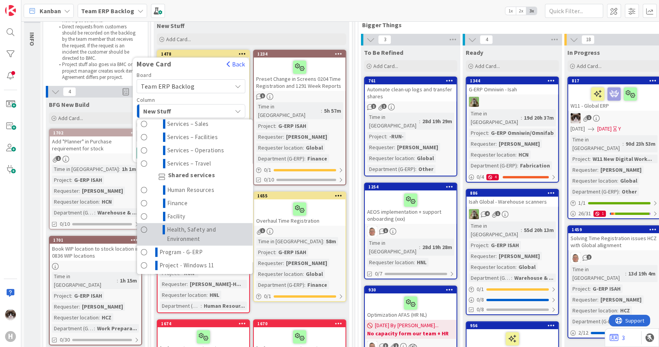
scroll to position [345, 0]
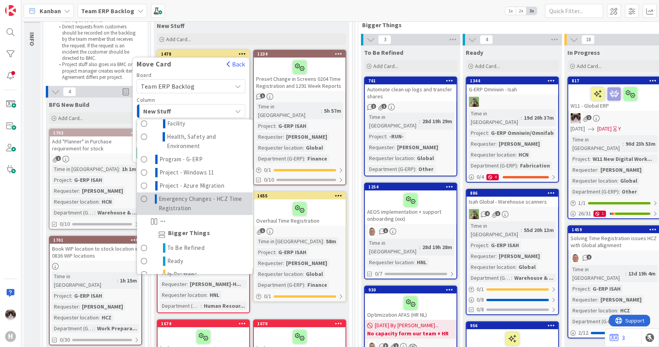
click at [186, 199] on span "Emergency Changes - HCZ Time Registration" at bounding box center [204, 203] width 90 height 19
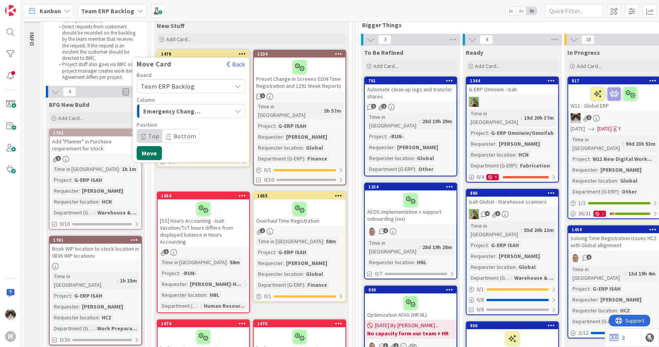
click at [151, 152] on button "Move" at bounding box center [149, 153] width 25 height 14
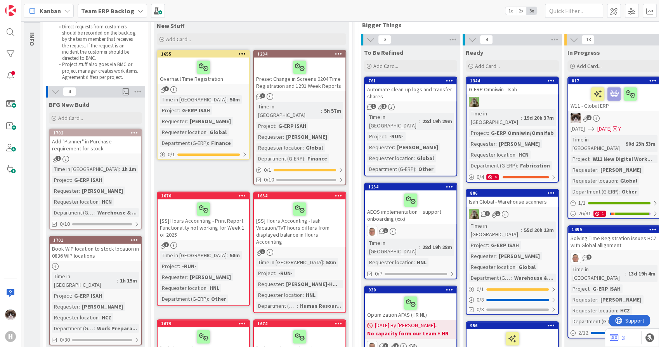
click at [242, 51] on icon at bounding box center [242, 53] width 7 height 5
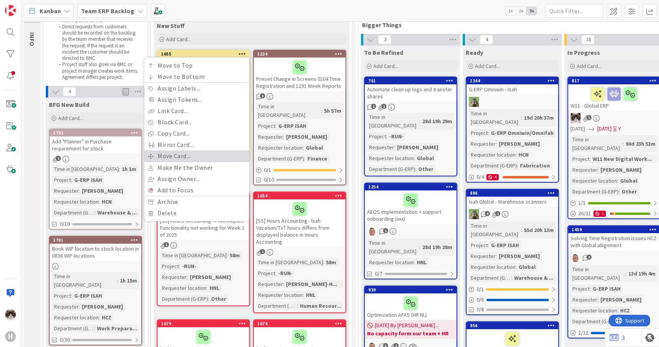
click at [195, 158] on link "Move Card..." at bounding box center [196, 155] width 105 height 11
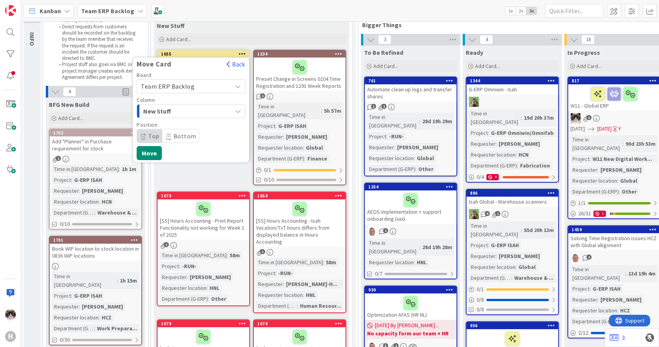
click at [200, 114] on span "New Stuff" at bounding box center [172, 111] width 58 height 10
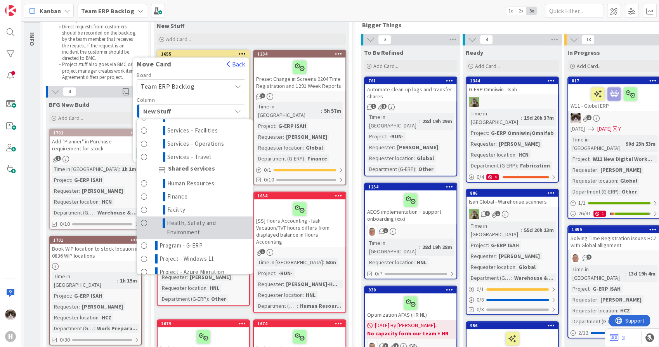
scroll to position [302, 0]
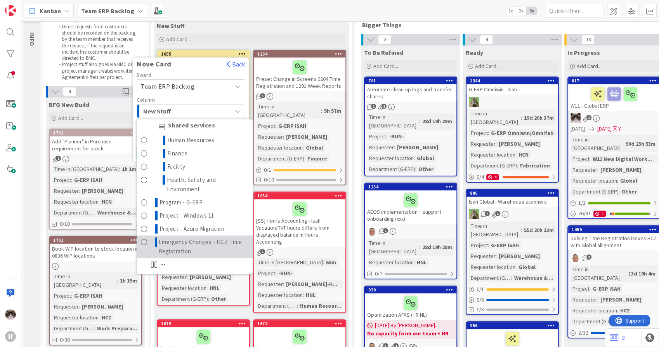
click at [199, 245] on span "Emergency Changes - HCZ Time Registration" at bounding box center [204, 246] width 90 height 19
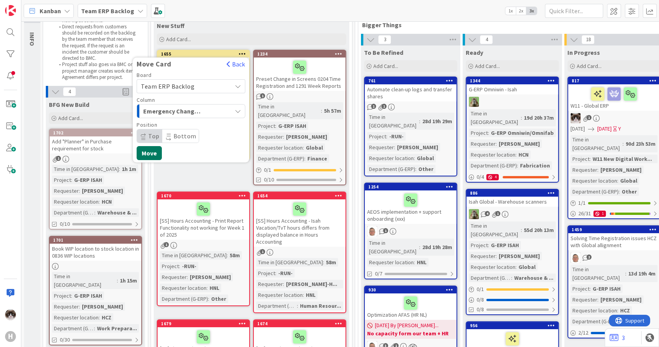
click at [145, 150] on button "Move" at bounding box center [149, 153] width 25 height 14
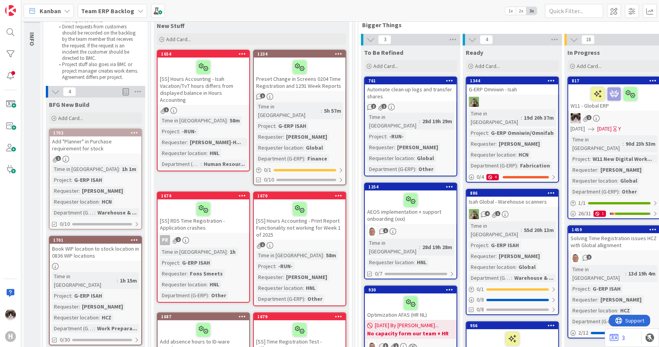
click at [241, 53] on icon at bounding box center [242, 53] width 7 height 5
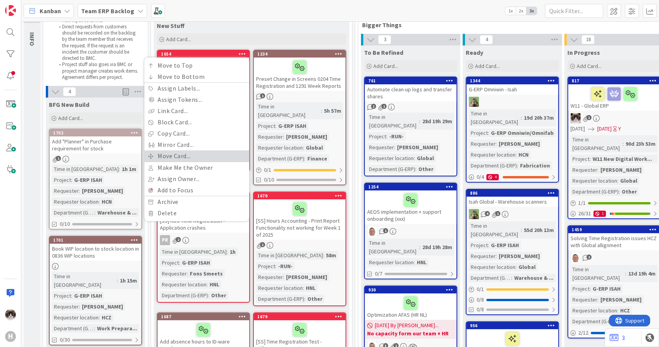
click at [184, 153] on link "Move Card..." at bounding box center [196, 155] width 105 height 11
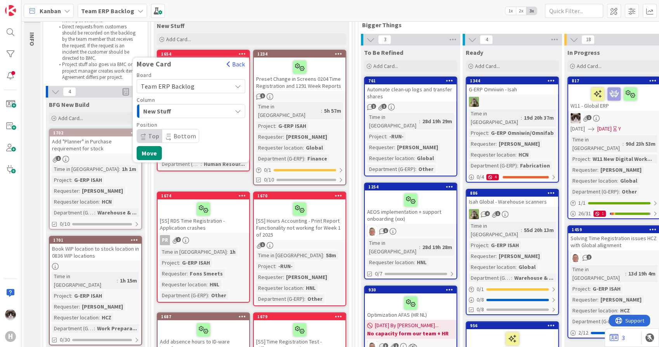
click at [184, 107] on span "New Stuff" at bounding box center [172, 111] width 58 height 10
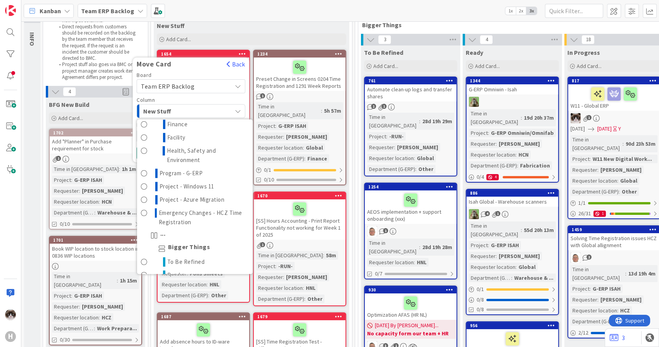
scroll to position [345, 0]
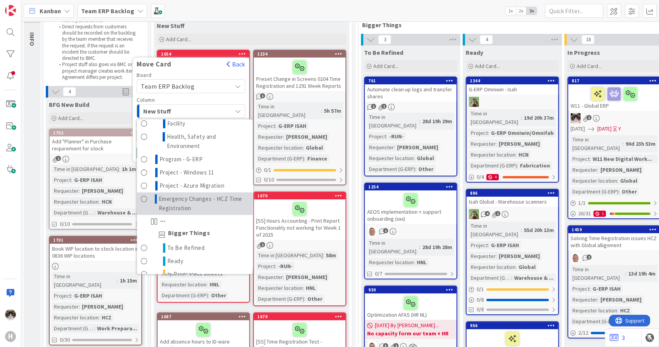
click at [194, 203] on span "Emergency Changes - HCZ Time Registration" at bounding box center [204, 203] width 90 height 19
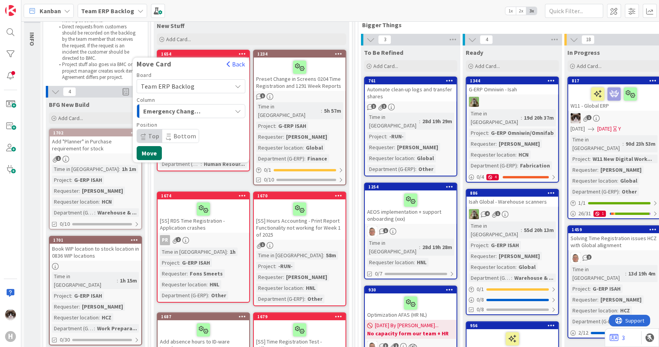
click at [147, 152] on button "Move" at bounding box center [149, 153] width 25 height 14
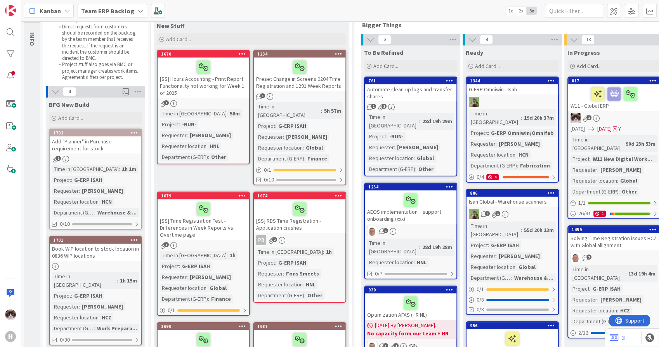
click at [245, 52] on div at bounding box center [242, 53] width 14 height 5
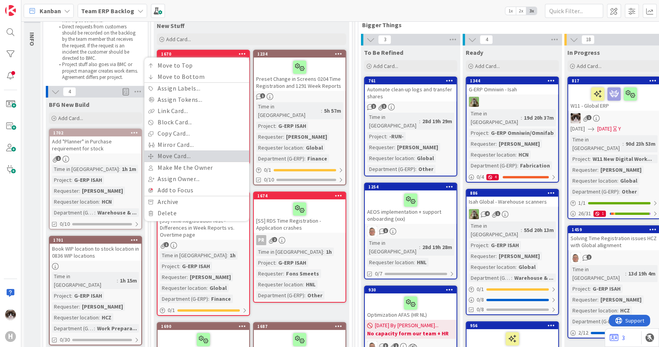
click at [200, 155] on link "Move Card..." at bounding box center [196, 155] width 105 height 11
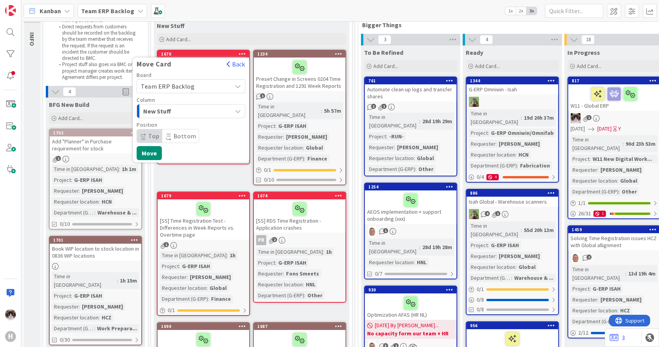
click at [200, 112] on span "New Stuff" at bounding box center [172, 111] width 58 height 10
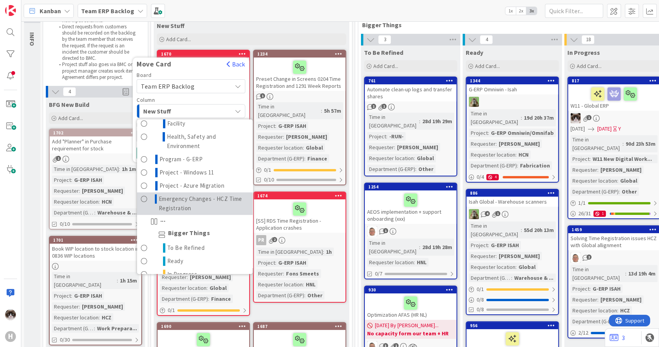
click at [198, 198] on span "Emergency Changes - HCZ Time Registration" at bounding box center [204, 203] width 90 height 19
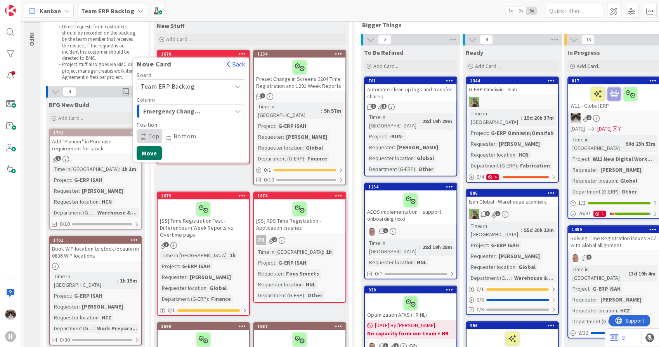
click at [155, 149] on button "Move" at bounding box center [149, 153] width 25 height 14
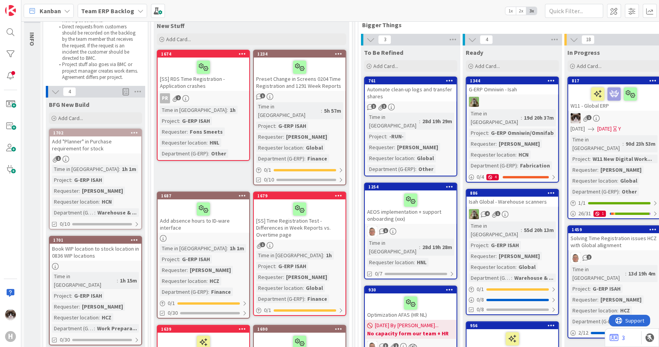
click at [243, 55] on icon at bounding box center [242, 53] width 7 height 5
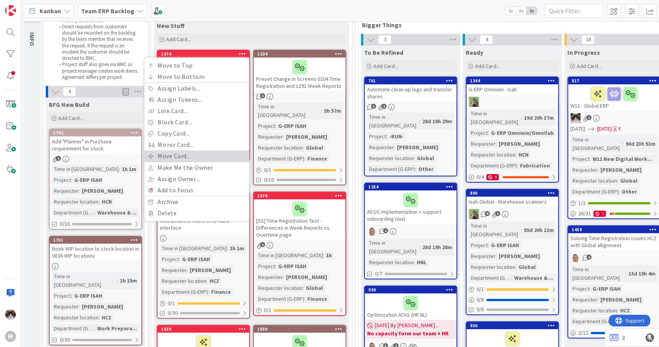
click at [163, 154] on link "Move Card..." at bounding box center [196, 155] width 105 height 11
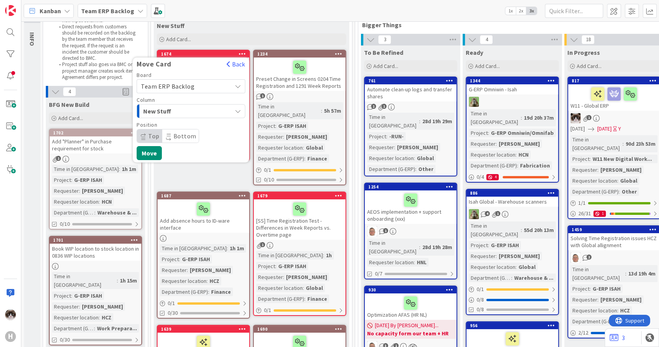
click at [200, 115] on span "New Stuff" at bounding box center [172, 111] width 58 height 10
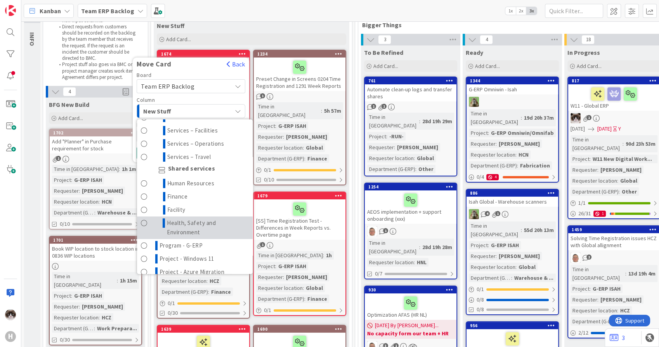
scroll to position [302, 0]
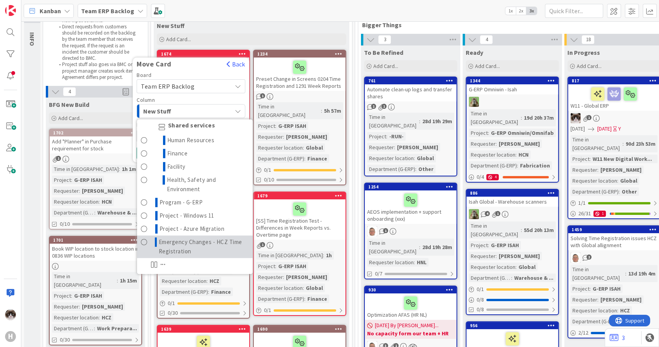
click at [201, 241] on span "Emergency Changes - HCZ Time Registration" at bounding box center [204, 246] width 90 height 19
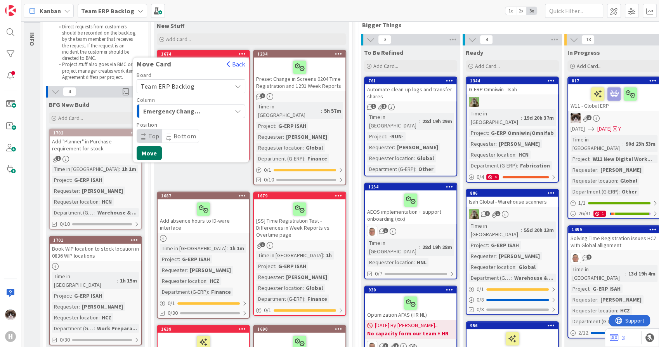
click at [154, 149] on button "Move" at bounding box center [149, 153] width 25 height 14
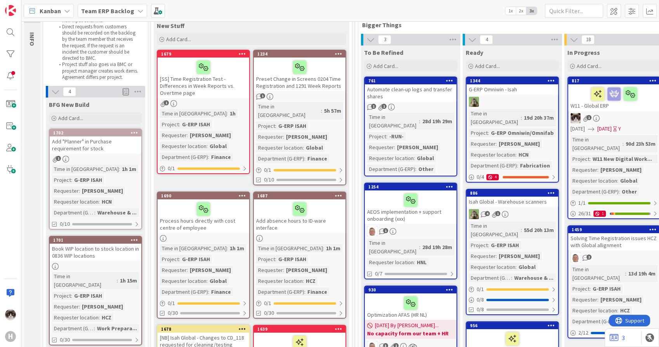
click at [245, 53] on icon at bounding box center [242, 53] width 7 height 5
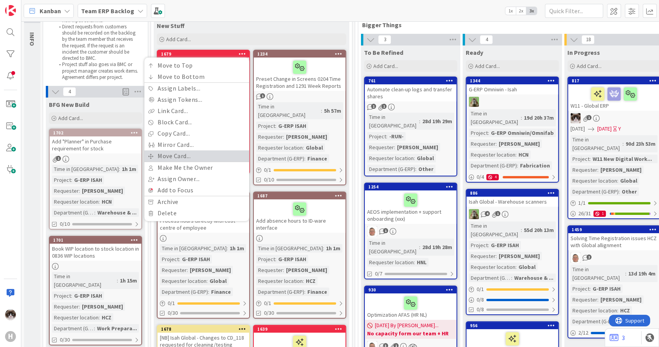
click at [177, 158] on link "Move Card..." at bounding box center [196, 155] width 105 height 11
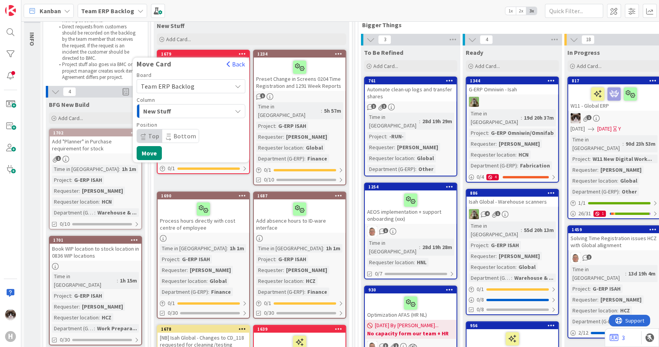
click at [190, 110] on span "New Stuff" at bounding box center [172, 111] width 58 height 10
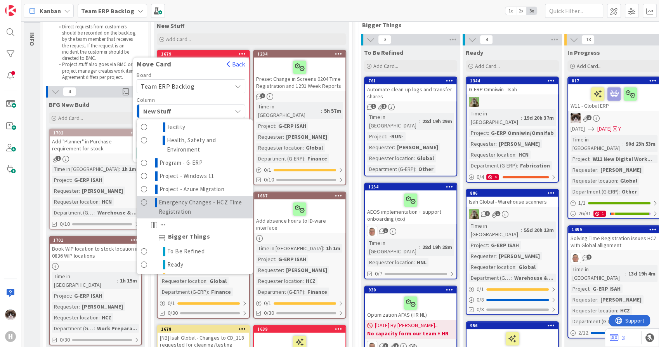
scroll to position [345, 0]
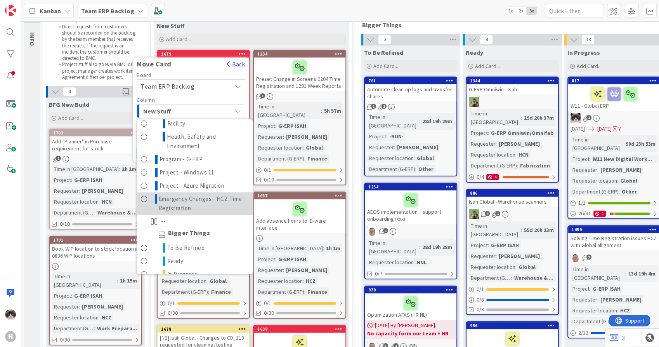
click at [189, 196] on span "Emergency Changes - HCZ Time Registration" at bounding box center [204, 203] width 90 height 19
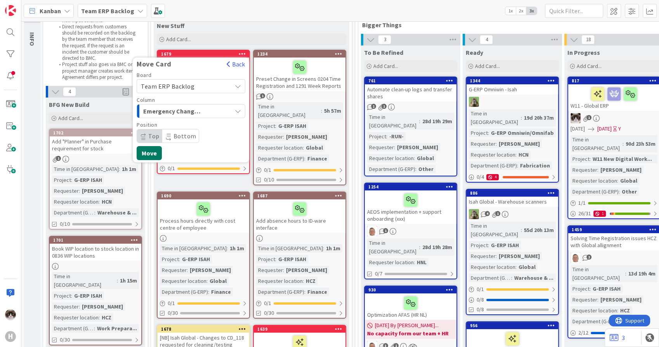
click at [150, 149] on button "Move" at bounding box center [149, 153] width 25 height 14
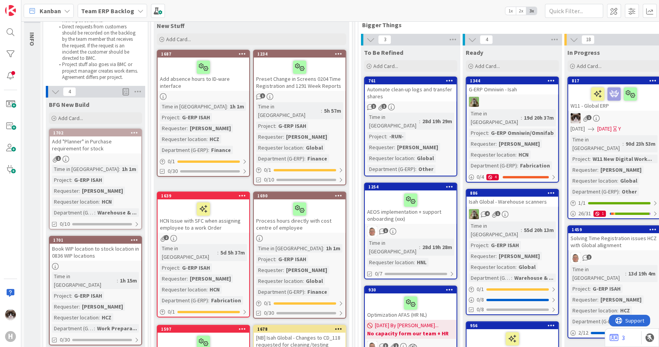
click at [245, 54] on div at bounding box center [242, 53] width 14 height 5
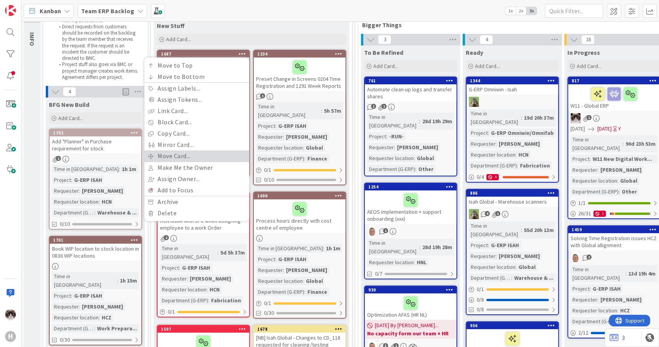
click at [180, 157] on link "Move Card..." at bounding box center [196, 155] width 105 height 11
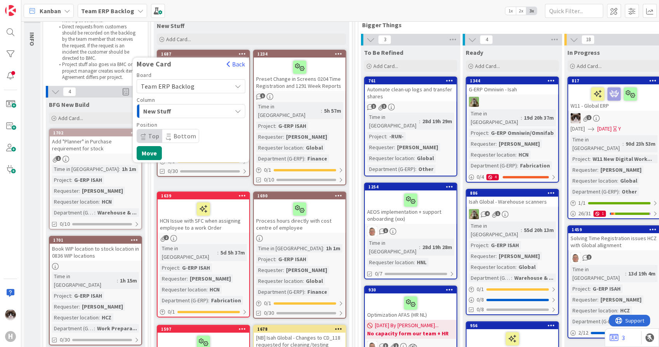
click at [183, 115] on span "New Stuff" at bounding box center [172, 111] width 58 height 10
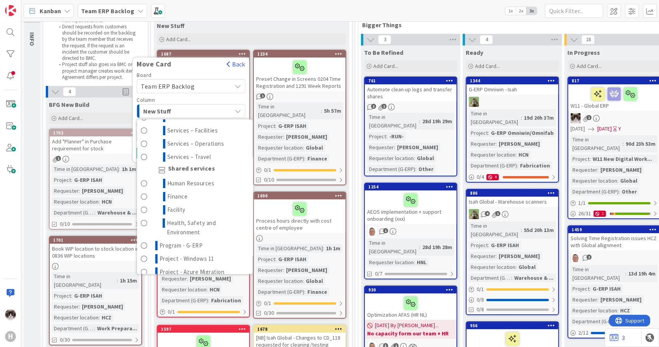
scroll to position [302, 0]
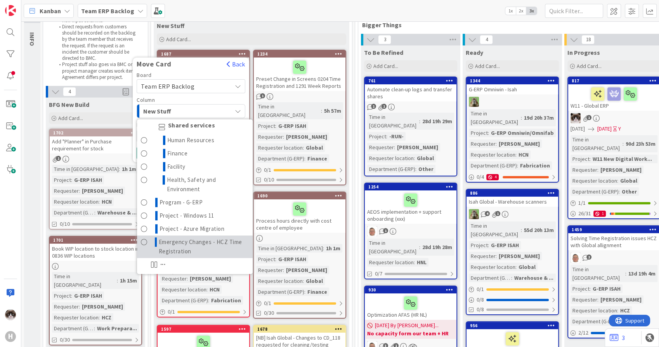
click at [189, 243] on span "Emergency Changes - HCZ Time Registration" at bounding box center [204, 246] width 90 height 19
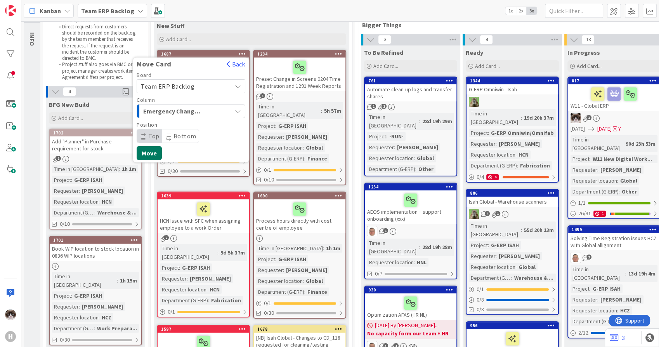
click at [151, 148] on button "Move" at bounding box center [149, 153] width 25 height 14
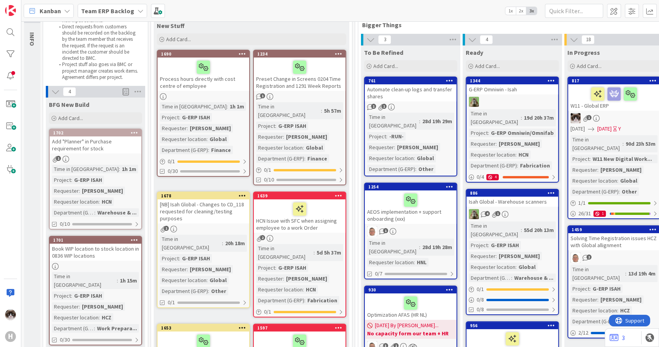
click at [245, 53] on icon at bounding box center [242, 53] width 7 height 5
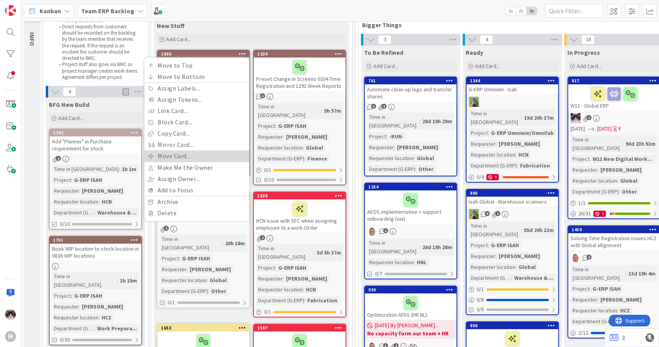
click at [184, 154] on link "Move Card..." at bounding box center [196, 155] width 105 height 11
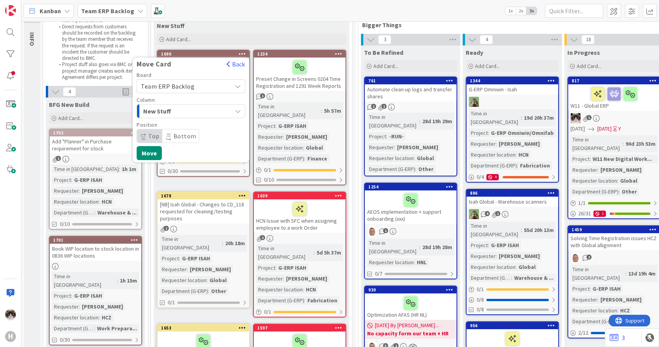
click at [183, 111] on span "New Stuff" at bounding box center [172, 111] width 58 height 10
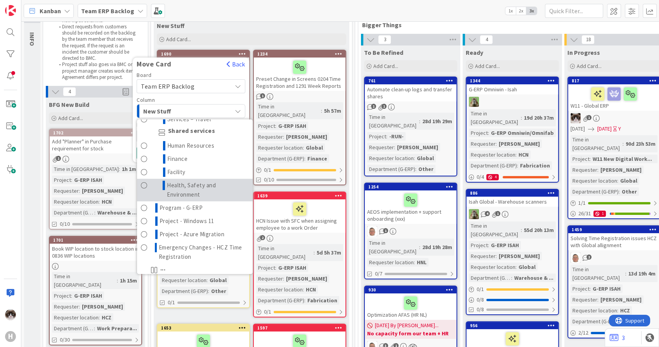
scroll to position [345, 0]
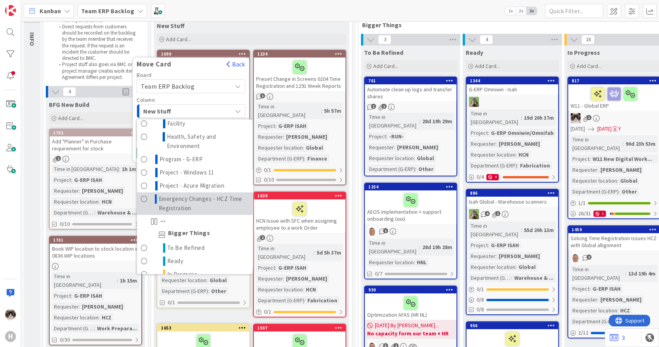
click at [201, 205] on span "Emergency Changes - HCZ Time Registration" at bounding box center [204, 203] width 90 height 19
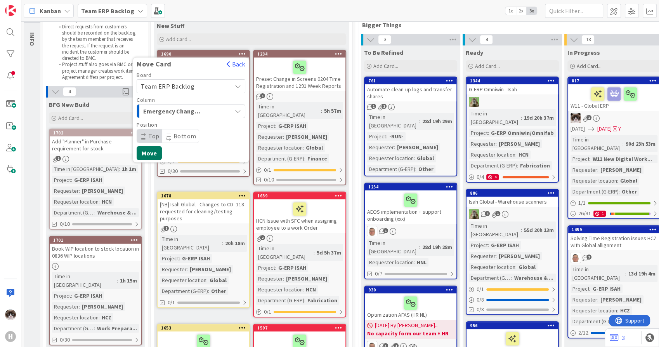
click at [147, 152] on button "Move" at bounding box center [149, 153] width 25 height 14
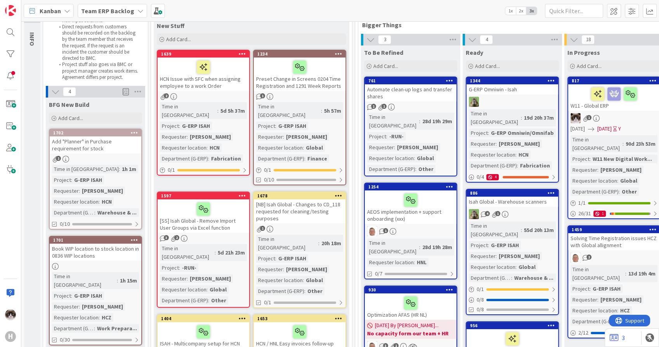
click at [340, 53] on icon at bounding box center [338, 53] width 7 height 5
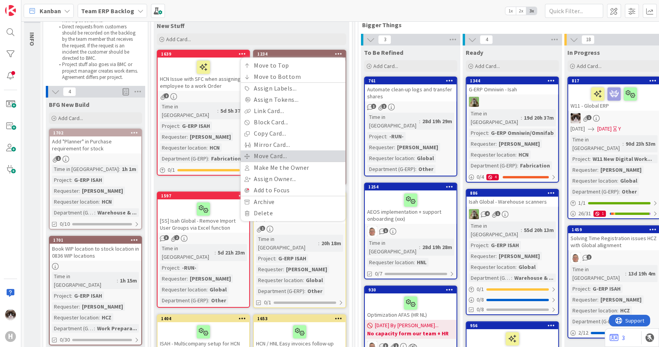
click at [279, 157] on link "Move Card..." at bounding box center [293, 155] width 105 height 11
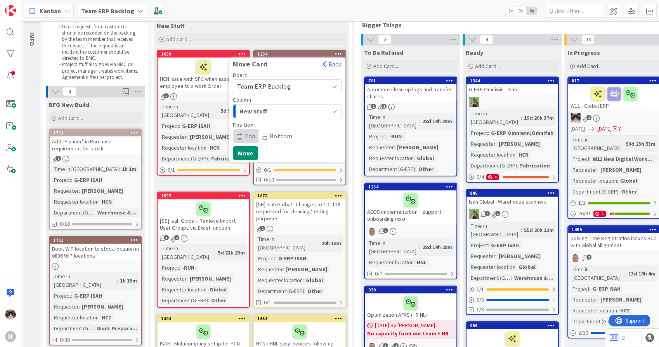
click at [269, 115] on span "New Stuff" at bounding box center [268, 111] width 58 height 10
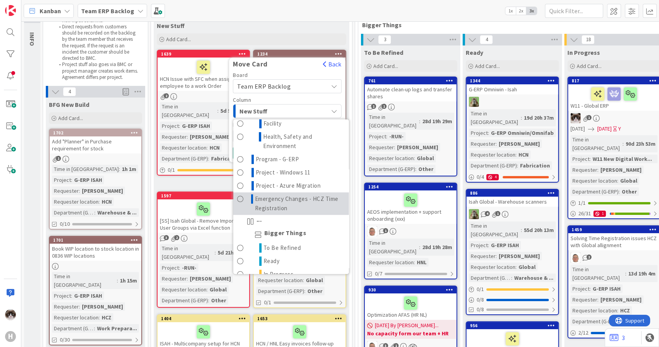
click at [298, 207] on span "Emergency Changes - HCZ Time Registration" at bounding box center [300, 203] width 90 height 19
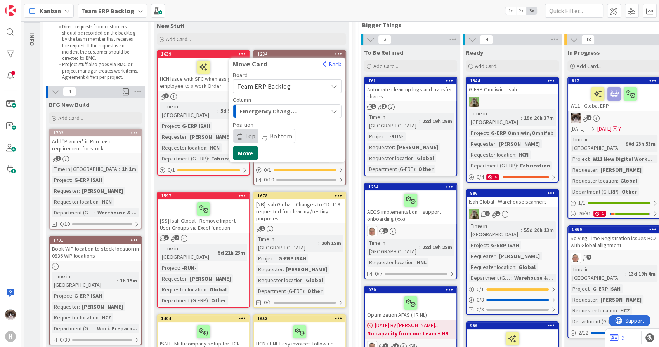
click at [245, 152] on button "Move" at bounding box center [245, 153] width 25 height 14
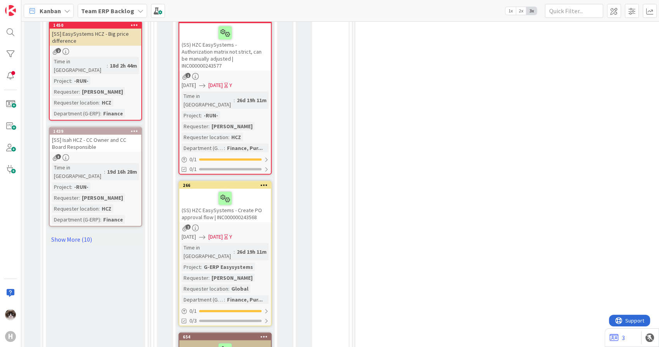
scroll to position [1743, 0]
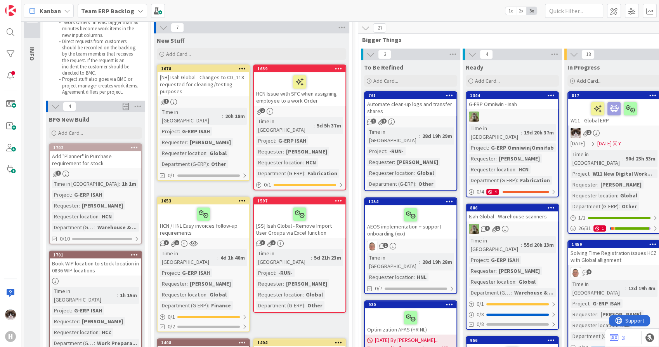
scroll to position [0, 0]
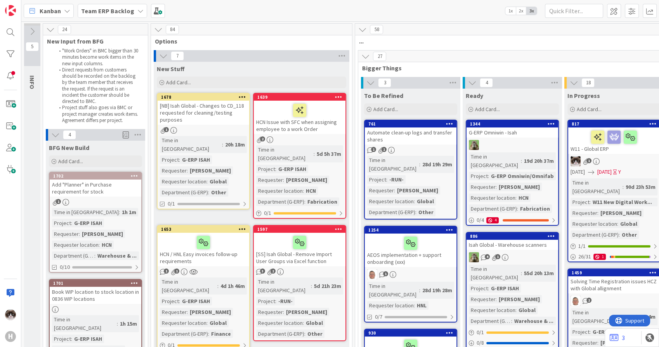
click at [113, 12] on b "Team ERP Backlog" at bounding box center [107, 11] width 53 height 8
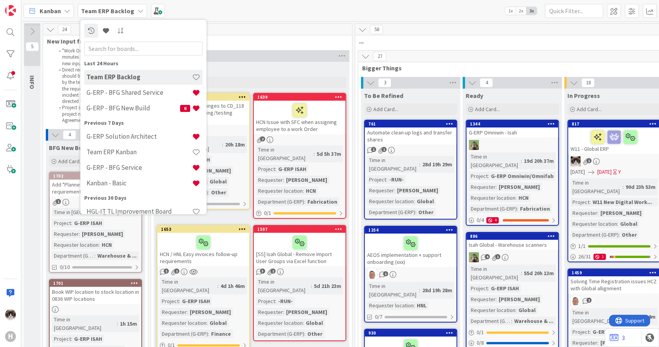
click at [130, 94] on h4 "G-ERP - BFG Shared Service" at bounding box center [140, 93] width 106 height 8
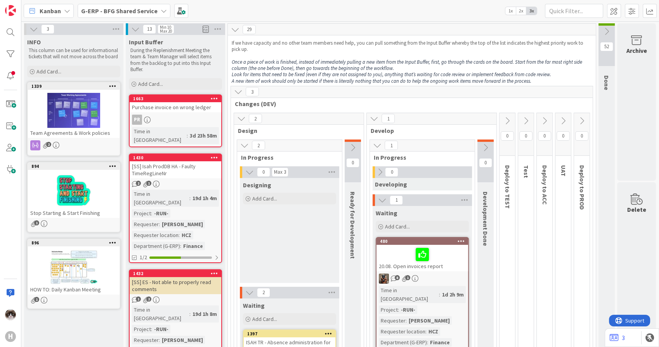
click at [202, 125] on link "1663 Purchase invoice on wrong ledger PR Time in Column : 3d 23h 58m" at bounding box center [175, 120] width 93 height 53
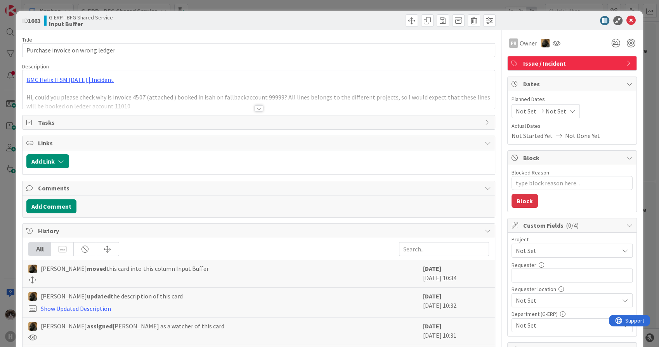
click at [257, 103] on div at bounding box center [259, 99] width 472 height 20
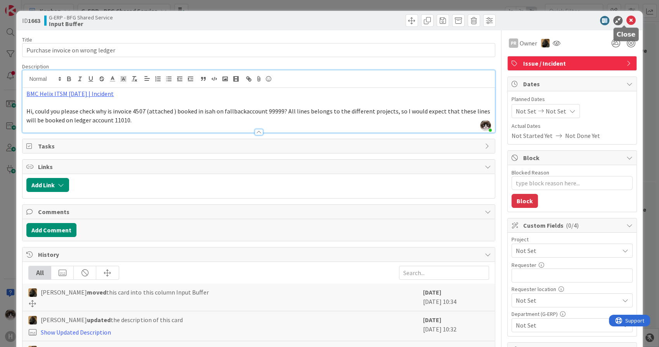
click at [626, 23] on icon at bounding box center [630, 20] width 9 height 9
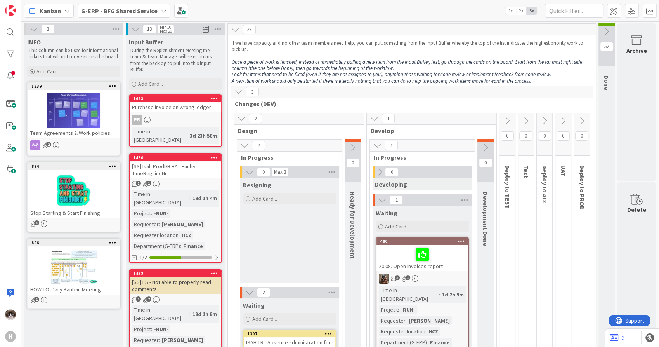
click at [213, 108] on div "Purchase invoice on wrong ledger" at bounding box center [176, 107] width 92 height 10
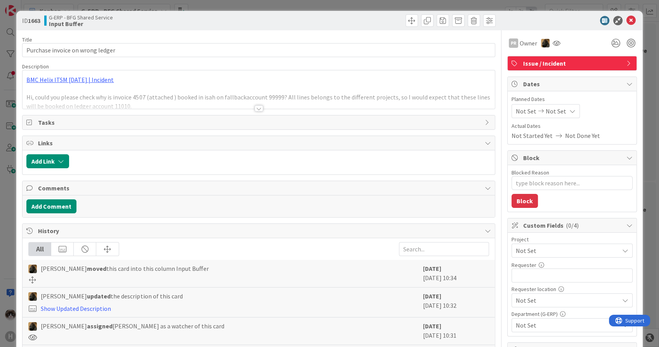
type textarea "x"
click at [234, 103] on div at bounding box center [259, 99] width 472 height 20
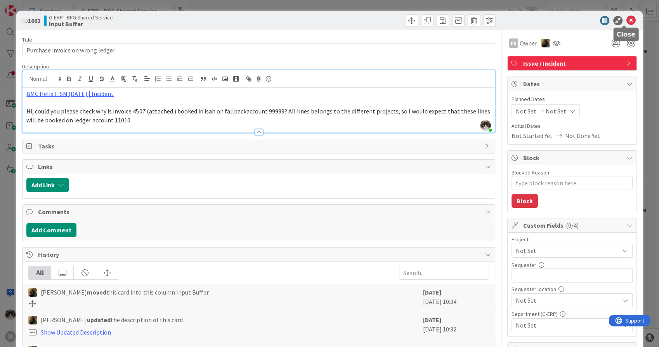
click at [628, 20] on icon at bounding box center [630, 20] width 9 height 9
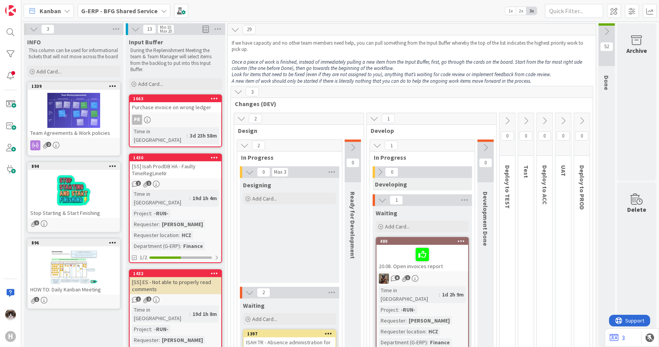
click at [61, 12] on div "Kanban" at bounding box center [49, 11] width 50 height 14
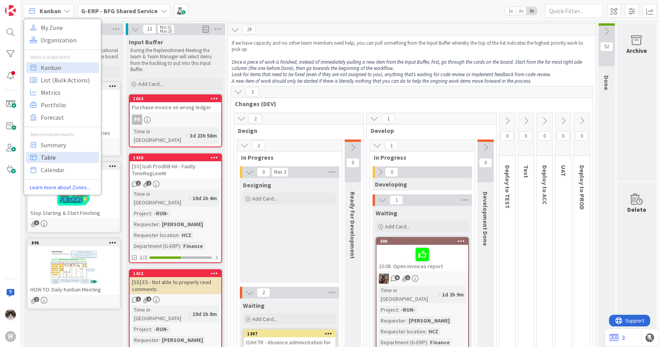
click at [60, 152] on span "Table" at bounding box center [69, 157] width 56 height 12
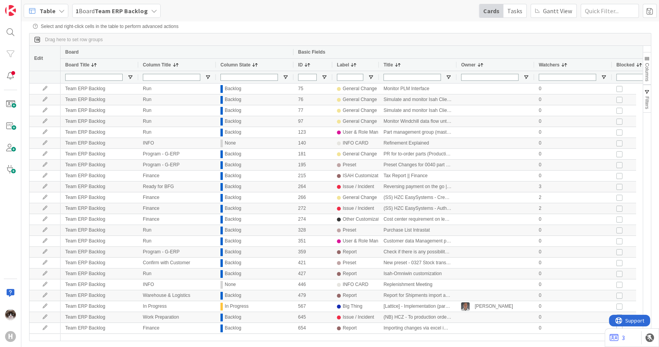
click at [649, 68] on span "Columns" at bounding box center [646, 72] width 5 height 18
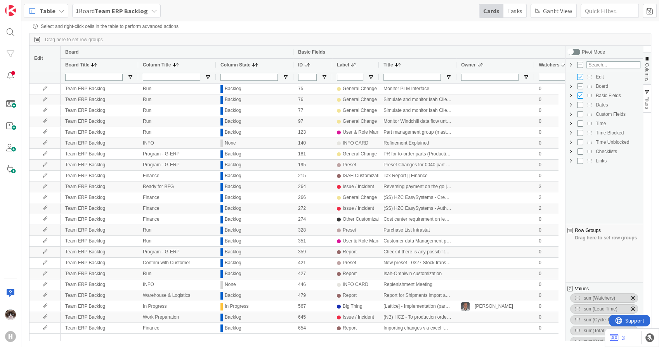
click at [573, 114] on span "Custom Fields Column Group" at bounding box center [571, 114] width 6 height 6
click at [587, 168] on input "Press SPACE to toggle visibility (hidden)" at bounding box center [588, 170] width 6 height 6
checkbox input "true"
checkbox input "false"
click at [647, 73] on span "Columns" at bounding box center [646, 72] width 5 height 18
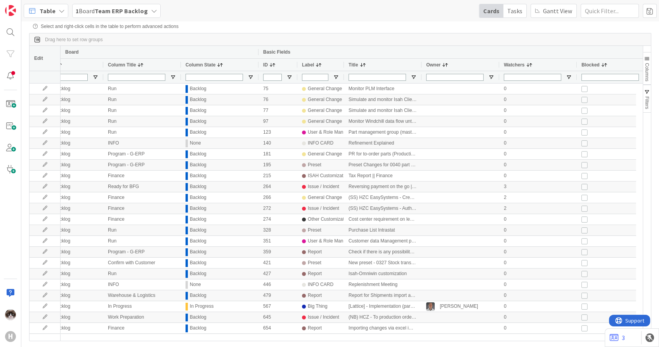
scroll to position [0, 121]
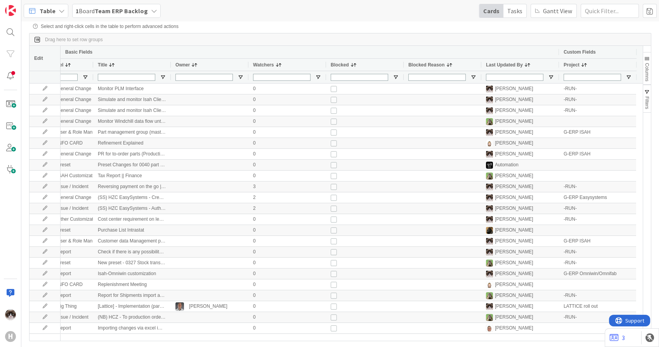
click at [631, 74] on div at bounding box center [598, 77] width 78 height 12
click at [630, 77] on span "Open Filter Menu" at bounding box center [629, 77] width 6 height 6
click at [578, 121] on input "Filter List" at bounding box center [578, 118] width 6 height 6
checkbox input "false"
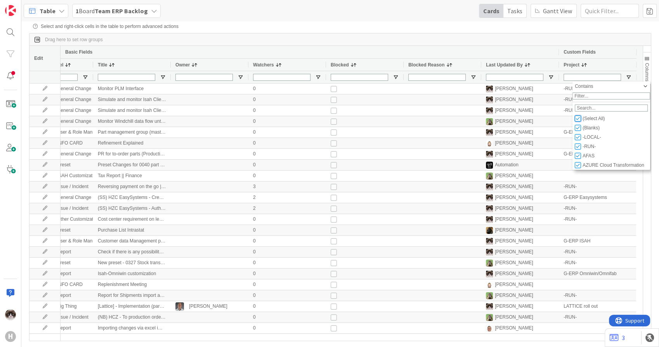
checkbox input "false"
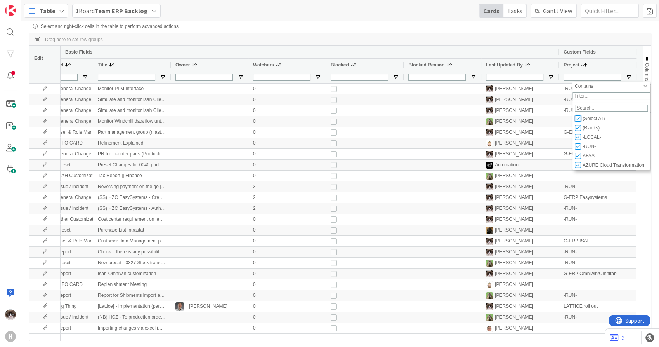
type input "(0)"
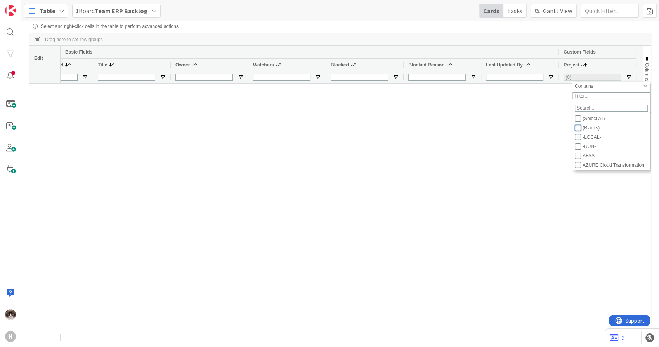
click at [579, 130] on input "Filter List" at bounding box center [578, 128] width 6 height 6
checkbox input "true"
checkbox input "false"
type input "(1) (Blanks)"
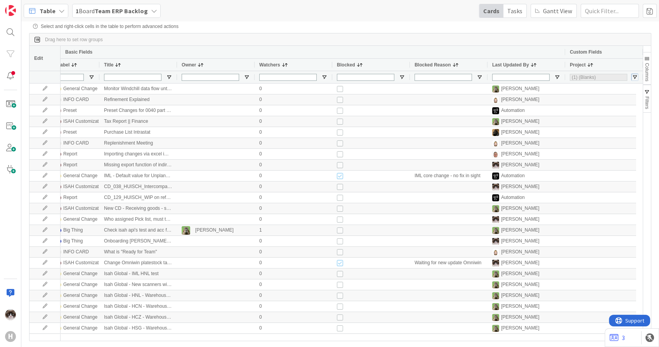
click at [636, 75] on span "Open Filter Menu" at bounding box center [635, 77] width 6 height 6
click at [633, 49] on div "Custom Fields" at bounding box center [604, 51] width 68 height 9
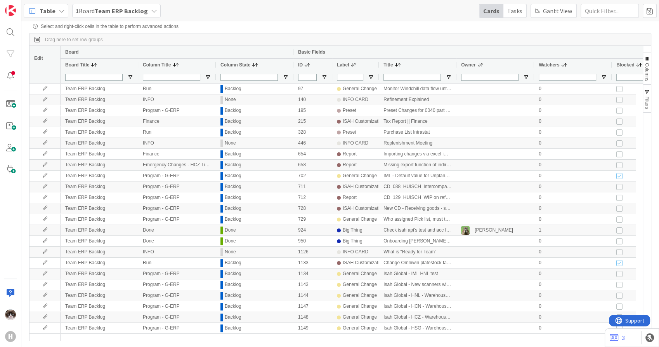
click at [145, 9] on b "Team ERP Backlog" at bounding box center [121, 11] width 53 height 8
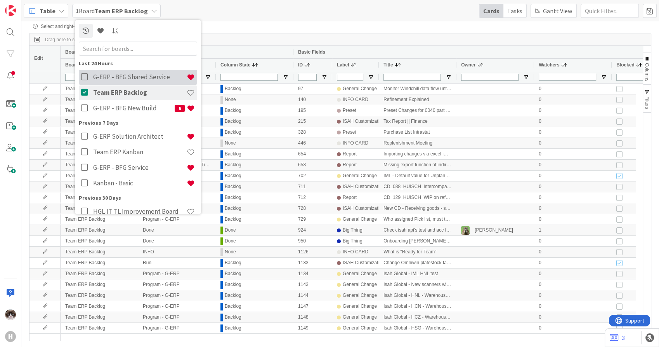
click at [84, 81] on button at bounding box center [86, 77] width 10 height 15
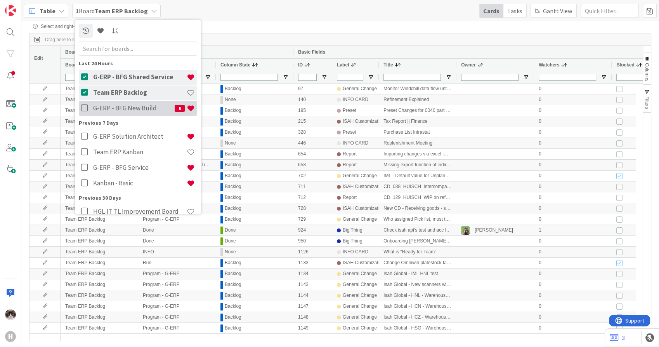
click at [82, 109] on icon at bounding box center [86, 108] width 10 height 8
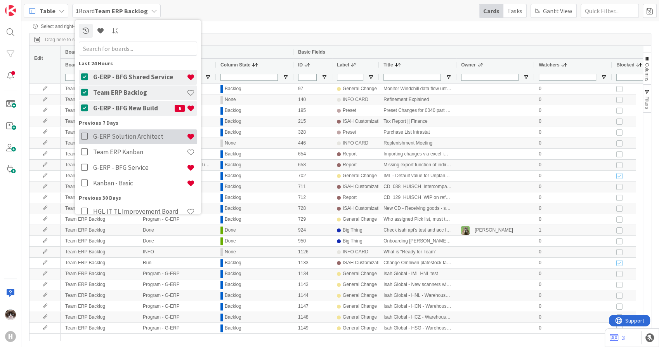
click at [87, 137] on icon at bounding box center [86, 136] width 10 height 8
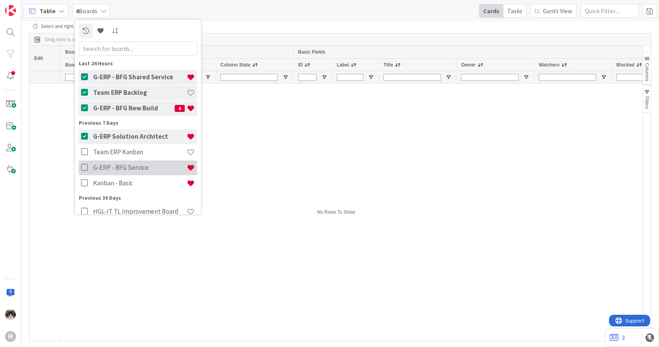
click at [81, 163] on button at bounding box center [86, 167] width 10 height 15
click at [261, 24] on div "Select and right-click cells in the table to perform advanced actions" at bounding box center [340, 26] width 614 height 5
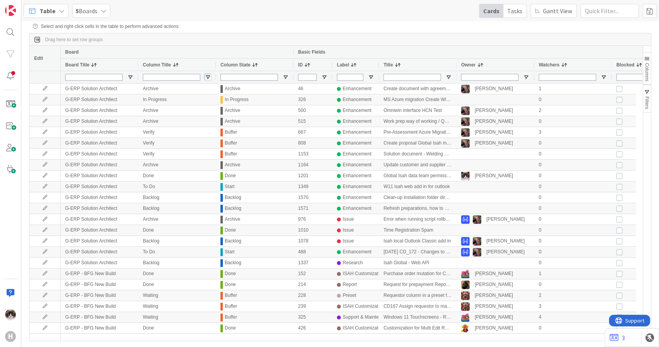
click at [208, 77] on span "Open Filter Menu" at bounding box center [208, 77] width 6 height 6
click at [286, 79] on span "Open Filter Menu" at bounding box center [286, 77] width 6 height 6
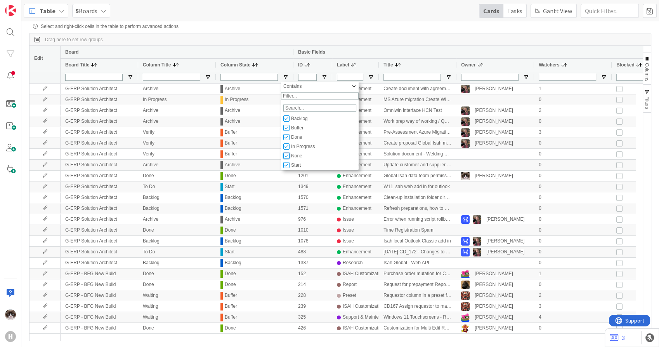
click at [287, 159] on input "Filter List" at bounding box center [286, 156] width 6 height 6
checkbox input "false"
type input "(6) Archive,Backlog,Buffer,Done,In Progress,Start"
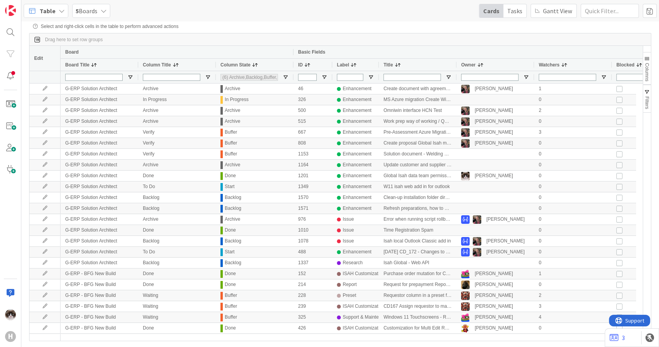
click at [331, 24] on div "Select and right-click cells in the table to perform advanced actions" at bounding box center [340, 26] width 614 height 5
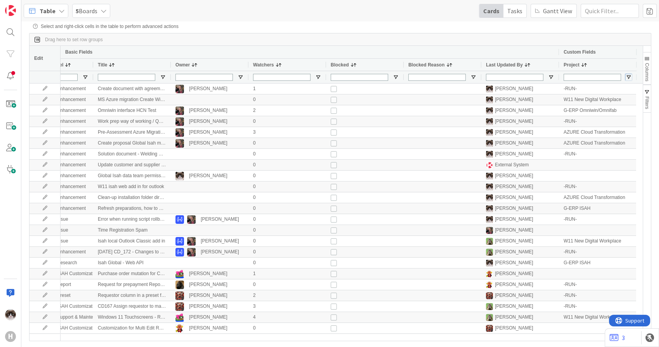
click at [630, 79] on span "Open Filter Menu" at bounding box center [629, 77] width 6 height 6
click at [579, 131] on input "Filter List" at bounding box center [578, 128] width 6 height 6
checkbox input "false"
type input "(15) -LOCAL-,-RUN-,AFAS,AZURE Cloud Transformation,G-ERP Easysystems,G-ERP ISAH…"
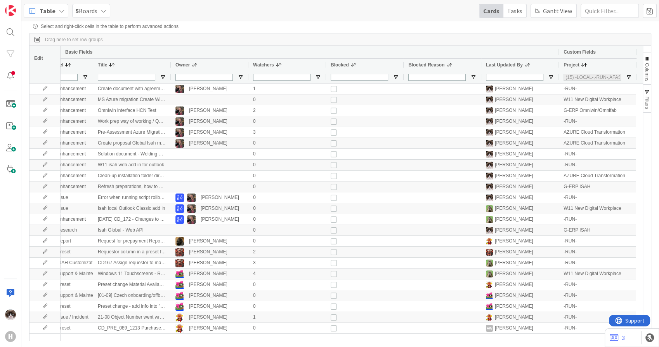
click at [614, 31] on div "Select and right-click cells in the table to perform advanced actions Drag here…" at bounding box center [340, 178] width 622 height 308
click at [629, 77] on span "Open Filter Menu" at bounding box center [629, 77] width 6 height 6
click at [576, 121] on input "Filter List" at bounding box center [578, 118] width 6 height 6
checkbox input "true"
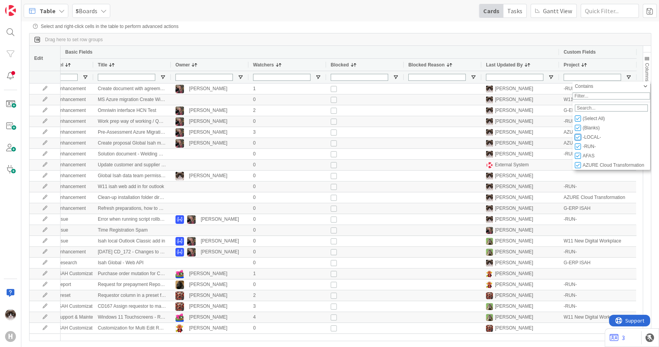
click at [580, 140] on input "Filter List" at bounding box center [578, 137] width 6 height 6
checkbox input "false"
type input "(15) -RUN-,W11 New Digital Workplace,G-ERP Omniwin/Omnifab,AZURE Cloud Transfor…"
click at [579, 148] on input "Filter List" at bounding box center [578, 146] width 6 height 6
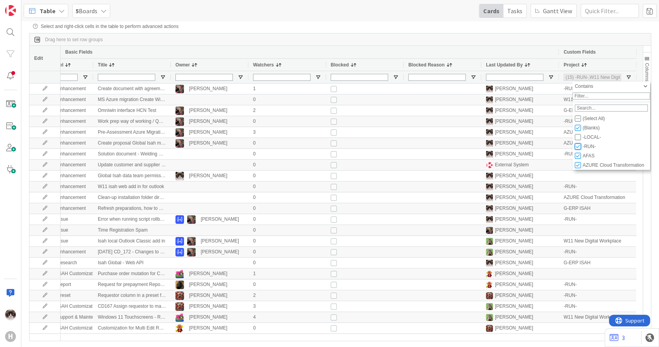
checkbox input "false"
type input "(14) W11 New Digital Workplace,G-ERP Omniwin/Omnifab,AZURE Cloud Transformation…"
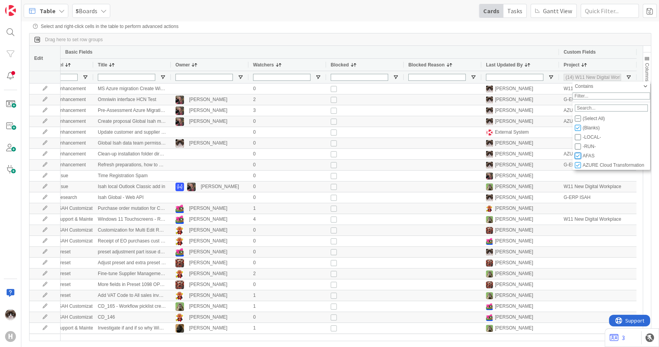
click at [581, 159] on input "Filter List" at bounding box center [578, 156] width 6 height 6
checkbox input "false"
type input "(13) W11 New Digital Workplace,G-ERP Omniwin/Omnifab,AZURE Cloud Transformation…"
click at [581, 168] on input "Filter List" at bounding box center [578, 165] width 6 height 6
checkbox input "false"
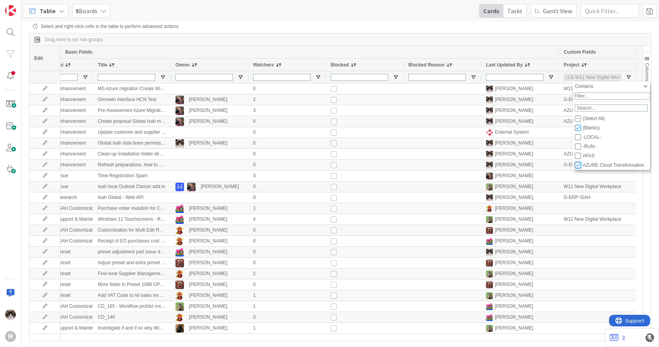
type input "(12) W11 New Digital Workplace,G-ERP Omniwin/Omnifab,(Blanks),G-ERP ISAH,G-ERP …"
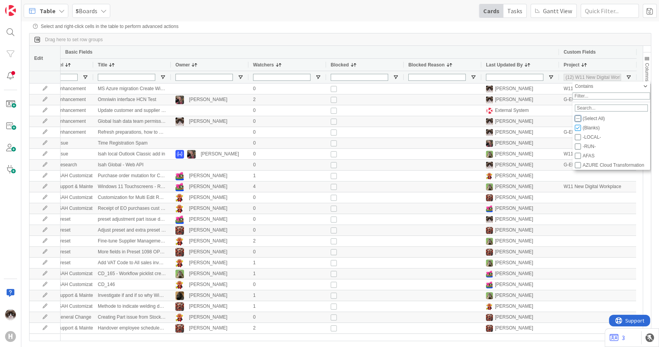
click at [578, 121] on input "Filter List" at bounding box center [578, 118] width 6 height 6
checkbox input "true"
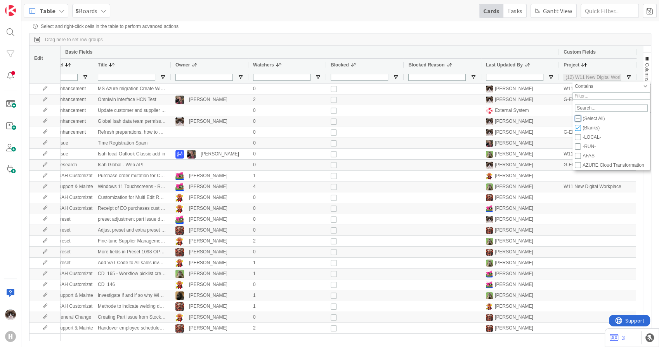
checkbox input "true"
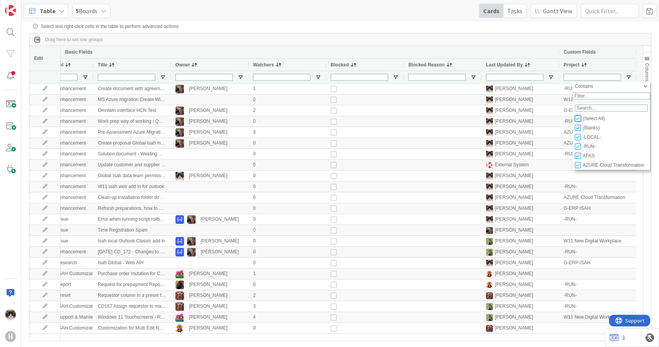
click at [578, 121] on input "Filter List" at bounding box center [578, 118] width 6 height 6
checkbox input "false"
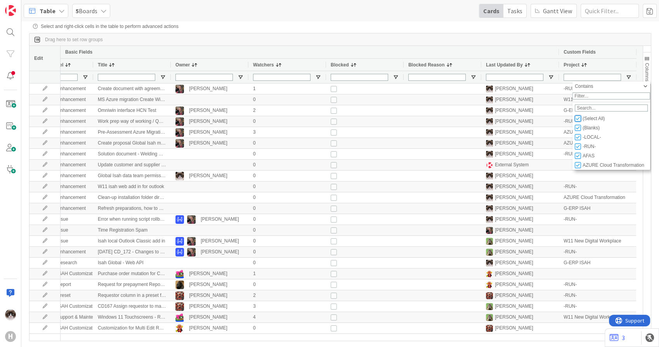
checkbox input "false"
type input "(0)"
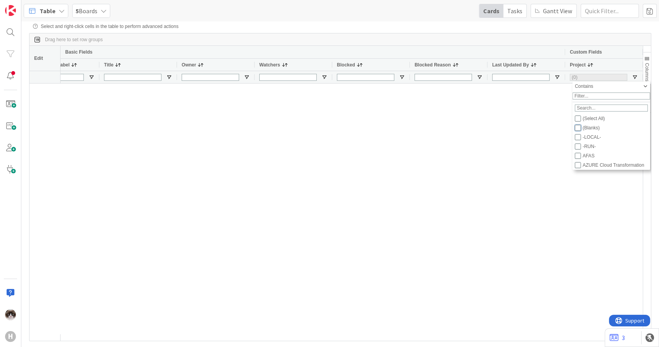
click at [579, 131] on input "Filter List" at bounding box center [578, 128] width 6 height 6
checkbox input "true"
checkbox input "false"
type input "(1) (Blanks)"
type input "(5) Archive,Backlog,Done,In Progress,Start"
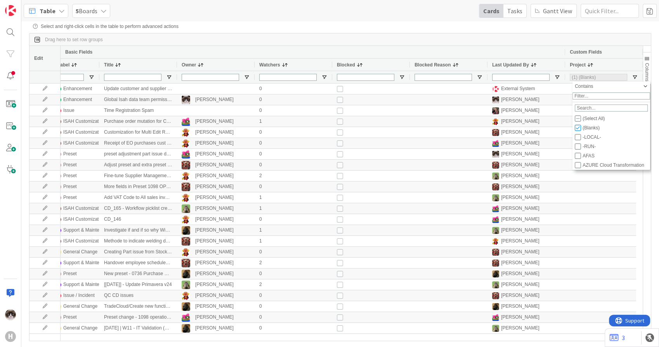
click at [609, 33] on div "Select and right-click cells in the table to perform advanced actions Drag here…" at bounding box center [340, 178] width 622 height 308
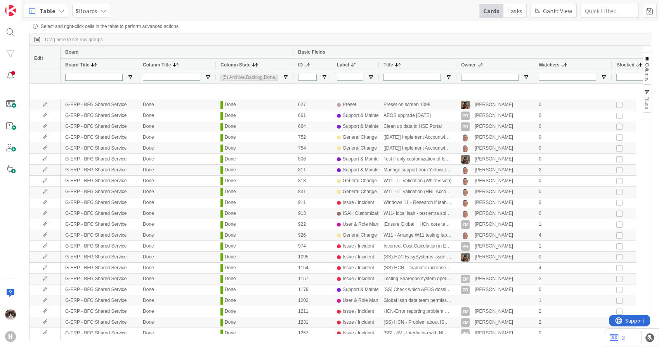
scroll to position [862, 0]
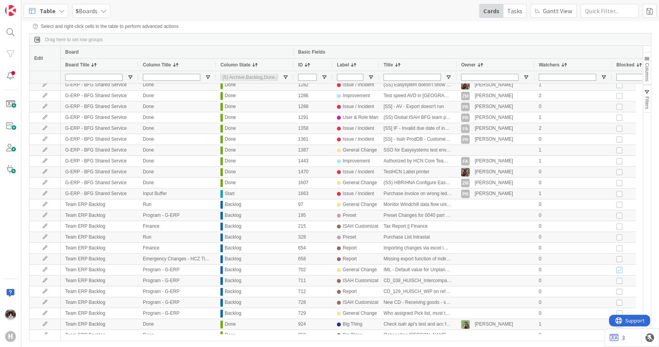
click at [50, 13] on span "Table" at bounding box center [48, 10] width 16 height 9
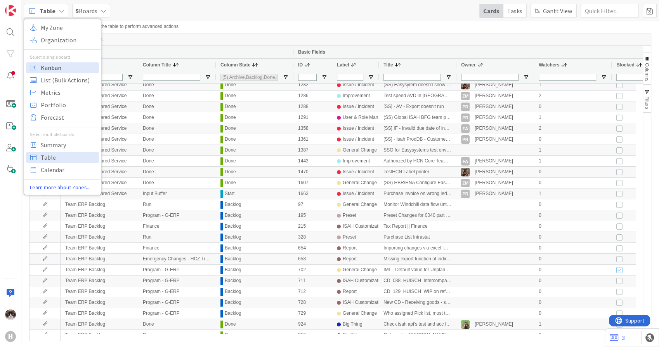
click at [64, 63] on span "Kanban" at bounding box center [69, 68] width 56 height 12
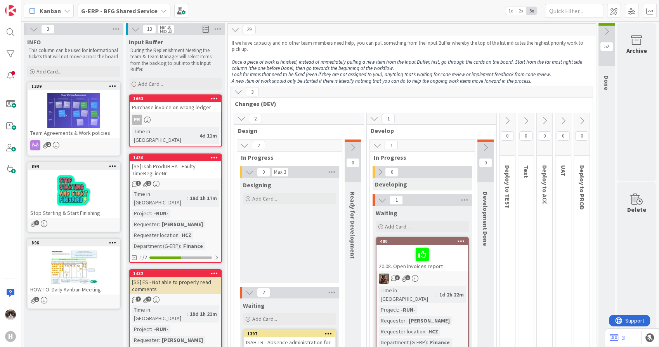
click at [197, 121] on div "PR" at bounding box center [176, 119] width 92 height 10
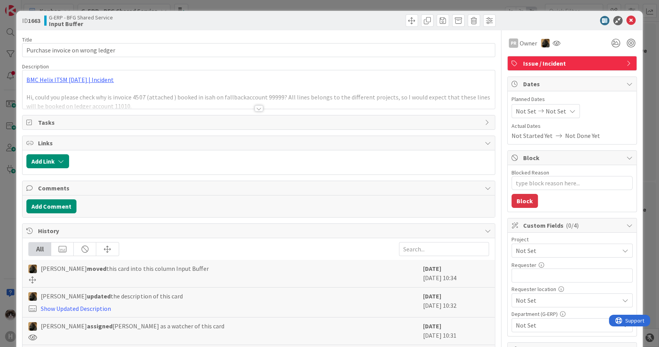
click at [244, 108] on div at bounding box center [259, 99] width 472 height 20
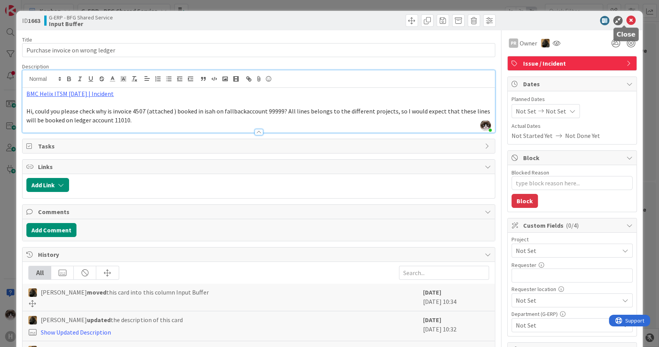
click at [626, 21] on icon at bounding box center [630, 20] width 9 height 9
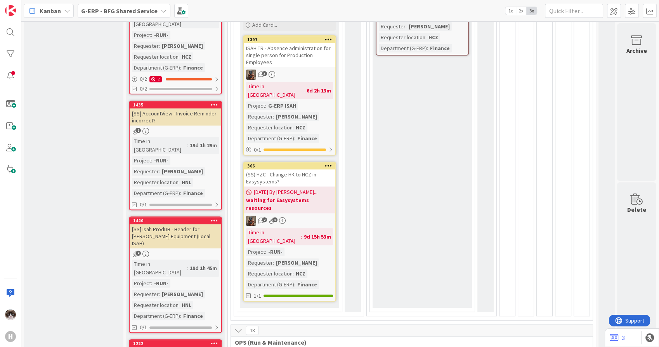
scroll to position [345, 0]
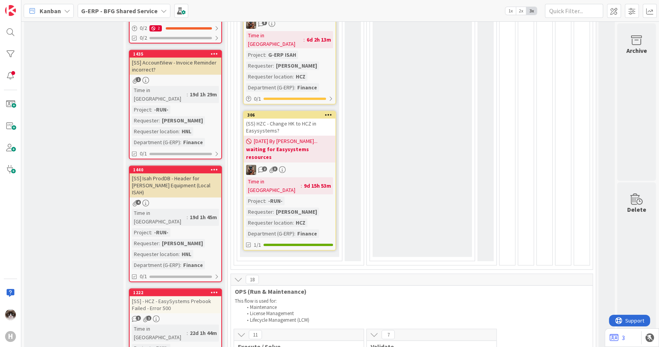
click at [205, 86] on div "Time in [GEOGRAPHIC_DATA] : 19d 1h 29m Project : -RUN- Requester : [PERSON_NAME…" at bounding box center [175, 116] width 87 height 61
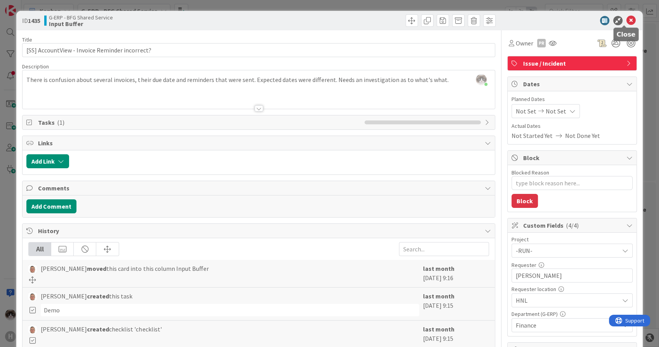
click at [626, 22] on icon at bounding box center [630, 20] width 9 height 9
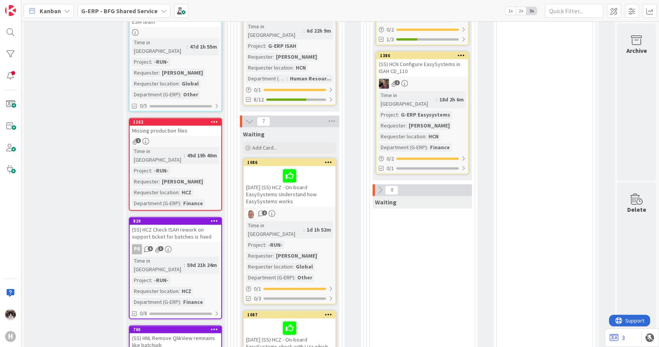
scroll to position [1121, 0]
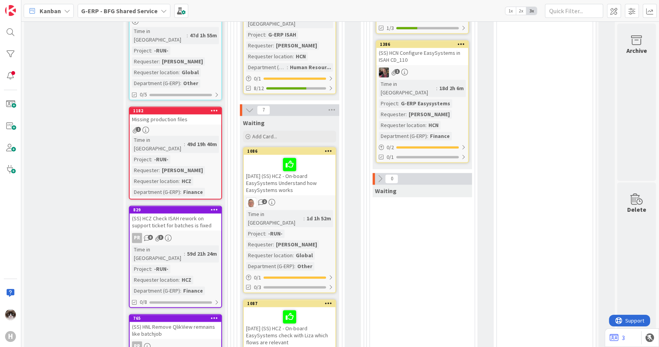
click at [178, 341] on div "PR" at bounding box center [176, 346] width 92 height 10
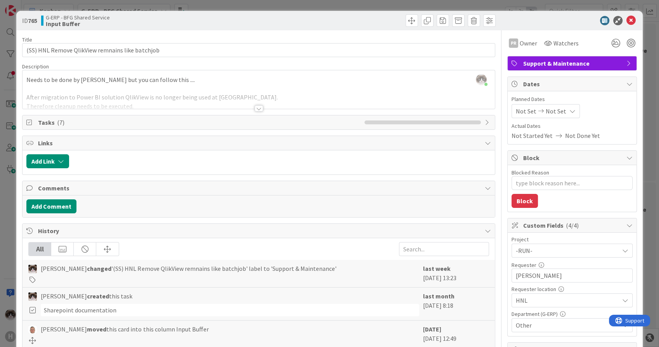
click at [255, 107] on div at bounding box center [259, 108] width 9 height 6
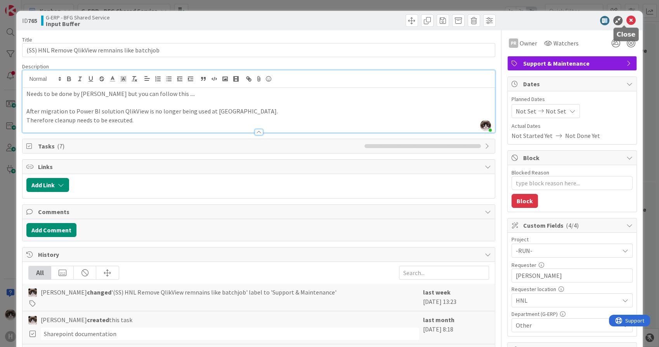
click at [626, 19] on icon at bounding box center [630, 20] width 9 height 9
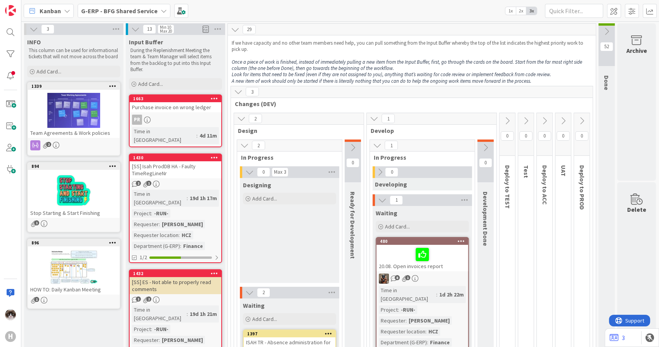
click at [186, 109] on div "Purchase invoice on wrong ledger" at bounding box center [176, 107] width 92 height 10
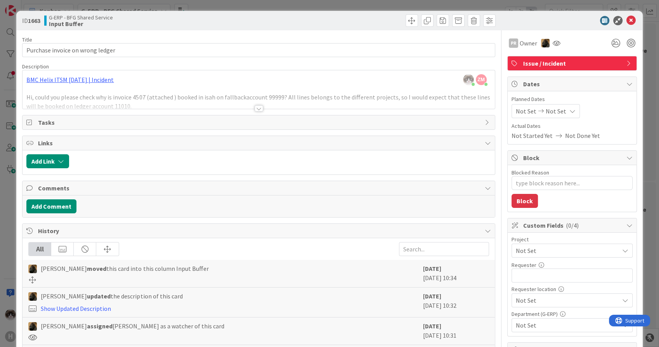
click at [257, 114] on div "Title 32 / 128 Purchase invoice on wrong ledger Description [PERSON_NAME] joine…" at bounding box center [258, 323] width 473 height 587
click at [257, 110] on div at bounding box center [259, 108] width 9 height 6
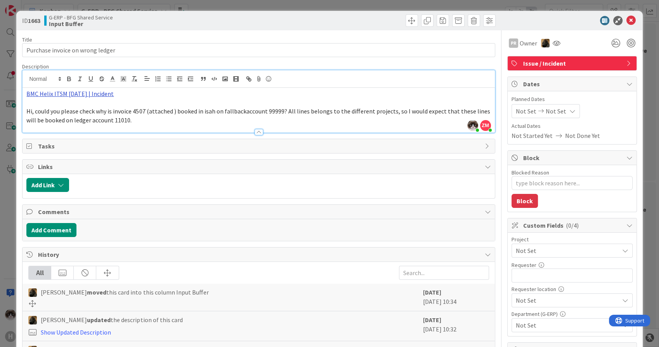
click at [78, 94] on link "BMC Helix ITSM [DATE] | Incident" at bounding box center [69, 94] width 87 height 8
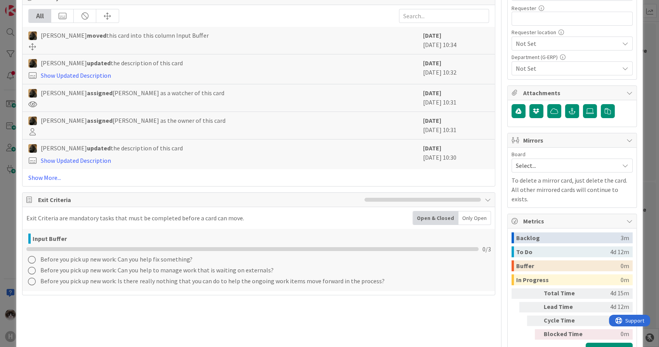
scroll to position [258, 0]
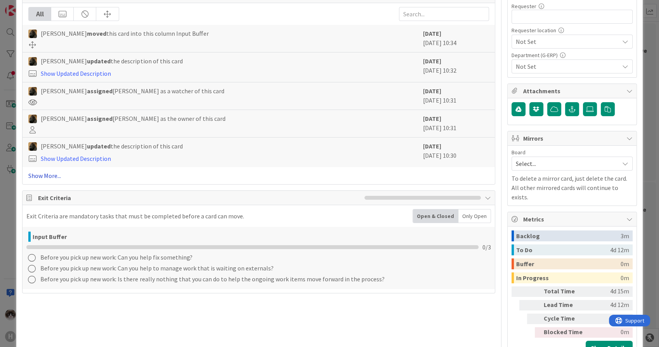
click at [42, 175] on link "Show More..." at bounding box center [258, 175] width 460 height 9
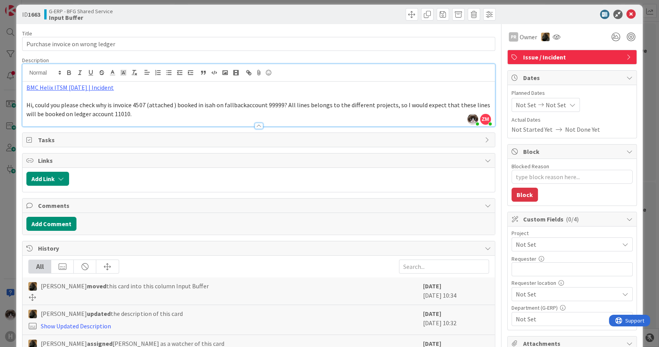
scroll to position [0, 0]
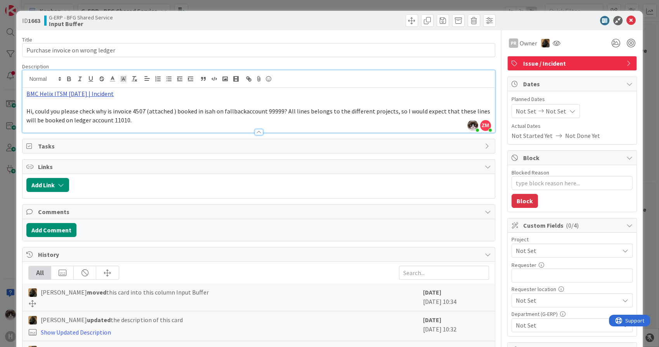
click at [93, 94] on link "BMC Helix ITSM [DATE] | Incident" at bounding box center [69, 94] width 87 height 8
click at [70, 105] on link "[URL][PERSON_NAME][DOMAIN_NAME]" at bounding box center [70, 109] width 78 height 10
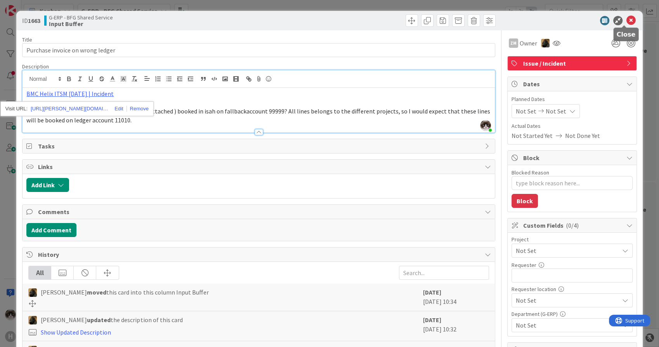
click at [626, 17] on icon at bounding box center [630, 20] width 9 height 9
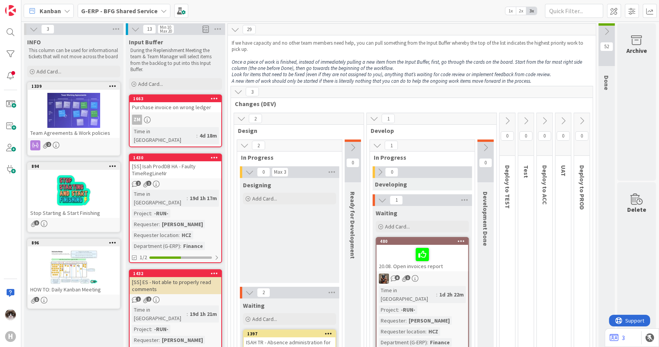
click at [109, 12] on b "G-ERP - BFG Shared Service" at bounding box center [119, 11] width 76 height 8
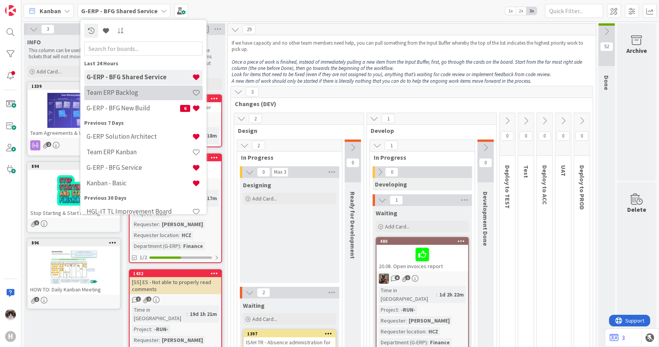
click at [148, 93] on h4 "Team ERP Backlog" at bounding box center [140, 93] width 106 height 8
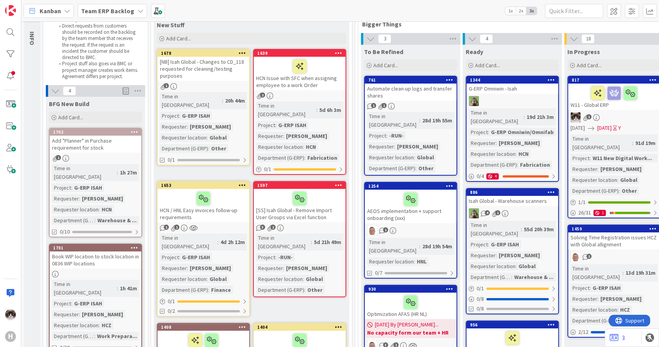
scroll to position [43, 0]
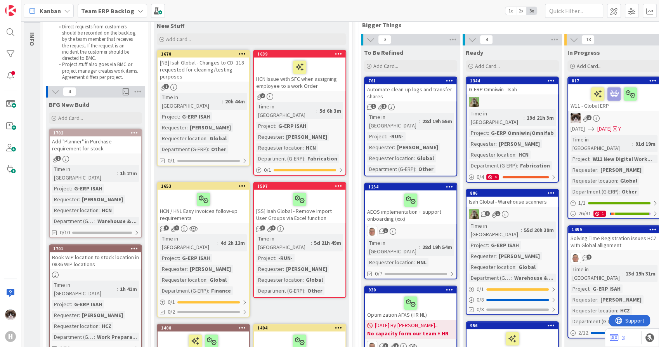
drag, startPoint x: 102, startPoint y: 8, endPoint x: 101, endPoint y: 15, distance: 7.0
click at [102, 8] on b "Team ERP Backlog" at bounding box center [107, 11] width 53 height 8
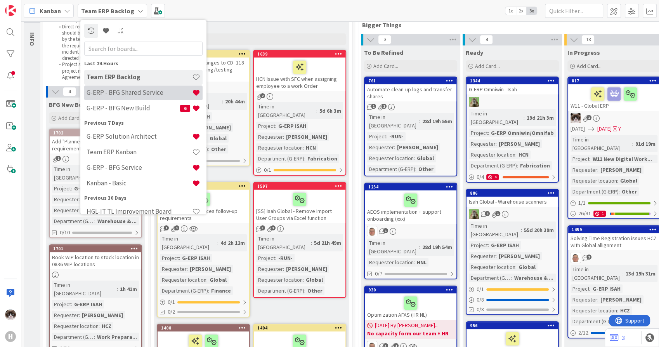
click at [139, 94] on h4 "G-ERP - BFG Shared Service" at bounding box center [140, 93] width 106 height 8
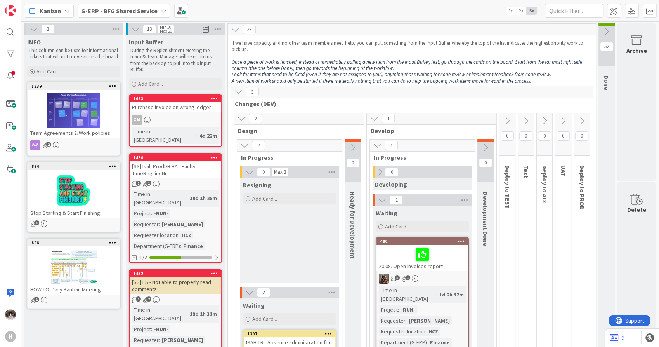
click at [121, 14] on b "G-ERP - BFG Shared Service" at bounding box center [119, 11] width 76 height 8
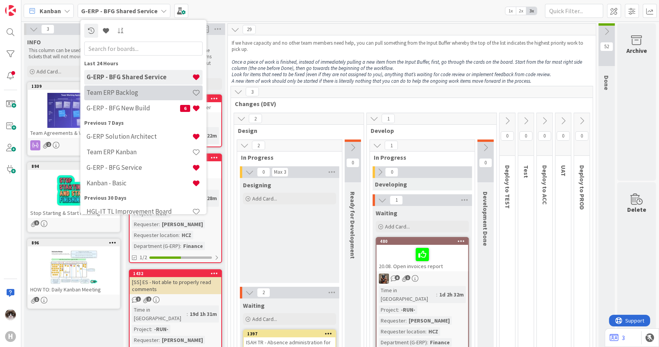
click at [128, 90] on h4 "Team ERP Backlog" at bounding box center [140, 93] width 106 height 8
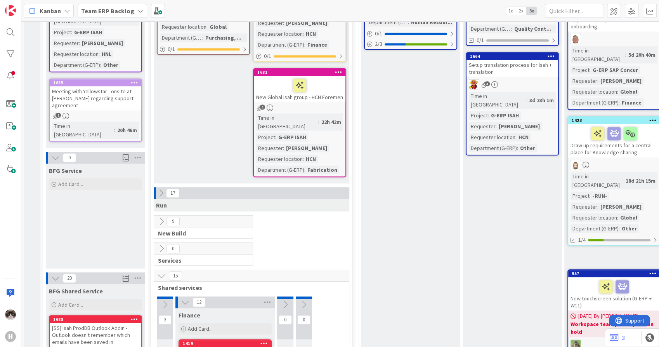
scroll to position [431, 0]
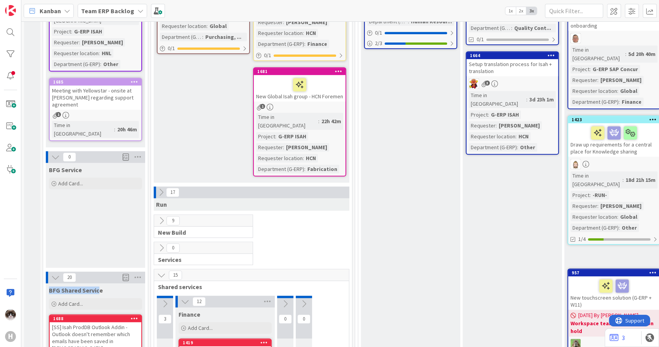
drag, startPoint x: 89, startPoint y: 257, endPoint x: 50, endPoint y: 259, distance: 38.8
click at [50, 283] on div "BFG Shared Service Add Card..." at bounding box center [95, 297] width 99 height 28
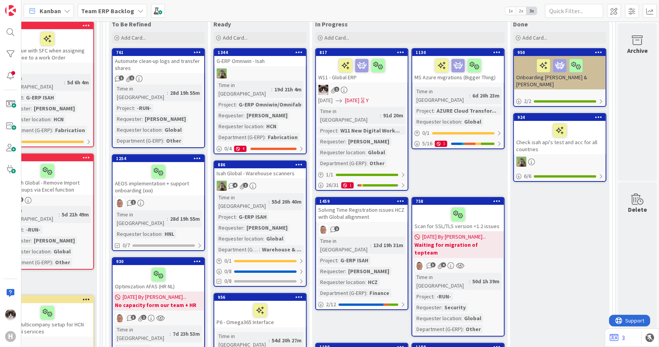
scroll to position [86, 252]
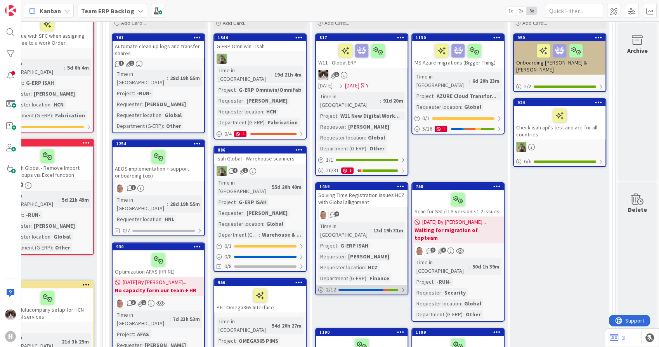
click at [402, 286] on div at bounding box center [403, 289] width 5 height 6
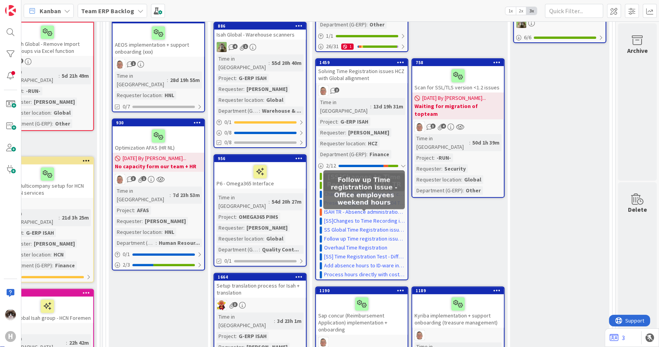
scroll to position [215, 252]
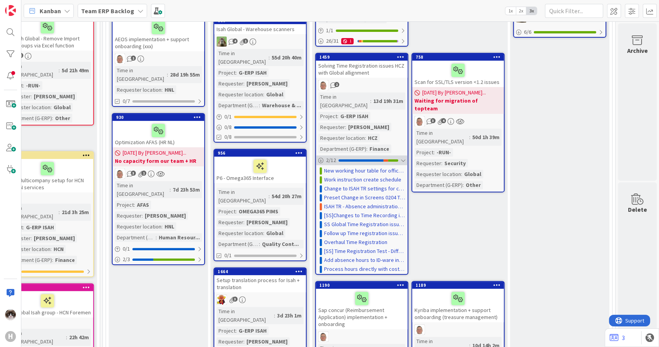
click at [403, 157] on div at bounding box center [403, 160] width 5 height 6
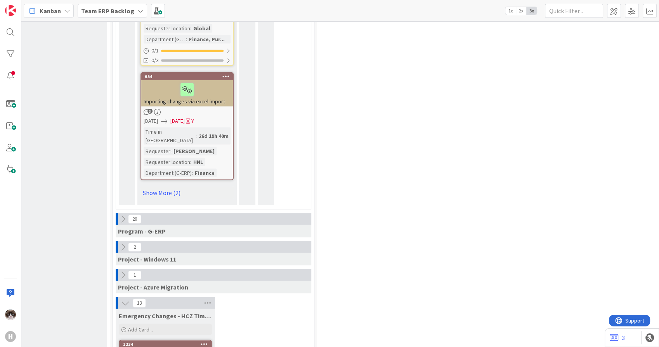
scroll to position [1873, 38]
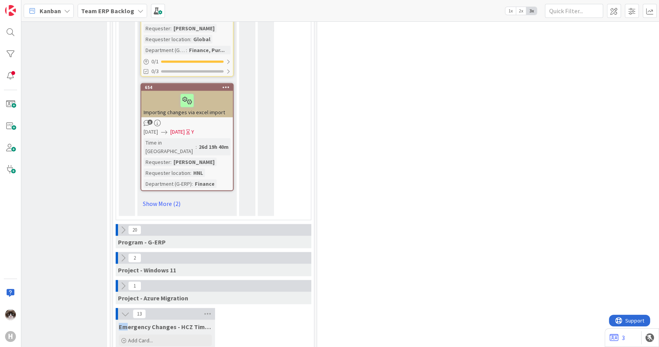
drag, startPoint x: 141, startPoint y: 198, endPoint x: 272, endPoint y: 196, distance: 131.2
drag, startPoint x: 272, startPoint y: 196, endPoint x: 253, endPoint y: 215, distance: 27.2
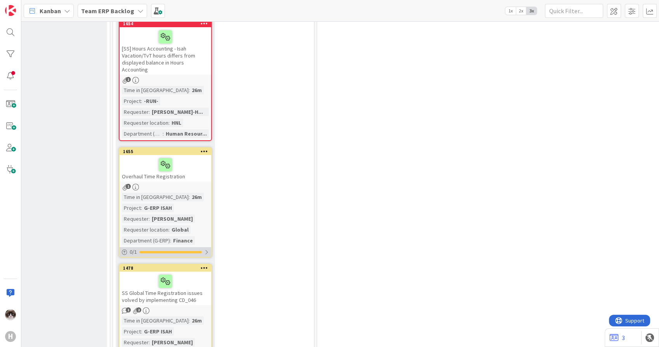
scroll to position [3037, 38]
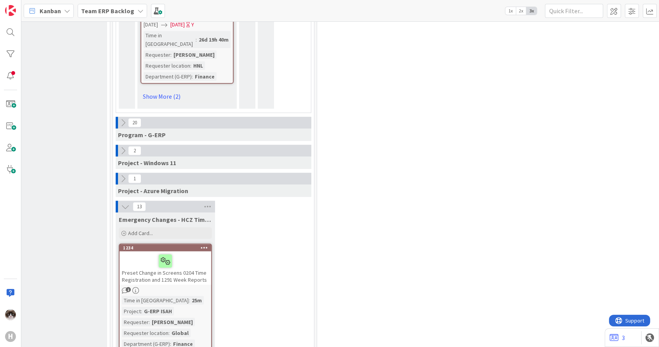
scroll to position [1959, 38]
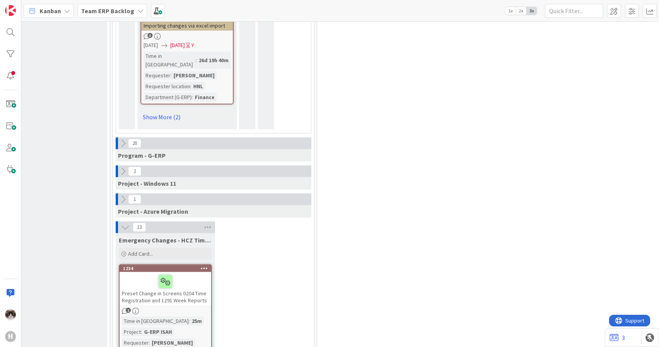
click at [191, 316] on div "Time in Column : 25m Project : G-ERP ISAH Requester : [PERSON_NAME] Requester l…" at bounding box center [165, 342] width 87 height 52
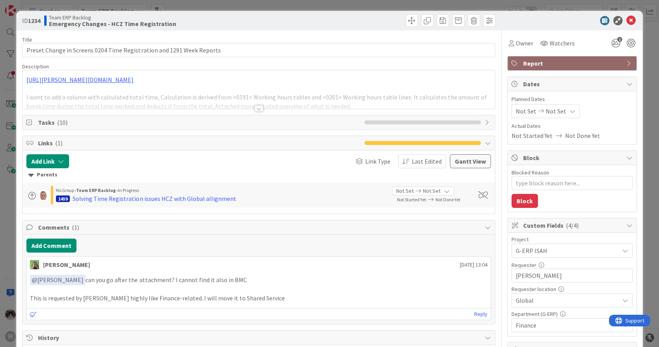
click at [250, 107] on div at bounding box center [259, 99] width 472 height 20
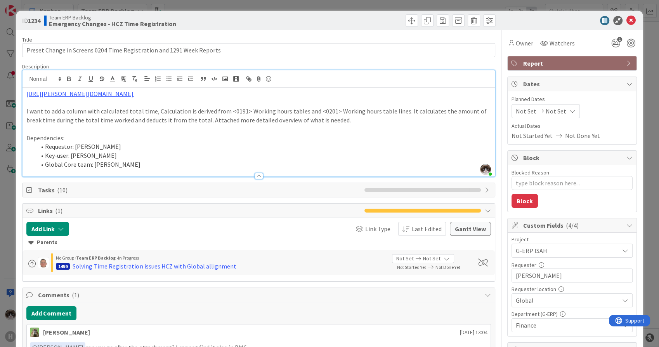
click at [538, 65] on span "Report" at bounding box center [572, 63] width 99 height 9
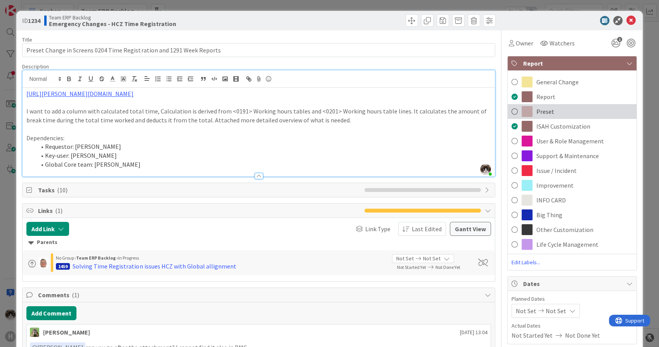
click at [546, 108] on span "Preset" at bounding box center [545, 111] width 18 height 9
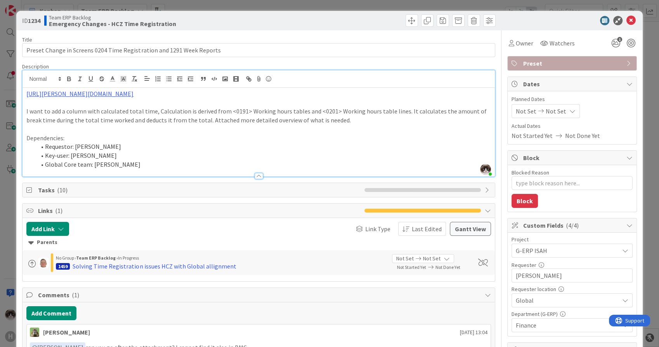
click at [555, 64] on span "Preset" at bounding box center [572, 63] width 99 height 9
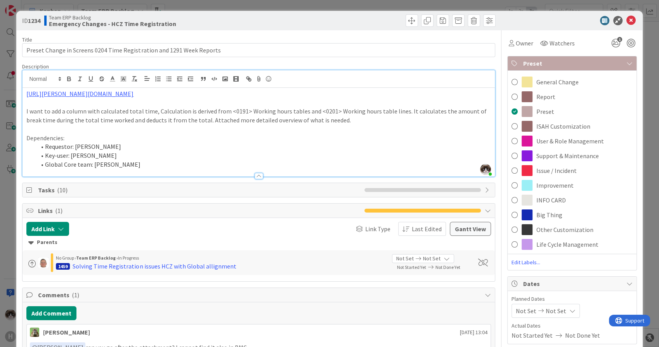
click at [622, 59] on div "Preset" at bounding box center [572, 63] width 129 height 14
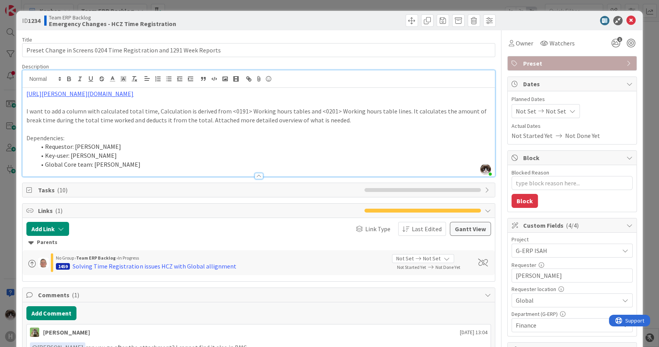
click at [618, 18] on div at bounding box center [567, 20] width 137 height 9
click at [626, 22] on icon at bounding box center [630, 20] width 9 height 9
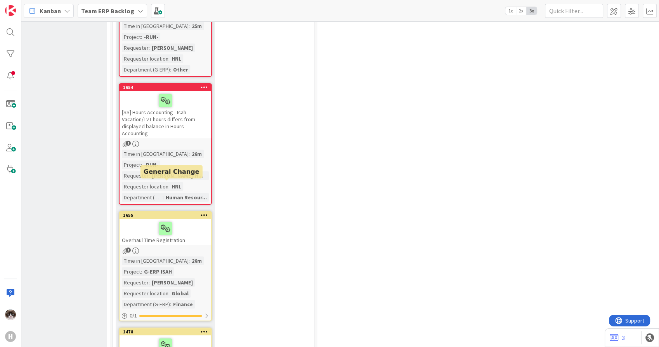
scroll to position [3037, 38]
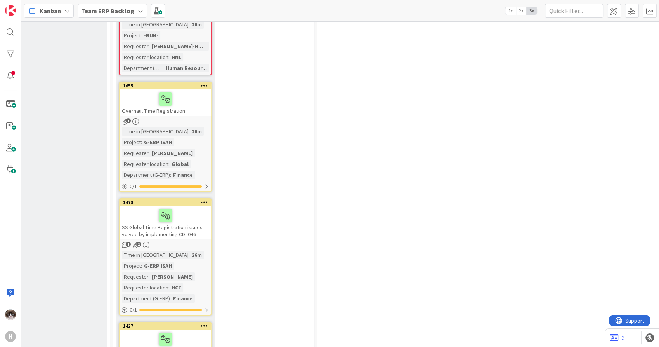
click at [202, 198] on link "1478 SS Global Time Registration issues volved by implementing CD_046 1 2 Time …" at bounding box center [165, 256] width 93 height 117
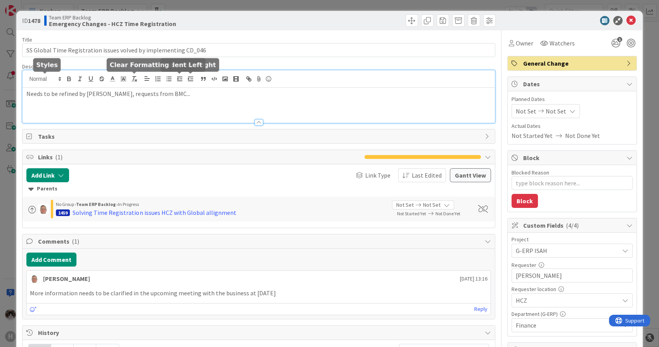
drag, startPoint x: 202, startPoint y: 80, endPoint x: -2, endPoint y: 66, distance: 204.6
click at [0, 66] on html "H Kanban Team ERP Backlog 1x 2x 3x 5 INFO This column contains information card…" at bounding box center [329, 173] width 659 height 347
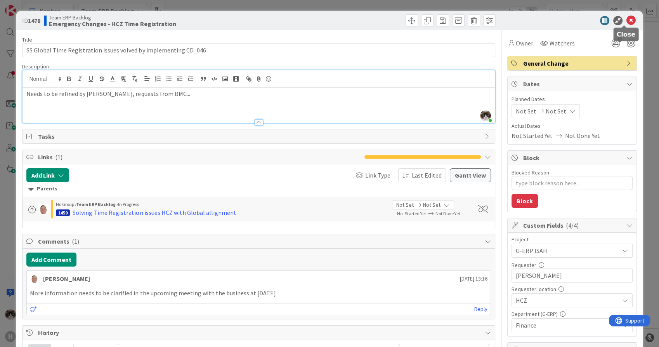
click at [626, 18] on icon at bounding box center [630, 20] width 9 height 9
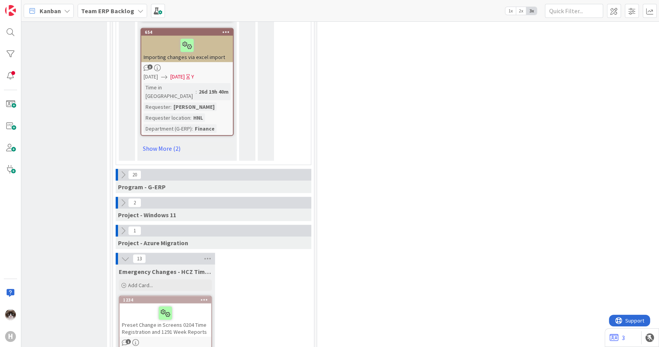
scroll to position [1916, 38]
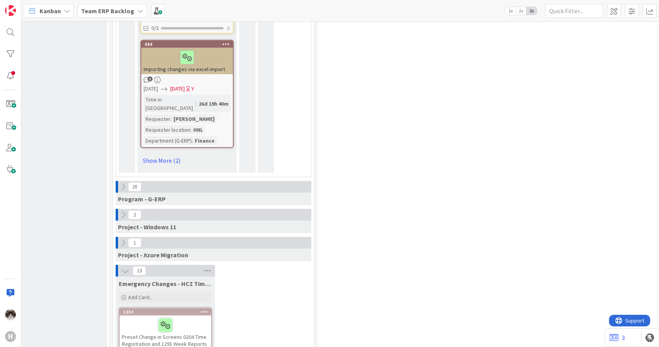
click at [123, 210] on icon at bounding box center [123, 214] width 9 height 9
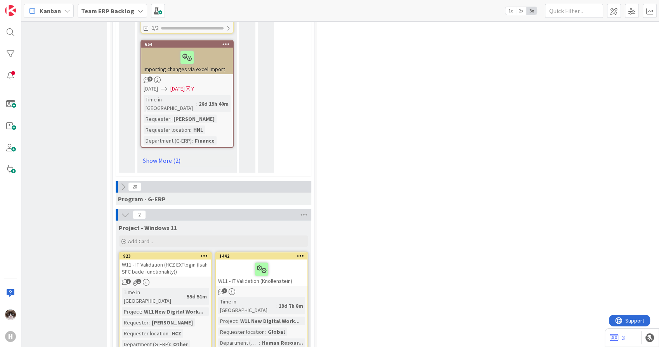
click at [123, 210] on icon at bounding box center [125, 214] width 9 height 9
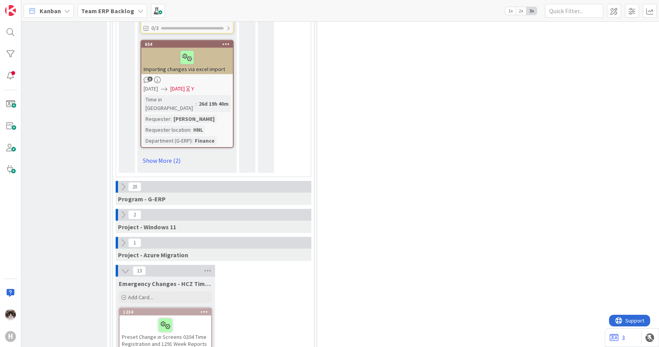
click at [127, 238] on icon at bounding box center [123, 242] width 9 height 9
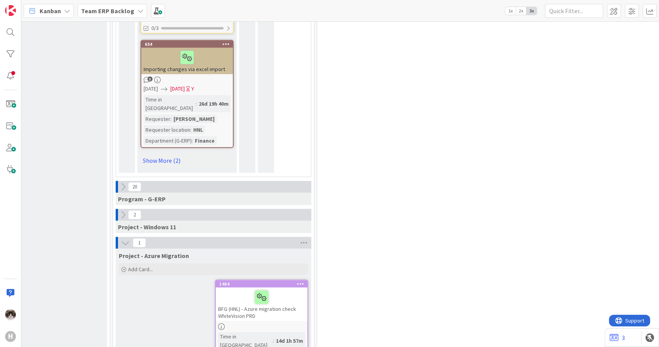
click at [127, 238] on icon at bounding box center [125, 242] width 9 height 9
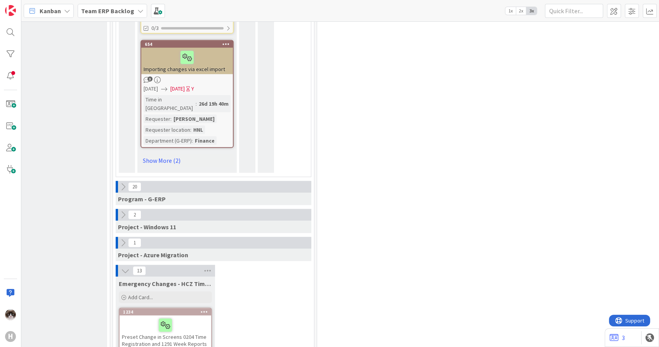
click at [120, 210] on icon at bounding box center [123, 214] width 9 height 9
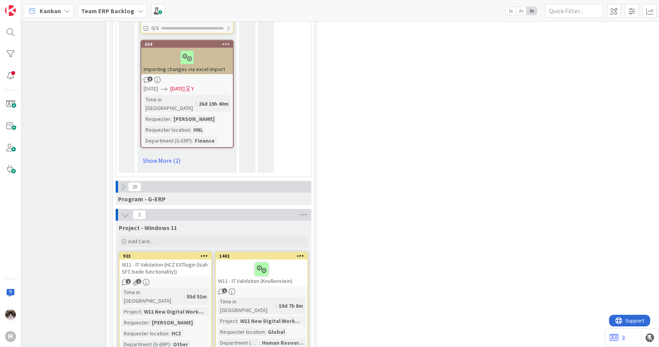
click at [298, 253] on icon at bounding box center [300, 255] width 7 height 5
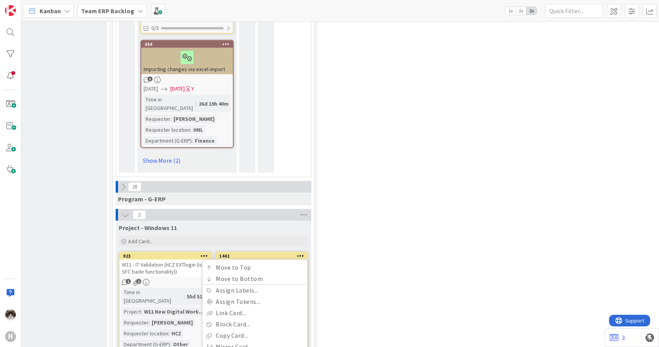
click at [385, 196] on div "27 Bigger Things 3 To Be Refined Add Card... 761 Automate clean-up logs and tra…" at bounding box center [573, 110] width 509 height 3953
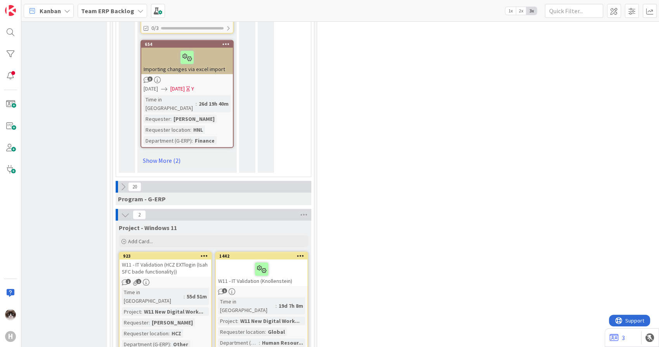
click at [295, 297] on div "Time in Column : 19d 7h 8m Project : W11 New Digital Work... Requester location…" at bounding box center [261, 322] width 87 height 50
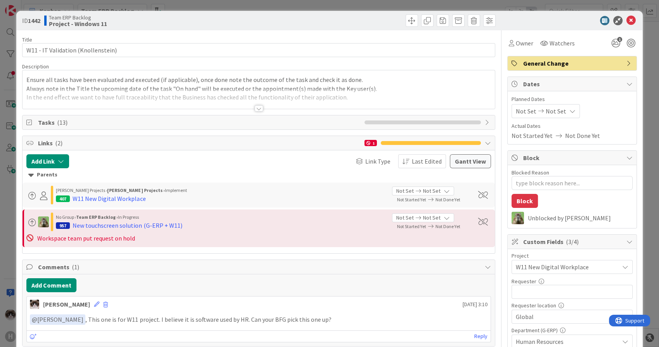
click at [250, 109] on div "Title 34 / 128 W11 - IT Validation (Knollenstein) Description Ensure all tasks …" at bounding box center [258, 331] width 473 height 603
click at [248, 104] on div at bounding box center [259, 99] width 472 height 20
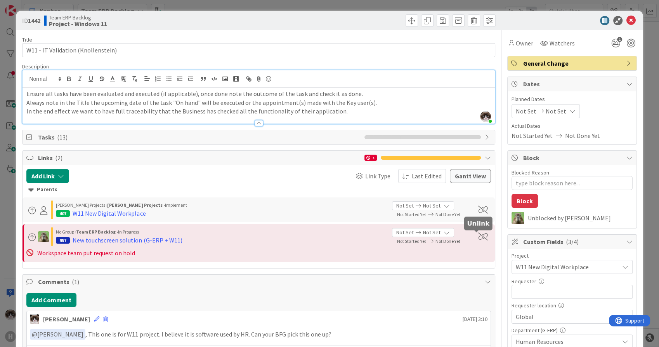
click at [478, 238] on span at bounding box center [483, 236] width 10 height 8
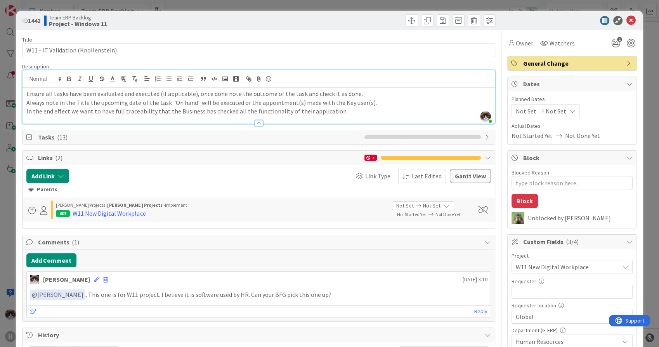
type textarea "x"
click at [40, 176] on button "Add Link" at bounding box center [47, 176] width 43 height 14
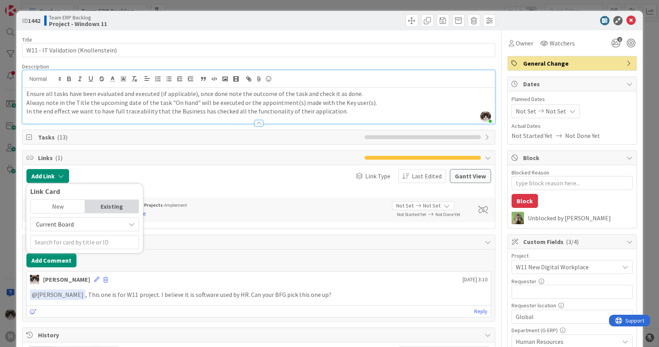
click at [84, 222] on span "Current Board" at bounding box center [78, 224] width 87 height 11
click at [75, 251] on span "All Boards" at bounding box center [89, 257] width 108 height 12
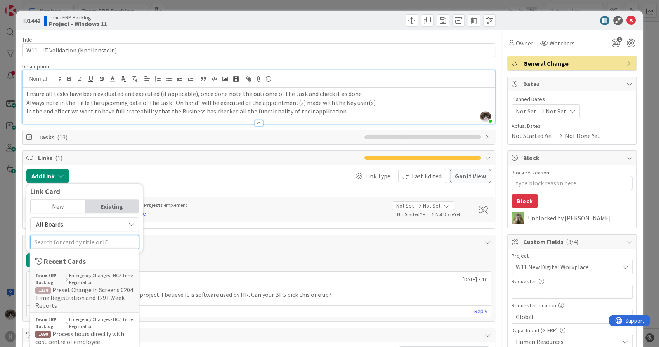
drag, startPoint x: 74, startPoint y: 241, endPoint x: 84, endPoint y: 241, distance: 10.1
click at [74, 241] on input "text" at bounding box center [84, 242] width 109 height 14
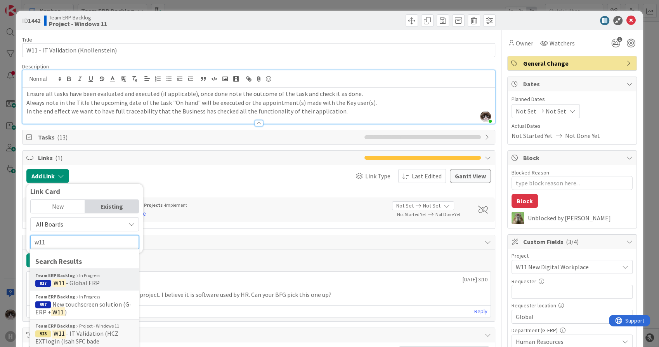
type input "w11"
click at [84, 281] on span "- Global ERP" at bounding box center [83, 283] width 34 height 8
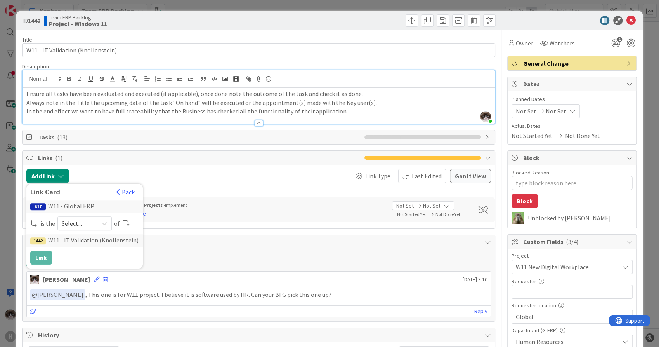
click at [77, 225] on span "Select..." at bounding box center [78, 223] width 33 height 11
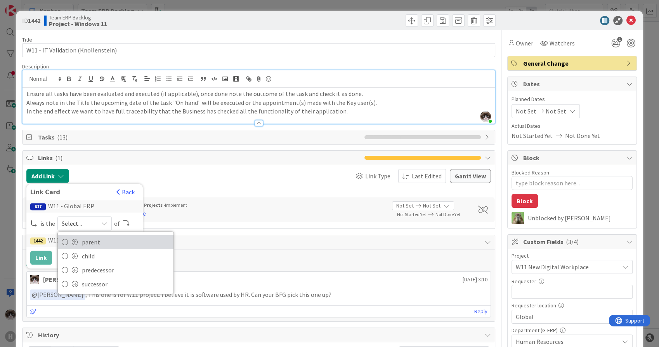
click at [93, 242] on span "parent" at bounding box center [126, 242] width 88 height 12
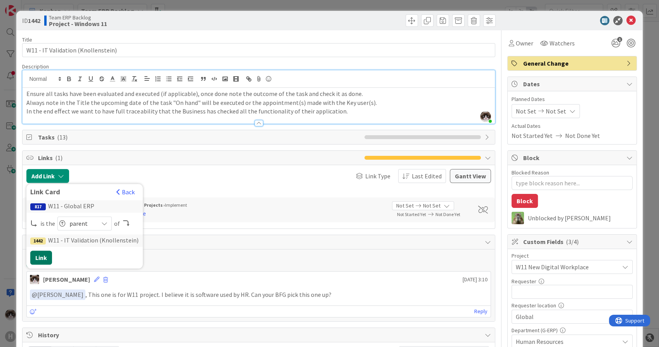
click at [48, 255] on button "Link" at bounding box center [41, 257] width 22 height 14
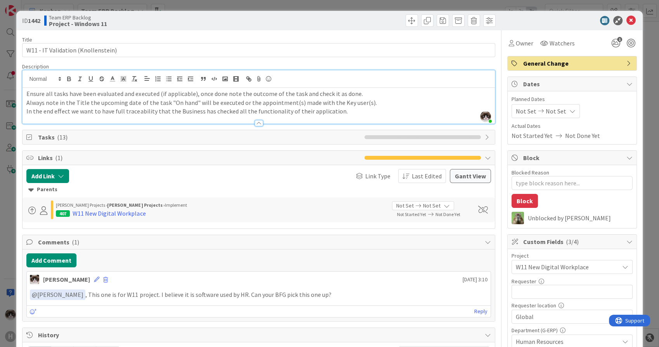
type textarea "x"
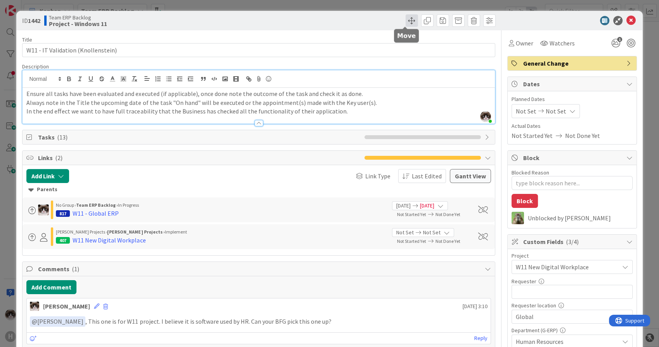
click at [409, 22] on span at bounding box center [412, 20] width 12 height 12
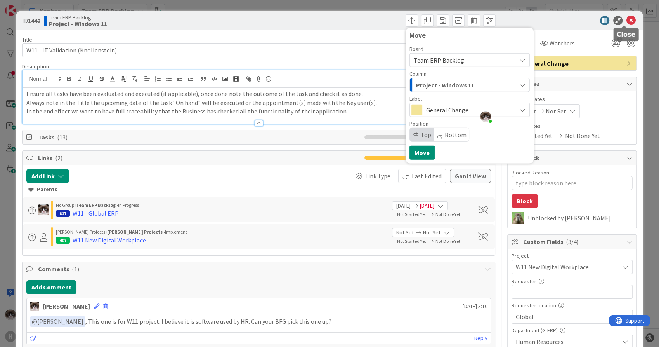
click at [626, 17] on icon at bounding box center [630, 20] width 9 height 9
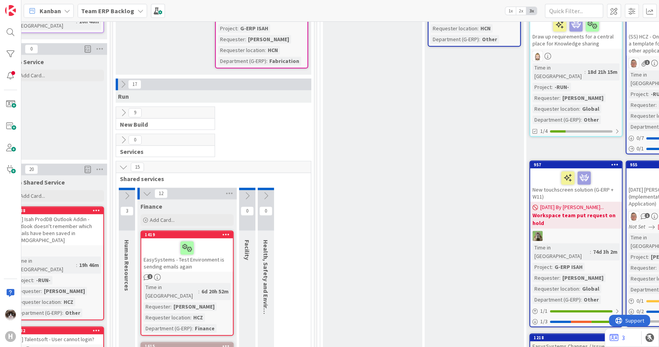
scroll to position [536, 38]
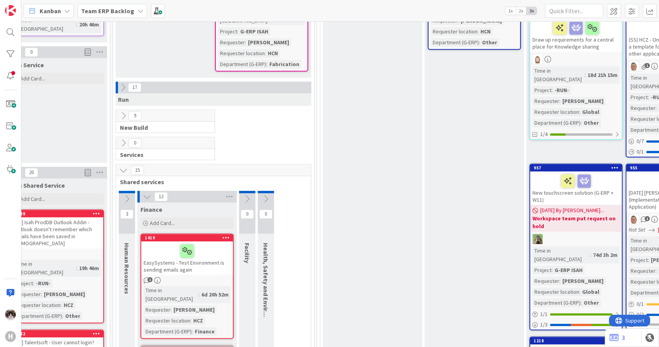
click at [123, 83] on icon at bounding box center [123, 87] width 9 height 9
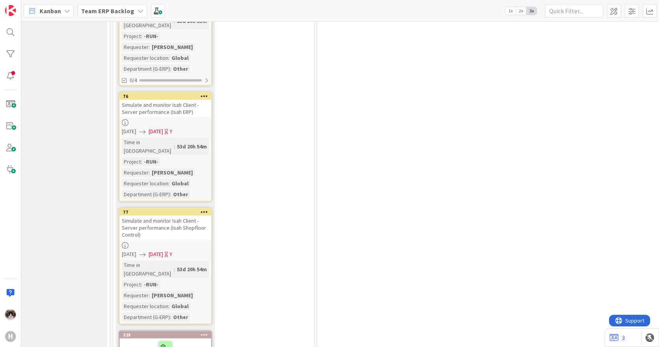
scroll to position [1959, 38]
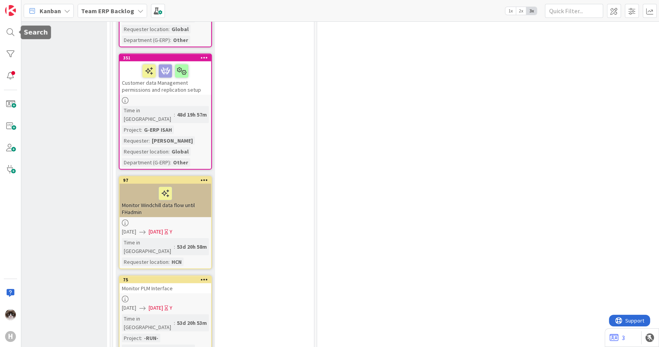
click at [0, 24] on html "H Kanban Team ERP Backlog 1x 2x 3x 5 INFO This column contains information card…" at bounding box center [329, 173] width 659 height 347
click at [7, 34] on div at bounding box center [11, 32] width 16 height 16
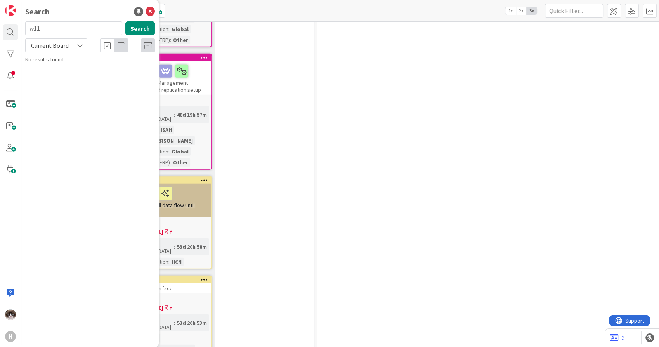
click at [56, 52] on div "Current Board" at bounding box center [56, 45] width 62 height 14
click at [53, 71] on link "All Boards" at bounding box center [70, 78] width 88 height 14
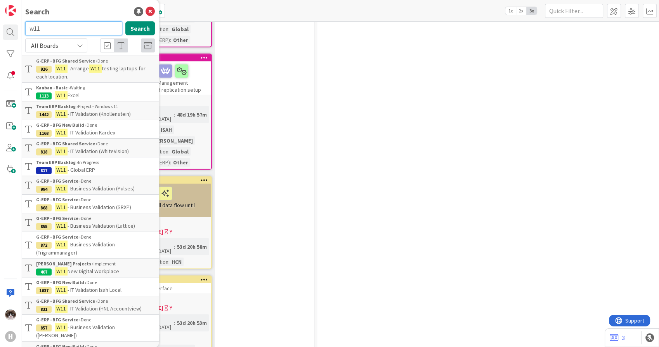
click at [53, 29] on input "w11" at bounding box center [73, 28] width 97 height 14
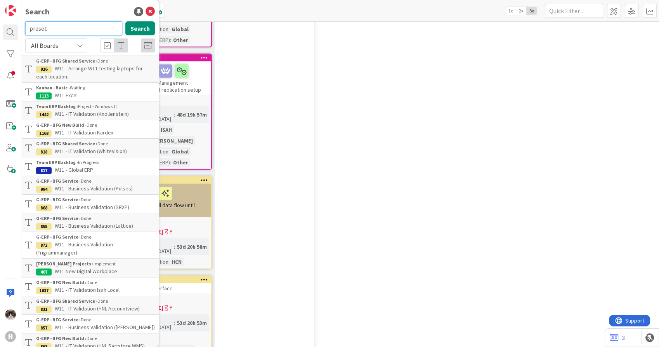
type input "preset"
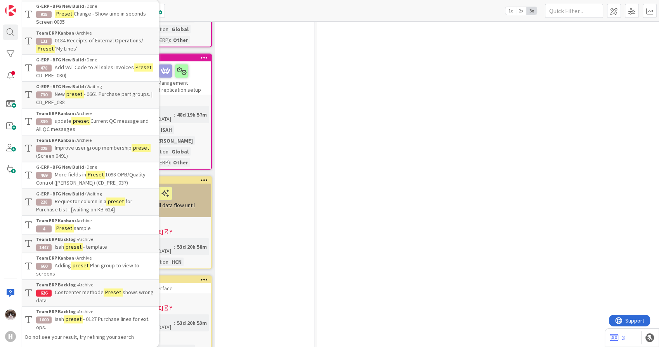
scroll to position [856, 0]
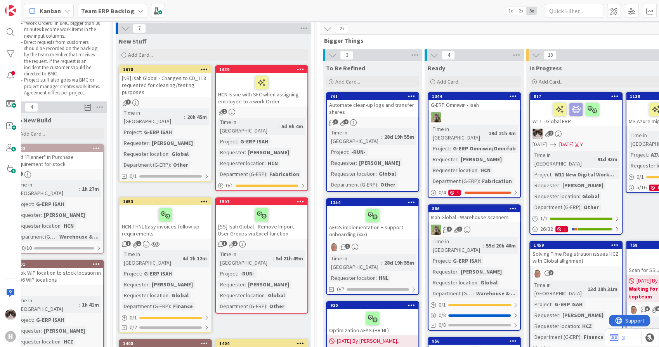
scroll to position [0, 38]
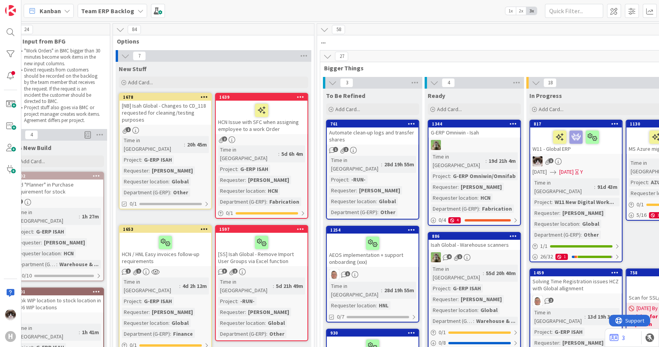
click at [123, 12] on b "Team ERP Backlog" at bounding box center [107, 11] width 53 height 8
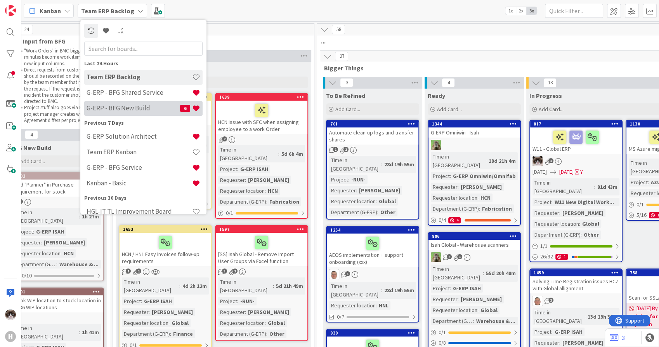
click at [143, 106] on h4 "G-ERP - BFG New Build" at bounding box center [134, 108] width 94 height 8
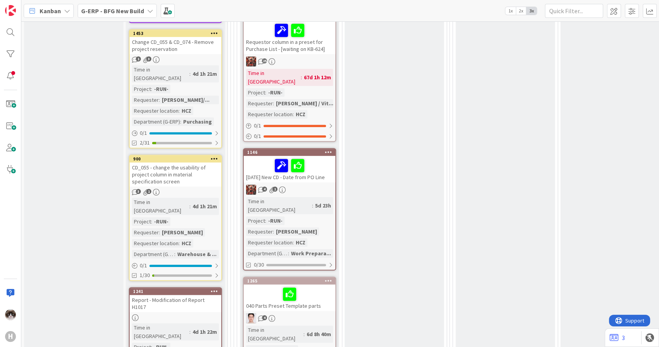
scroll to position [517, 0]
click at [315, 196] on div "Time in Column : 5d 23h Project : -RUN- Requester : [PERSON_NAME] Requester loc…" at bounding box center [289, 226] width 87 height 61
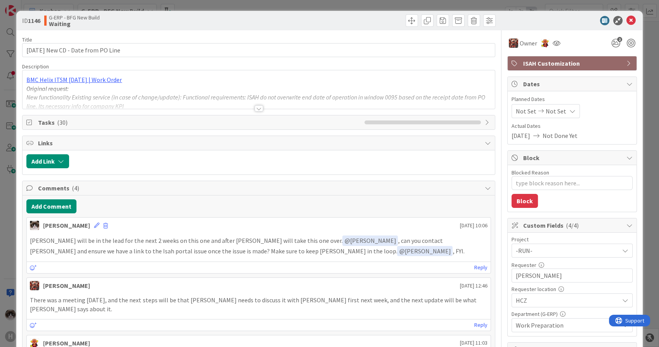
scroll to position [43, 0]
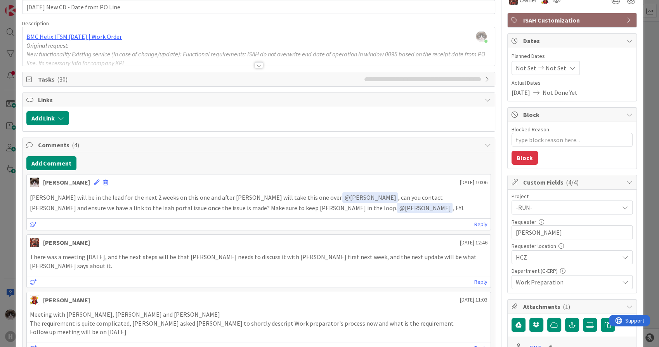
click at [257, 63] on div at bounding box center [259, 65] width 9 height 6
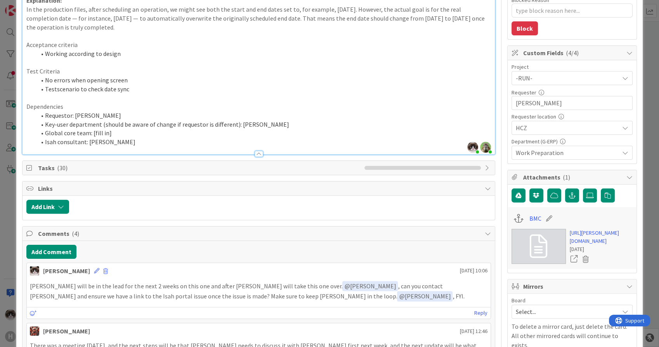
scroll to position [0, 0]
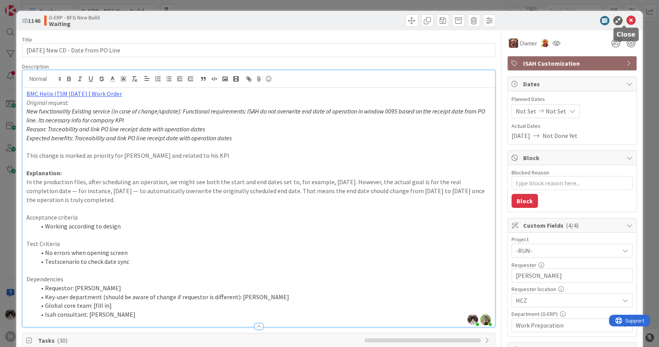
click at [626, 19] on icon at bounding box center [630, 20] width 9 height 9
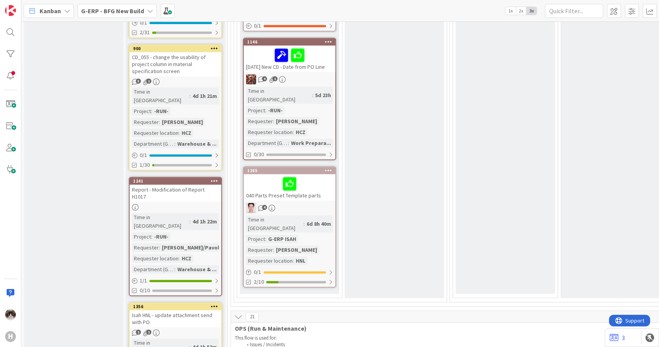
scroll to position [647, 0]
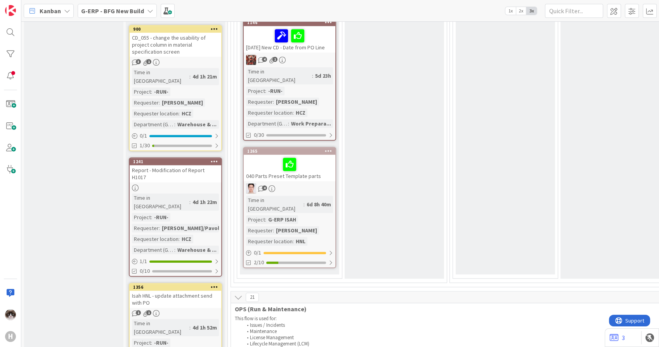
click at [313, 183] on div "4" at bounding box center [290, 188] width 92 height 10
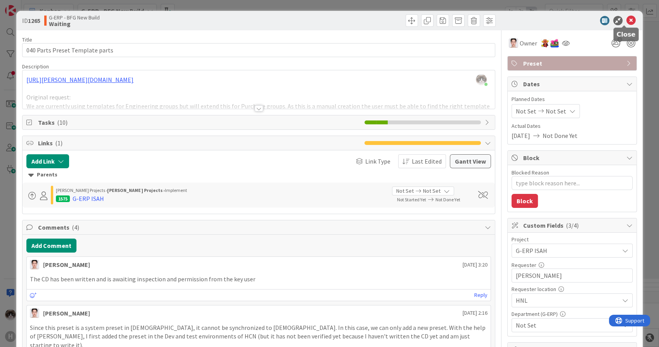
click at [626, 21] on icon at bounding box center [630, 20] width 9 height 9
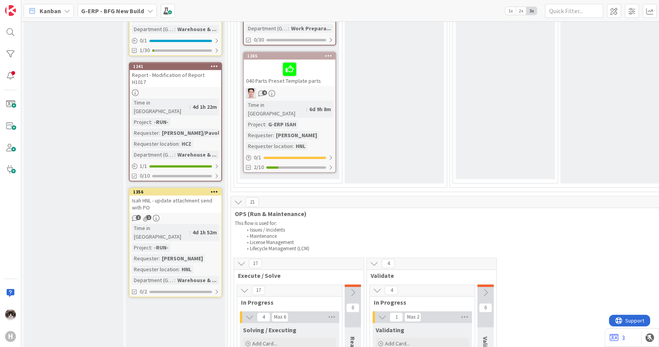
scroll to position [862, 0]
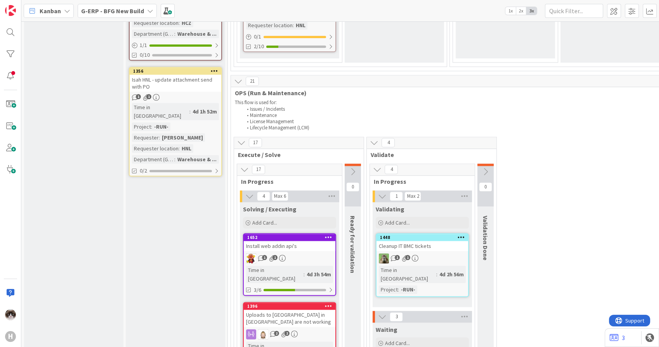
click at [324, 253] on div "1 1" at bounding box center [290, 258] width 92 height 10
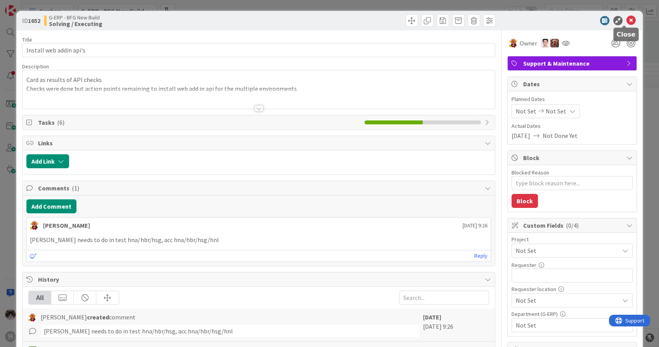
click at [628, 23] on icon at bounding box center [630, 20] width 9 height 9
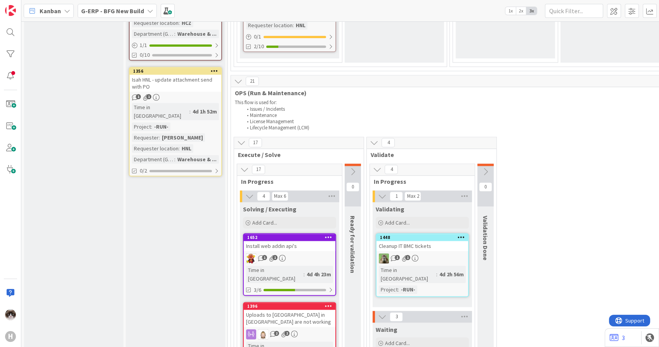
click at [437, 241] on div "Cleanup IT BMC tickets" at bounding box center [422, 246] width 92 height 10
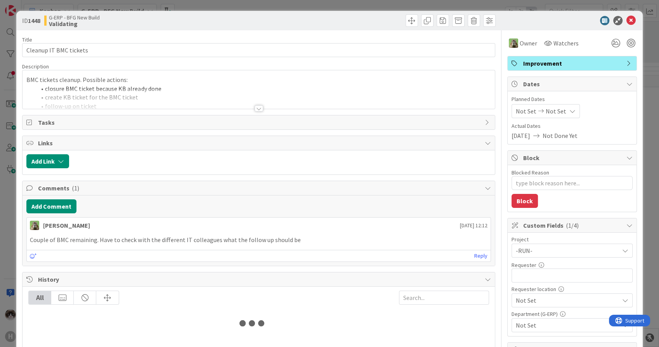
type textarea "x"
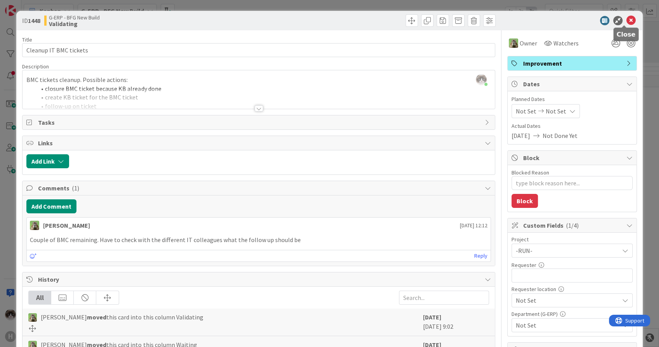
click at [626, 22] on icon at bounding box center [630, 20] width 9 height 9
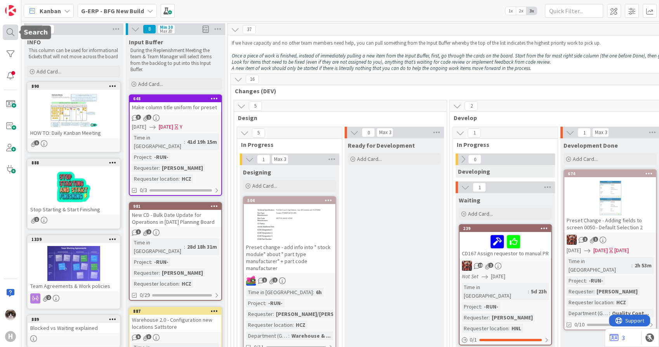
click at [12, 33] on div at bounding box center [11, 32] width 16 height 16
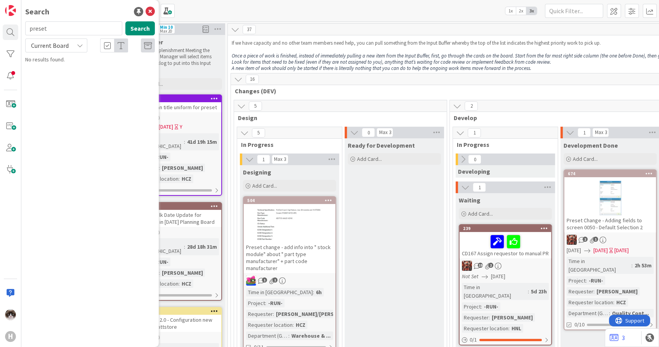
click at [71, 45] on div "Current Board" at bounding box center [56, 45] width 62 height 14
drag, startPoint x: 54, startPoint y: 80, endPoint x: 53, endPoint y: 68, distance: 11.7
click at [54, 80] on span "All Boards" at bounding box center [69, 78] width 81 height 12
click at [52, 28] on input "preset" at bounding box center [73, 28] width 97 height 14
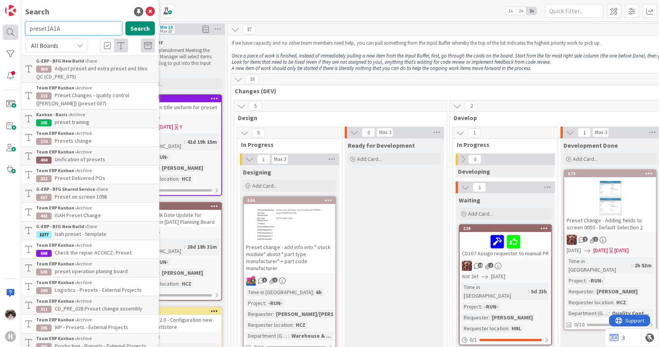
drag, startPoint x: 98, startPoint y: 26, endPoint x: 14, endPoint y: 24, distance: 83.9
click at [14, 24] on div "H Search preset1A1A Search All Boards Current Board All Boards G-ERP - BFG New …" at bounding box center [10, 173] width 21 height 347
click at [125, 26] on button "Search" at bounding box center [139, 28] width 29 height 14
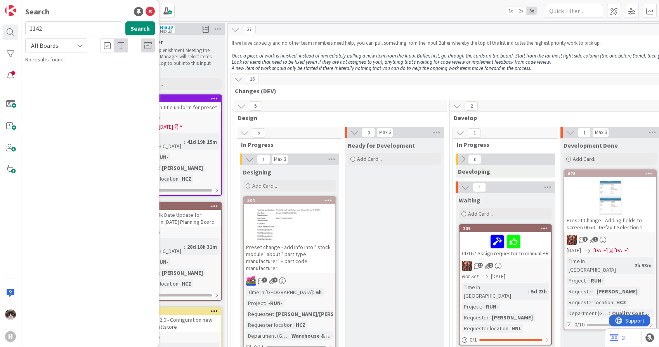
click at [75, 46] on div "All Boards" at bounding box center [56, 45] width 62 height 14
click at [68, 31] on input "1142" at bounding box center [73, 28] width 97 height 14
click at [57, 50] on span "All Boards" at bounding box center [49, 45] width 40 height 11
click at [57, 74] on span "All Boards" at bounding box center [69, 78] width 81 height 12
click at [51, 35] on input "1142" at bounding box center [73, 28] width 97 height 14
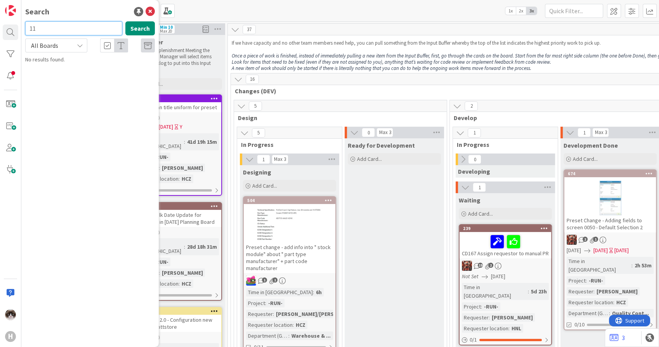
type input "1"
click at [103, 44] on div at bounding box center [107, 45] width 14 height 14
click at [80, 27] on input "text" at bounding box center [73, 28] width 97 height 14
click at [140, 31] on button "Search" at bounding box center [139, 28] width 29 height 14
click at [102, 46] on div at bounding box center [107, 45] width 14 height 14
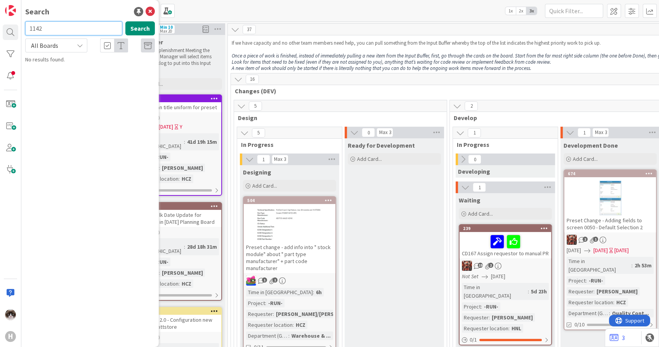
click at [66, 28] on input "1142" at bounding box center [73, 28] width 97 height 14
click at [151, 50] on div at bounding box center [148, 45] width 14 height 14
click at [149, 50] on div at bounding box center [148, 45] width 14 height 14
click at [62, 31] on input "1142" at bounding box center [73, 28] width 97 height 14
type input "1"
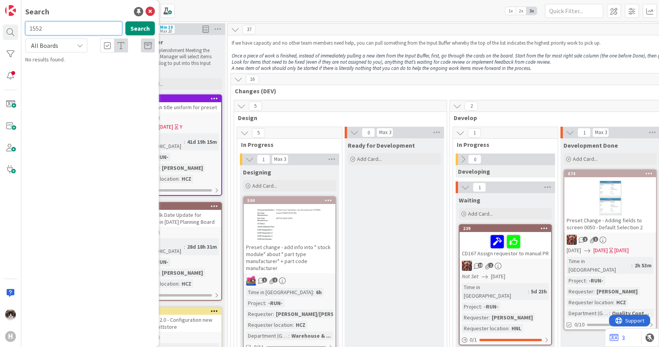
click at [62, 31] on input "1552" at bounding box center [73, 28] width 97 height 14
type input "1442"
click at [100, 67] on span "W11 - IT Validation (Knollenstein)" at bounding box center [92, 68] width 74 height 7
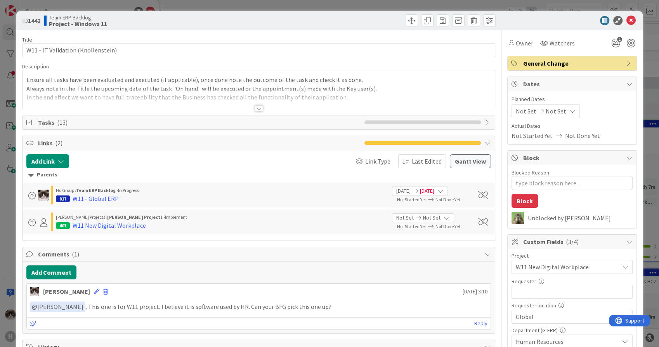
click at [255, 109] on div at bounding box center [259, 108] width 9 height 6
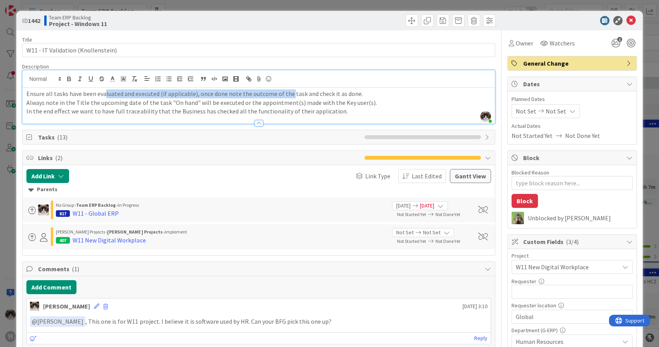
drag, startPoint x: 105, startPoint y: 94, endPoint x: 289, endPoint y: 91, distance: 184.0
click at [289, 91] on p "Ensure all tasks have been evaluated and executed (if applicable), once done no…" at bounding box center [258, 93] width 464 height 9
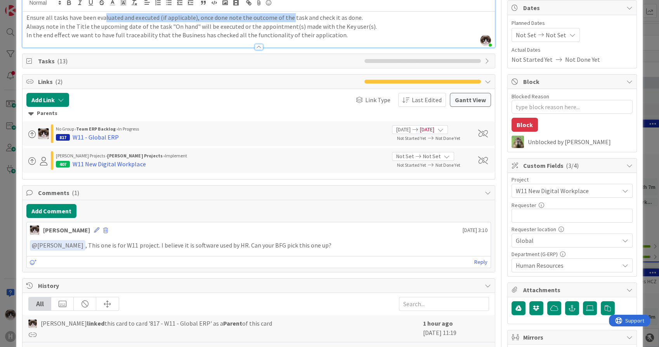
scroll to position [43, 0]
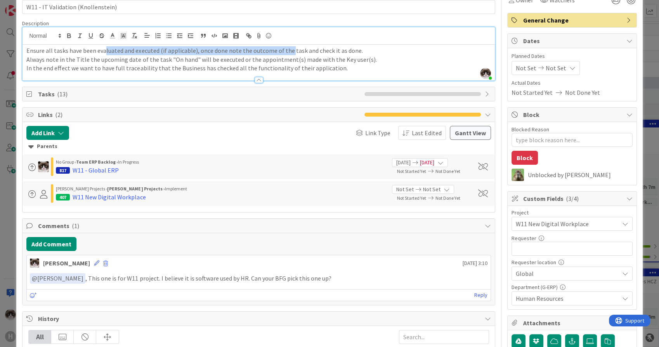
click at [485, 95] on icon at bounding box center [488, 94] width 6 height 6
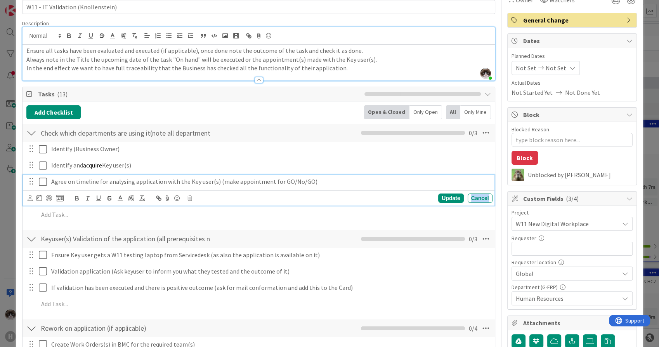
drag, startPoint x: 80, startPoint y: 182, endPoint x: 472, endPoint y: 196, distance: 391.8
click at [472, 196] on div "Cancel" at bounding box center [480, 197] width 25 height 9
click at [338, 182] on p "Agree on timeline for analysing application with the Key user(s) (make appointm…" at bounding box center [270, 181] width 438 height 9
click at [191, 199] on icon at bounding box center [189, 197] width 5 height 5
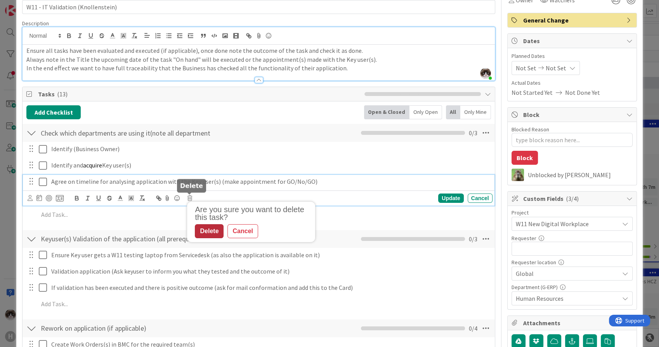
click at [208, 227] on div "Delete" at bounding box center [209, 231] width 29 height 14
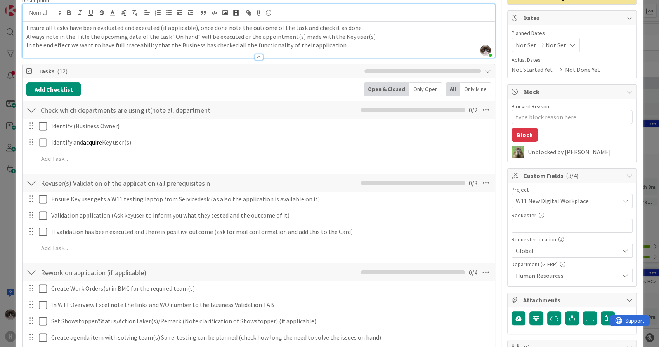
scroll to position [86, 0]
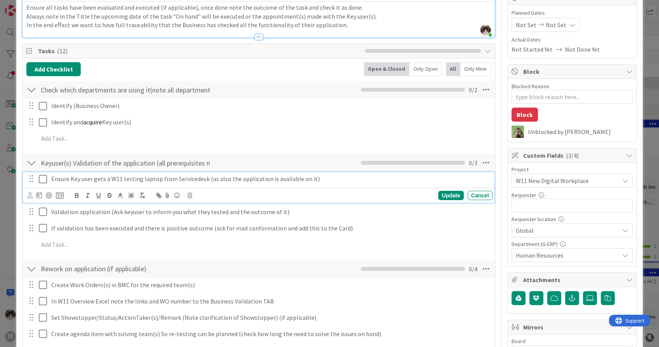
click at [83, 180] on p "Ensure Key user gets a W11 testing laptop from Servicedesk (as also the applica…" at bounding box center [270, 178] width 438 height 9
click at [480, 168] on icon at bounding box center [486, 163] width 14 height 14
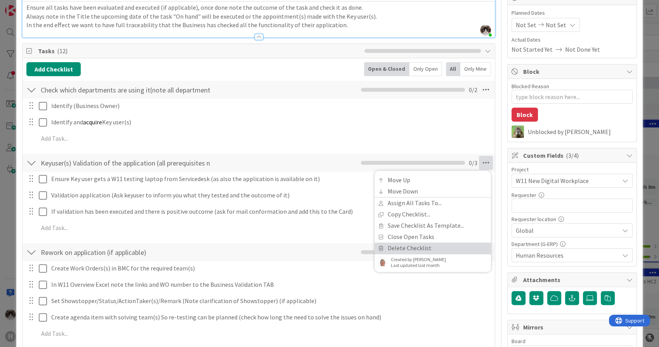
click at [414, 248] on link "Delete Checklist" at bounding box center [433, 247] width 116 height 11
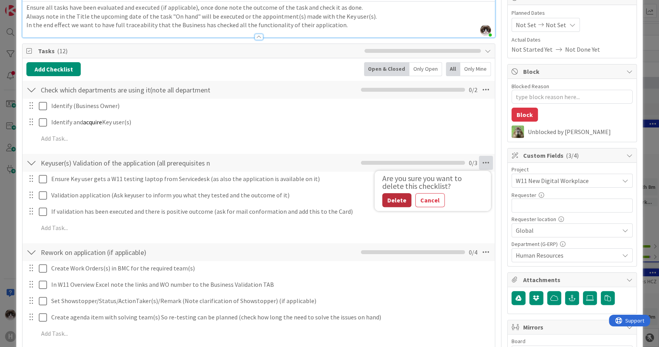
click at [387, 199] on button "Delete" at bounding box center [396, 200] width 29 height 14
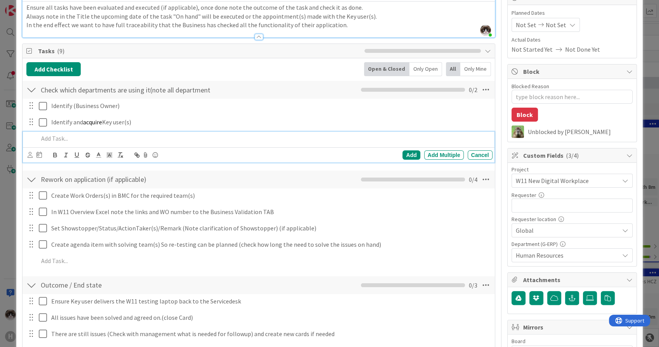
click at [66, 135] on p at bounding box center [263, 138] width 451 height 9
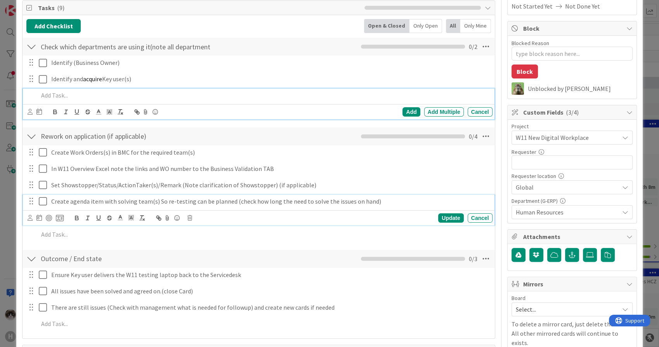
click at [389, 198] on p "Create agenda item with solving team(s) So re-testing can be planned (check how…" at bounding box center [270, 201] width 438 height 9
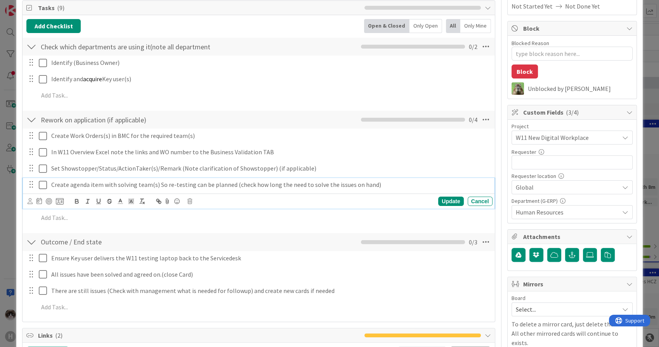
scroll to position [113, 0]
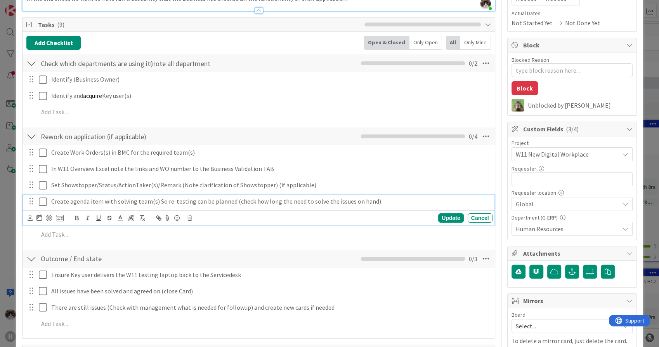
click at [186, 217] on div "Update Cancel" at bounding box center [260, 217] width 465 height 11
click at [187, 217] on icon at bounding box center [189, 217] width 5 height 5
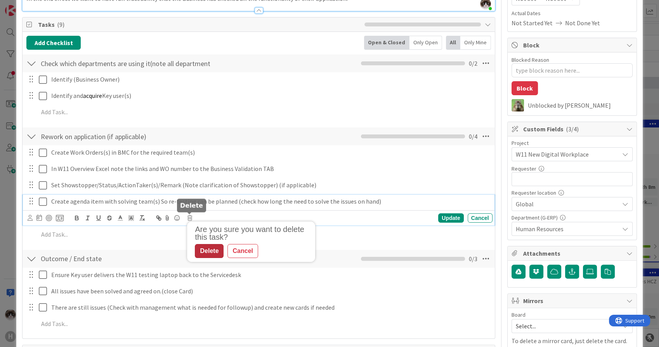
click at [203, 252] on div "Delete" at bounding box center [209, 251] width 29 height 14
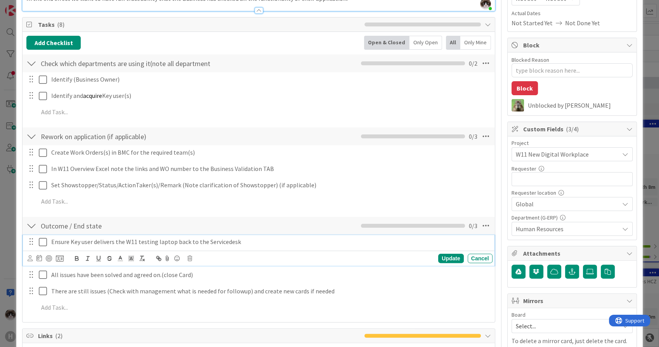
click at [268, 240] on p "Ensure Key user delivers the W11 testing laptop back to the Servicedesk" at bounding box center [270, 241] width 438 height 9
click at [187, 257] on icon at bounding box center [189, 257] width 5 height 5
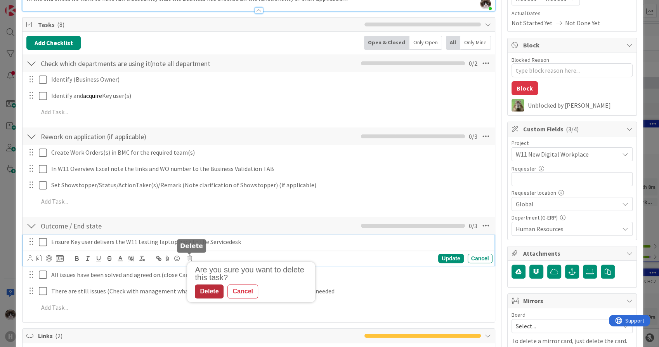
click at [208, 288] on div "Delete" at bounding box center [209, 291] width 29 height 14
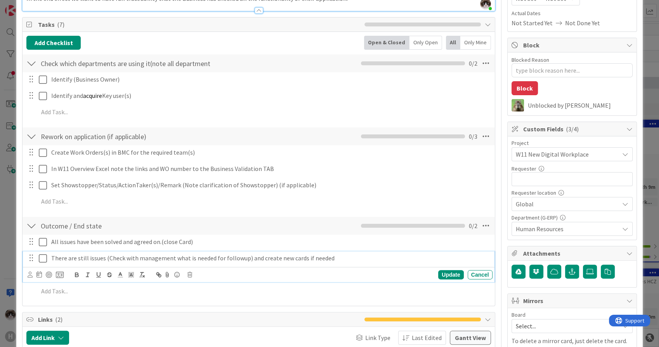
click at [352, 262] on div "There are still issues (Check with management what is needed for followup) and …" at bounding box center [270, 258] width 444 height 14
click at [188, 276] on icon at bounding box center [189, 274] width 5 height 5
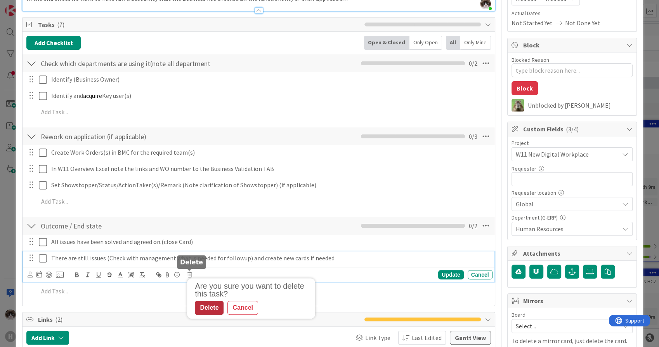
click at [212, 303] on div "Delete" at bounding box center [209, 307] width 29 height 14
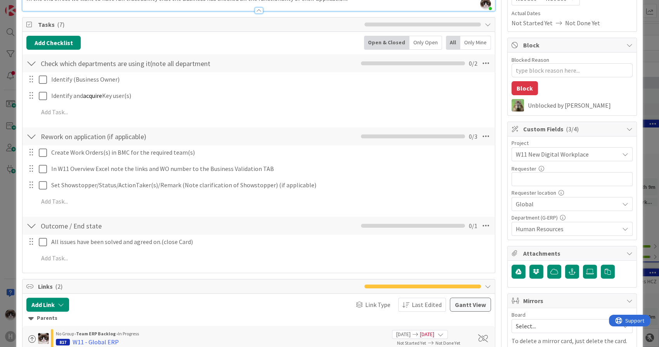
type textarea "x"
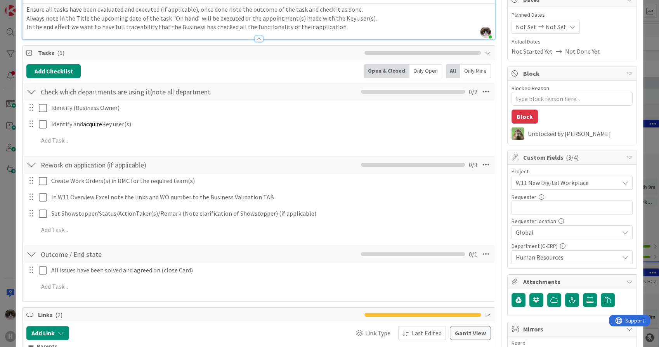
scroll to position [69, 0]
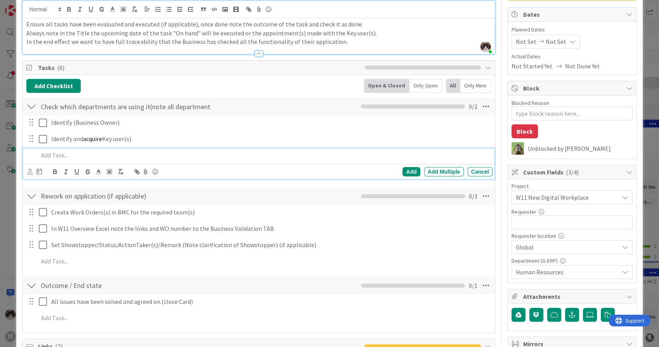
click at [75, 158] on p at bounding box center [263, 155] width 451 height 9
click at [410, 171] on div "Add" at bounding box center [410, 171] width 17 height 9
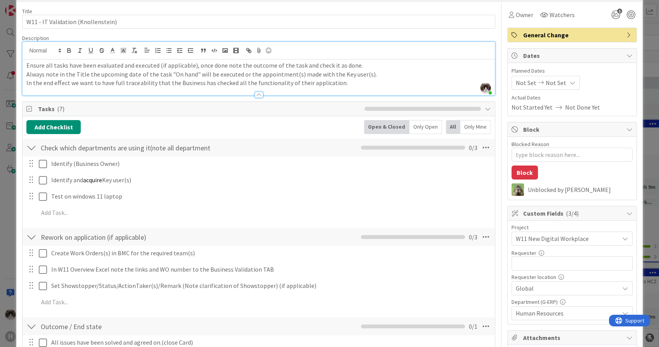
scroll to position [0, 0]
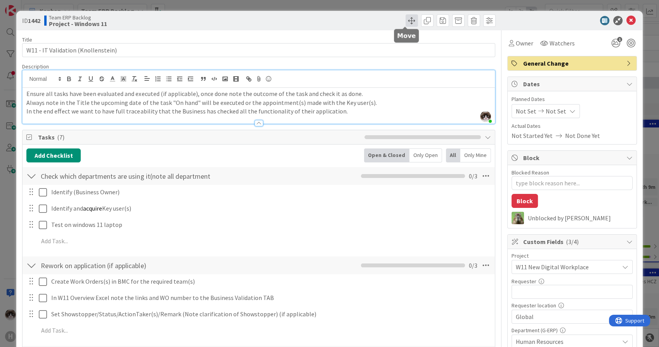
click at [406, 21] on span at bounding box center [412, 20] width 12 height 12
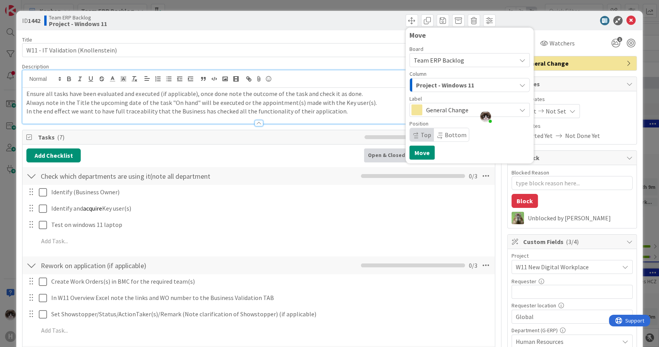
click at [453, 83] on span "Project - Windows 11" at bounding box center [445, 85] width 58 height 10
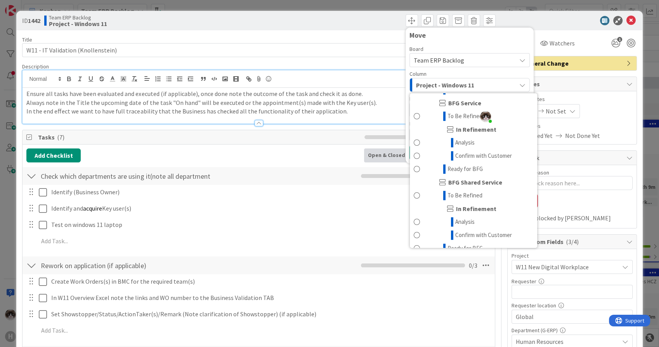
scroll to position [604, 0]
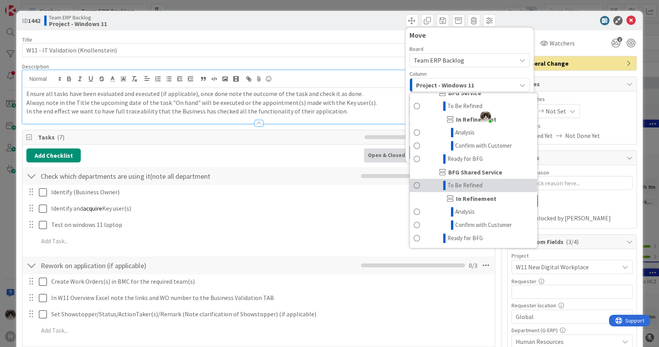
click at [479, 191] on link "To Be Refined" at bounding box center [473, 185] width 127 height 13
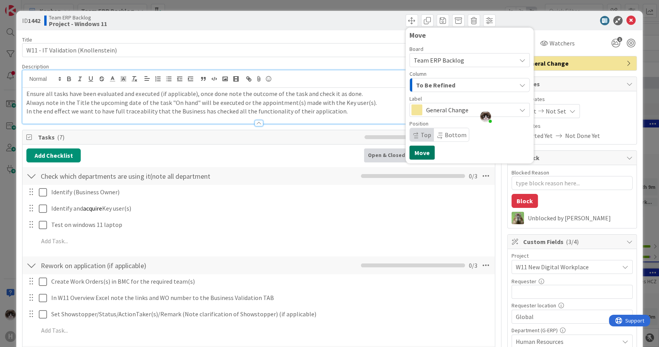
click at [420, 153] on button "Move" at bounding box center [421, 153] width 25 height 14
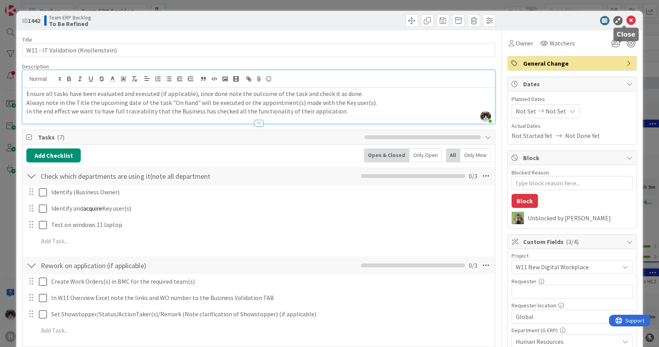
click at [627, 16] on icon at bounding box center [630, 20] width 9 height 9
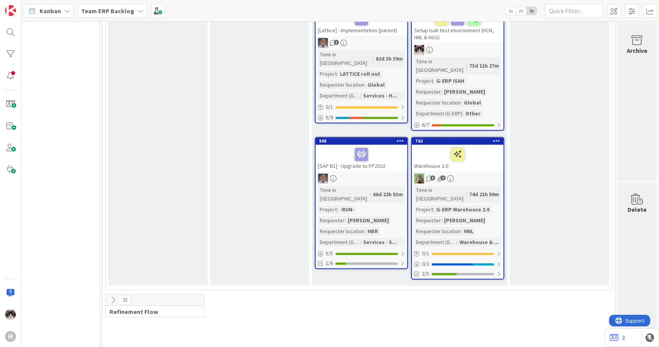
scroll to position [1164, 259]
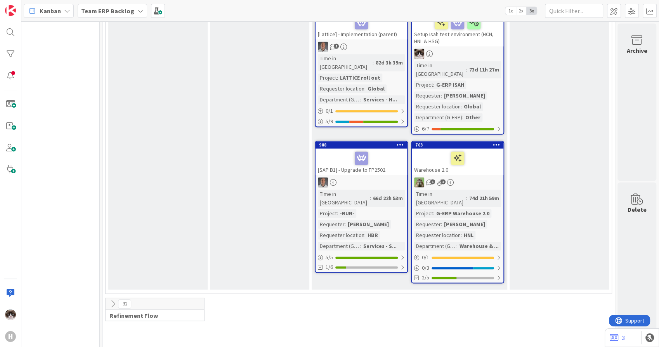
click at [109, 299] on icon at bounding box center [113, 303] width 9 height 9
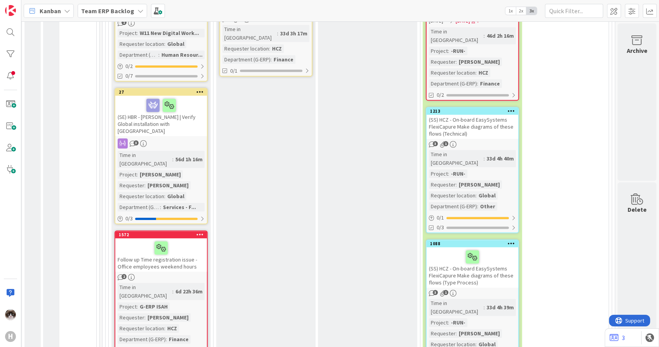
scroll to position [3794, 259]
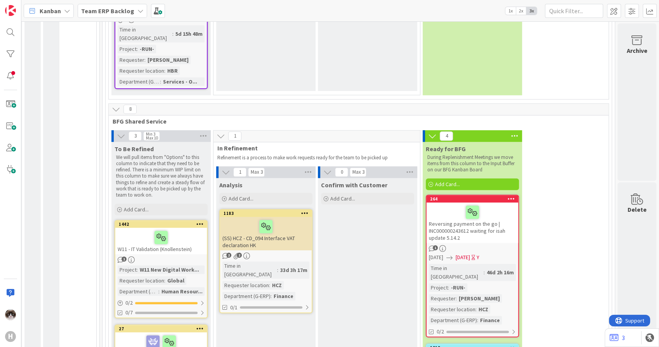
scroll to position [3622, 259]
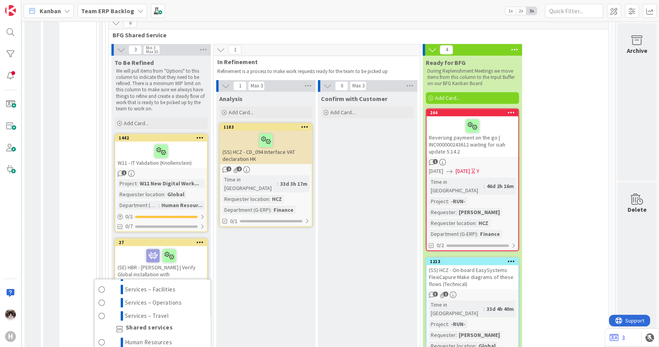
scroll to position [302, 0]
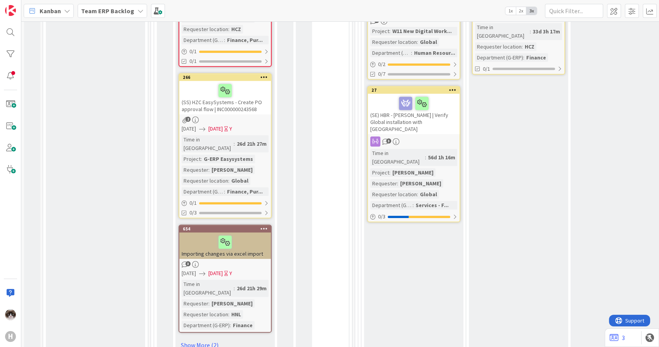
scroll to position [3751, 0]
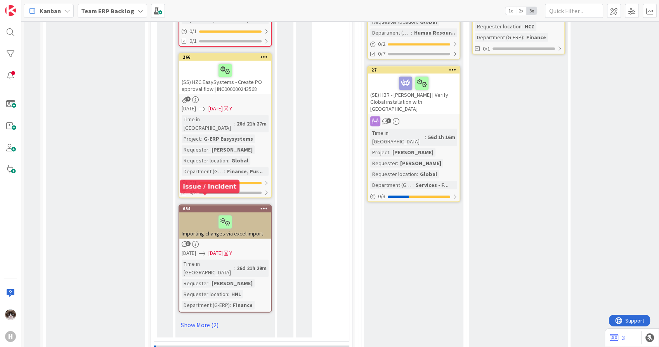
scroll to position [3881, 0]
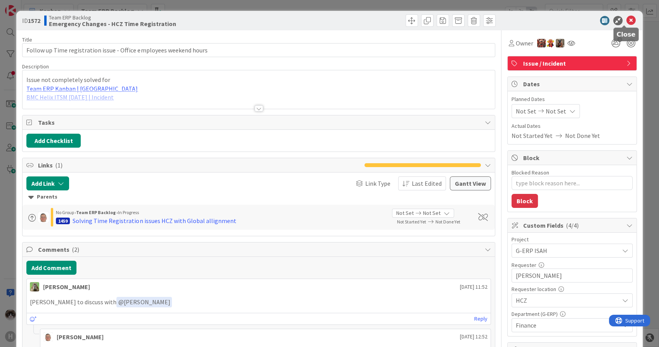
click at [628, 19] on icon at bounding box center [630, 20] width 9 height 9
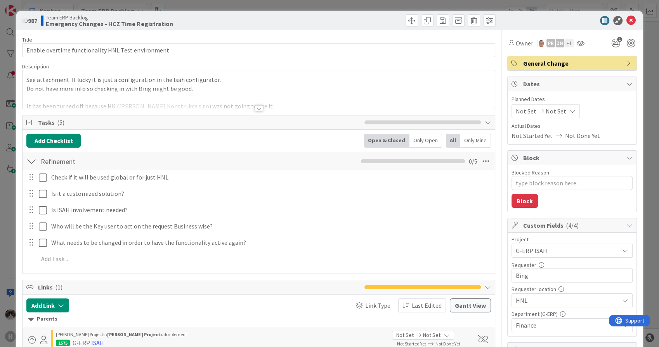
type textarea "x"
click at [626, 21] on icon at bounding box center [630, 20] width 9 height 9
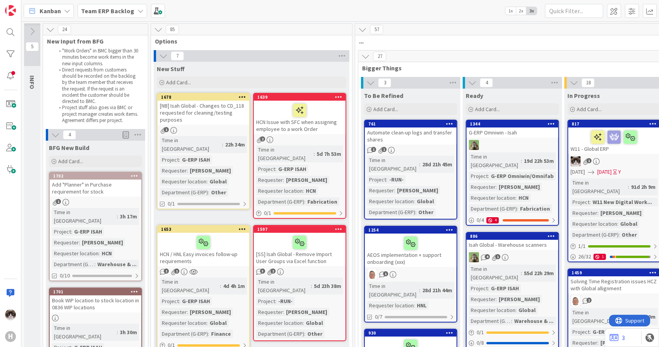
click at [66, 8] on icon at bounding box center [67, 11] width 6 height 6
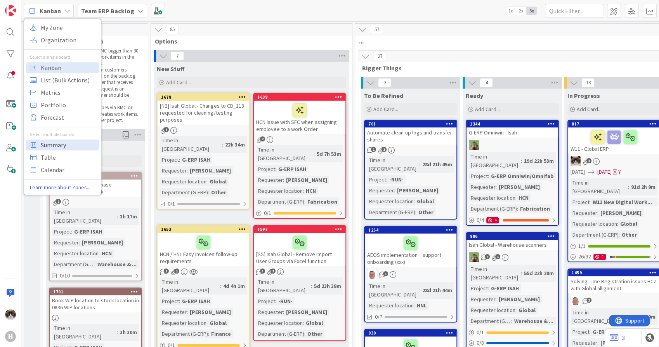
click at [68, 144] on span "Summary" at bounding box center [69, 145] width 56 height 12
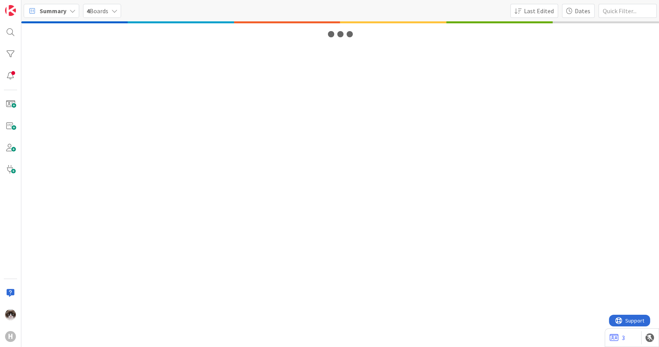
click at [113, 15] on div "4 Boards" at bounding box center [102, 11] width 38 height 14
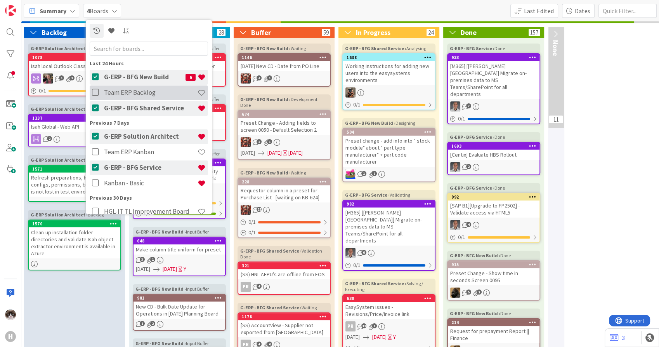
click at [96, 94] on icon at bounding box center [97, 92] width 10 height 8
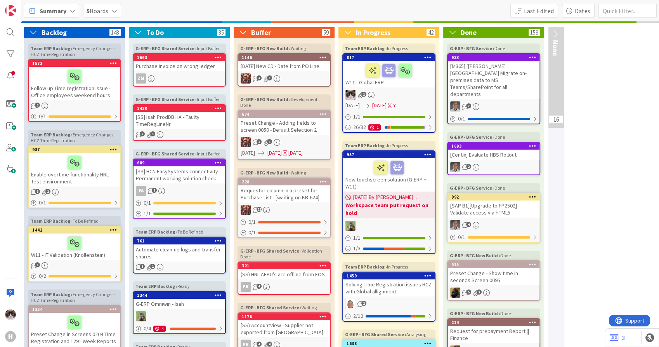
click at [59, 10] on span "Summary" at bounding box center [53, 10] width 27 height 9
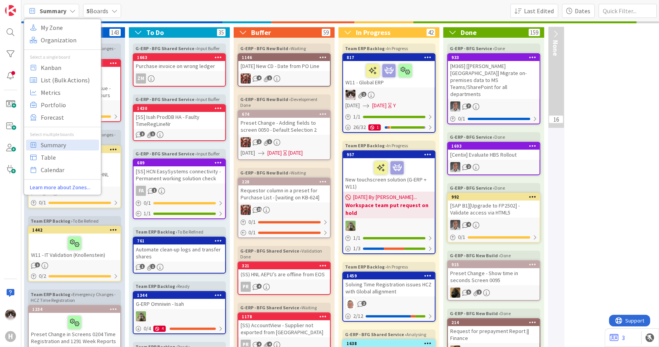
click at [72, 12] on icon at bounding box center [72, 11] width 6 height 6
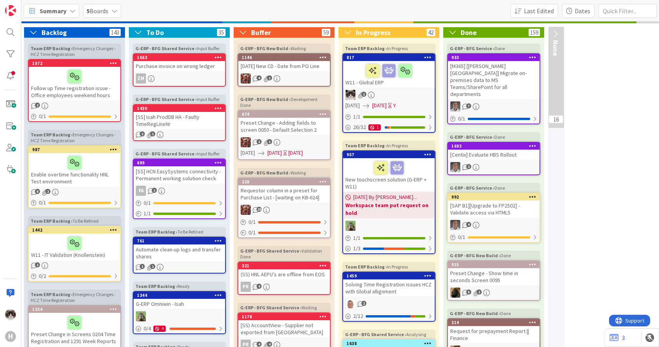
click at [109, 6] on div "5 Boards" at bounding box center [102, 11] width 38 height 14
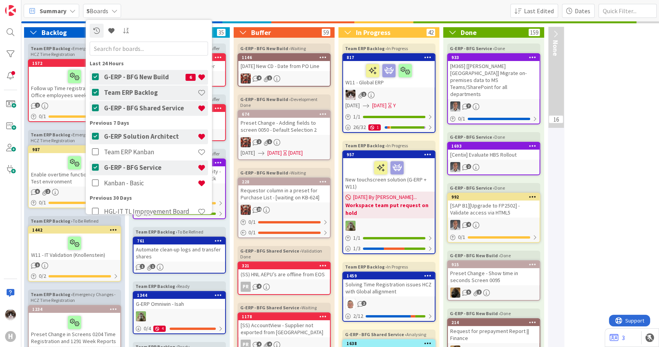
click at [47, 10] on span "Summary" at bounding box center [53, 10] width 27 height 9
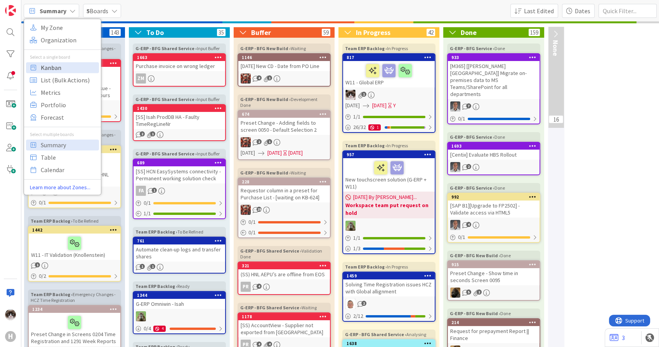
click at [58, 69] on span "Kanban" at bounding box center [69, 68] width 56 height 12
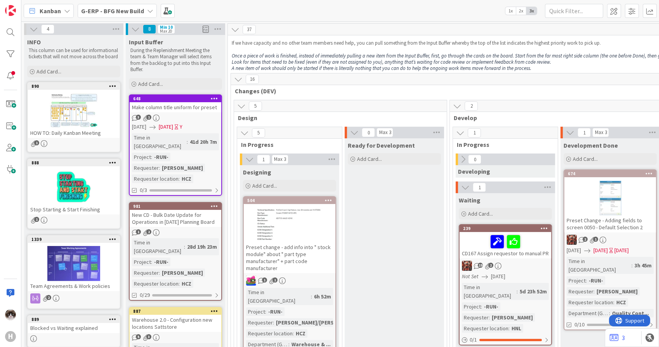
click at [116, 12] on b "G-ERP - BFG New Build" at bounding box center [112, 11] width 63 height 8
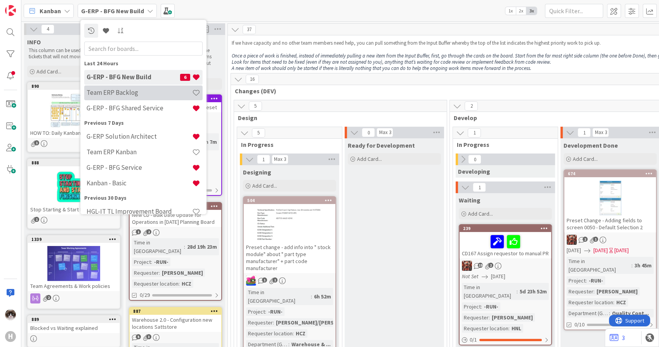
click at [146, 98] on div "Team ERP Backlog" at bounding box center [143, 92] width 118 height 15
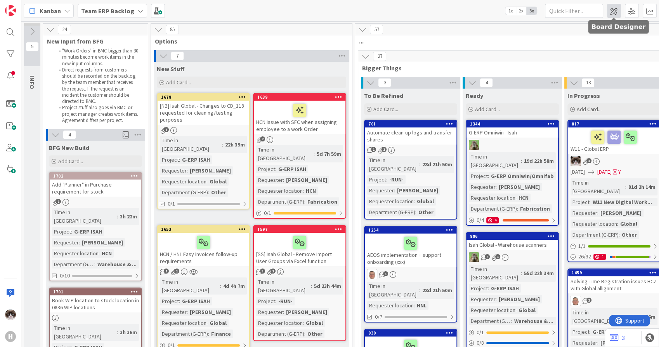
click at [618, 14] on span at bounding box center [614, 11] width 14 height 14
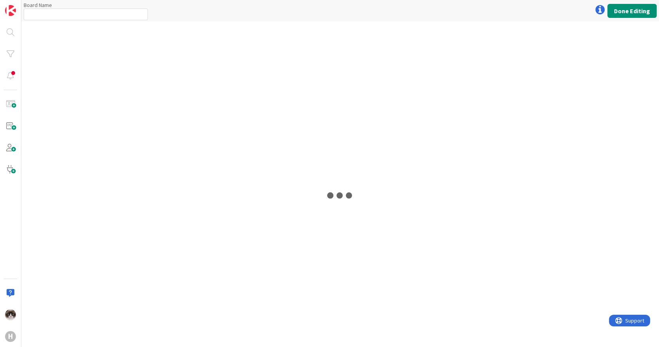
type input "Team ERP Backlog"
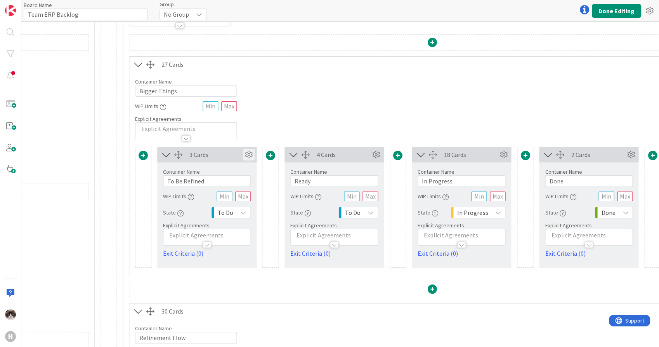
scroll to position [86, 1025]
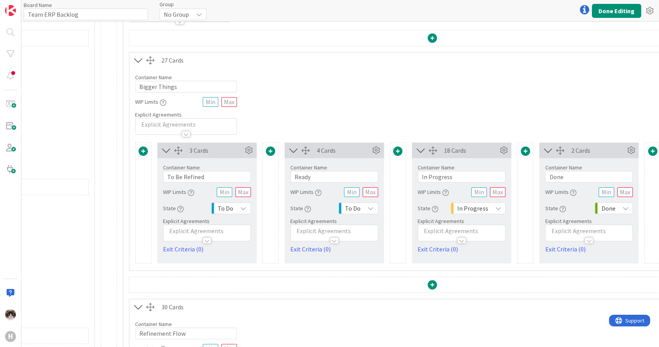
click at [237, 208] on div "To Do" at bounding box center [231, 208] width 40 height 12
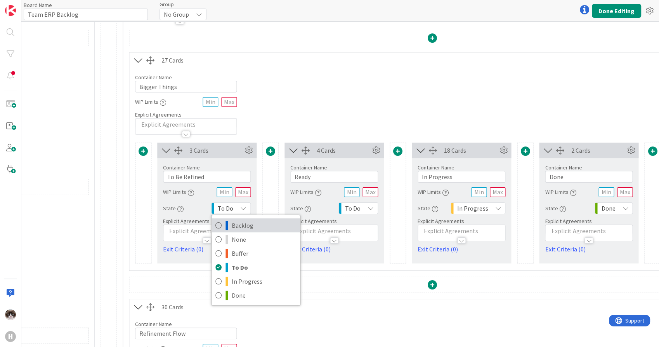
drag, startPoint x: 255, startPoint y: 224, endPoint x: 275, endPoint y: 222, distance: 20.3
click at [255, 224] on span "Backlog" at bounding box center [264, 225] width 64 height 12
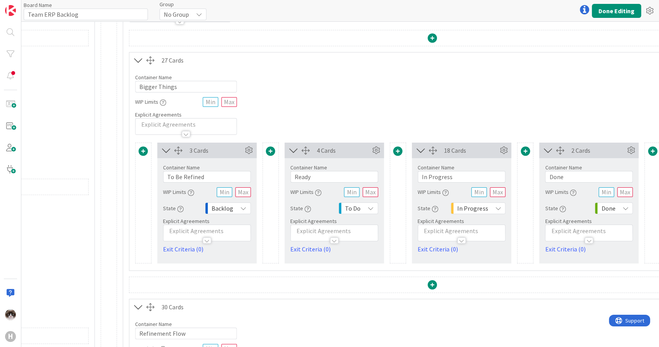
click at [368, 205] on icon at bounding box center [371, 208] width 6 height 6
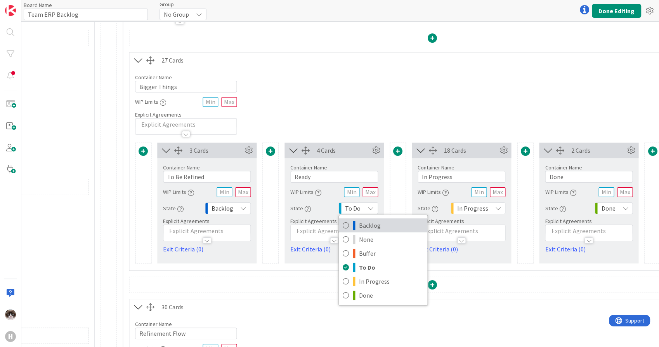
click at [385, 226] on span "Backlog" at bounding box center [391, 225] width 64 height 12
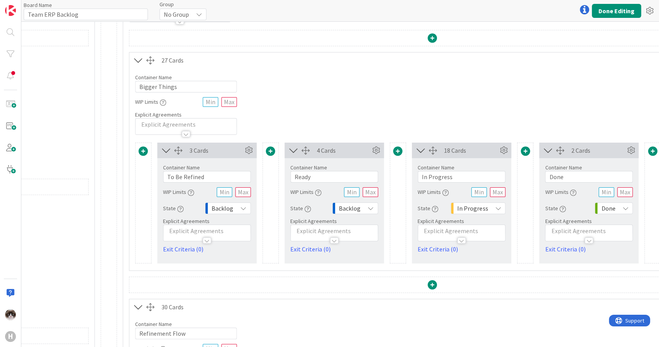
click at [489, 208] on div "In Progress" at bounding box center [478, 208] width 55 height 12
click at [470, 134] on div "Container Name 13 / 64 Bigger Things WIP Limits Explicit Agreements" at bounding box center [432, 101] width 606 height 67
click at [370, 210] on icon at bounding box center [371, 208] width 6 height 6
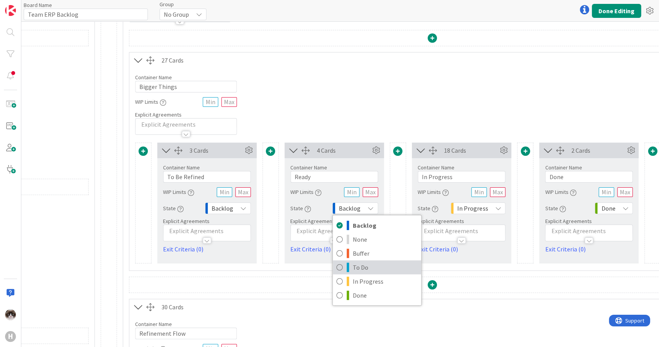
click at [374, 261] on span "To Do" at bounding box center [385, 267] width 64 height 12
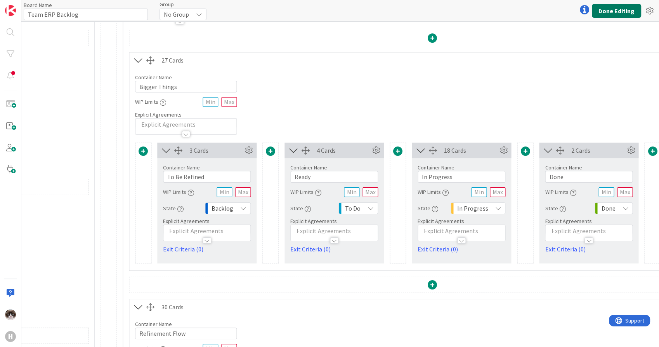
click at [618, 13] on button "Done Editing" at bounding box center [616, 11] width 49 height 14
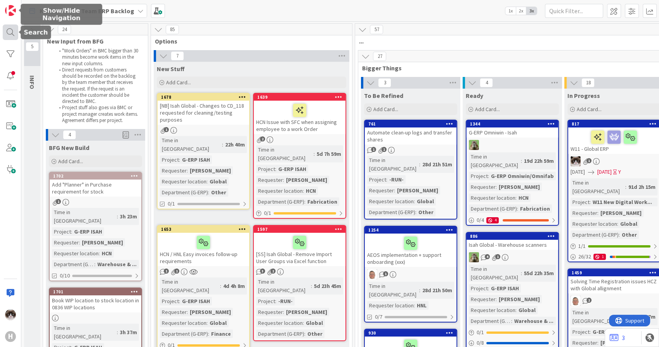
click at [12, 30] on div at bounding box center [11, 32] width 16 height 16
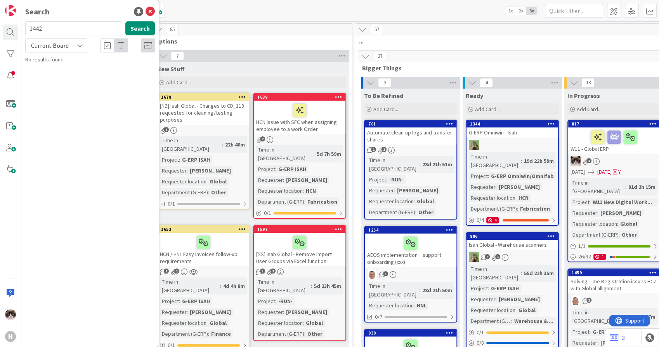
click at [62, 50] on span "Current Board" at bounding box center [49, 45] width 40 height 11
click at [56, 78] on span "All Boards" at bounding box center [69, 78] width 81 height 12
click at [57, 31] on input "1442" at bounding box center [73, 28] width 97 height 14
type input "preset"
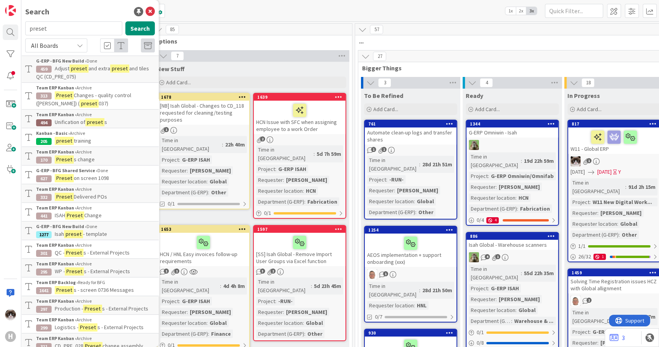
click at [266, 34] on div "85" at bounding box center [251, 30] width 201 height 12
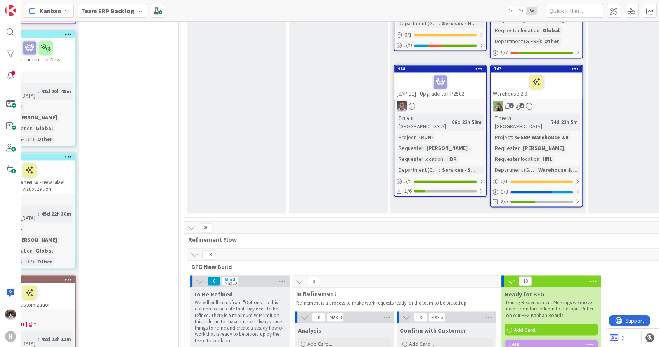
scroll to position [1250, 174]
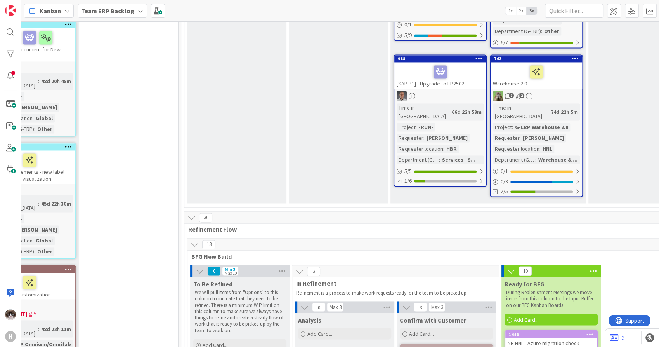
click at [99, 13] on b "Team ERP Backlog" at bounding box center [107, 11] width 53 height 8
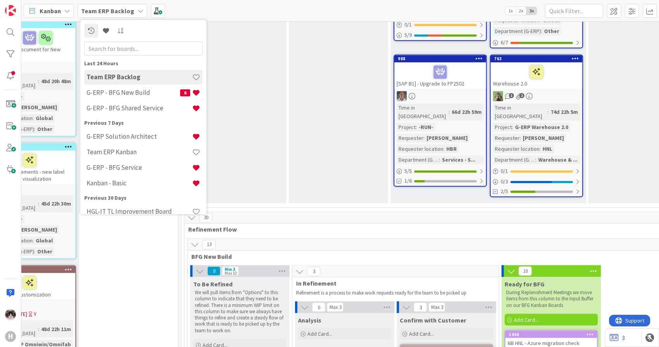
click at [108, 12] on b "Team ERP Backlog" at bounding box center [107, 11] width 53 height 8
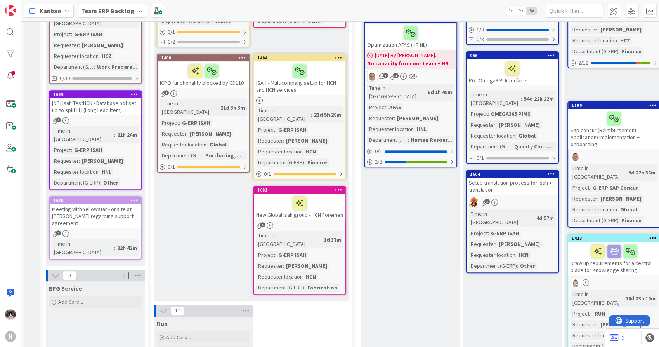
scroll to position [388, 0]
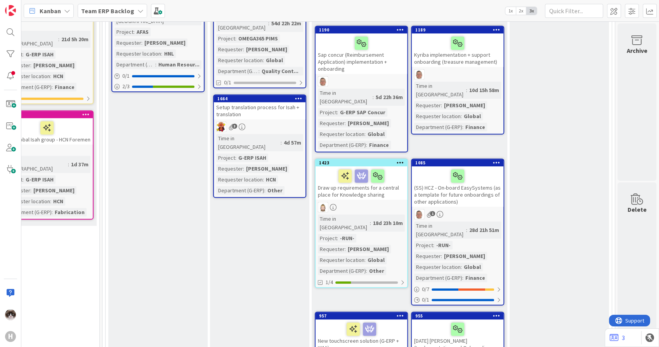
drag, startPoint x: 372, startPoint y: 344, endPoint x: 35, endPoint y: 2, distance: 480.0
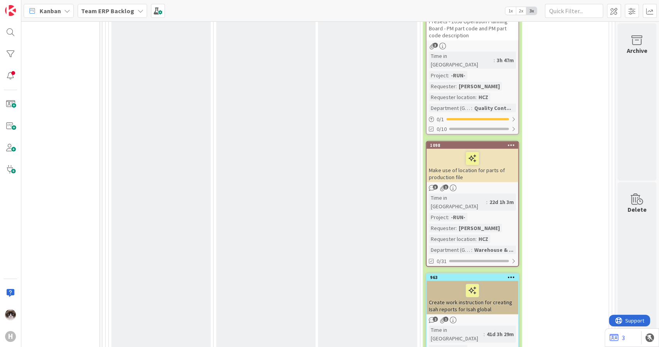
scroll to position [2113, 259]
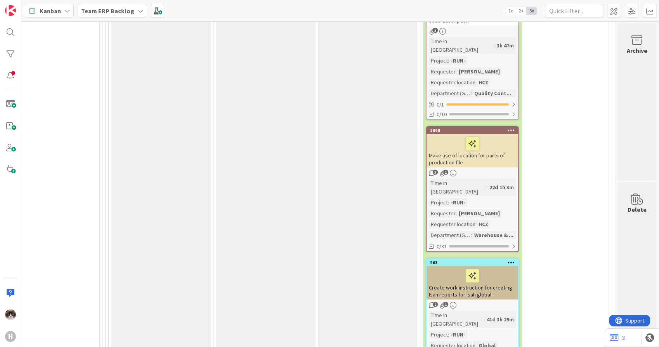
click at [556, 172] on div "0 Min 3 Max 10 To Be Refined We will pull items from "Options" to this column t…" at bounding box center [358, 70] width 497 height 1337
click at [501, 302] on div "2 1" at bounding box center [473, 305] width 92 height 7
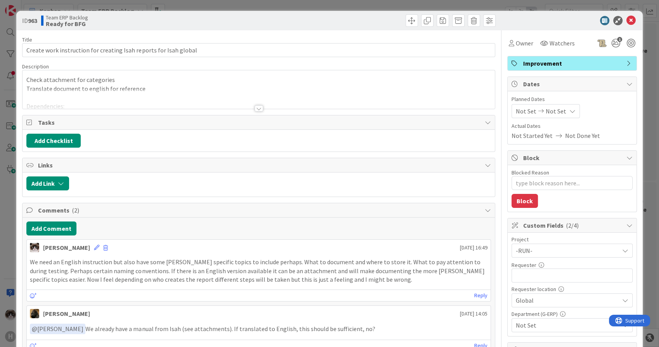
click at [255, 106] on div at bounding box center [259, 108] width 9 height 6
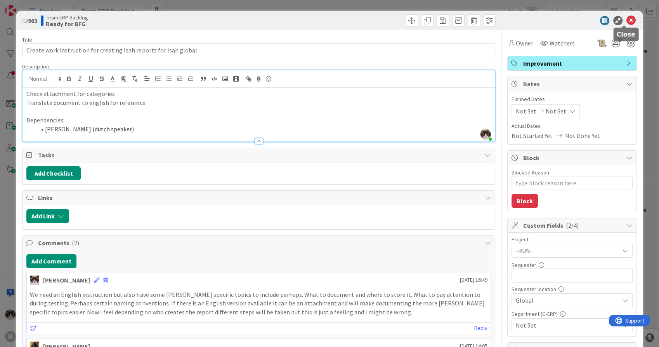
click at [626, 20] on icon at bounding box center [630, 20] width 9 height 9
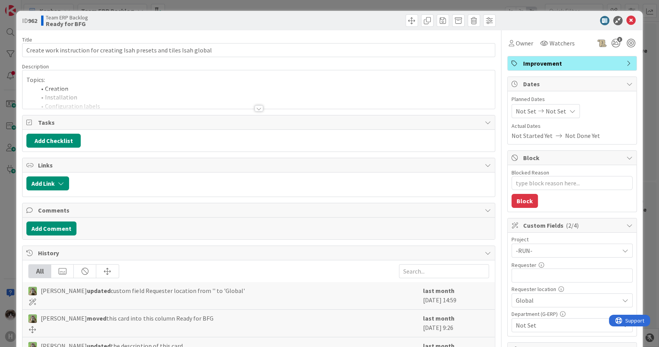
click at [255, 105] on div at bounding box center [259, 108] width 9 height 6
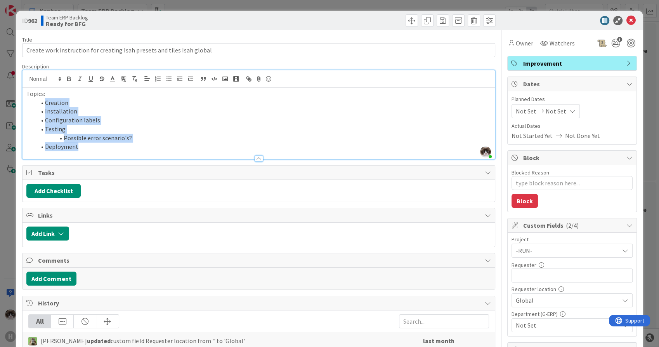
drag, startPoint x: 87, startPoint y: 146, endPoint x: 40, endPoint y: 106, distance: 62.0
click at [40, 106] on ol "Creation Installation Configuration labels Testing Possible error scenario's? D…" at bounding box center [258, 124] width 464 height 53
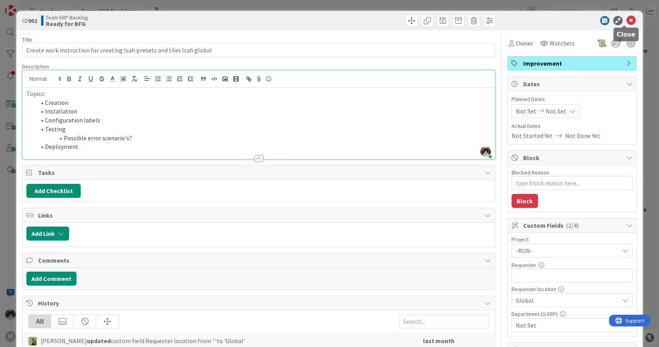
click at [626, 22] on icon at bounding box center [630, 20] width 9 height 9
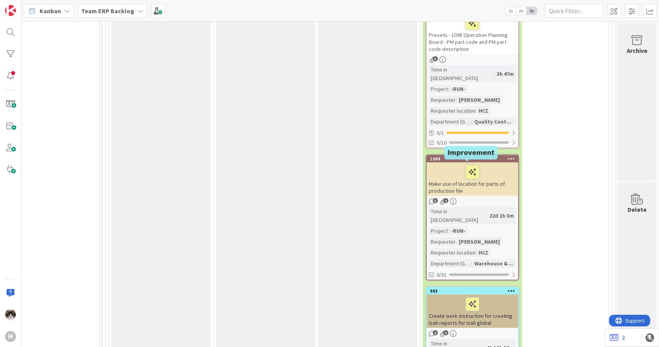
scroll to position [2070, 259]
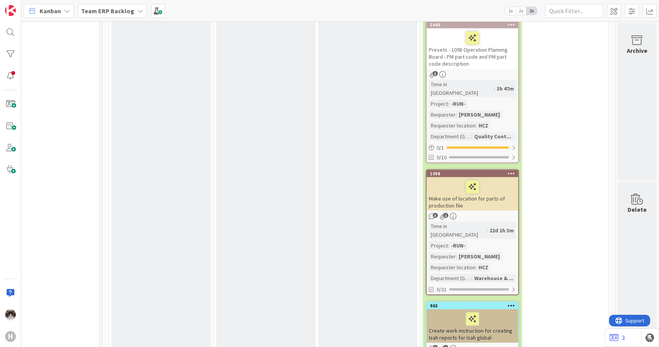
click at [488, 309] on div "Create work instruction for creating Isah reports for Isah global" at bounding box center [473, 325] width 92 height 33
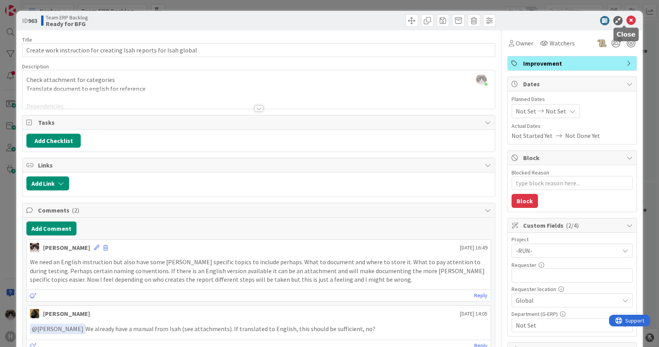
click at [626, 22] on icon at bounding box center [630, 20] width 9 height 9
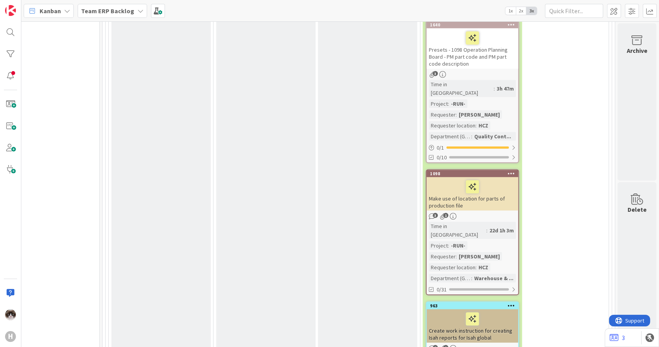
drag, startPoint x: 540, startPoint y: 233, endPoint x: 533, endPoint y: 241, distance: 10.8
click at [540, 233] on div "0 Min 3 Max 10 To Be Refined We will pull items from "Options" to this column t…" at bounding box center [358, 113] width 497 height 1337
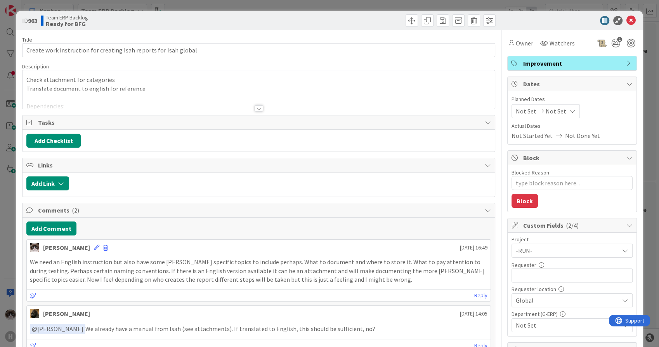
click at [255, 105] on div at bounding box center [259, 108] width 9 height 6
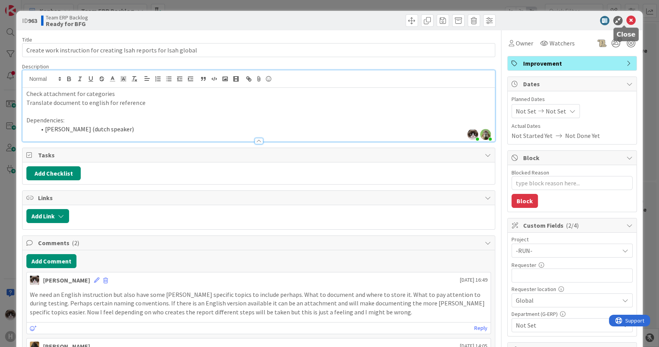
click at [626, 23] on icon at bounding box center [630, 20] width 9 height 9
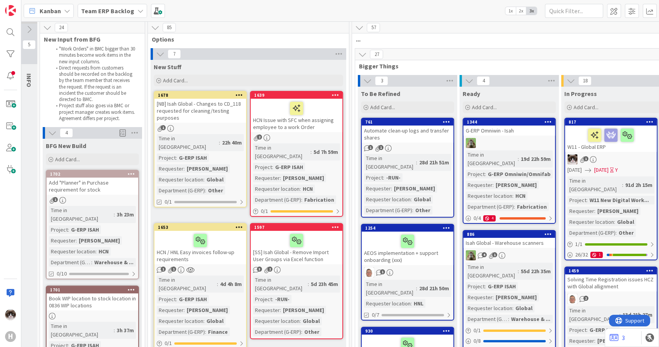
scroll to position [0, 3]
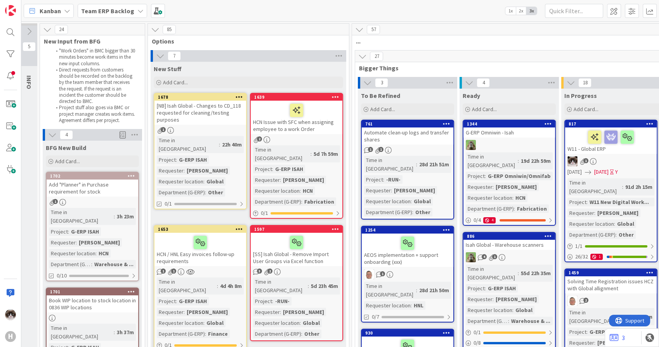
click at [53, 135] on icon at bounding box center [52, 134] width 9 height 9
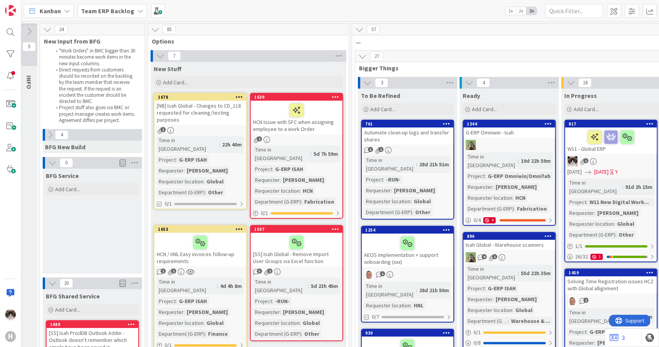
click at [50, 160] on icon at bounding box center [52, 162] width 9 height 9
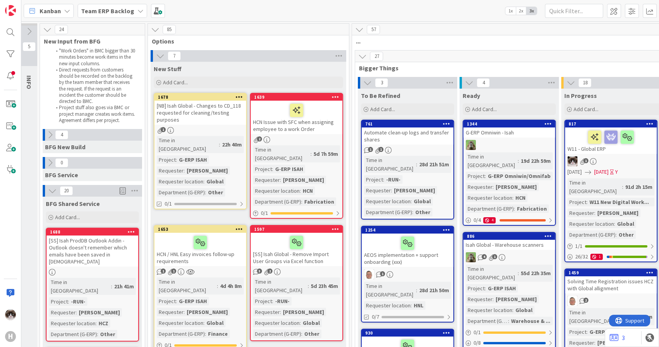
click at [49, 192] on icon at bounding box center [52, 190] width 9 height 9
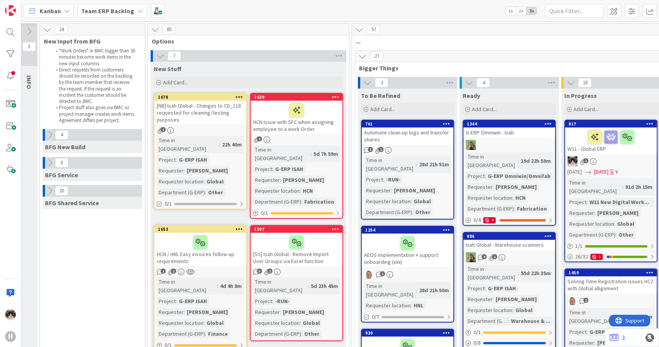
click at [160, 55] on icon at bounding box center [160, 56] width 9 height 9
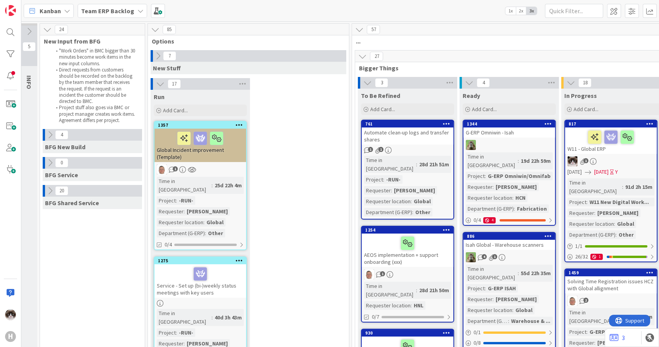
click at [362, 53] on icon at bounding box center [362, 56] width 9 height 9
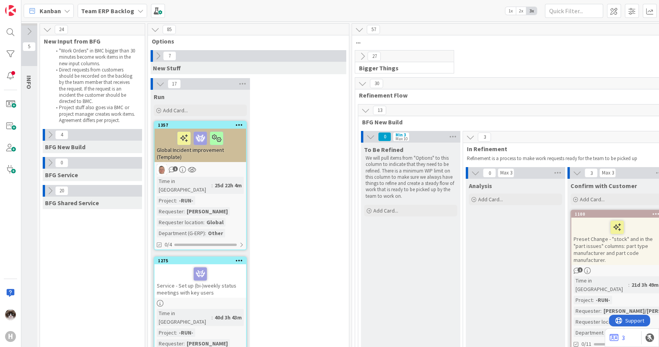
click at [152, 80] on div "17" at bounding box center [200, 84] width 99 height 12
click at [360, 79] on icon at bounding box center [362, 83] width 9 height 9
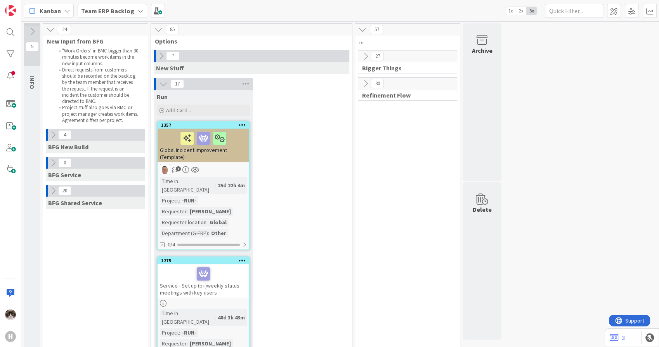
click at [161, 85] on icon at bounding box center [163, 84] width 9 height 9
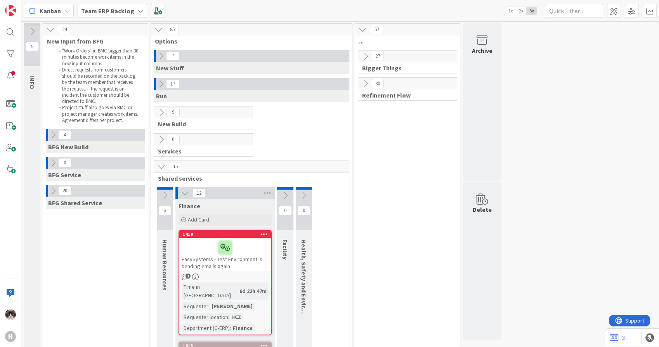
click at [160, 166] on icon at bounding box center [161, 166] width 9 height 9
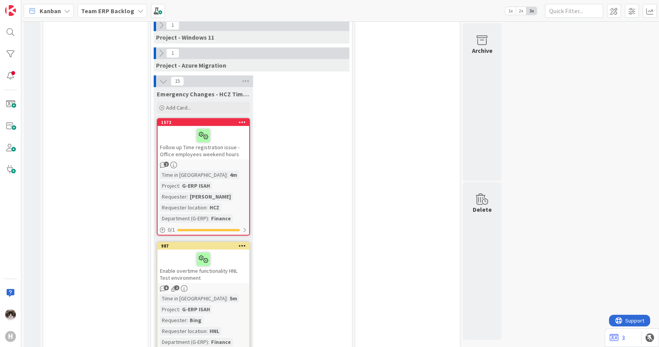
scroll to position [215, 0]
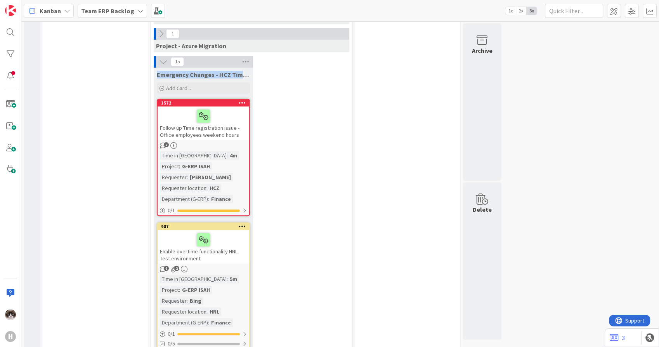
drag, startPoint x: 156, startPoint y: 75, endPoint x: 269, endPoint y: 75, distance: 112.9
drag, startPoint x: 269, startPoint y: 75, endPoint x: 313, endPoint y: 123, distance: 64.6
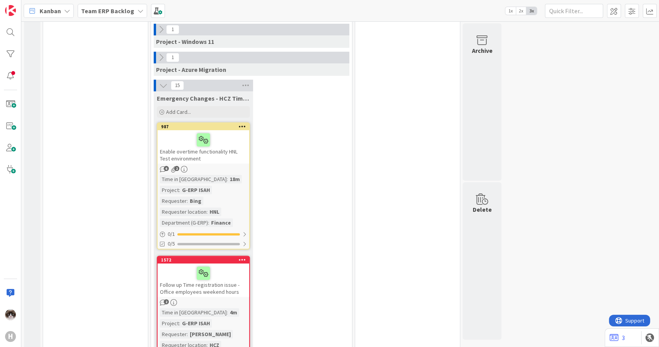
scroll to position [188, 0]
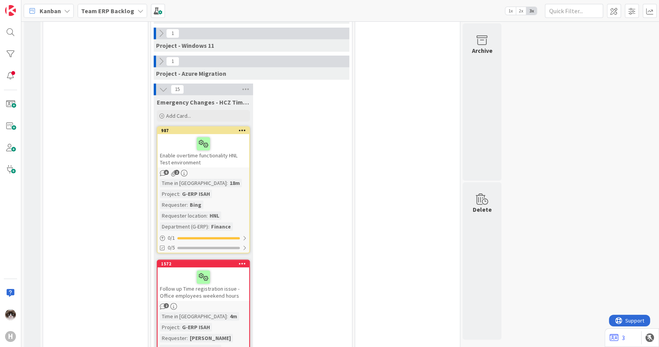
click at [229, 170] on div "6 2" at bounding box center [204, 173] width 92 height 7
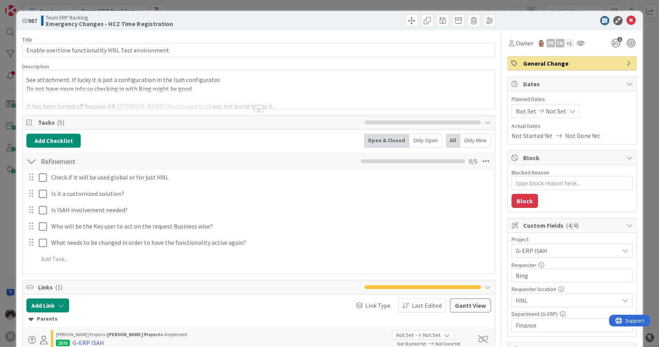
click at [258, 109] on div at bounding box center [259, 108] width 9 height 6
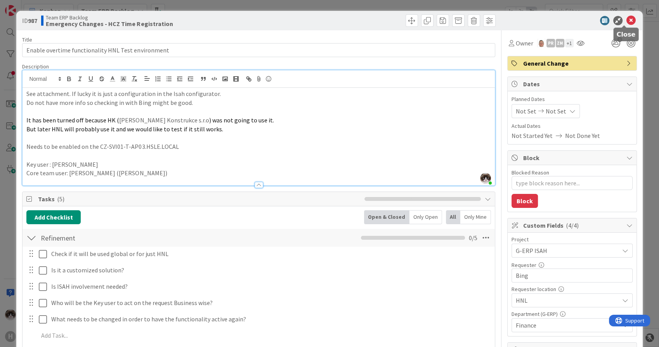
click at [626, 22] on icon at bounding box center [630, 20] width 9 height 9
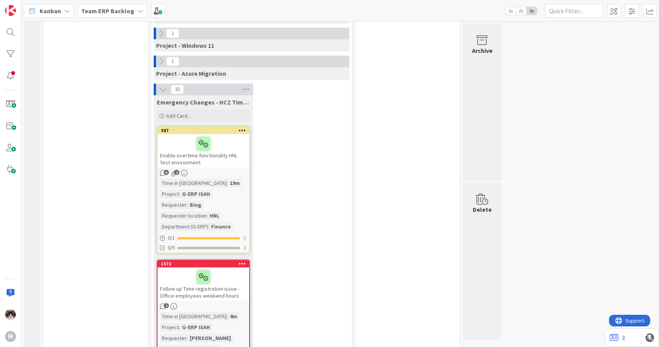
click at [246, 130] on div at bounding box center [242, 130] width 14 height 5
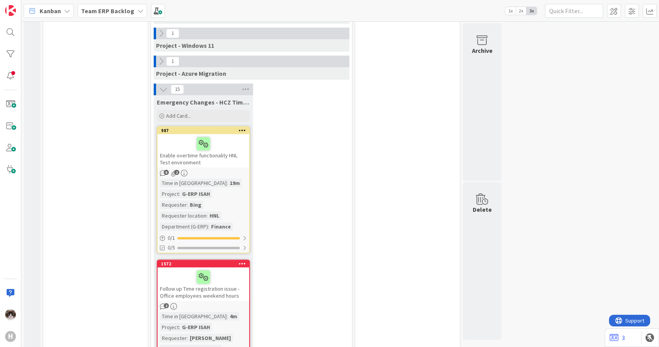
click at [231, 170] on div "6 2" at bounding box center [204, 173] width 92 height 7
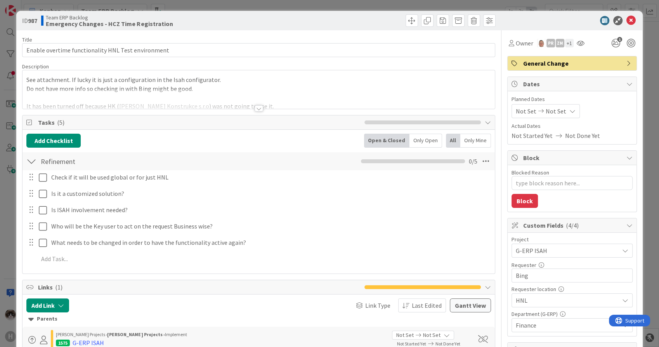
type textarea "x"
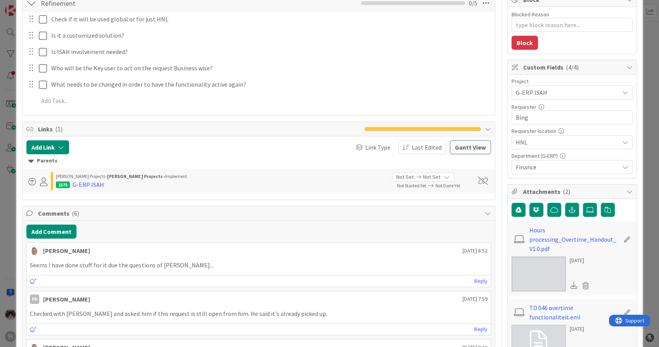
scroll to position [172, 0]
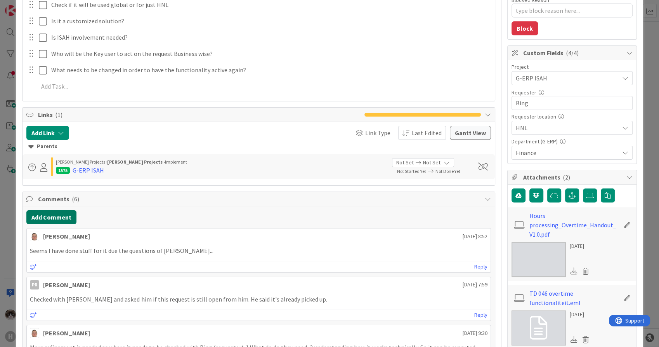
click at [61, 218] on button "Add Comment" at bounding box center [51, 217] width 50 height 14
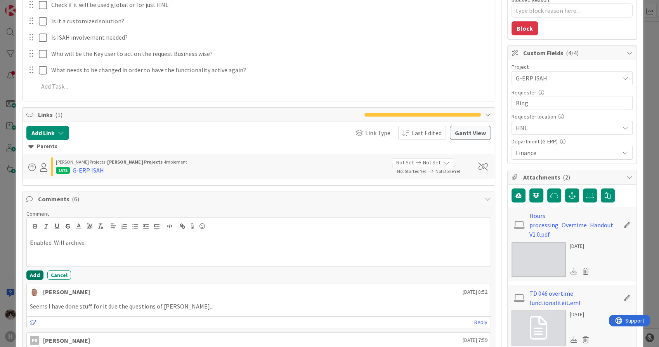
click at [29, 273] on button "Add" at bounding box center [34, 274] width 17 height 9
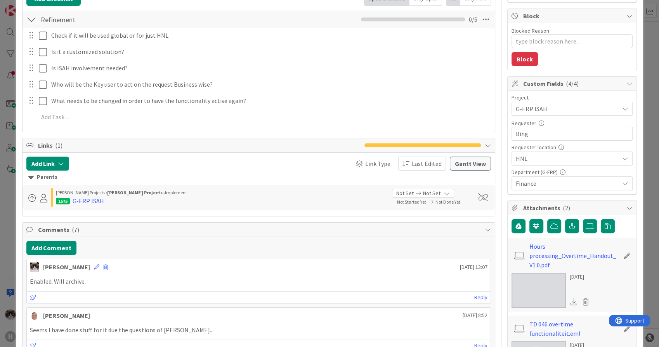
scroll to position [0, 0]
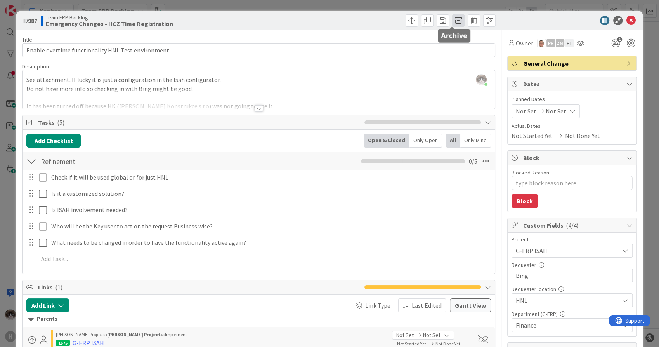
click at [452, 22] on span at bounding box center [458, 20] width 12 height 12
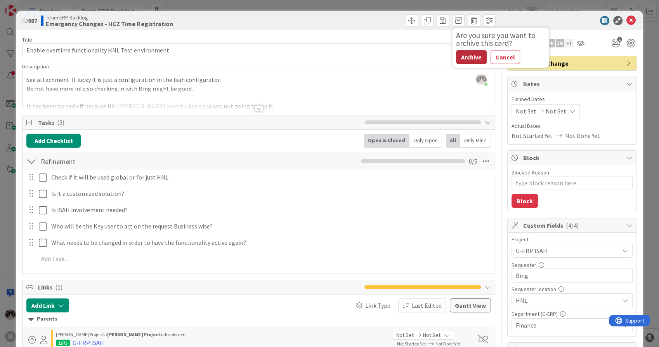
click at [469, 59] on button "Archive" at bounding box center [471, 57] width 31 height 14
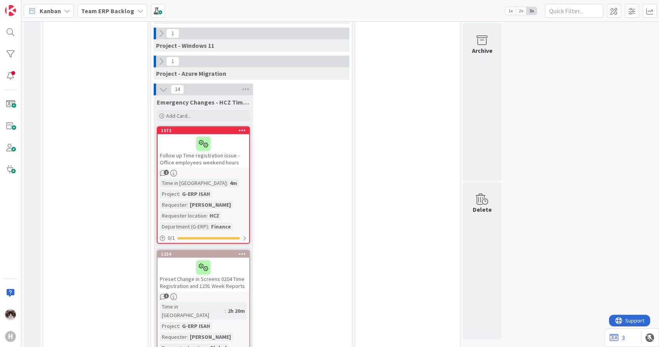
click at [227, 171] on div "2" at bounding box center [204, 173] width 92 height 7
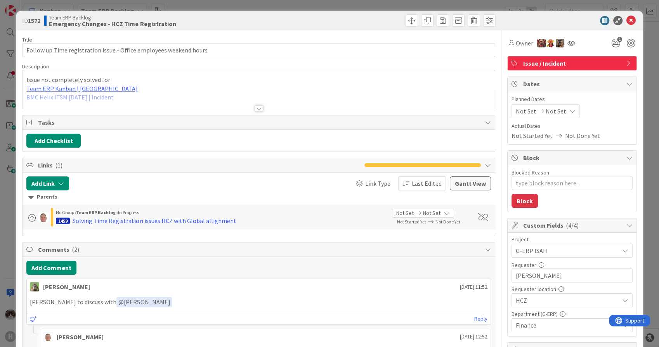
type textarea "x"
click at [102, 96] on div at bounding box center [259, 99] width 472 height 20
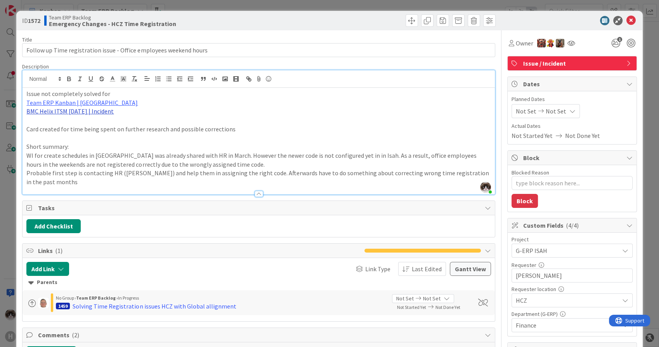
click at [87, 110] on link "BMC Helix ITSM [DATE] | Incident" at bounding box center [69, 111] width 87 height 8
click at [74, 125] on link "https://huisman-smartit.onbmc.com/smartit/app/#/incident/AGGEFRDUJONBTASRFVFVSR…" at bounding box center [70, 126] width 78 height 10
click at [306, 129] on p "Card created for time being spent on further research and possible corrections" at bounding box center [258, 129] width 464 height 9
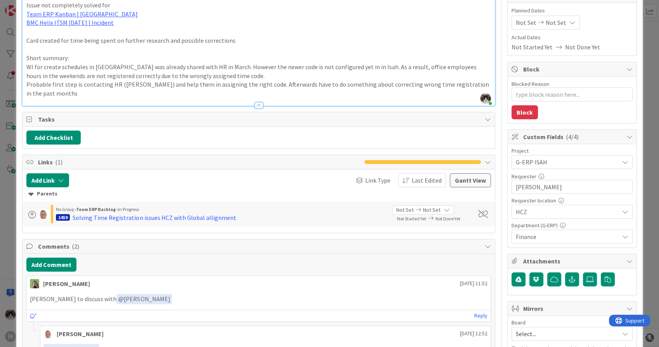
scroll to position [129, 0]
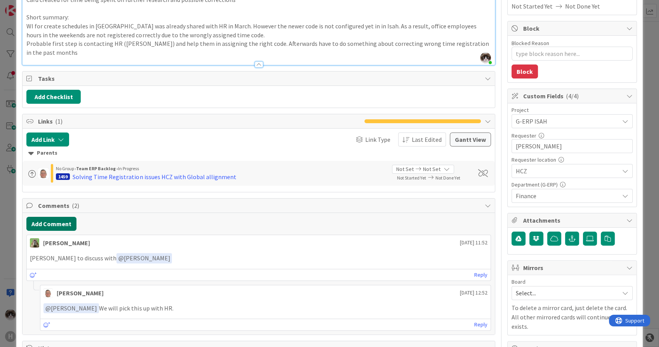
click at [57, 225] on button "Add Comment" at bounding box center [51, 224] width 50 height 14
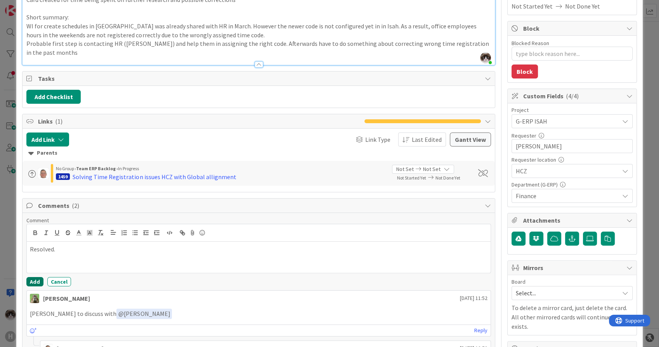
click at [33, 278] on button "Add" at bounding box center [34, 281] width 17 height 9
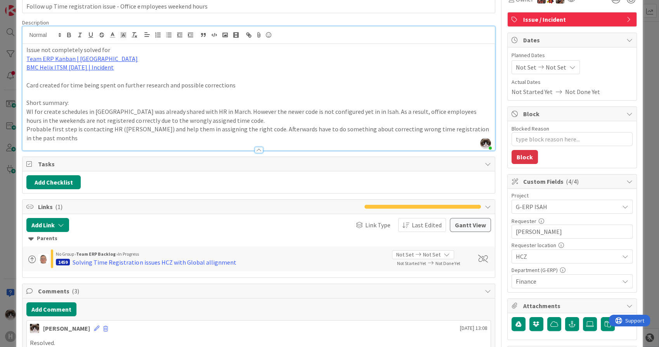
scroll to position [0, 0]
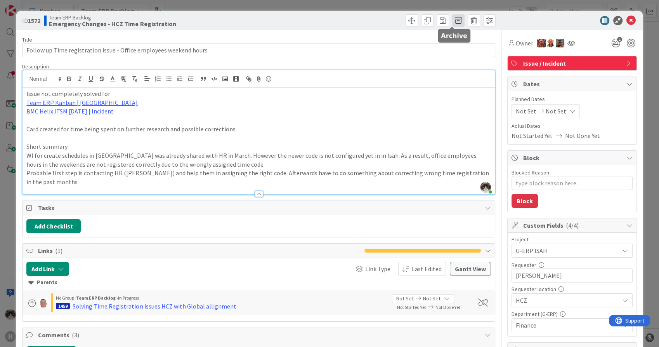
click at [452, 21] on span at bounding box center [458, 20] width 12 height 12
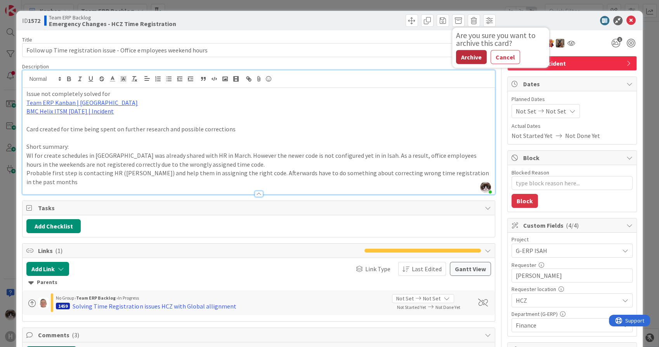
click at [464, 59] on button "Archive" at bounding box center [471, 57] width 31 height 14
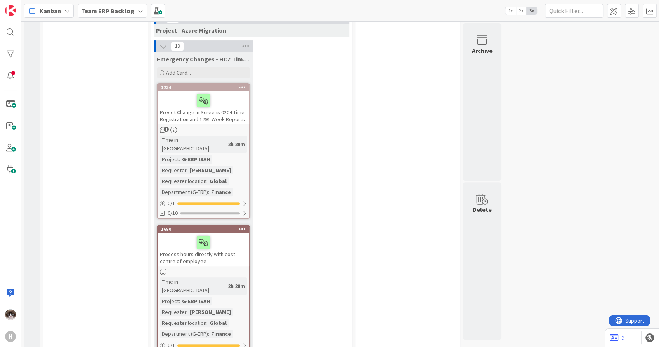
click at [236, 139] on div "Time in Column : 2h 20m Project : G-ERP ISAH Requester : Jelle Verhulst Request…" at bounding box center [203, 165] width 87 height 61
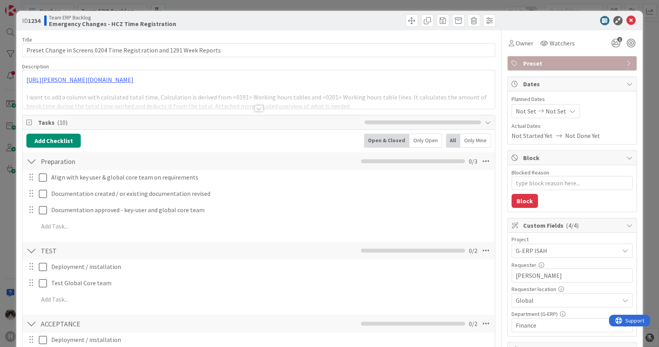
click at [255, 106] on div at bounding box center [259, 108] width 9 height 6
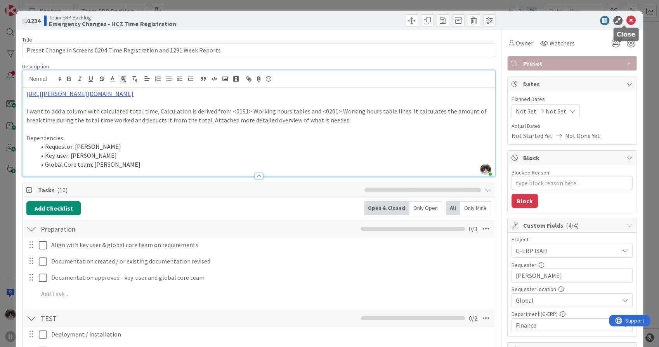
click at [627, 17] on icon at bounding box center [630, 20] width 9 height 9
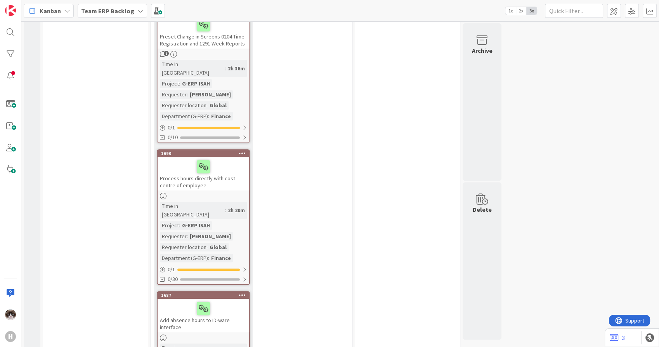
scroll to position [317, 0]
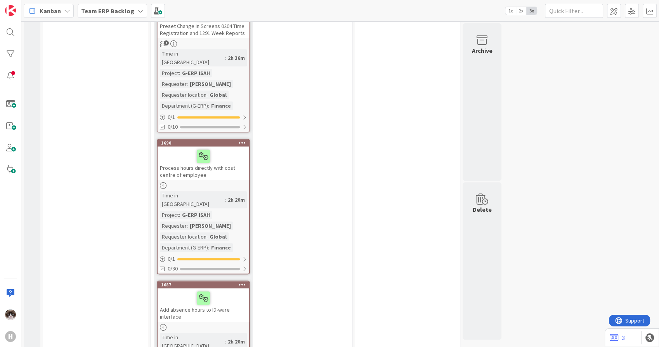
click at [229, 164] on div "Process hours directly with cost centre of employee" at bounding box center [204, 162] width 92 height 33
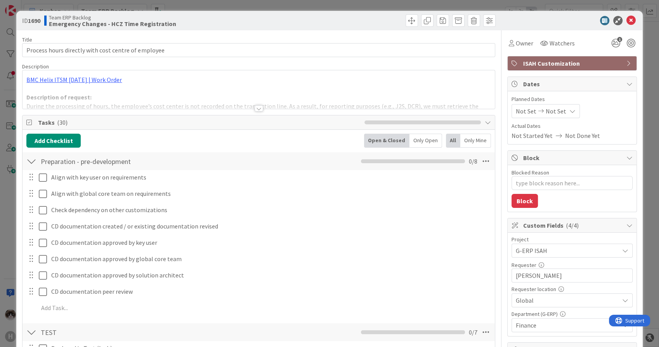
click at [255, 108] on div at bounding box center [259, 108] width 9 height 6
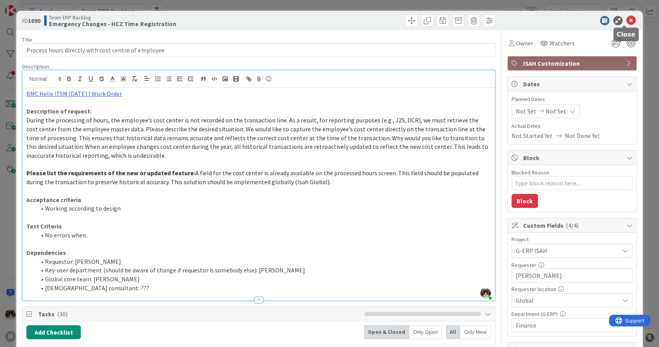
click at [626, 20] on icon at bounding box center [630, 20] width 9 height 9
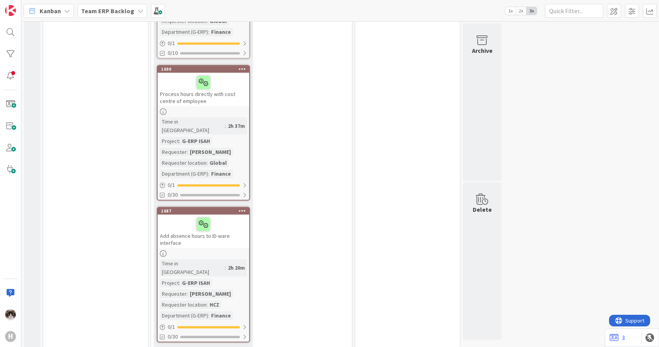
scroll to position [404, 0]
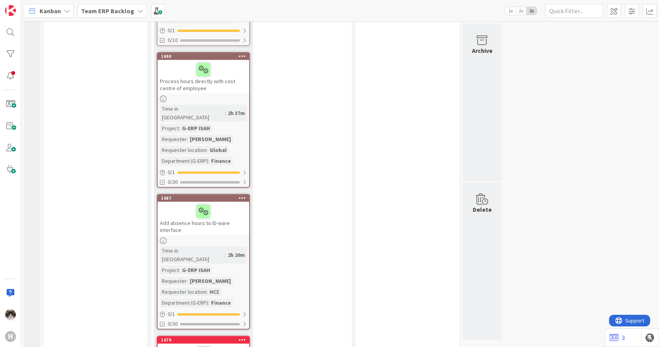
click at [224, 210] on div "Add absence hours to ID-ware interface" at bounding box center [204, 217] width 92 height 33
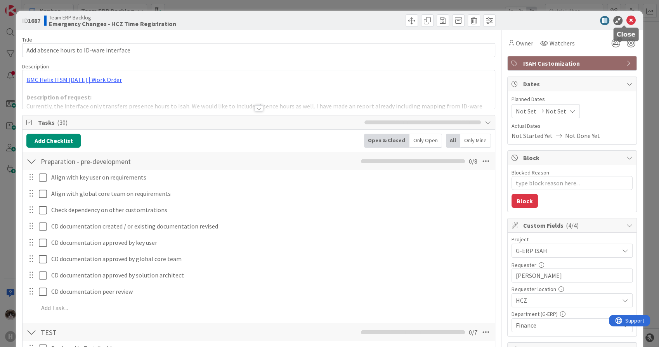
click at [626, 21] on icon at bounding box center [630, 20] width 9 height 9
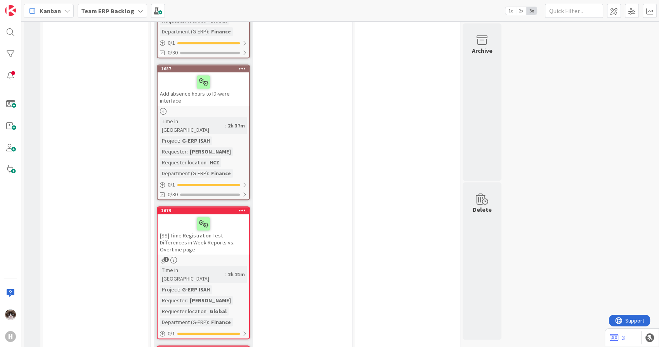
click at [219, 222] on div "[SS] Time Registration Test - Differences in Week Reports vs. Overtime page" at bounding box center [204, 234] width 92 height 40
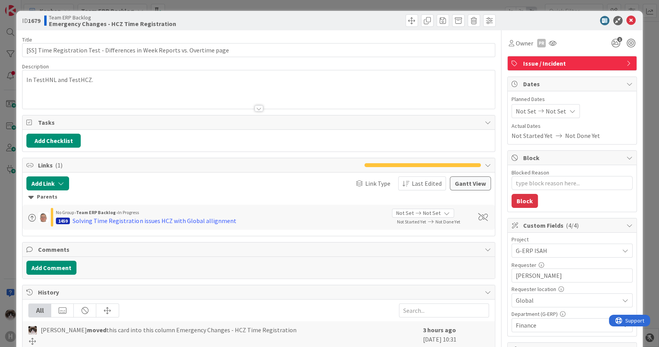
click at [255, 105] on div at bounding box center [259, 108] width 9 height 6
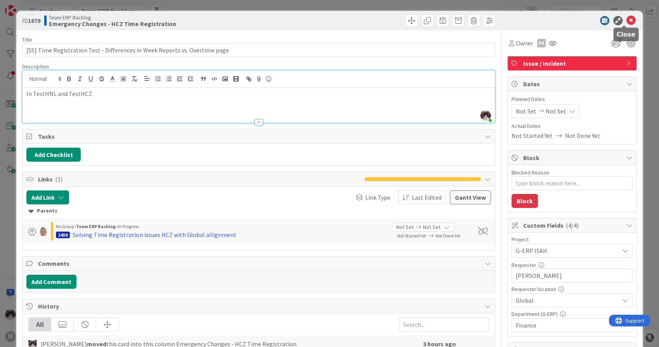
click at [626, 18] on icon at bounding box center [630, 20] width 9 height 9
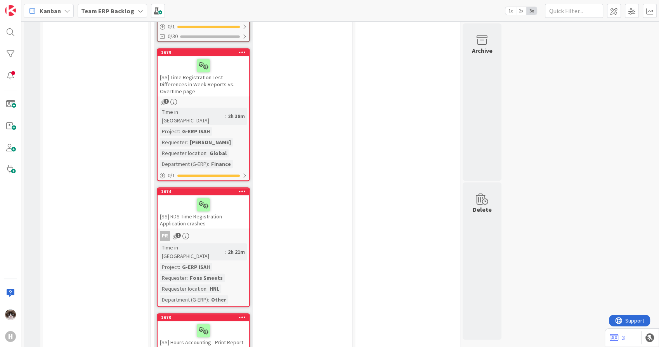
scroll to position [705, 0]
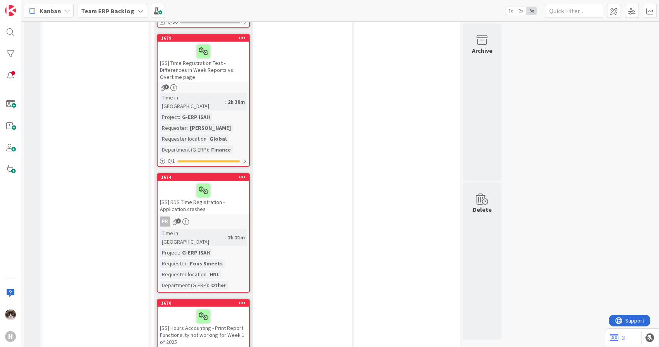
click at [216, 180] on div "[SS] RDS Time Registration - Application crashes" at bounding box center [204, 196] width 92 height 33
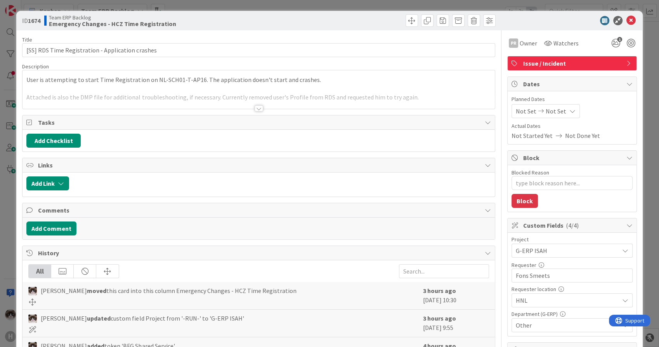
click at [255, 106] on div at bounding box center [259, 108] width 9 height 6
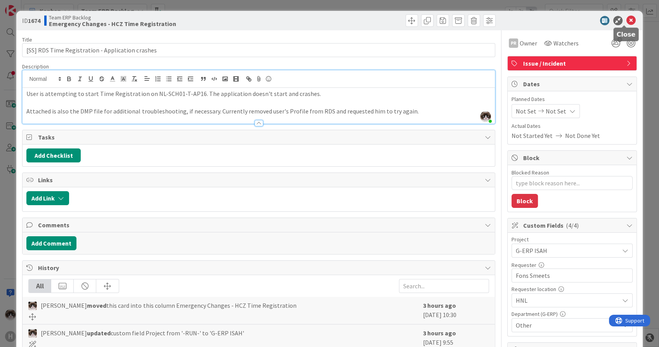
click at [627, 22] on icon at bounding box center [630, 20] width 9 height 9
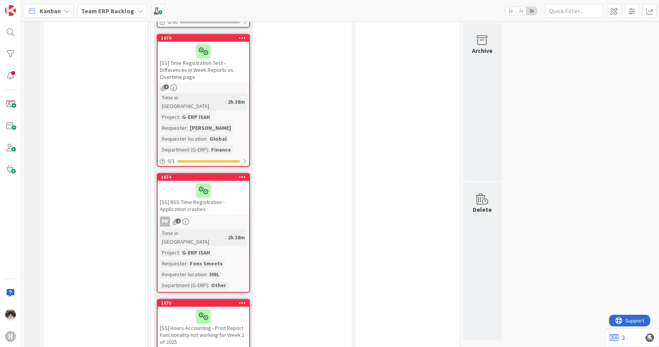
click at [236, 180] on div "[SS] RDS Time Registration - Application crashes" at bounding box center [204, 196] width 92 height 33
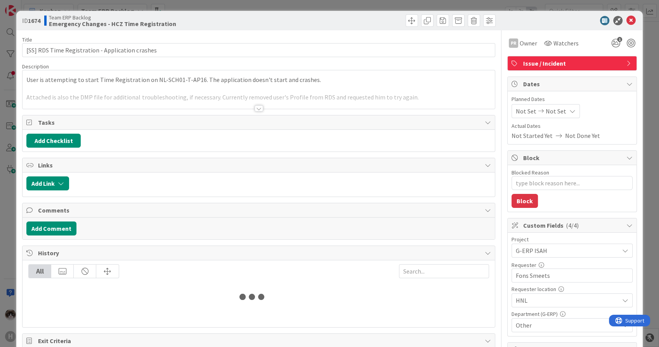
type textarea "x"
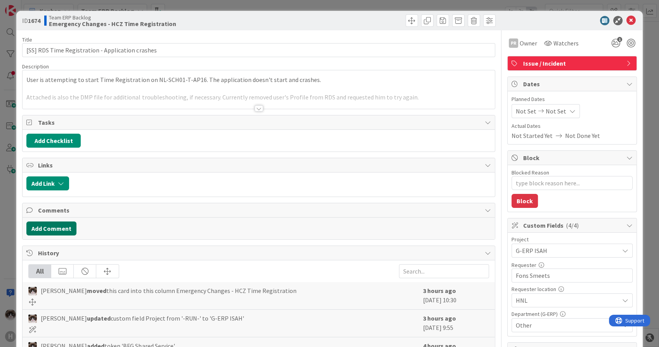
click at [66, 226] on button "Add Comment" at bounding box center [51, 228] width 50 height 14
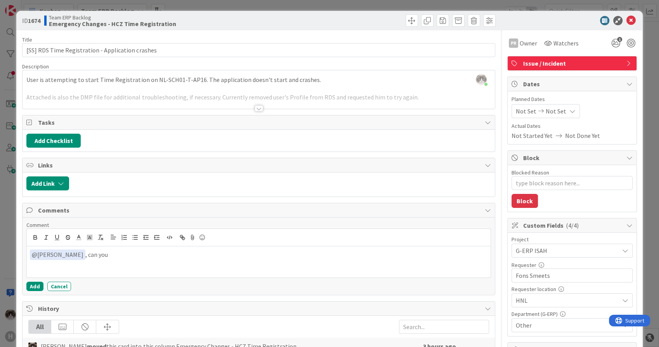
click at [255, 108] on div at bounding box center [259, 108] width 9 height 6
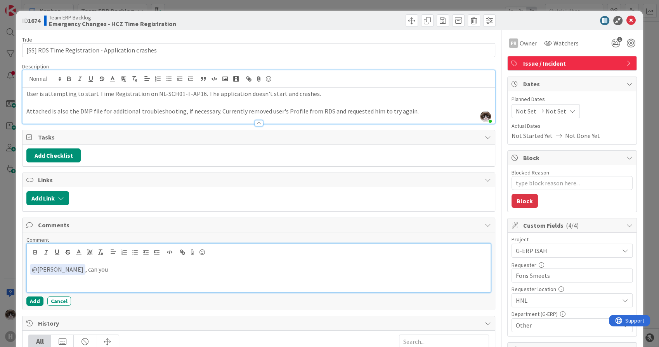
click at [148, 269] on p "﻿ @ Parveen Rana ﻿ , can you" at bounding box center [258, 269] width 457 height 10
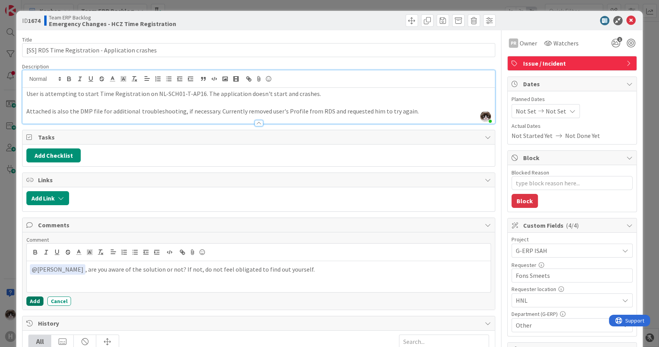
click at [31, 302] on button "Add" at bounding box center [34, 300] width 17 height 9
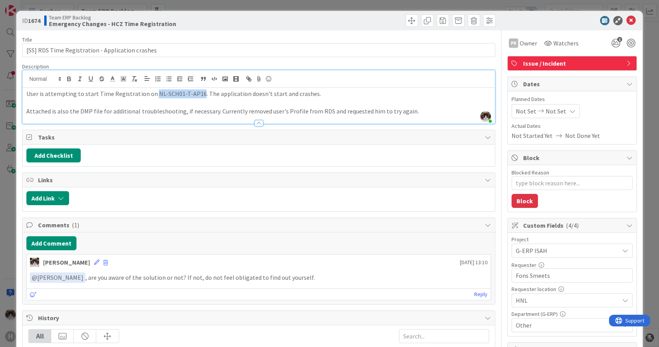
drag, startPoint x: 149, startPoint y: 95, endPoint x: 192, endPoint y: 92, distance: 44.0
click at [192, 92] on p "User is attempting to start Time Registration on NL-SCH01-T-AP16. The applicati…" at bounding box center [258, 93] width 464 height 9
click at [293, 110] on p "Attached is also the DMP file for additional troubleshooting, if necessary. Cur…" at bounding box center [258, 111] width 464 height 9
click at [626, 21] on icon at bounding box center [630, 20] width 9 height 9
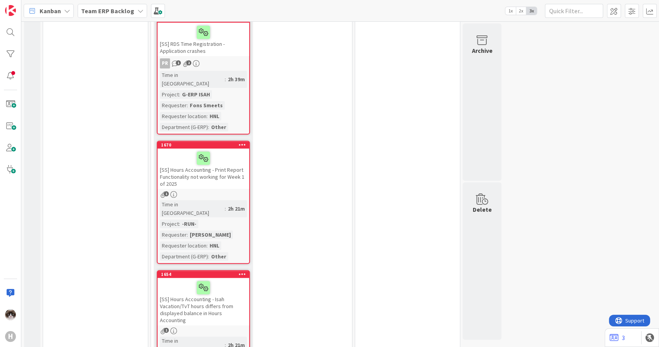
scroll to position [878, 0]
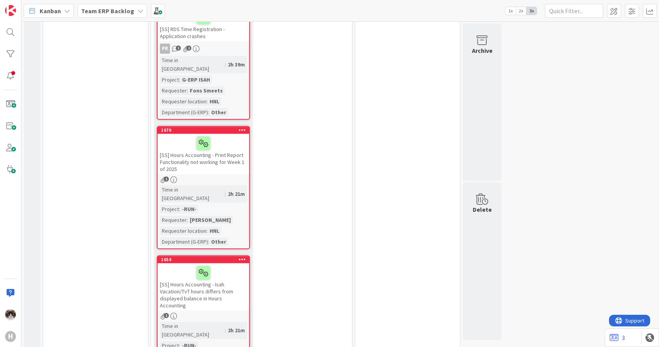
click at [246, 127] on div at bounding box center [242, 129] width 14 height 5
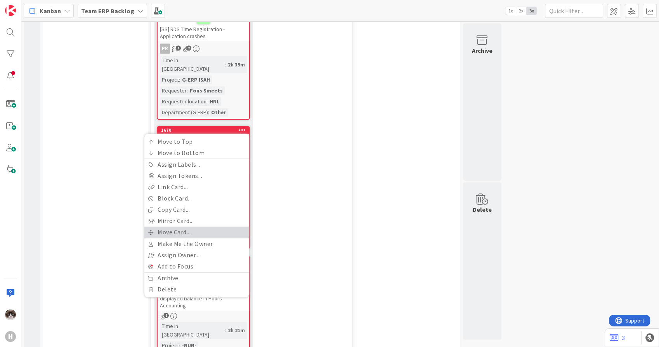
click at [194, 226] on link "Move Card..." at bounding box center [196, 231] width 105 height 11
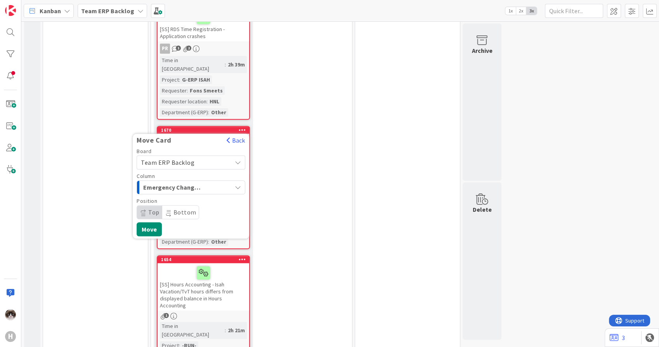
click at [182, 208] on span "Bottom" at bounding box center [184, 212] width 23 height 8
click at [154, 222] on button "Move" at bounding box center [149, 229] width 25 height 14
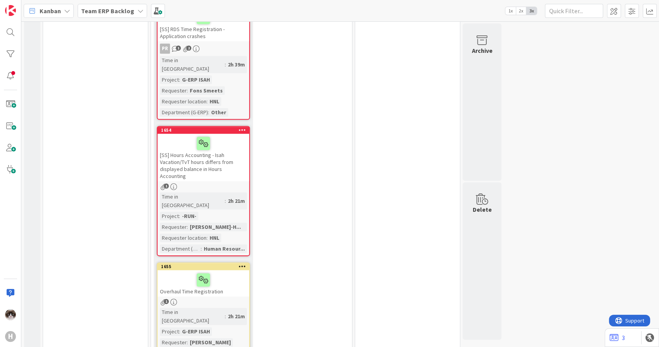
click at [218, 134] on div "[SS] Hours Accounting - Isah Vacation/TvT hours differs from displayed balance …" at bounding box center [204, 157] width 92 height 47
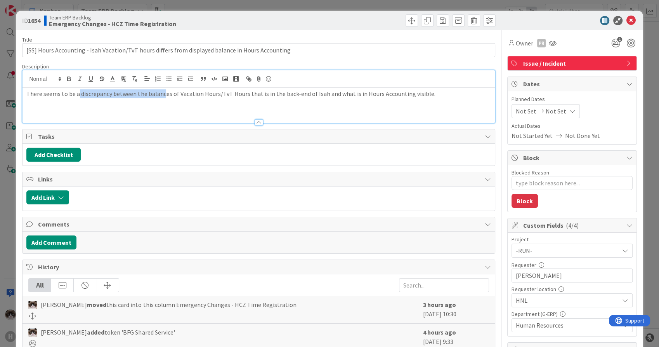
drag, startPoint x: 81, startPoint y: 79, endPoint x: 161, endPoint y: 93, distance: 81.2
click at [161, 93] on p "There seems to be a discrepancy between the balances of Vacation Hours/TvT Hour…" at bounding box center [258, 93] width 464 height 9
click at [281, 95] on p "There seems to be a discrepancy between the balances of Vacation Hours/TvT Hour…" at bounding box center [258, 93] width 464 height 9
click at [354, 95] on p "There seems to be a discrepancy between the balances of Vacation Hours/TvT Hour…" at bounding box center [258, 93] width 464 height 9
click at [626, 20] on icon at bounding box center [630, 20] width 9 height 9
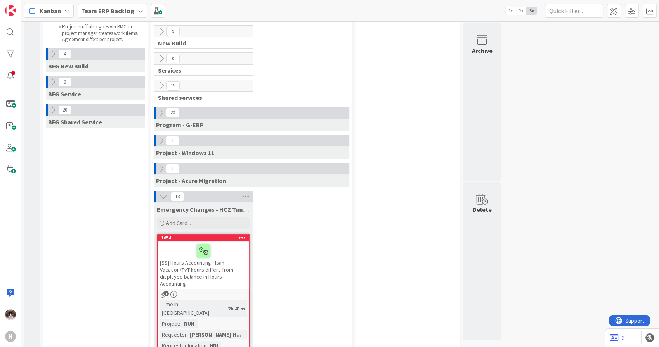
scroll to position [33, 0]
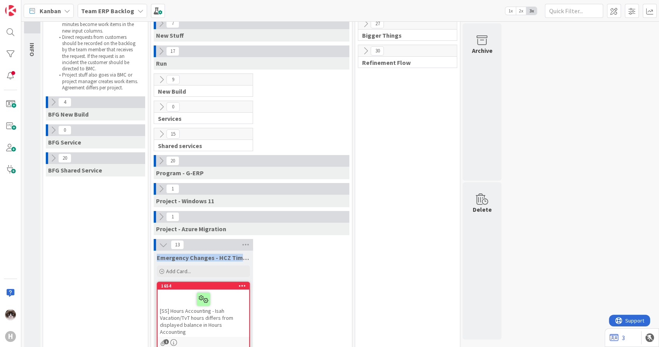
drag, startPoint x: 158, startPoint y: 255, endPoint x: 247, endPoint y: 262, distance: 89.1
click at [247, 262] on div "Emergency Changes - HCZ Time Registration Add Card..." at bounding box center [203, 264] width 99 height 28
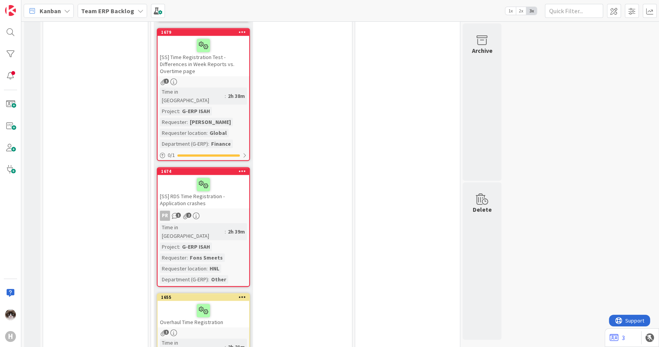
scroll to position [981, 0]
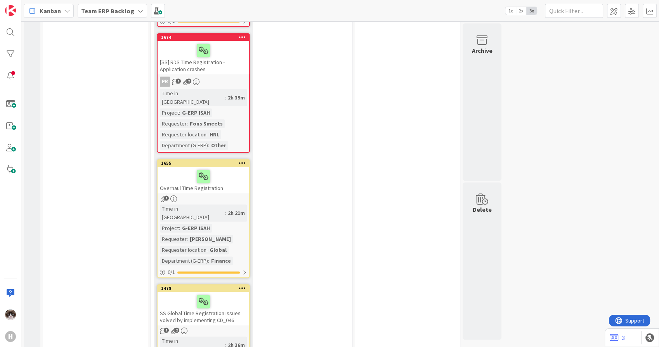
click at [218, 166] on div "Overhaul Time Registration" at bounding box center [204, 179] width 92 height 26
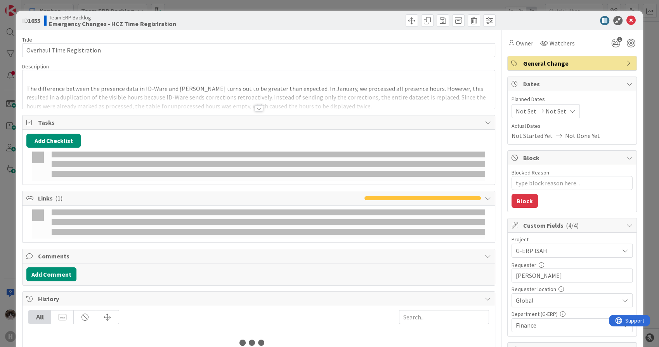
type textarea "x"
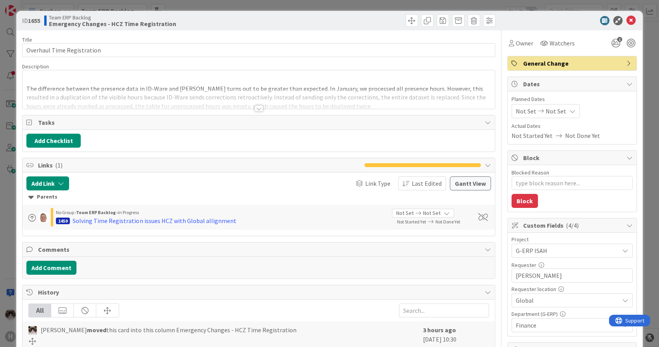
click at [257, 109] on div at bounding box center [259, 108] width 9 height 6
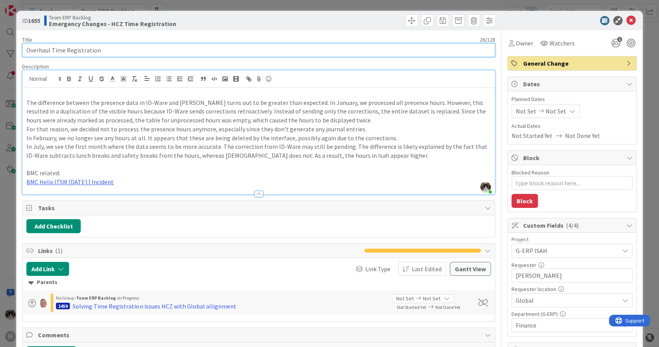
drag, startPoint x: 101, startPoint y: 52, endPoint x: 23, endPoint y: 49, distance: 78.8
click at [23, 49] on input "Overhaul Time Registration" at bounding box center [258, 50] width 473 height 14
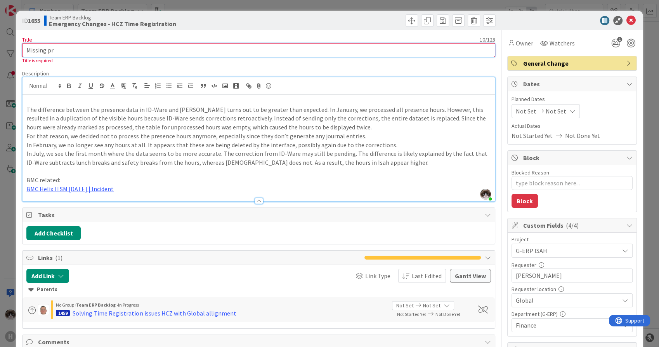
type input "Missing pre"
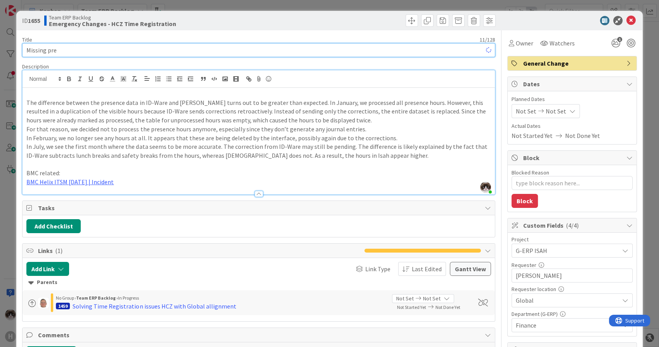
type textarea "x"
type input "Missing presence"
type textarea "x"
type input "Missing presence hours from IDware?"
type textarea "x"
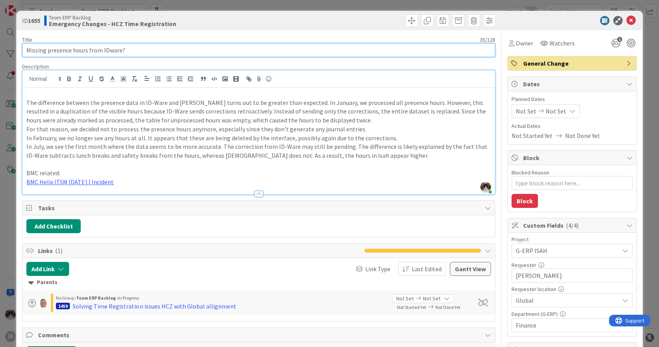
type input "Missing presence hours from IDware"
type textarea "x"
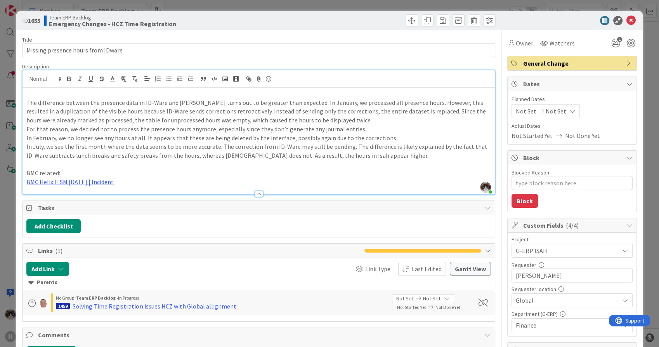
click at [392, 157] on p "In July, we see the first month where the data seems to be more accurate. The c…" at bounding box center [258, 150] width 464 height 17
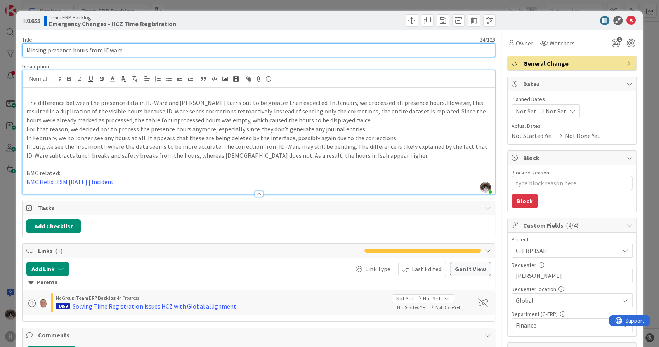
click at [150, 55] on input "Missing presence hours from IDware" at bounding box center [258, 50] width 473 height 14
type input "Missing presence hours from IDware (investigation root cause()"
type textarea "x"
type input "Missing presence hours from IDware (investigation root cause("
type textarea "x"
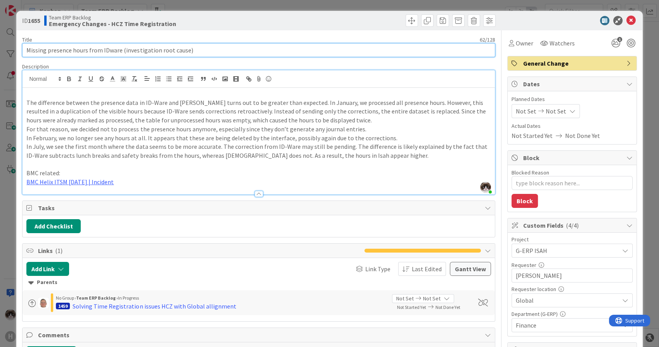
type input "Missing presence hours from IDware (investigation root cause)"
type textarea "x"
type input "Missing presence hours from IDware (investigation root cause)"
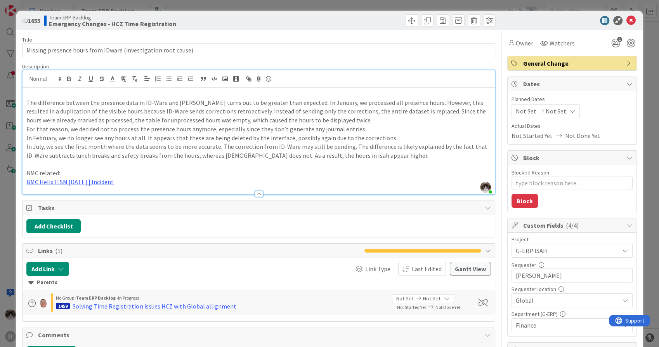
click at [395, 136] on p "In February, we no longer see any hours at all. It appears that these are being…" at bounding box center [258, 138] width 464 height 9
click at [393, 122] on p "The difference between the presence data in ID-Ware and Isah turns out to be gr…" at bounding box center [258, 111] width 464 height 26
click at [226, 164] on p at bounding box center [258, 164] width 464 height 9
click at [626, 20] on icon at bounding box center [630, 20] width 9 height 9
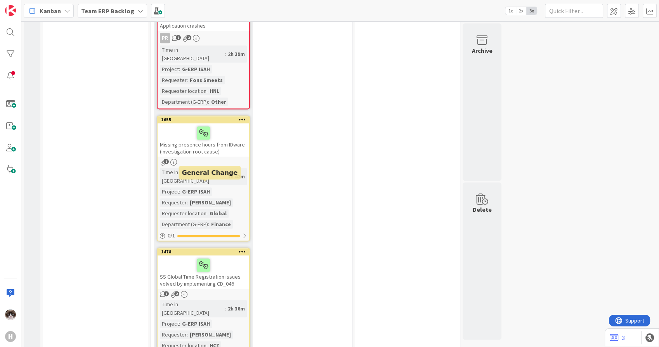
scroll to position [1068, 0]
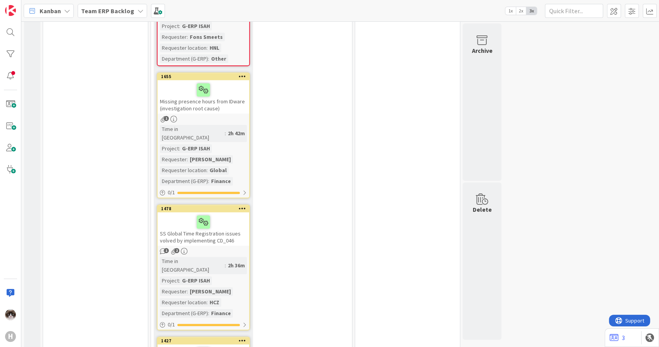
click at [227, 212] on div "SS Global Time Registration issues volved by implementing CD_046" at bounding box center [204, 228] width 92 height 33
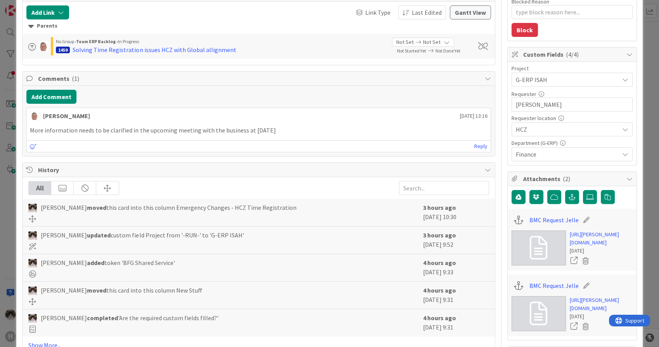
scroll to position [215, 0]
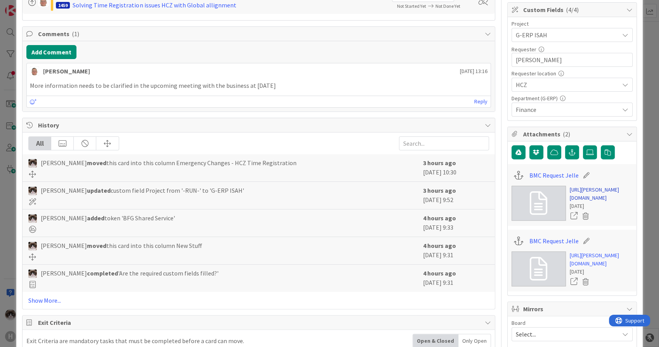
click at [586, 202] on link "[URL][PERSON_NAME][DOMAIN_NAME]" at bounding box center [601, 194] width 63 height 16
type textarea "x"
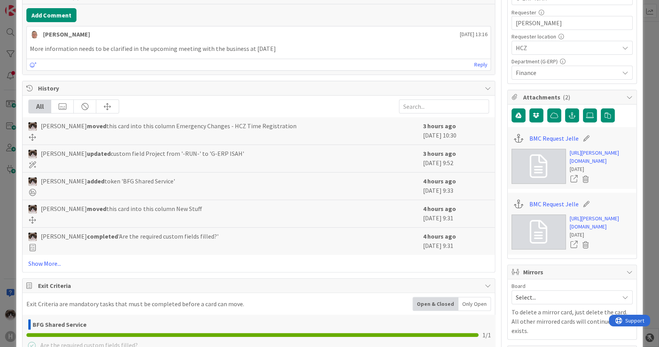
scroll to position [345, 0]
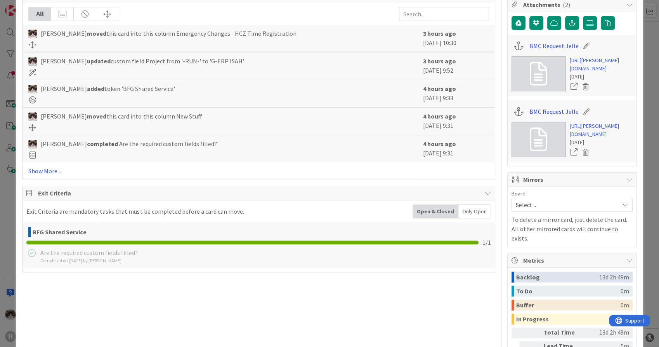
click at [539, 116] on link "BMC Request Jelle" at bounding box center [553, 111] width 49 height 9
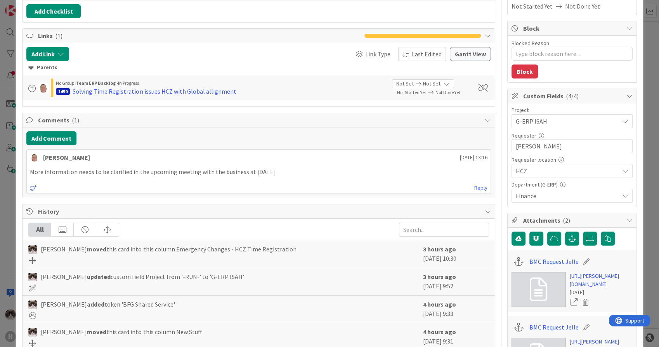
scroll to position [0, 0]
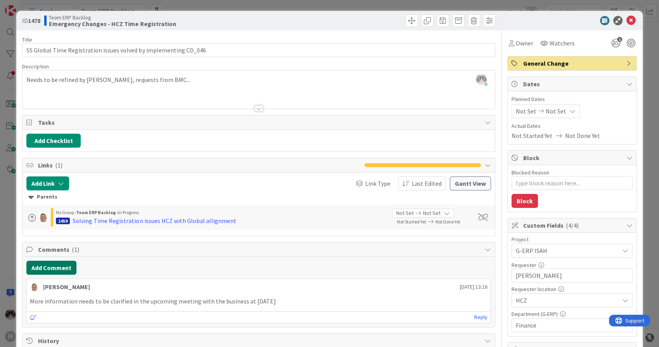
click at [60, 266] on button "Add Comment" at bounding box center [51, 267] width 50 height 14
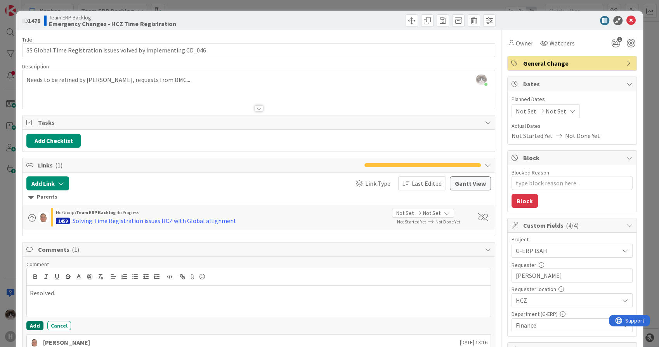
click at [34, 323] on button "Add" at bounding box center [34, 325] width 17 height 9
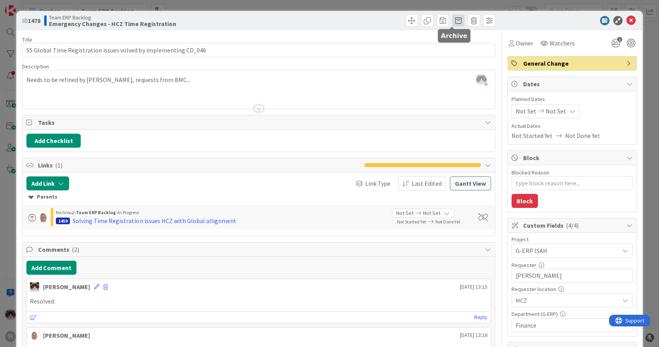
click at [452, 23] on span at bounding box center [458, 20] width 12 height 12
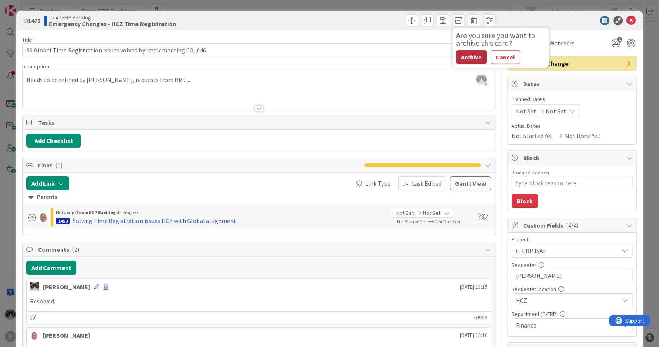
click at [466, 56] on button "Archive" at bounding box center [471, 57] width 31 height 14
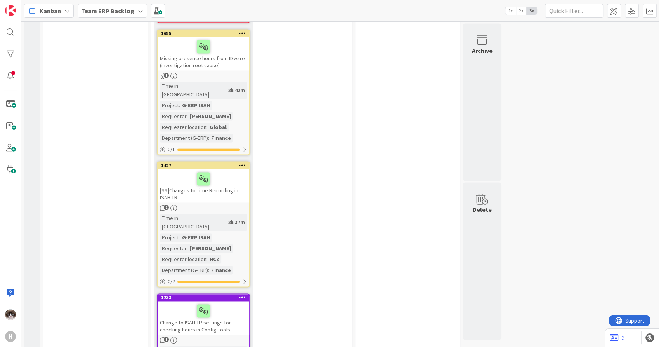
click at [224, 169] on div "[SS]Changes to Time Recording in ISAH TR" at bounding box center [204, 185] width 92 height 33
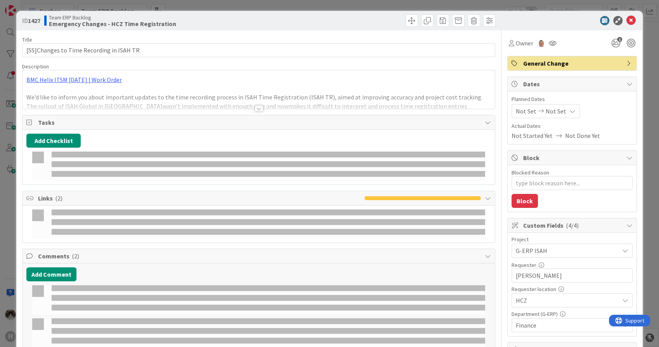
type textarea "x"
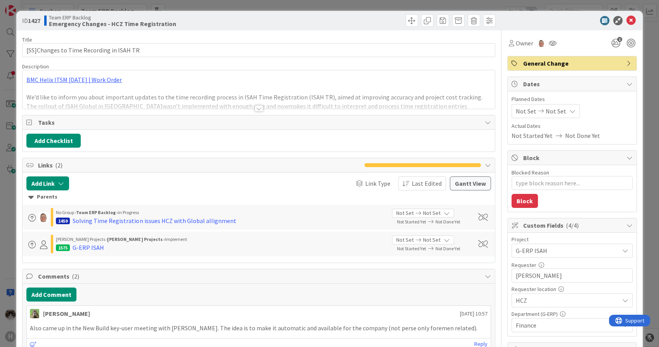
click at [255, 107] on div at bounding box center [259, 108] width 9 height 6
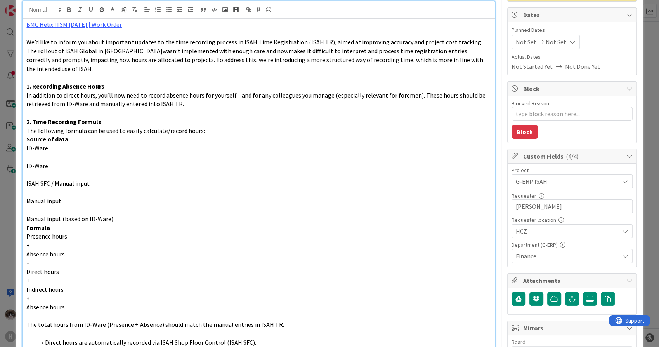
scroll to position [43, 0]
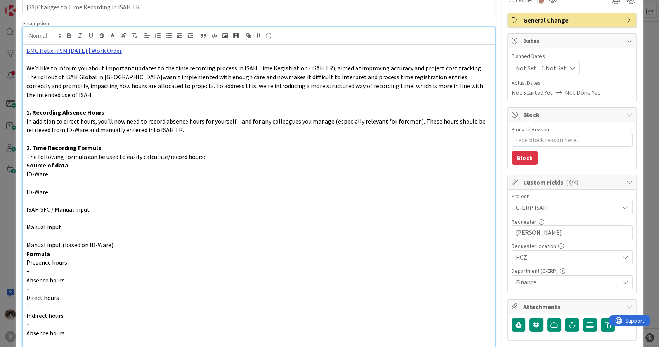
click at [94, 50] on link "BMC Helix ITSM [DATE] | Work Order" at bounding box center [73, 51] width 95 height 8
click at [90, 66] on link "https://huisman-smartit.onbmc.com/smartit/app/#/workorder/AGGHEXFAF704DATAH56CT…" at bounding box center [70, 66] width 78 height 10
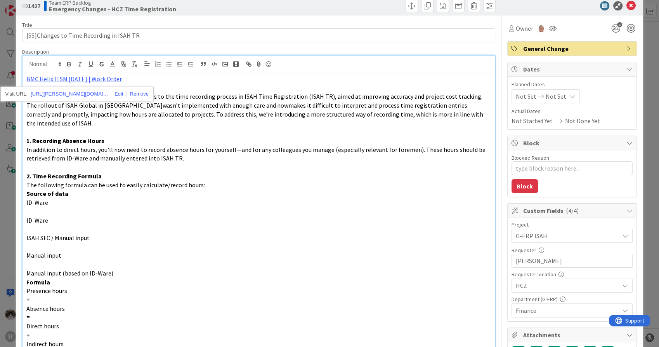
scroll to position [0, 0]
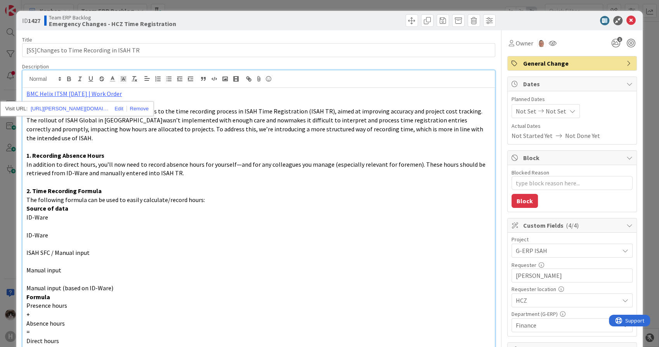
click at [228, 213] on p "ID-Ware" at bounding box center [258, 217] width 464 height 9
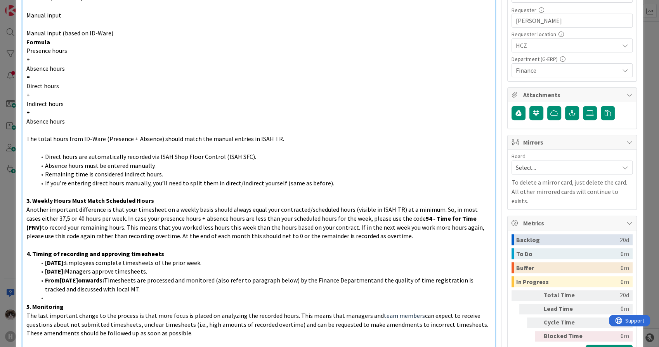
scroll to position [345, 0]
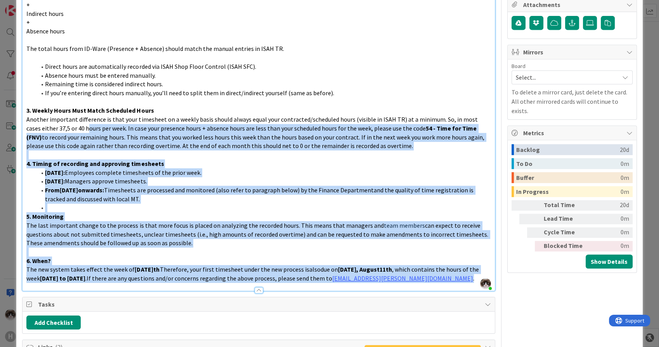
drag, startPoint x: 127, startPoint y: 279, endPoint x: 73, endPoint y: 114, distance: 173.5
click at [73, 114] on div "BMC Helix ITSM 23.3.02 | Work Order We’d like to inform you about important upd…" at bounding box center [259, 16] width 472 height 547
click at [198, 150] on p at bounding box center [258, 154] width 464 height 9
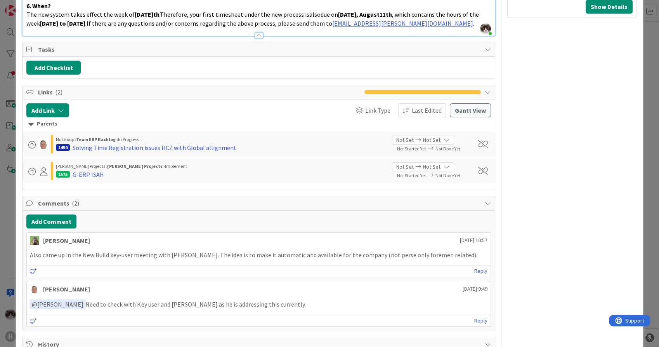
scroll to position [604, 0]
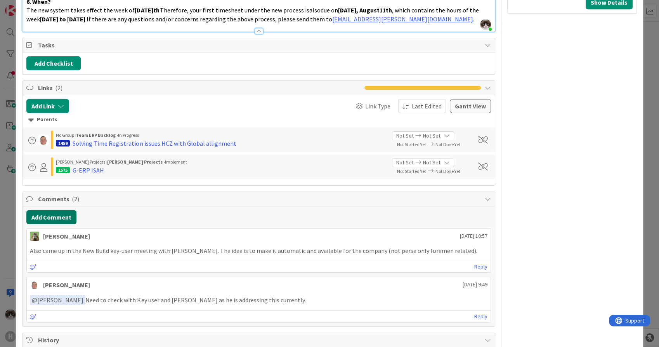
click at [50, 213] on button "Add Comment" at bounding box center [51, 217] width 50 height 14
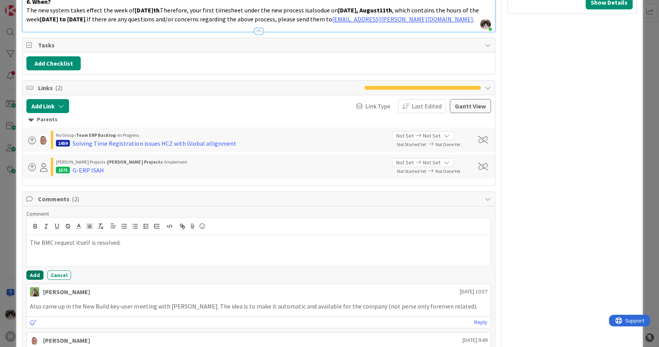
click at [32, 272] on button "Add" at bounding box center [34, 274] width 17 height 9
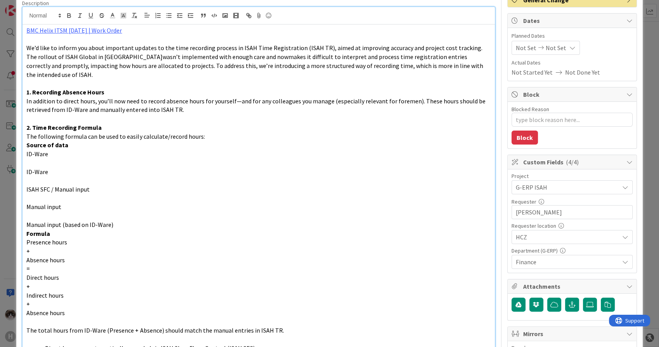
scroll to position [0, 0]
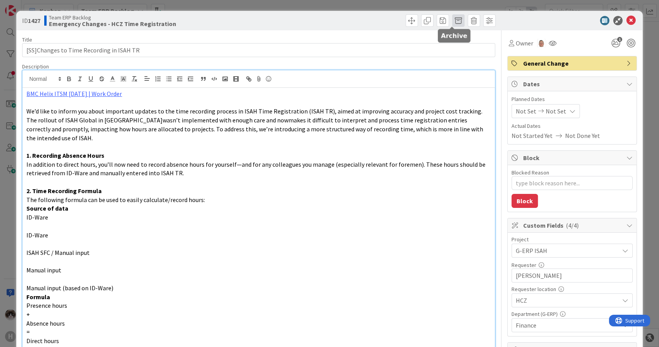
click at [452, 21] on span at bounding box center [458, 20] width 12 height 12
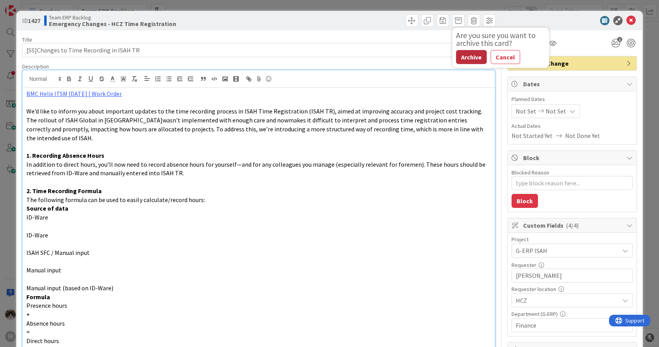
click at [457, 52] on button "Archive" at bounding box center [471, 57] width 31 height 14
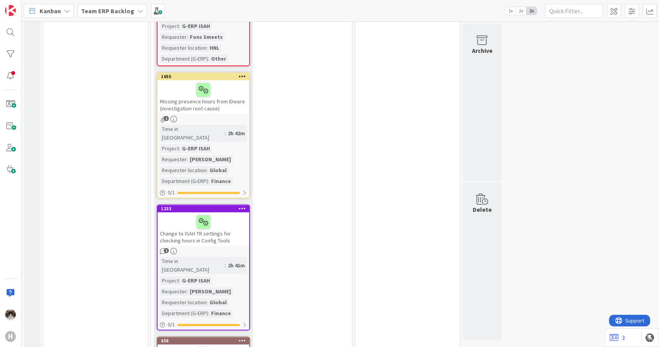
click at [232, 204] on link "1233 Change to ISAH TR settings for checking hours in Config Tools 1 Time in Co…" at bounding box center [203, 267] width 93 height 126
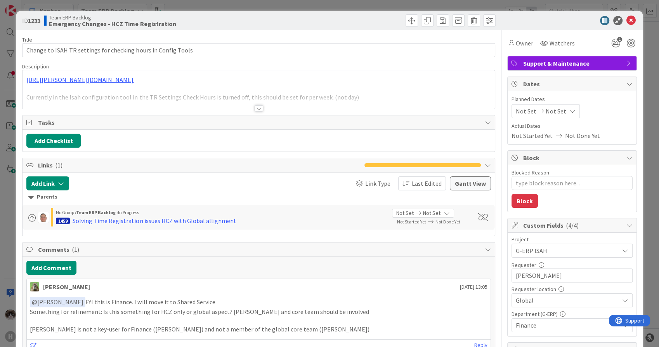
type textarea "x"
click at [256, 106] on div at bounding box center [259, 108] width 9 height 6
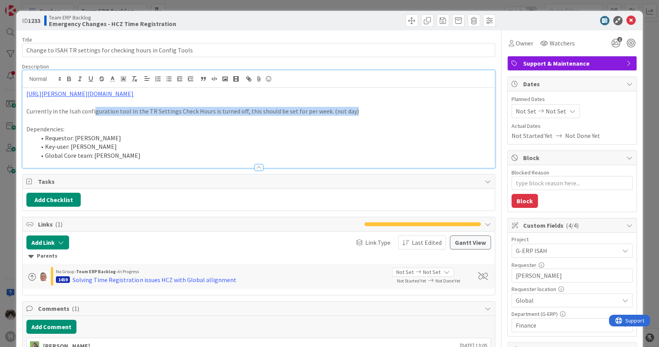
drag, startPoint x: 140, startPoint y: 106, endPoint x: 383, endPoint y: 113, distance: 242.6
click at [383, 113] on p "Currently in the Isah configuration tool in the TR Settings Check Hours is turn…" at bounding box center [258, 111] width 464 height 9
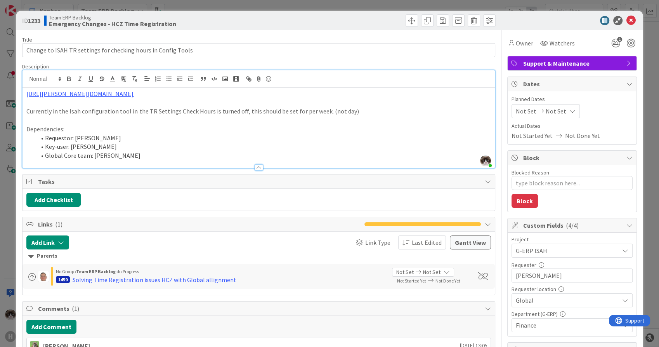
click at [316, 134] on li "Requestor: [PERSON_NAME]" at bounding box center [263, 138] width 455 height 9
click at [134, 96] on link "https://huisman-smartit.onbmc.com/smartit/app/#/workorder/AGGEFRDUJONBTASZC8LKS…" at bounding box center [79, 94] width 107 height 8
click at [156, 110] on link "https://huisman-smartit.onbmc.com/smartit/app#/workorder/AGGEFRDUJONBTASZC8LKSZ…" at bounding box center [154, 109] width 78 height 10
click at [303, 136] on li "Requestor: [PERSON_NAME]" at bounding box center [263, 138] width 455 height 9
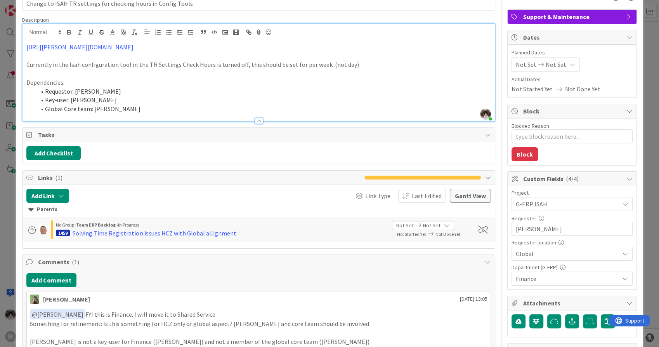
scroll to position [129, 0]
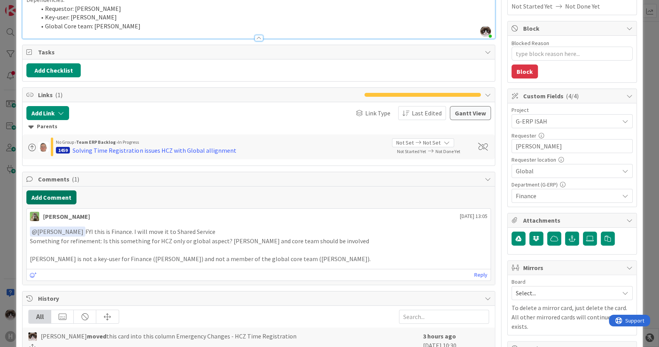
click at [56, 195] on button "Add Comment" at bounding box center [51, 197] width 50 height 14
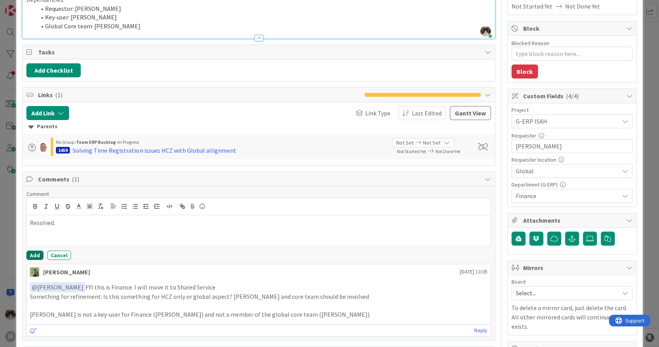
click at [33, 255] on button "Add" at bounding box center [34, 254] width 17 height 9
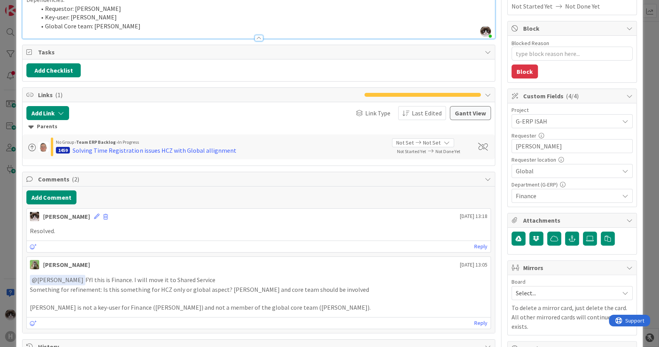
scroll to position [0, 0]
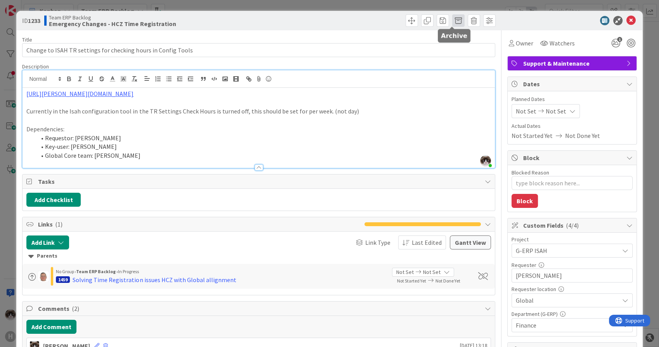
click at [452, 20] on span at bounding box center [458, 20] width 12 height 12
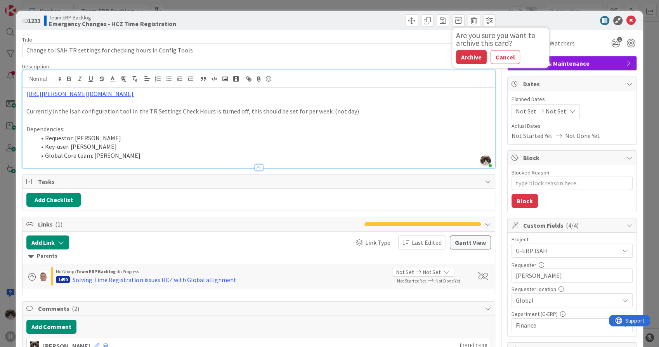
click at [460, 64] on div "Are you sure you want to archive this card? Archive Cancel" at bounding box center [500, 48] width 97 height 40
click at [460, 58] on button "Archive" at bounding box center [471, 57] width 31 height 14
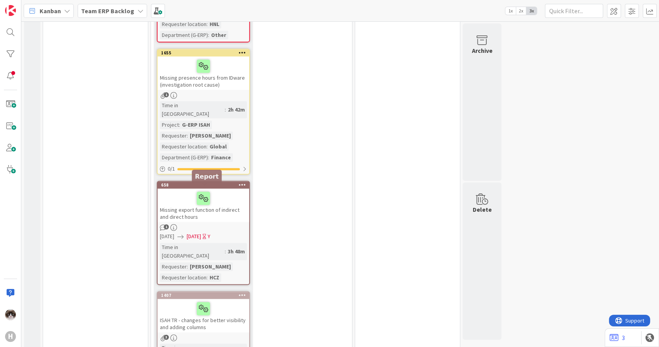
scroll to position [1111, 0]
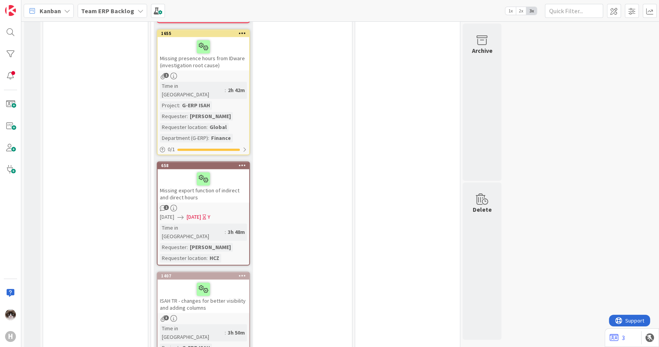
click at [217, 169] on div "Missing export function of indirect and direct hours" at bounding box center [204, 185] width 92 height 33
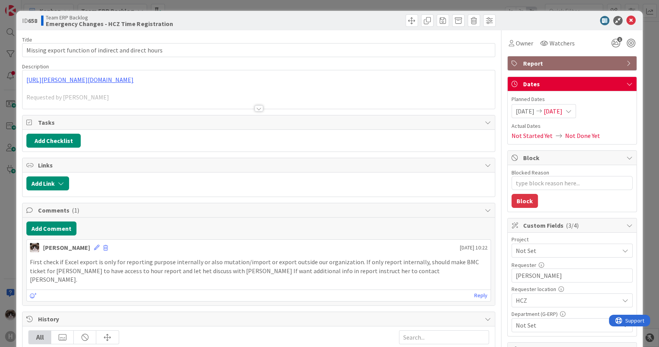
click at [254, 104] on div at bounding box center [259, 99] width 472 height 20
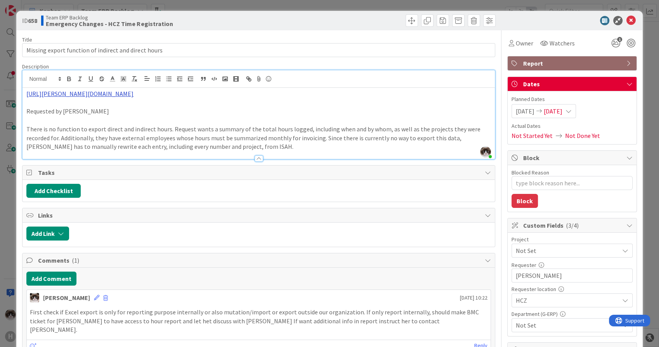
click at [134, 97] on link "https://huisman-smartit.onbmc.com/smartit/app/#/incident/AGGEFRDUJONBTASTZ324ST…" at bounding box center [79, 94] width 107 height 8
click at [146, 107] on link "https://huisman-smartit.onbmc.com/smartit/app#/incident/AGGEFRDUJONBTASTZ324STZ…" at bounding box center [150, 109] width 78 height 10
click at [626, 22] on icon at bounding box center [630, 20] width 9 height 9
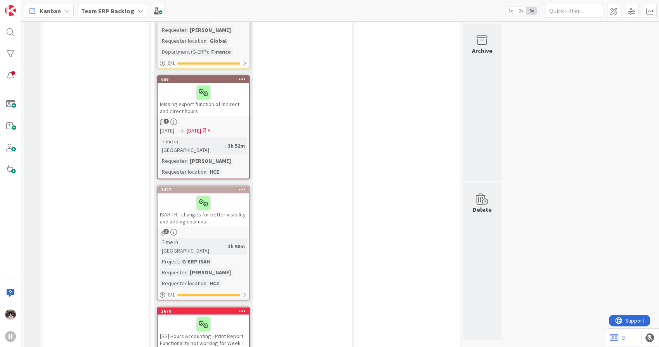
click at [225, 193] on div "ISAH TR - changes for better visibility and adding columns" at bounding box center [204, 209] width 92 height 33
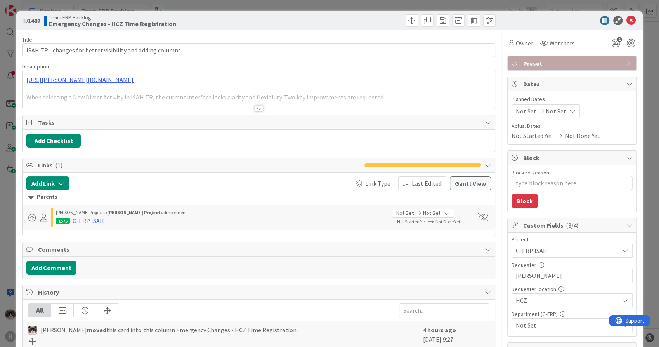
type textarea "x"
click at [255, 106] on div at bounding box center [259, 108] width 9 height 6
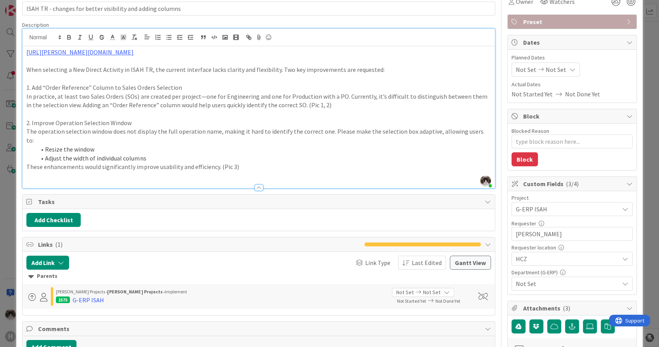
scroll to position [86, 0]
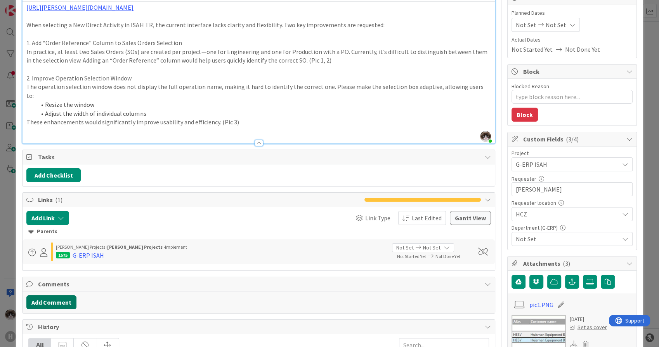
click at [46, 295] on button "Add Comment" at bounding box center [51, 302] width 50 height 14
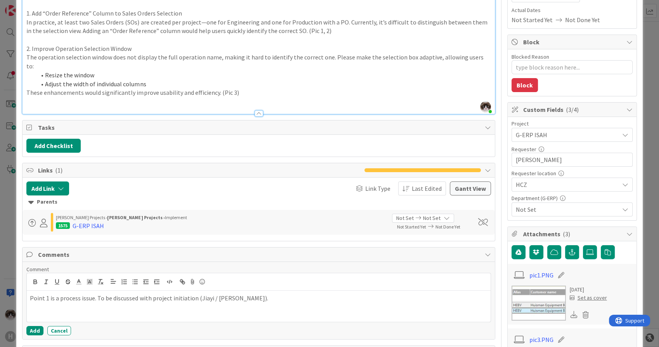
scroll to position [129, 0]
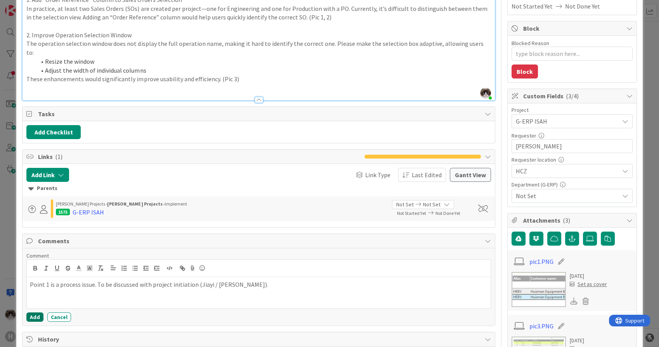
click at [32, 312] on button "Add" at bounding box center [34, 316] width 17 height 9
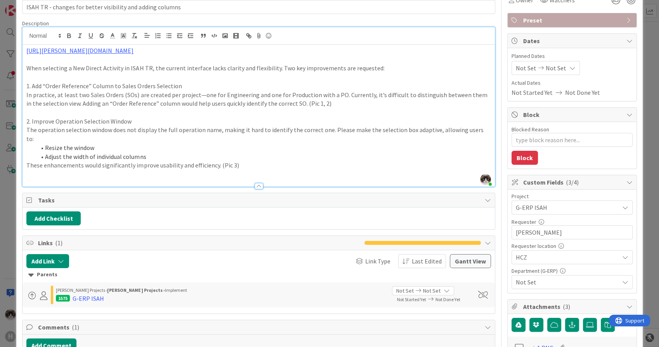
scroll to position [215, 0]
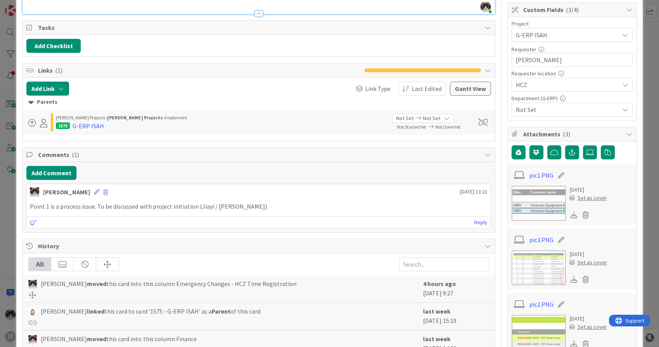
click at [58, 171] on div "Add Comment Kevin van Dijk 19 August 2025 13:21 Point 1 is a process issue. To …" at bounding box center [259, 197] width 472 height 70
click at [58, 166] on button "Add Comment" at bounding box center [51, 173] width 50 height 14
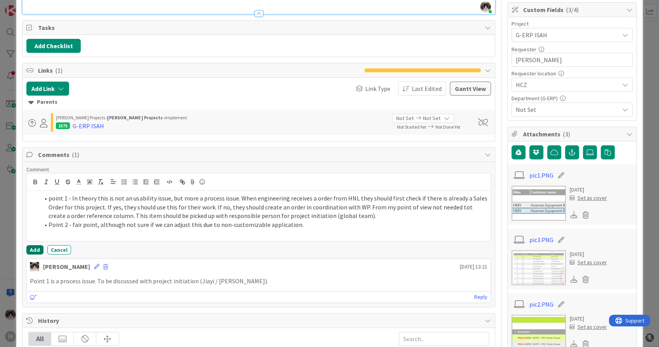
click at [35, 245] on button "Add" at bounding box center [34, 249] width 17 height 9
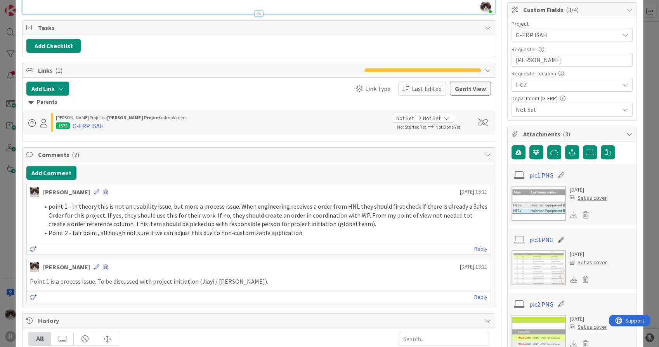
scroll to position [0, 0]
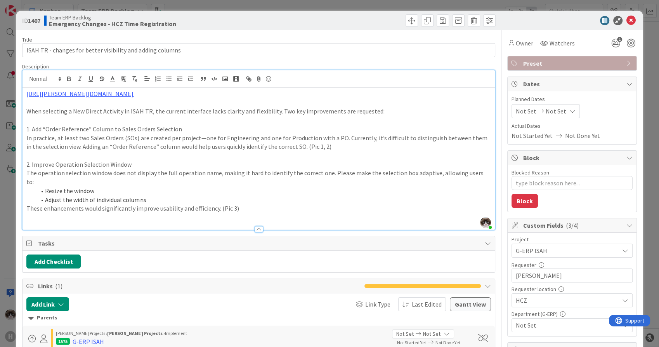
type textarea "x"
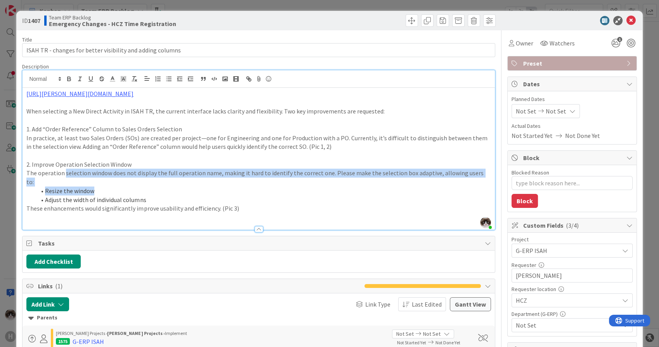
drag, startPoint x: 111, startPoint y: 175, endPoint x: 324, endPoint y: 177, distance: 213.1
click at [324, 177] on div "https://huisman-smartit.onbmc.com/smartit/app/#/workorder/AGGF4KX6HRENQATAF1DUT…" at bounding box center [259, 159] width 472 height 142
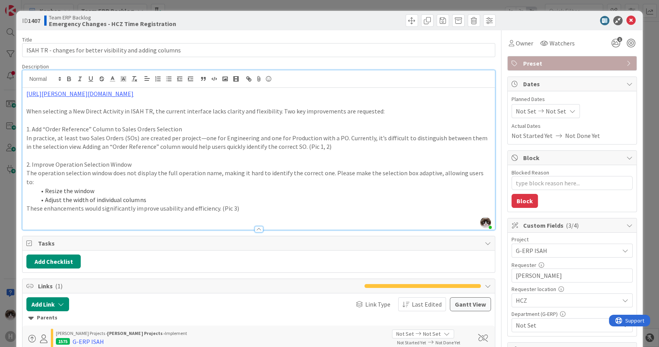
click at [146, 195] on li "Adjust the width of individual columns" at bounding box center [263, 199] width 455 height 9
drag, startPoint x: 37, startPoint y: 161, endPoint x: 131, endPoint y: 163, distance: 93.9
click at [131, 163] on p "2. Improve Operation Selection Window" at bounding box center [258, 164] width 464 height 9
click at [158, 186] on li "Resize the window" at bounding box center [263, 190] width 455 height 9
click at [626, 22] on icon at bounding box center [630, 20] width 9 height 9
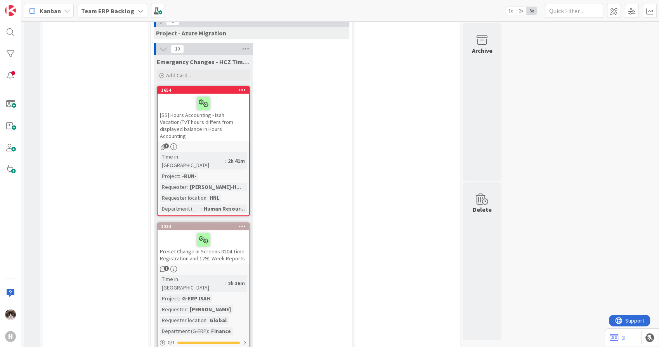
scroll to position [215, 0]
